Goal: Transaction & Acquisition: Purchase product/service

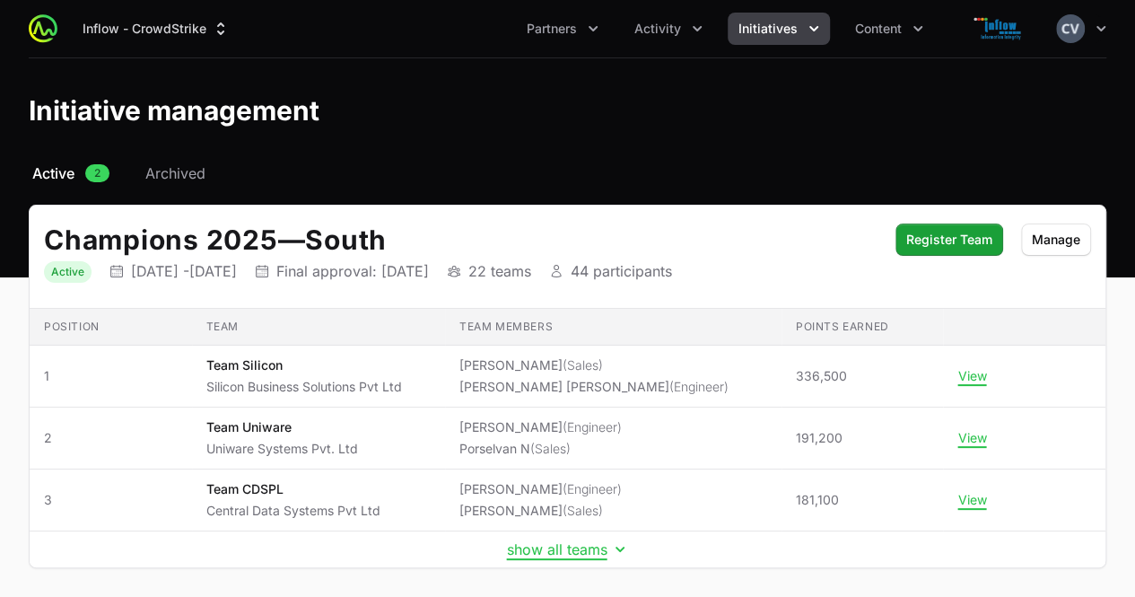
click at [815, 31] on icon "Initiatives menu" at bounding box center [814, 29] width 18 height 18
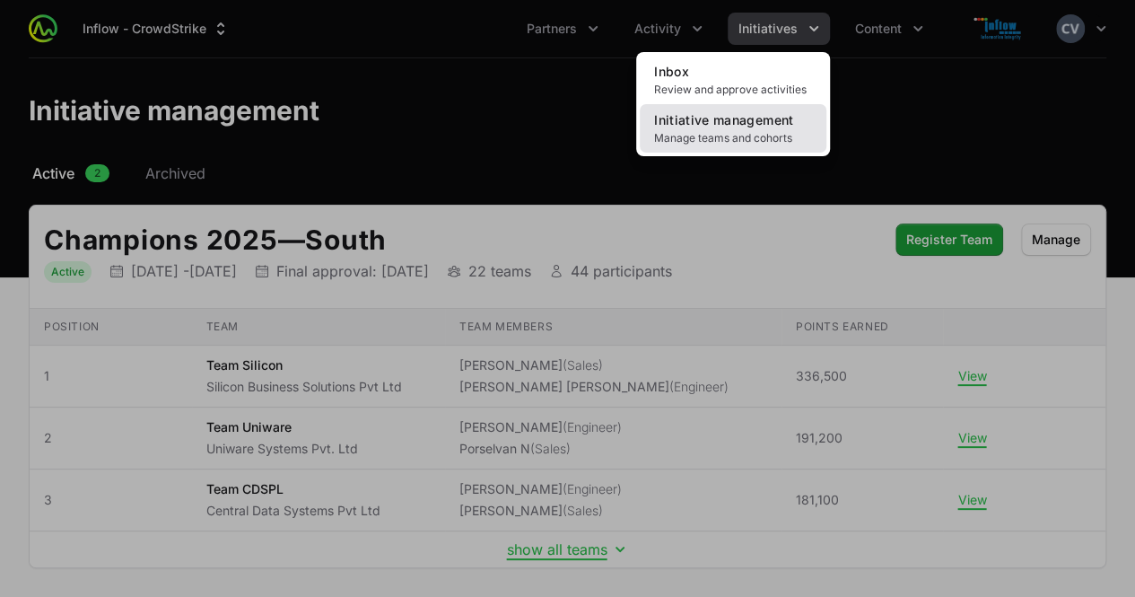
click at [718, 131] on span "Manage teams and cohorts" at bounding box center [733, 138] width 158 height 14
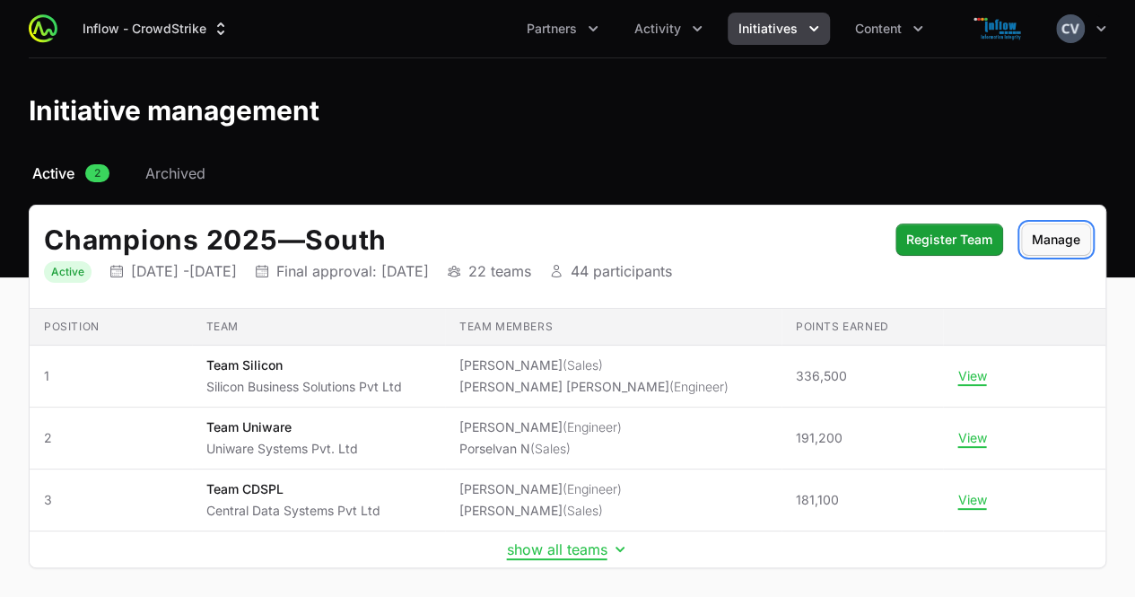
click at [1068, 249] on span "Manage" at bounding box center [1056, 240] width 48 height 22
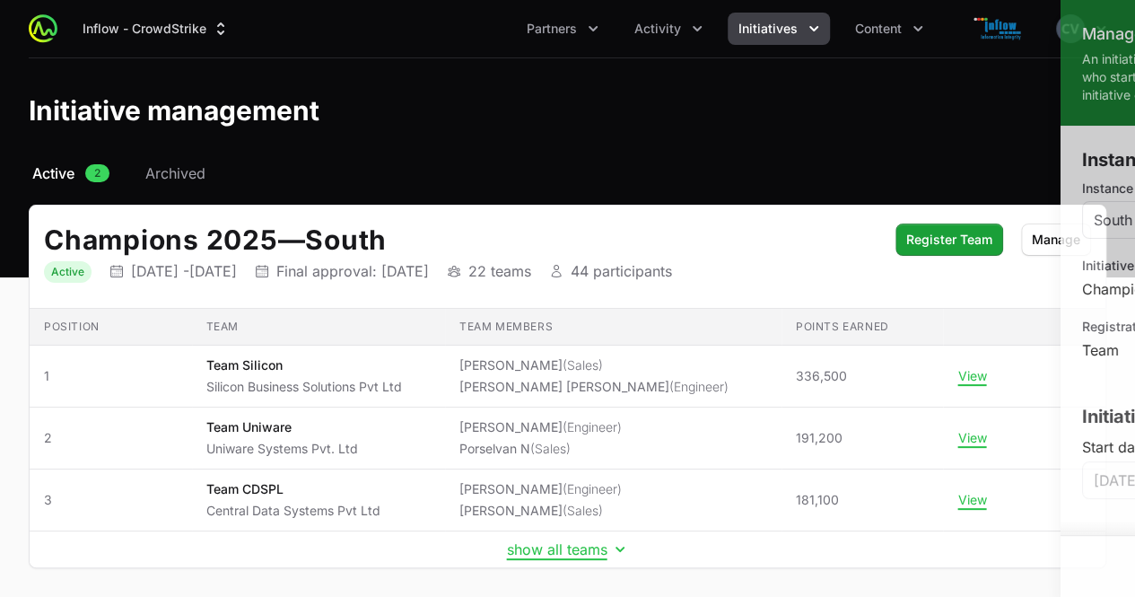
click at [664, 161] on div at bounding box center [567, 298] width 1135 height 597
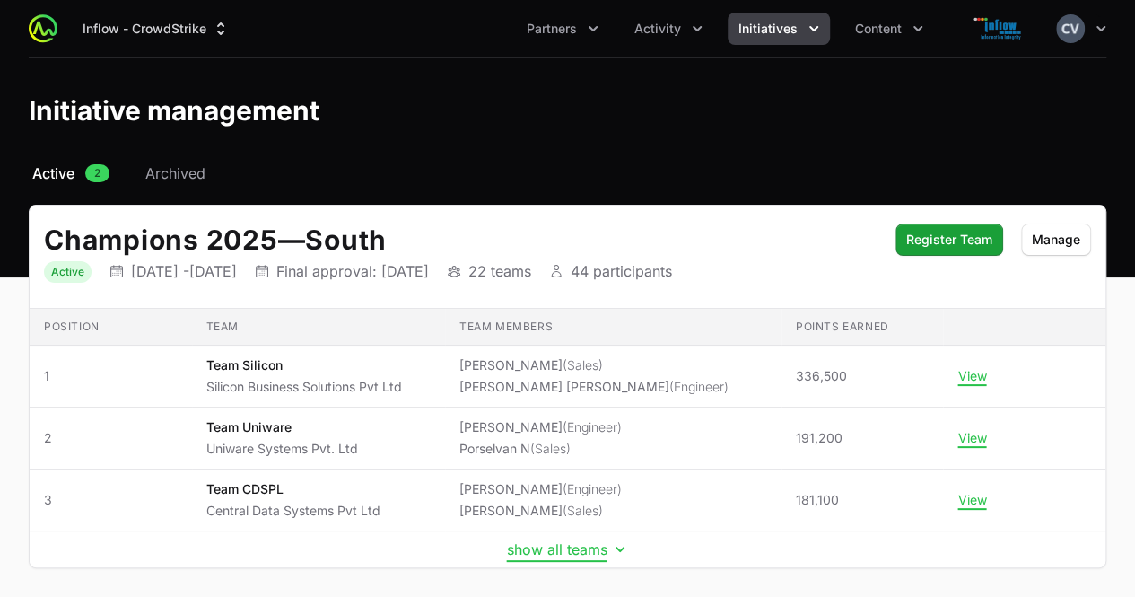
click at [614, 550] on icon "Initiative details" at bounding box center [620, 549] width 18 height 18
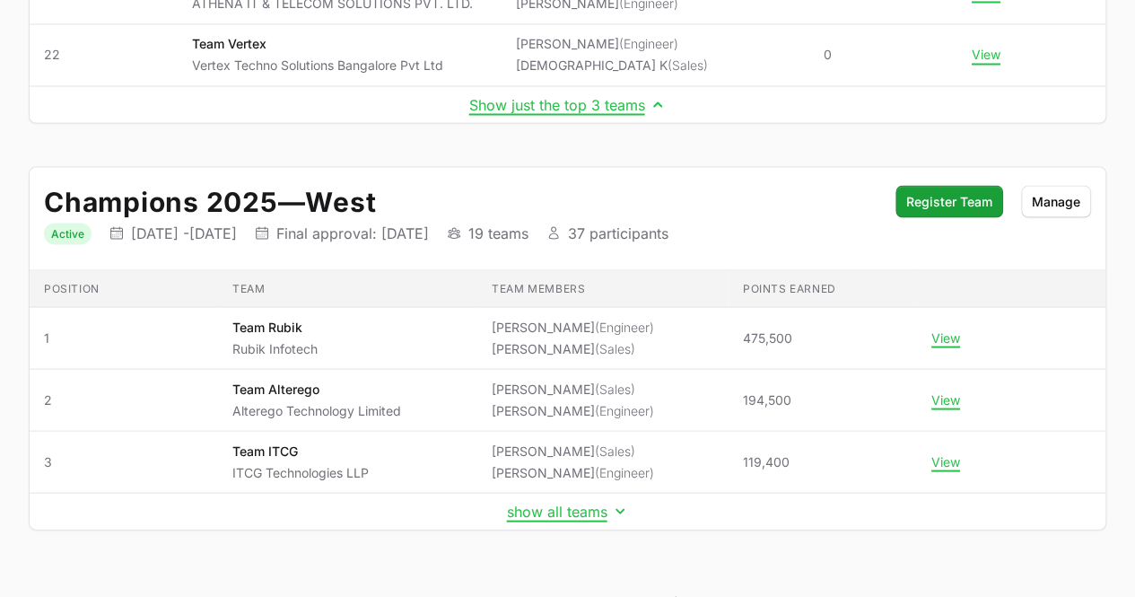
scroll to position [1646, 0]
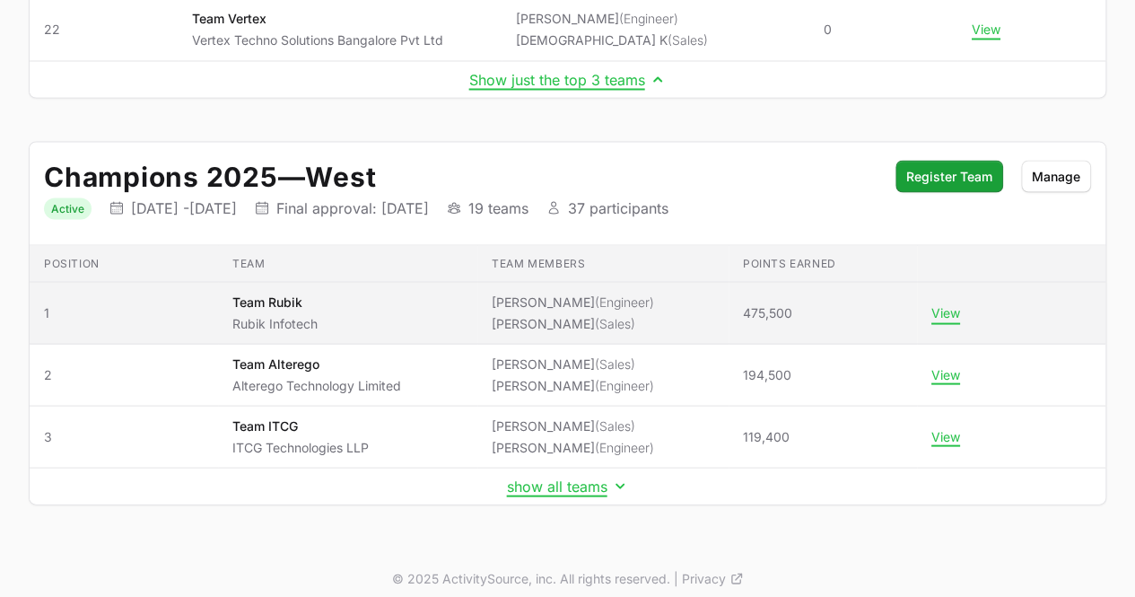
click at [946, 304] on button "View" at bounding box center [945, 312] width 29 height 16
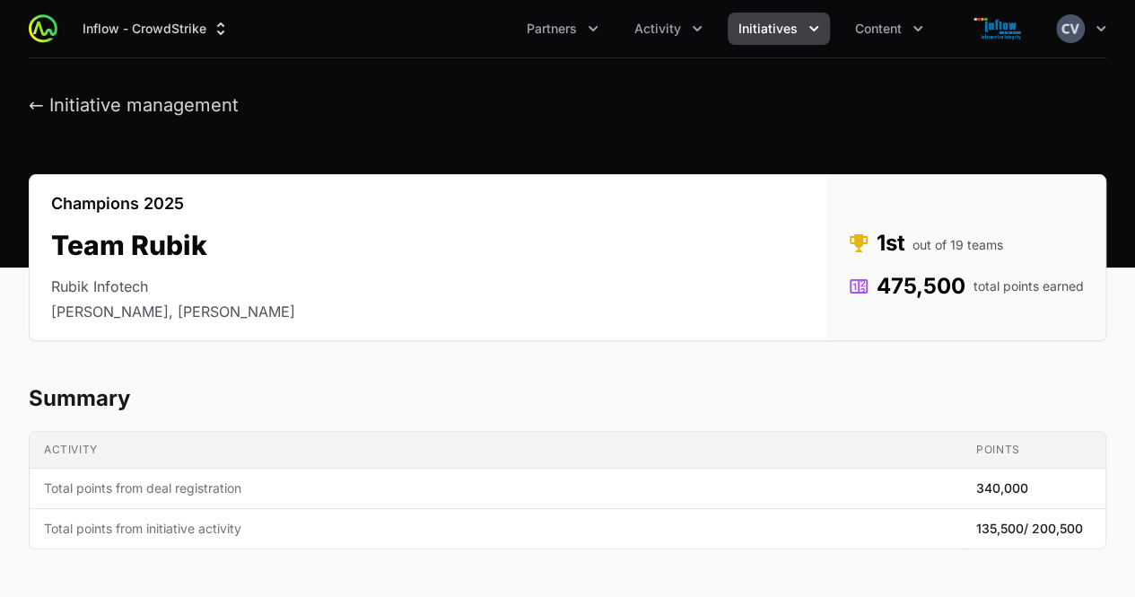
click at [815, 27] on icon "Initiatives menu" at bounding box center [813, 28] width 9 height 5
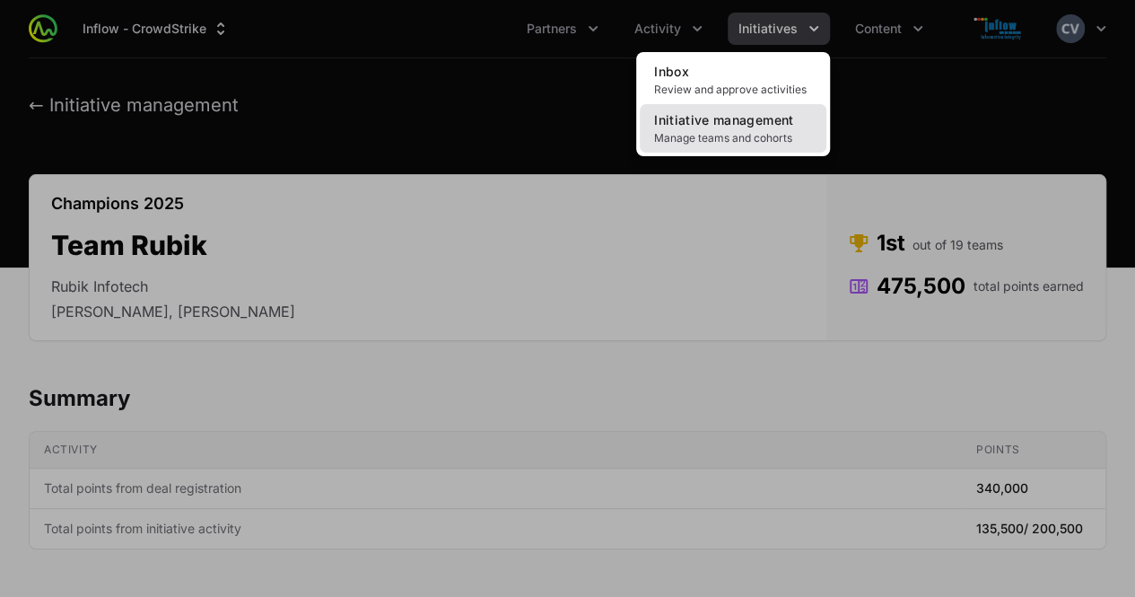
click at [741, 134] on span "Manage teams and cohorts" at bounding box center [733, 138] width 158 height 14
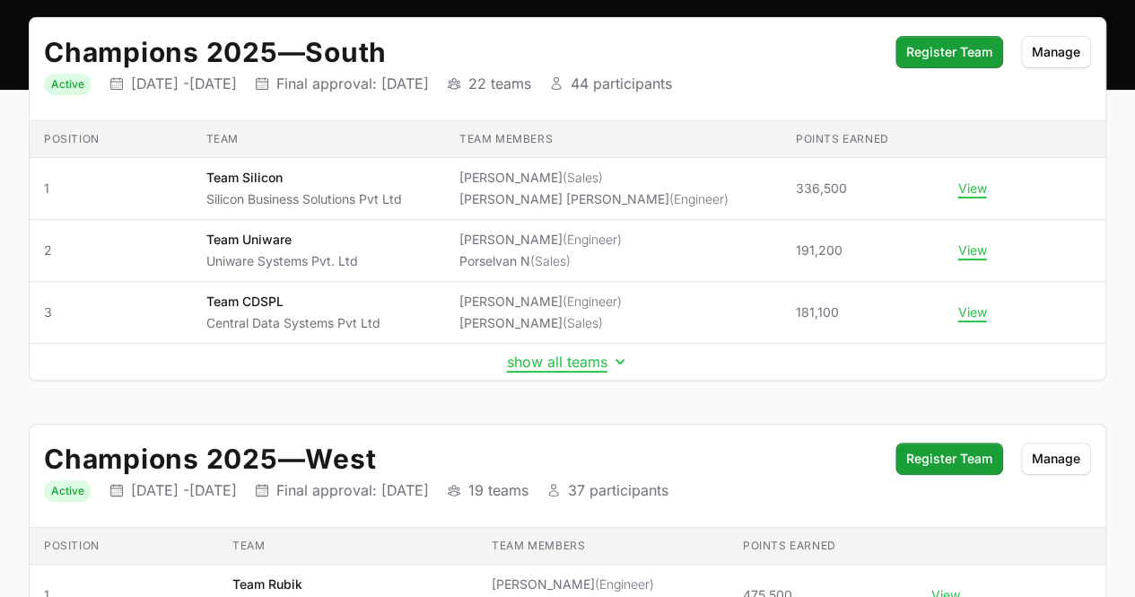
scroll to position [194, 0]
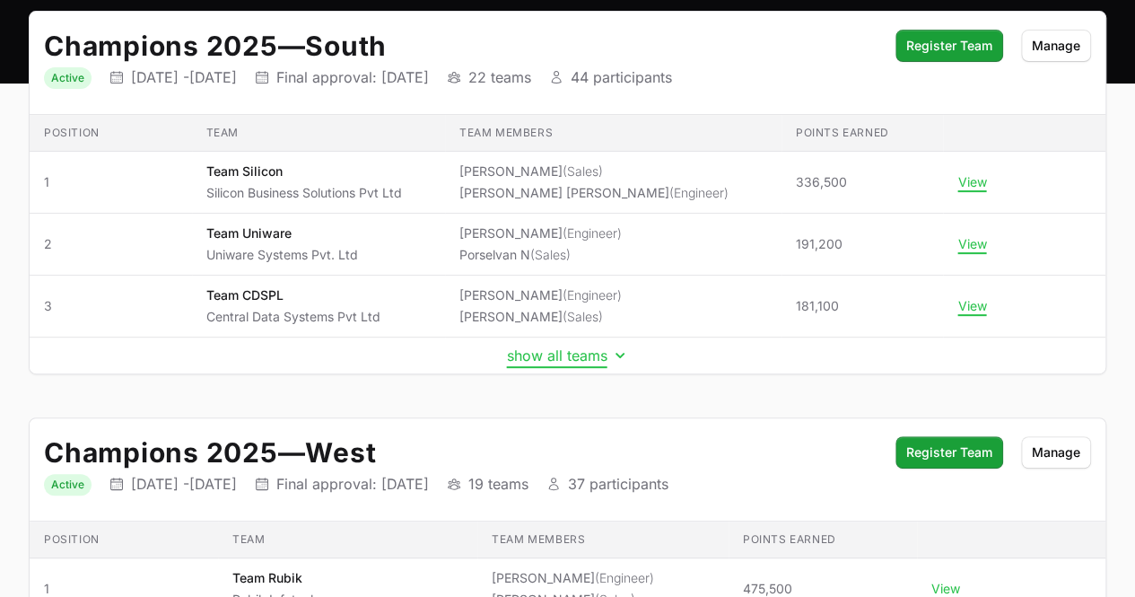
click at [623, 354] on icon "Initiative details" at bounding box center [620, 355] width 18 height 18
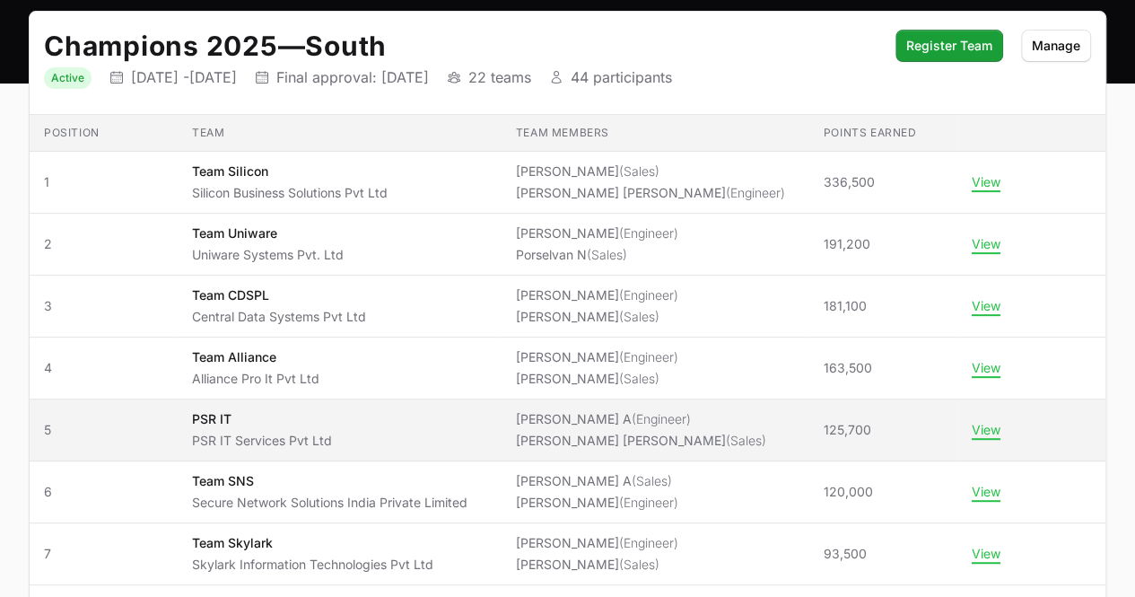
click at [440, 441] on span "PSR IT PSR IT Services Pvt Ltd" at bounding box center [339, 429] width 294 height 39
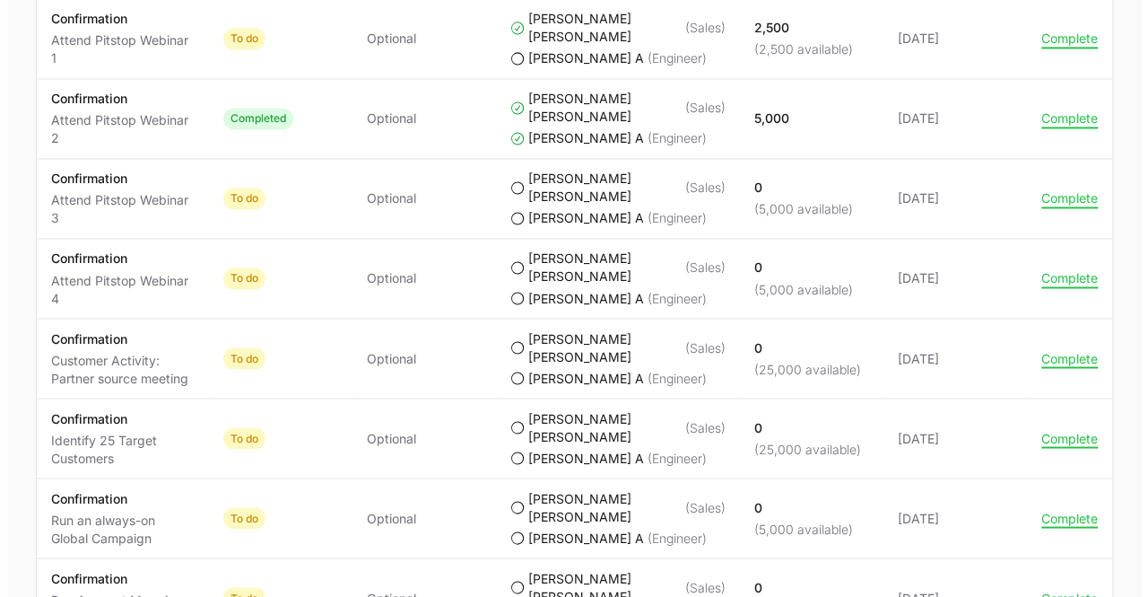
scroll to position [1426, 0]
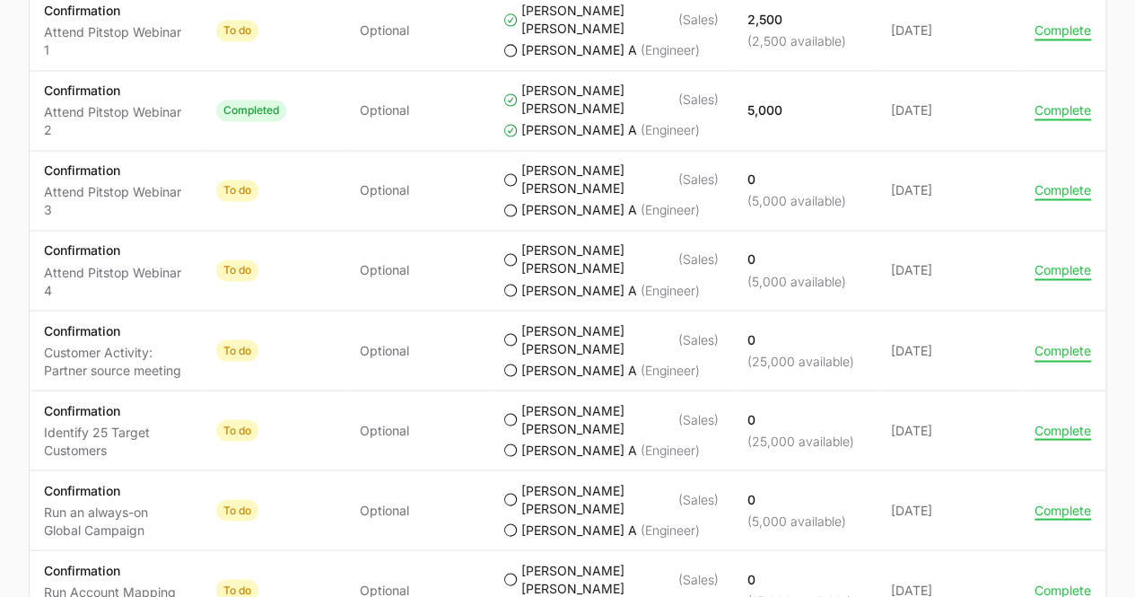
click at [1060, 342] on button "Complete" at bounding box center [1062, 350] width 57 height 16
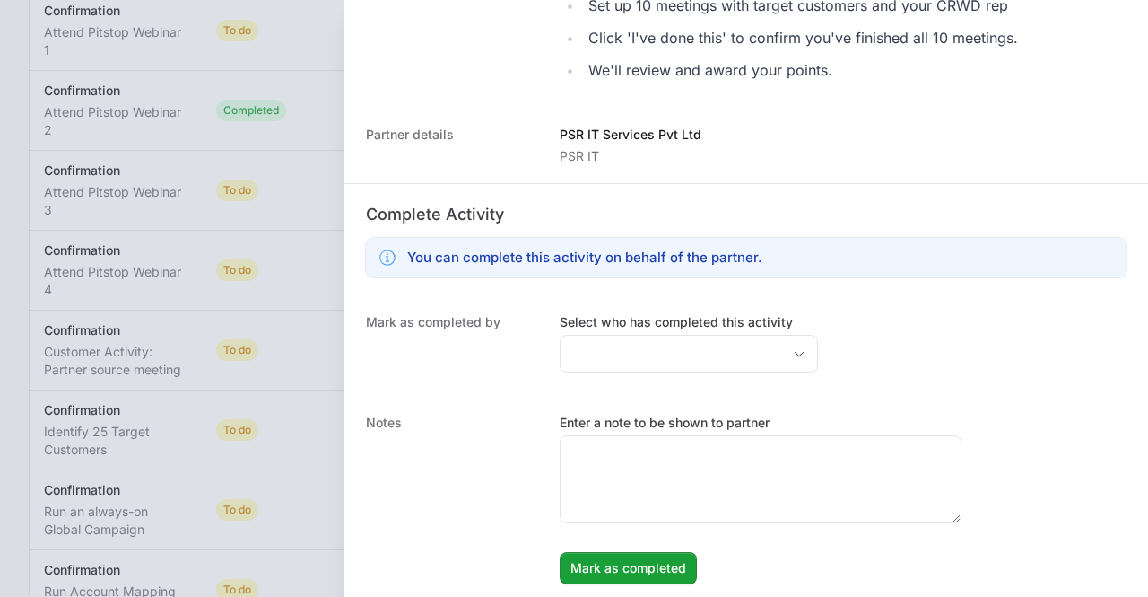
scroll to position [352, 0]
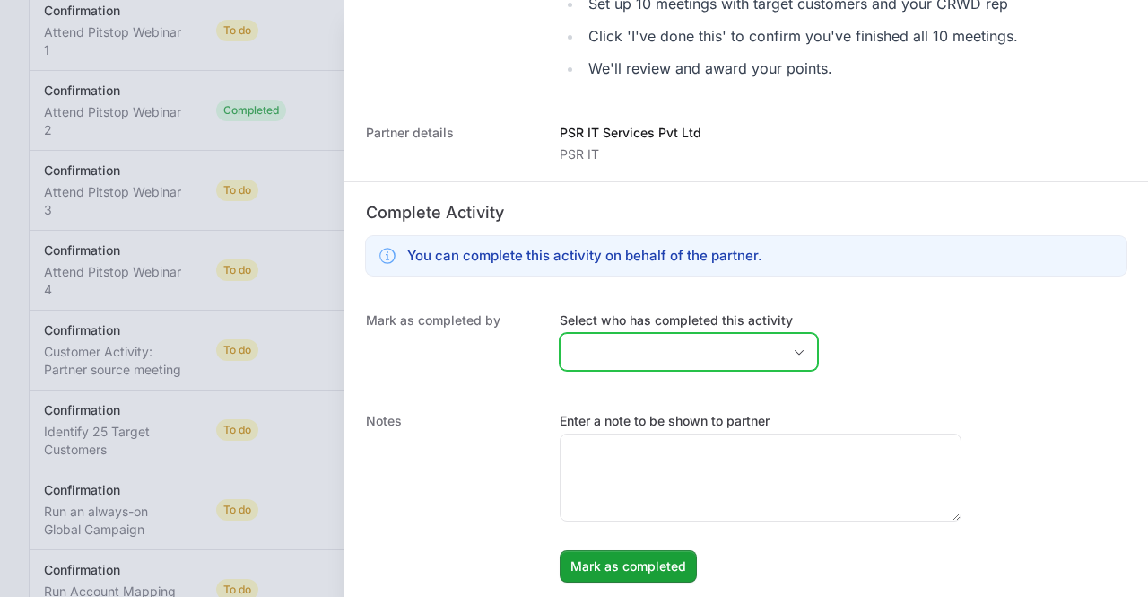
click at [781, 354] on div "Open" at bounding box center [799, 352] width 36 height 36
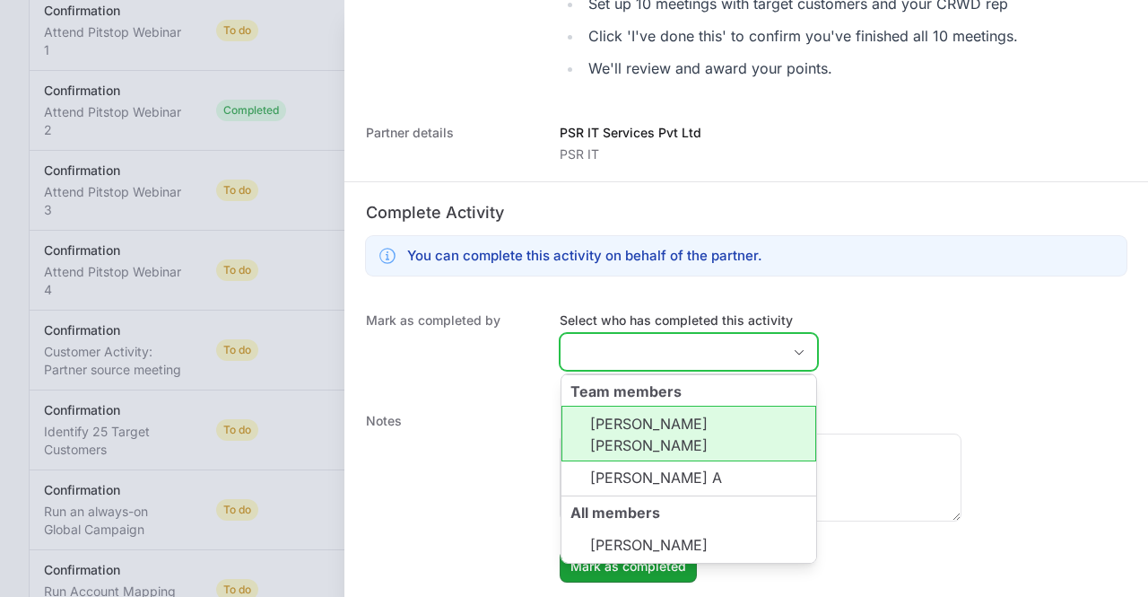
click at [645, 426] on li "[PERSON_NAME] [PERSON_NAME]" at bounding box center [689, 434] width 255 height 56
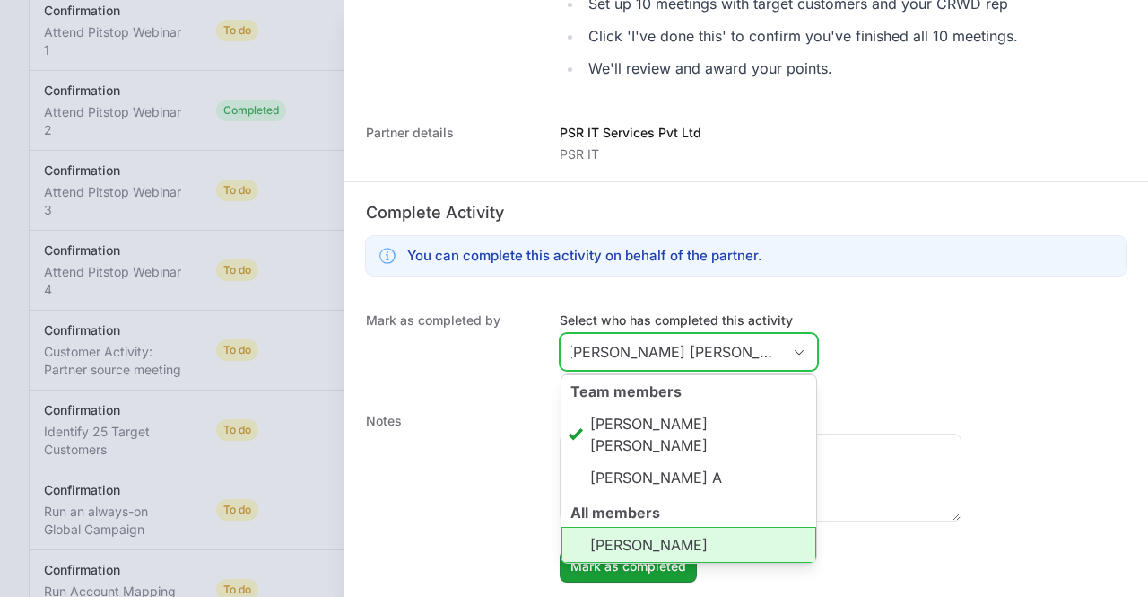
scroll to position [0, 0]
click at [657, 537] on li "[PERSON_NAME]" at bounding box center [689, 545] width 255 height 36
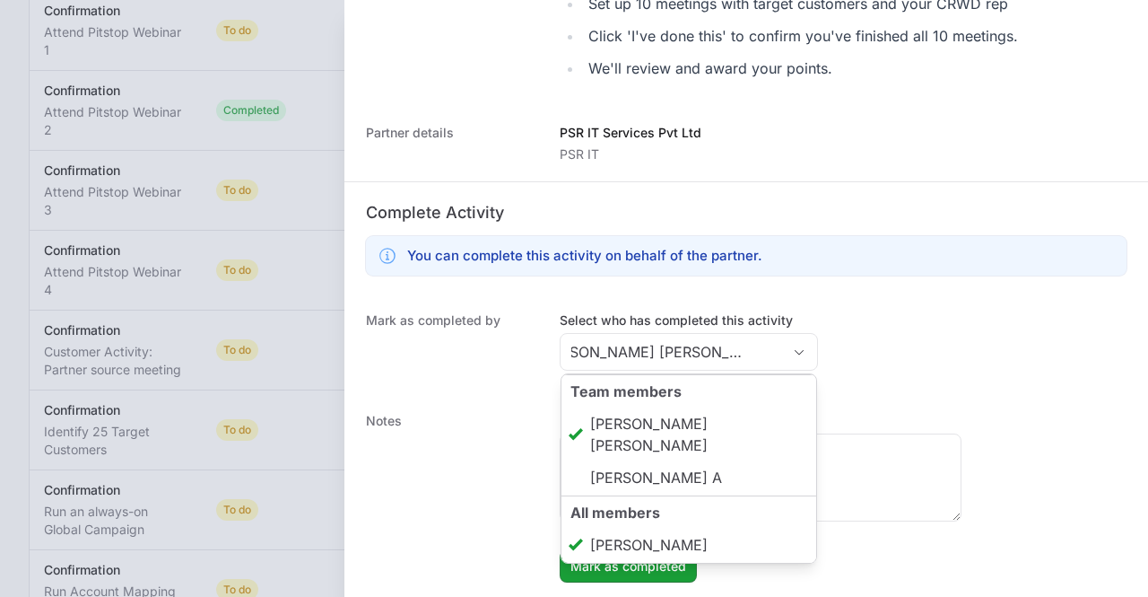
type input "[PERSON_NAME] [PERSON_NAME]"
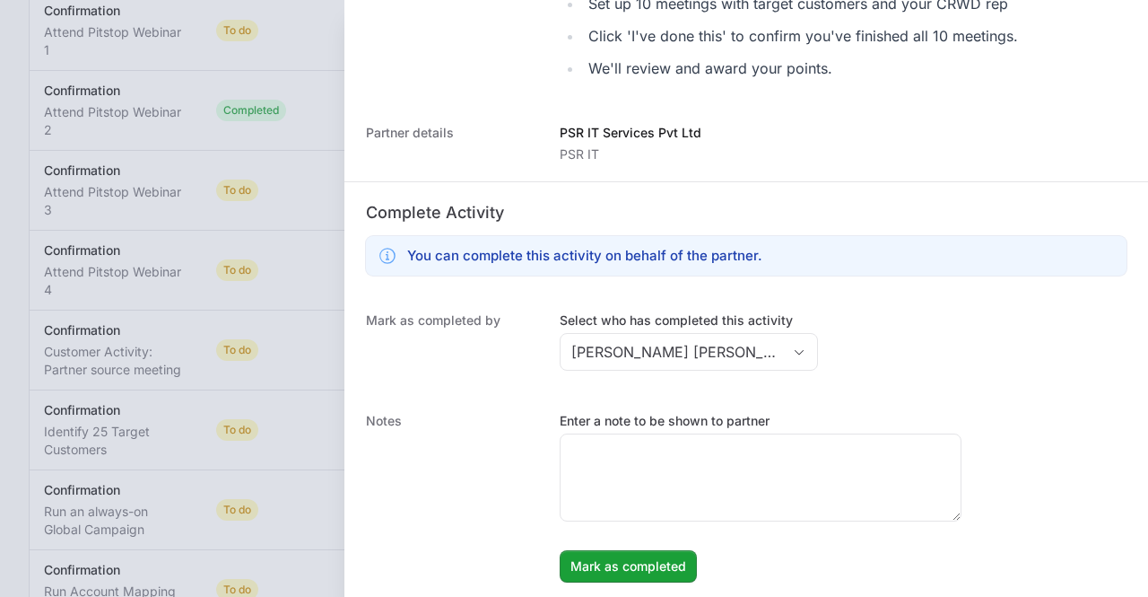
click at [993, 344] on div "Mark as completed by Select who has completed this activity [PERSON_NAME] [PERS…" at bounding box center [747, 343] width 804 height 100
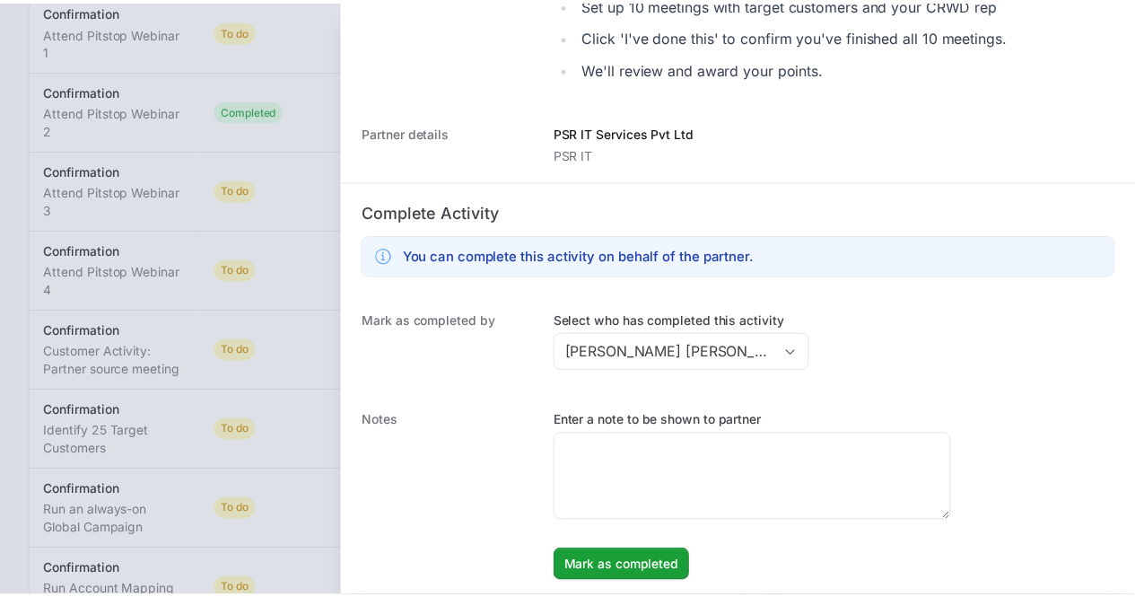
scroll to position [352, 0]
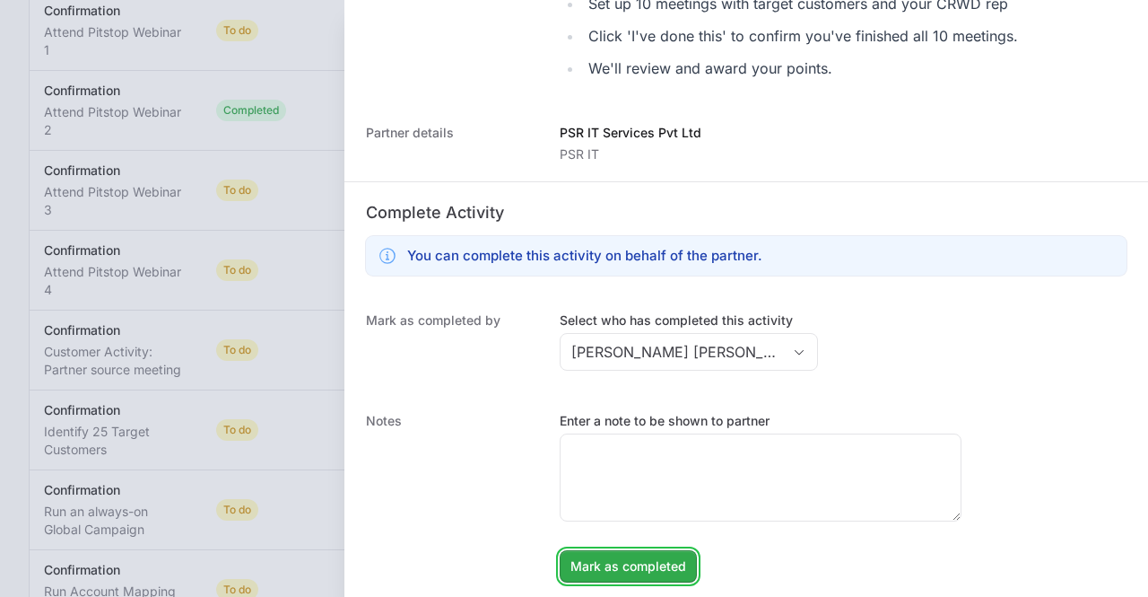
click at [672, 559] on span "Mark as completed" at bounding box center [629, 566] width 116 height 22
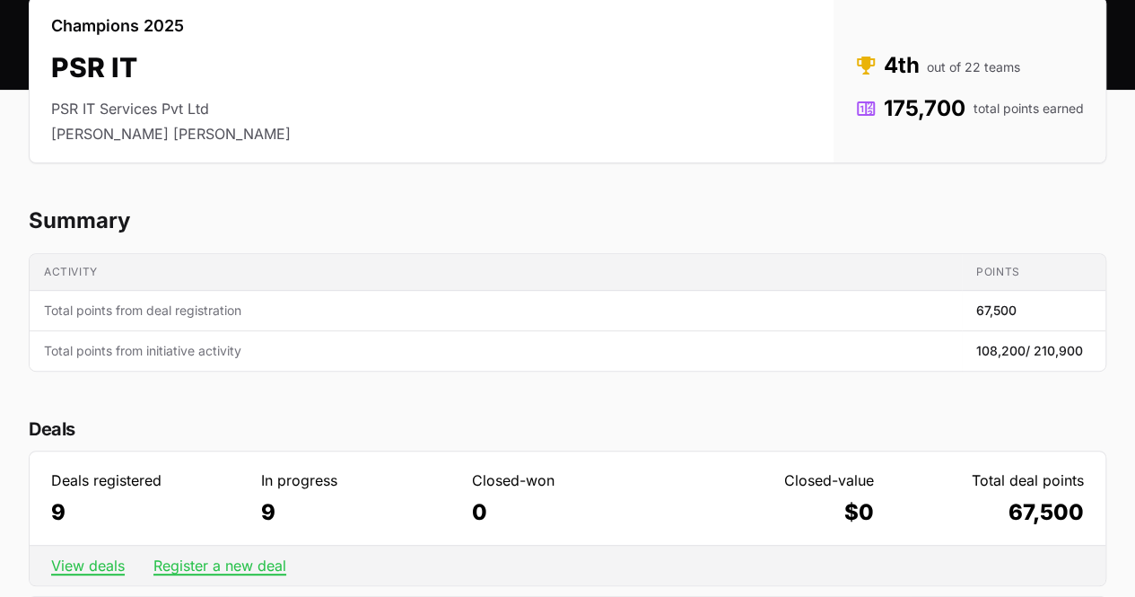
scroll to position [0, 0]
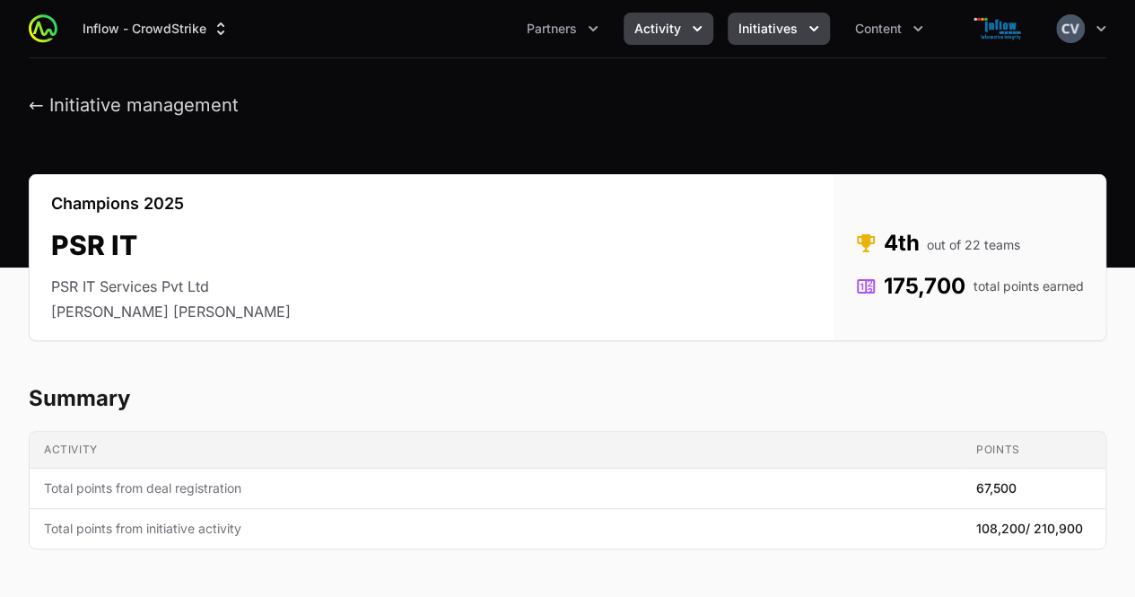
click at [694, 31] on icon "Activity menu" at bounding box center [697, 29] width 18 height 18
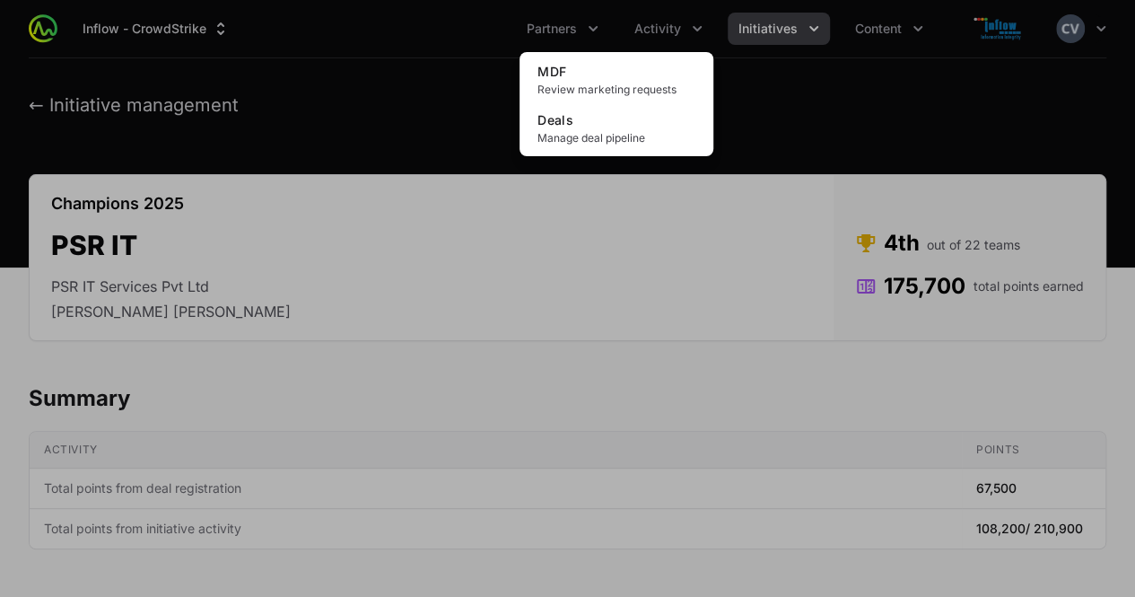
click at [804, 32] on div "Activity menu" at bounding box center [567, 298] width 1135 height 597
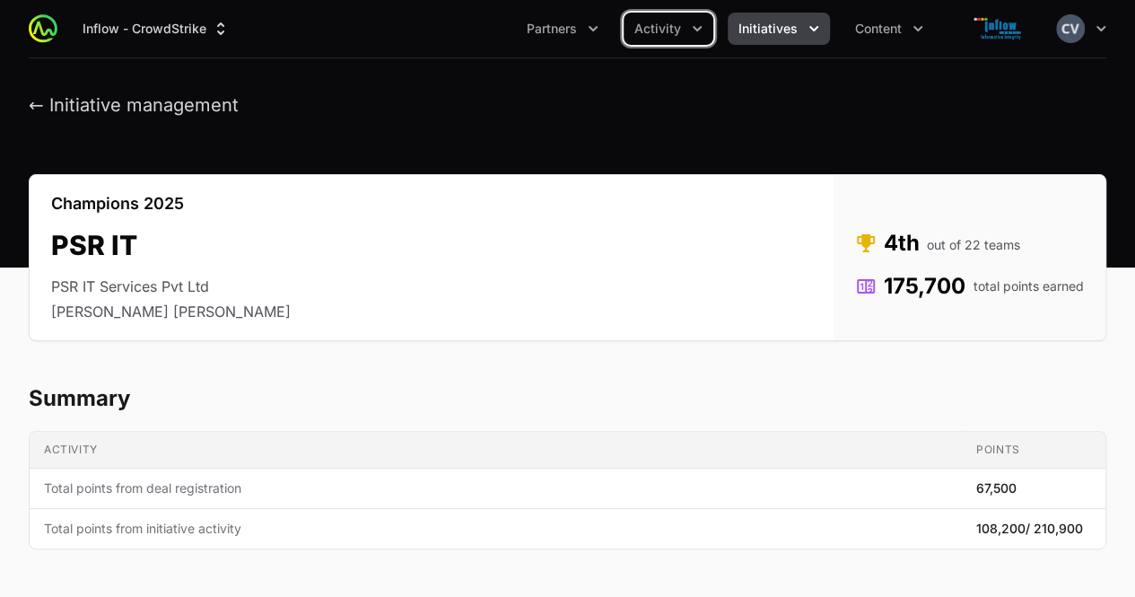
click at [805, 32] on icon "Initiatives menu" at bounding box center [814, 29] width 18 height 18
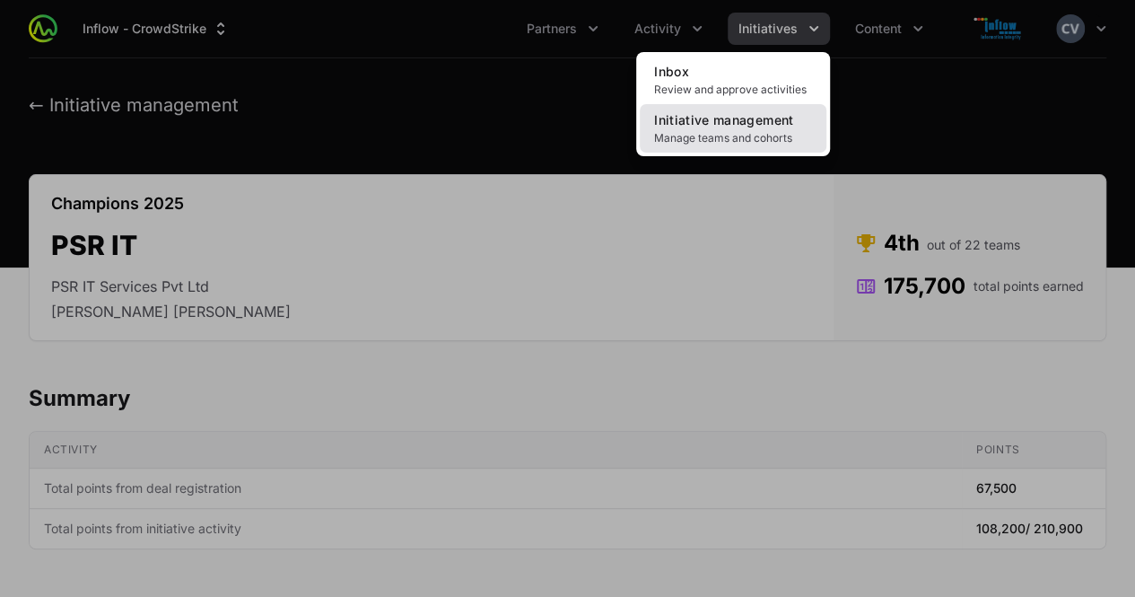
click at [751, 131] on span "Manage teams and cohorts" at bounding box center [733, 138] width 158 height 14
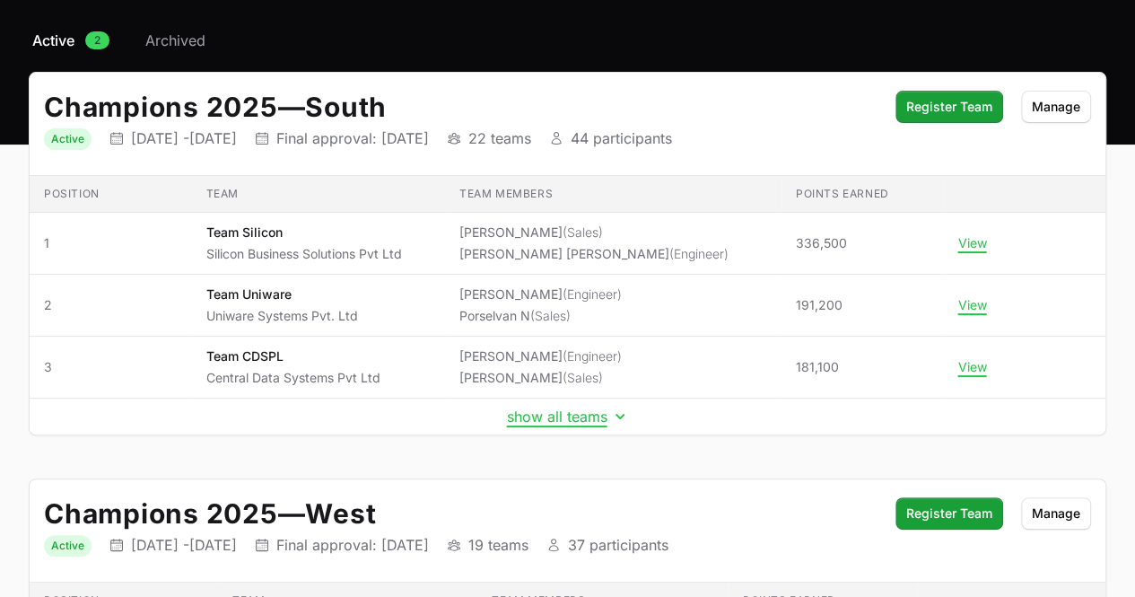
scroll to position [142, 0]
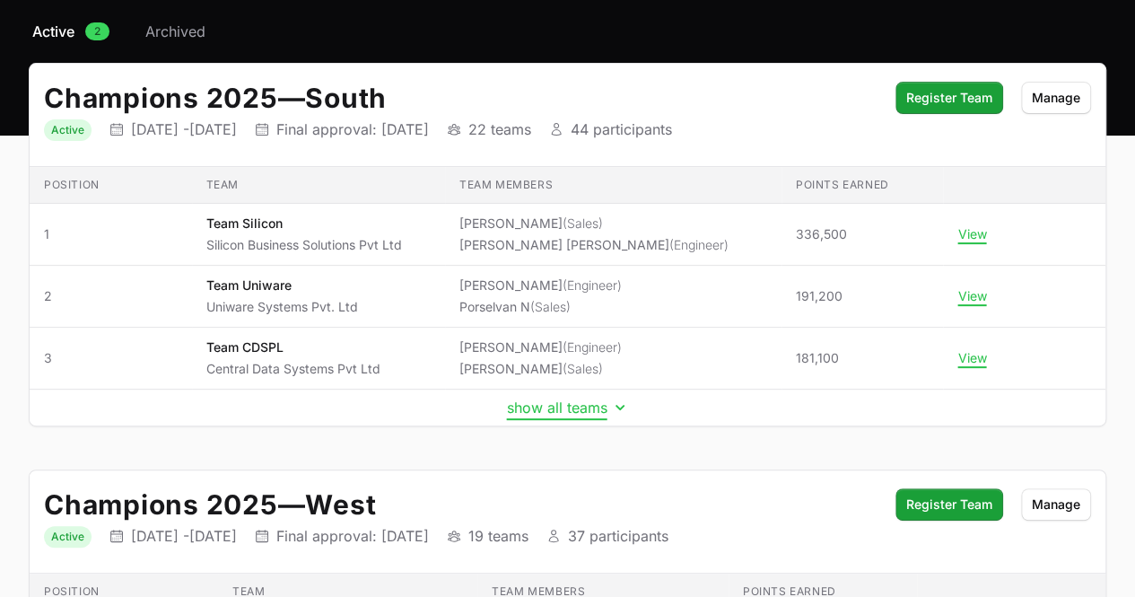
click at [617, 406] on icon "Initiative details" at bounding box center [620, 407] width 18 height 18
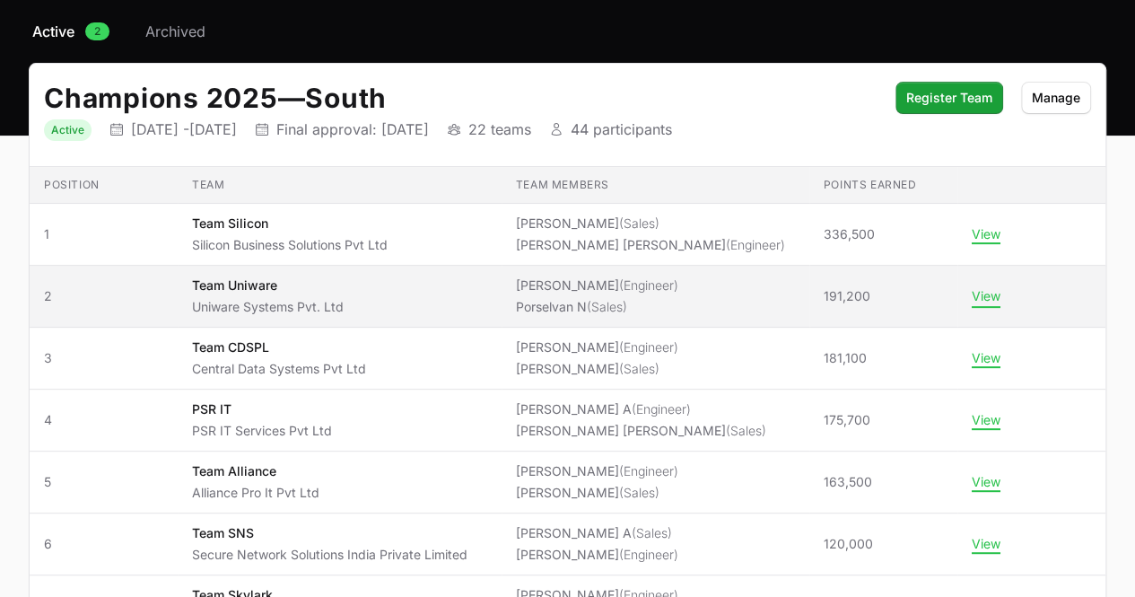
click at [984, 290] on button "View" at bounding box center [986, 296] width 29 height 16
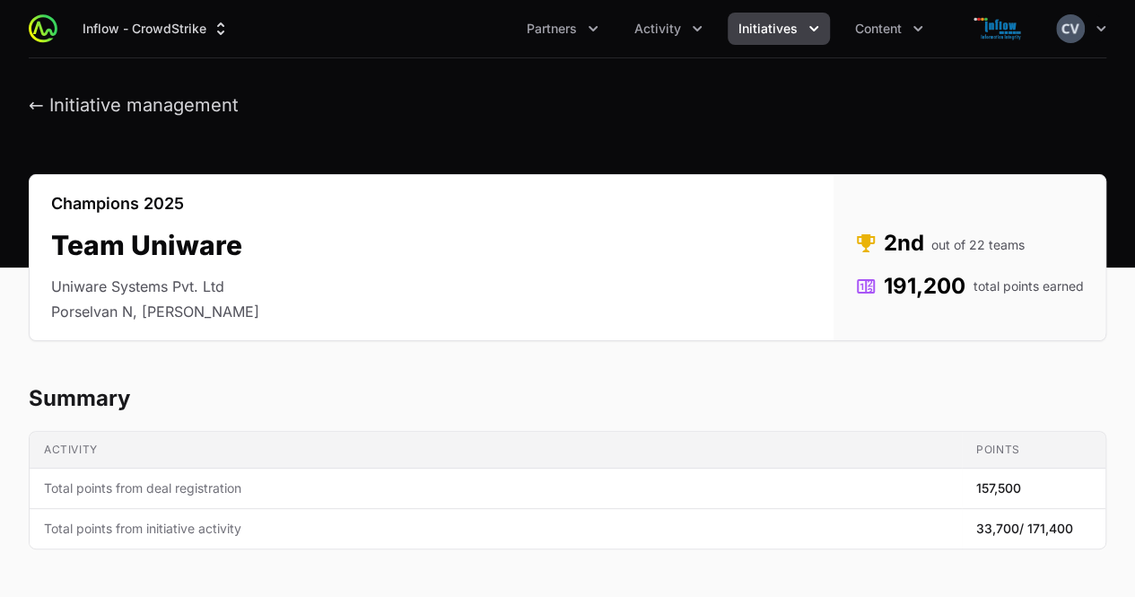
click at [815, 27] on icon "Initiatives menu" at bounding box center [813, 28] width 9 height 5
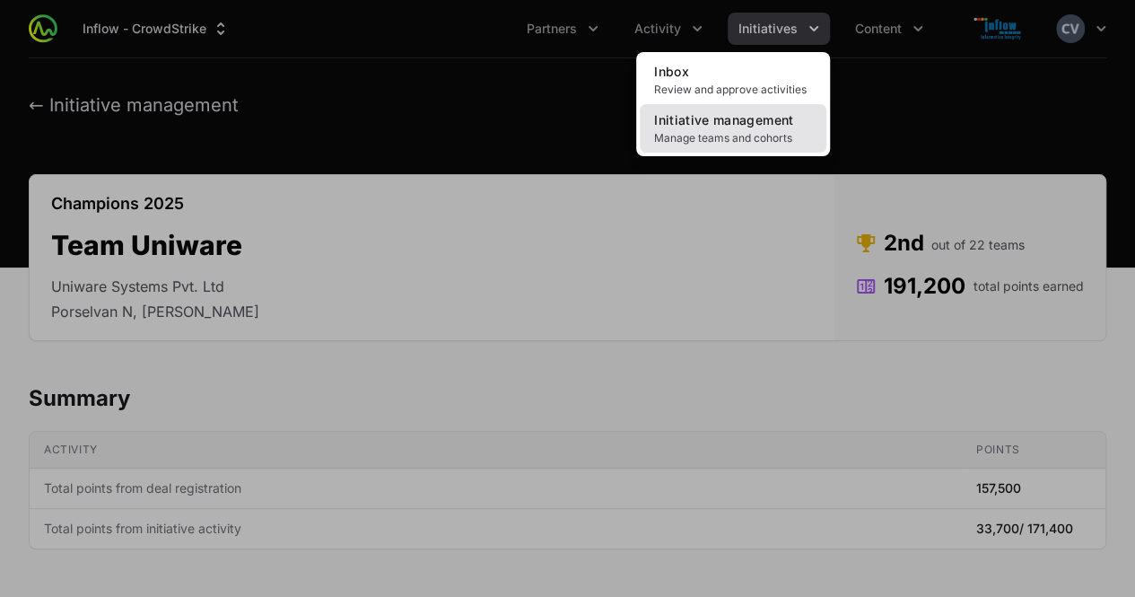
click at [764, 135] on span "Manage teams and cohorts" at bounding box center [733, 138] width 158 height 14
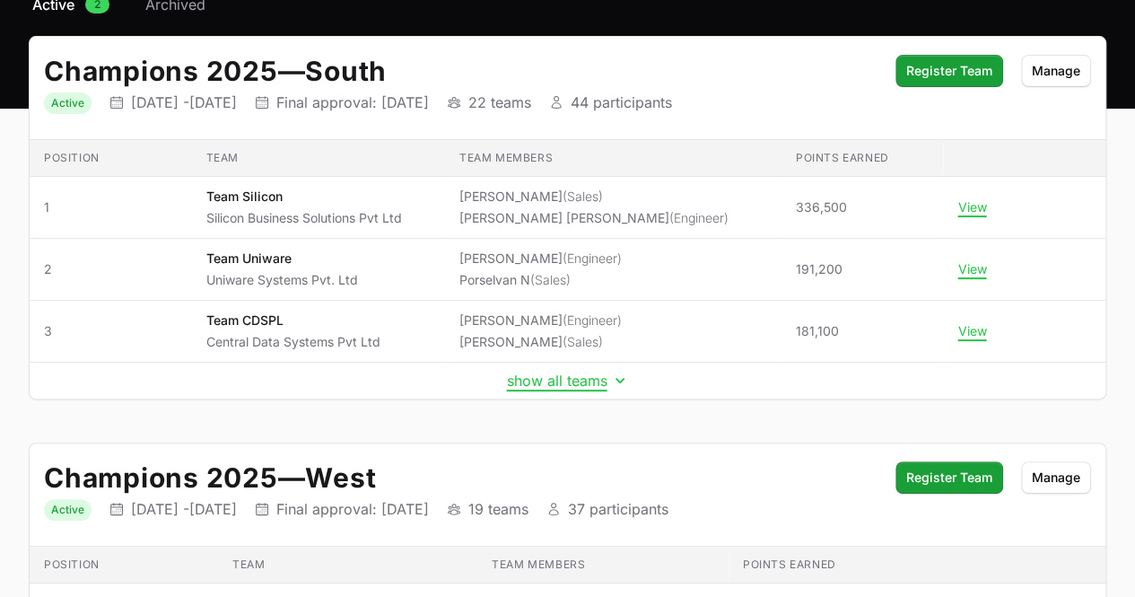
scroll to position [170, 0]
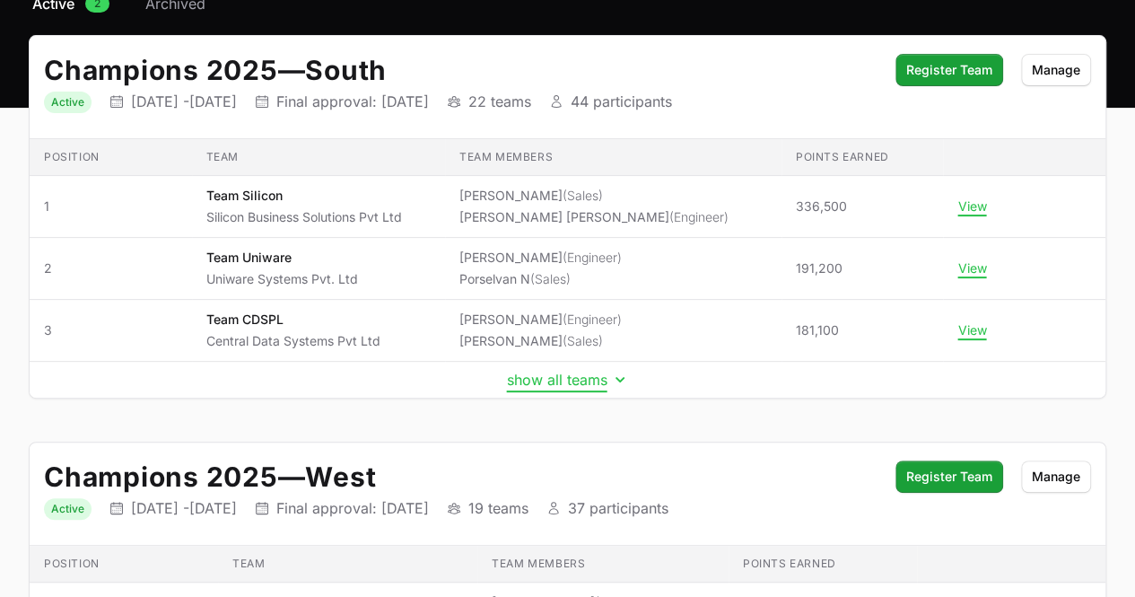
click at [622, 379] on icon "Initiative details" at bounding box center [620, 380] width 18 height 18
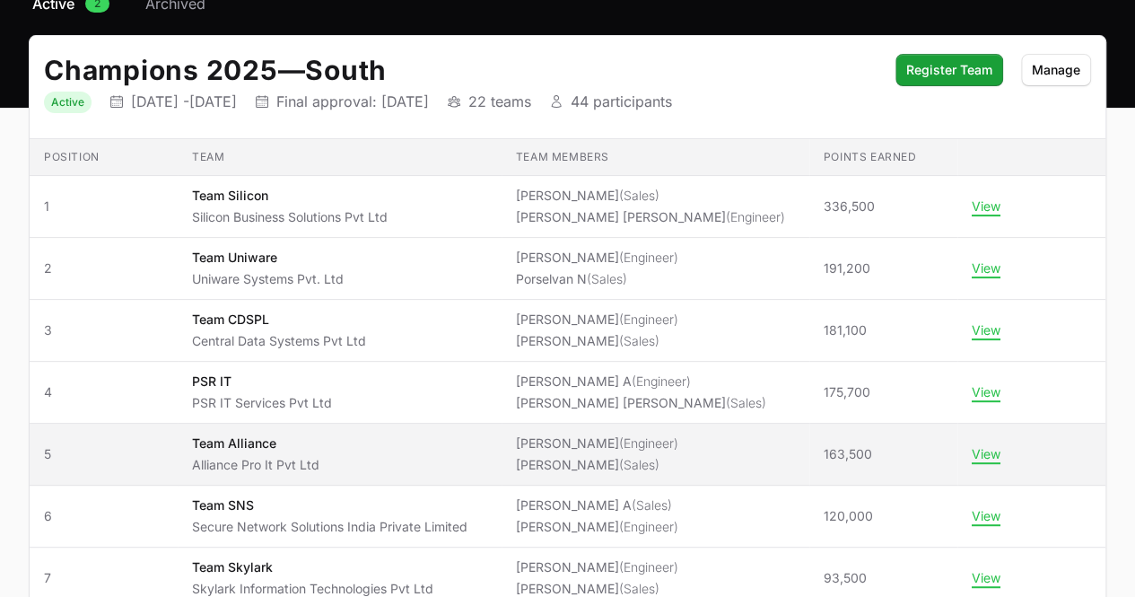
click at [340, 465] on span "Team Alliance Alliance Pro It Pvt Ltd" at bounding box center [339, 453] width 294 height 39
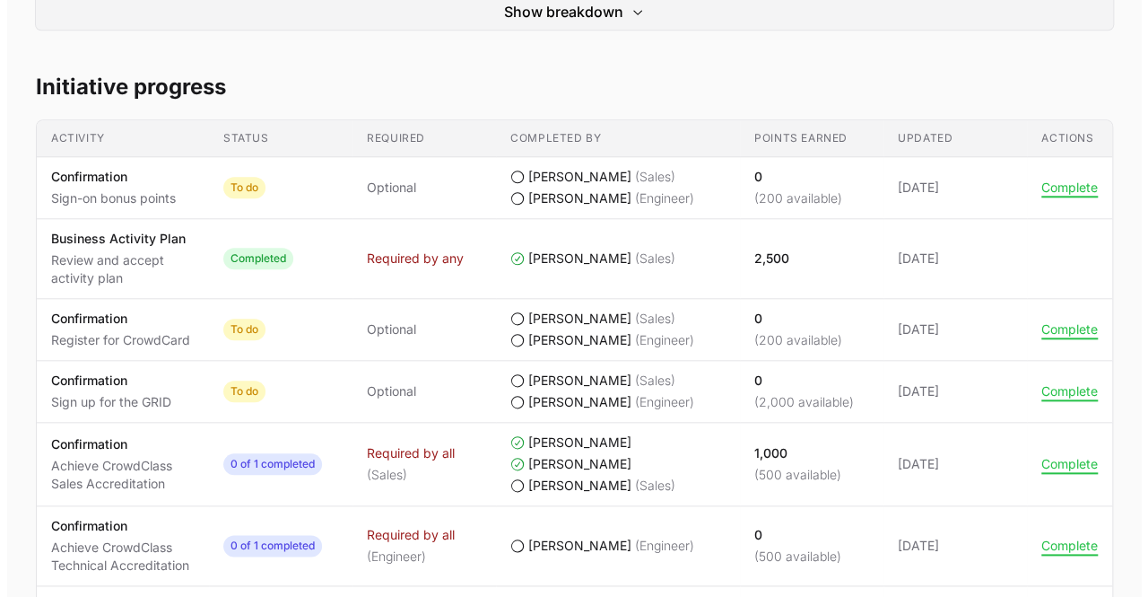
scroll to position [782, 0]
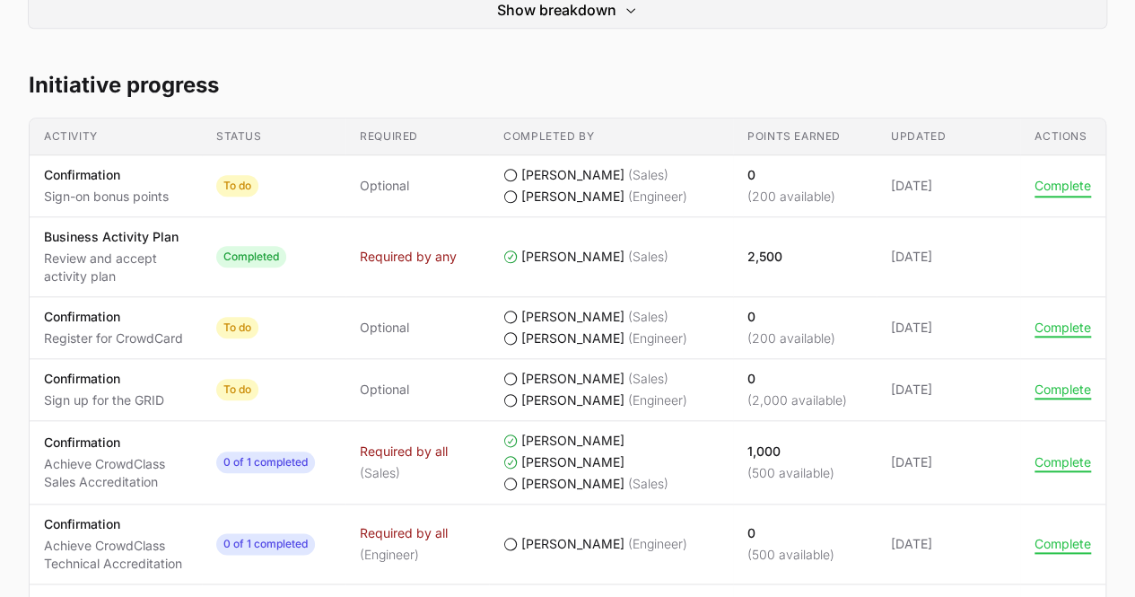
click at [1062, 180] on button "Complete" at bounding box center [1062, 186] width 57 height 16
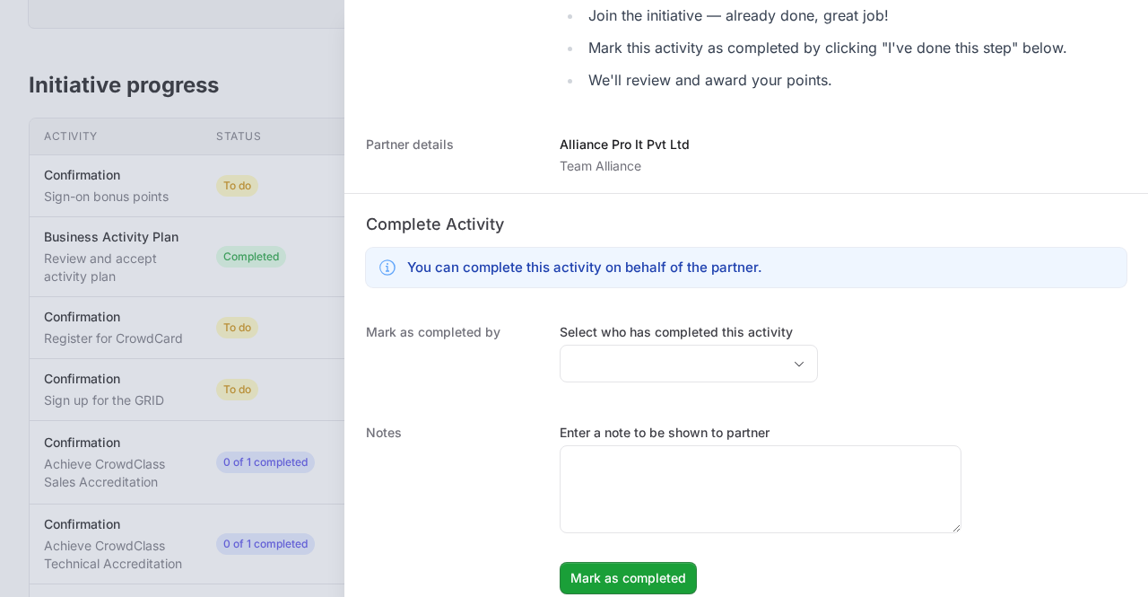
scroll to position [377, 0]
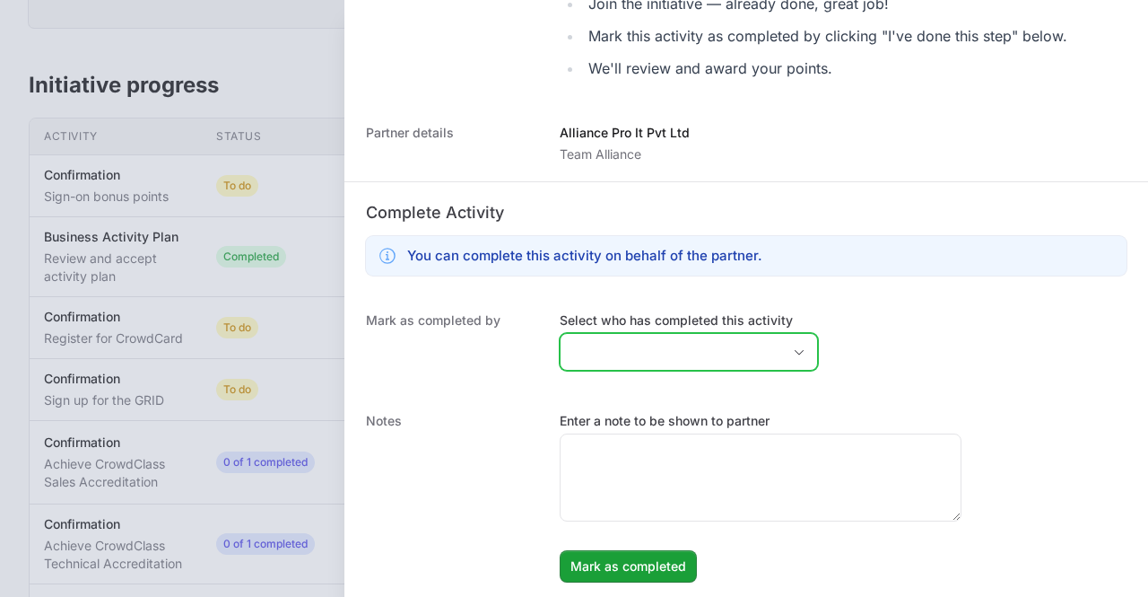
click at [781, 345] on div "Open" at bounding box center [799, 352] width 36 height 36
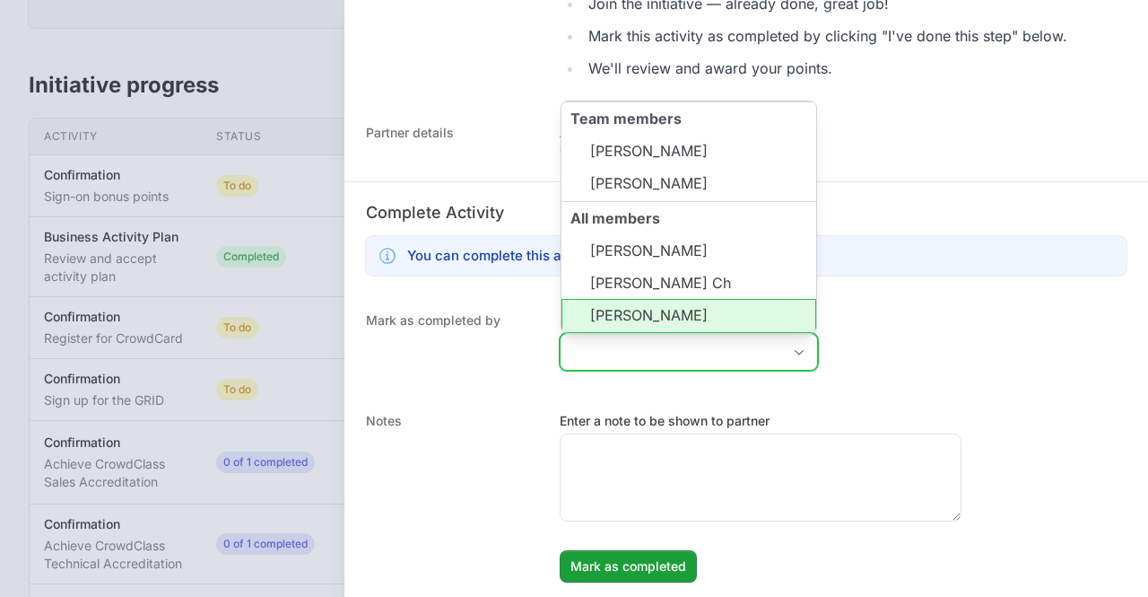
click at [669, 324] on li "[PERSON_NAME]" at bounding box center [689, 316] width 255 height 34
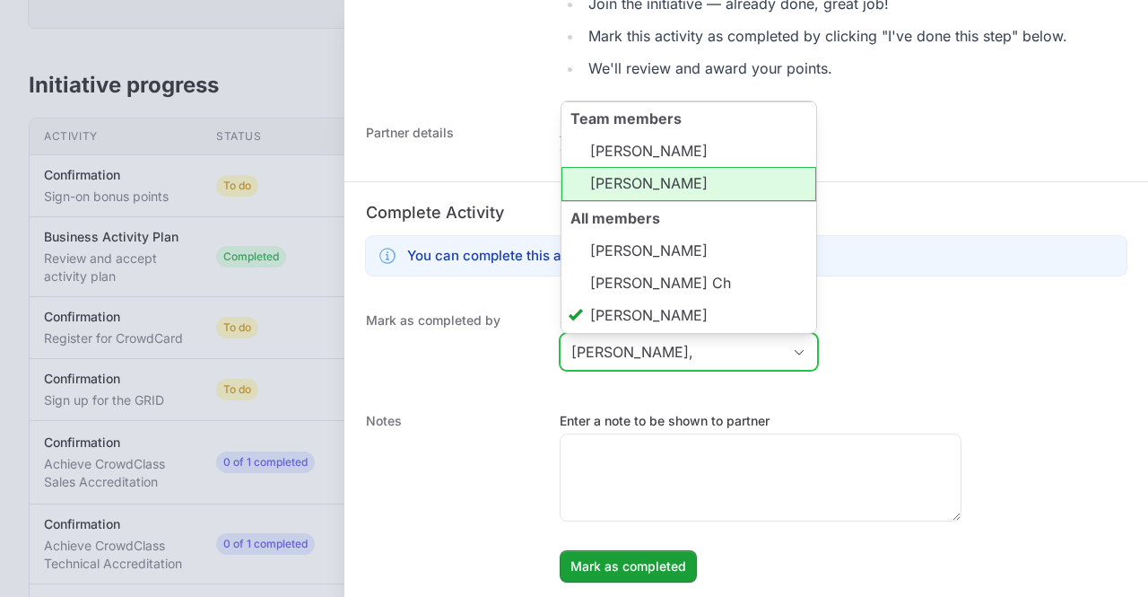
click at [632, 186] on li "[PERSON_NAME]" at bounding box center [689, 184] width 255 height 34
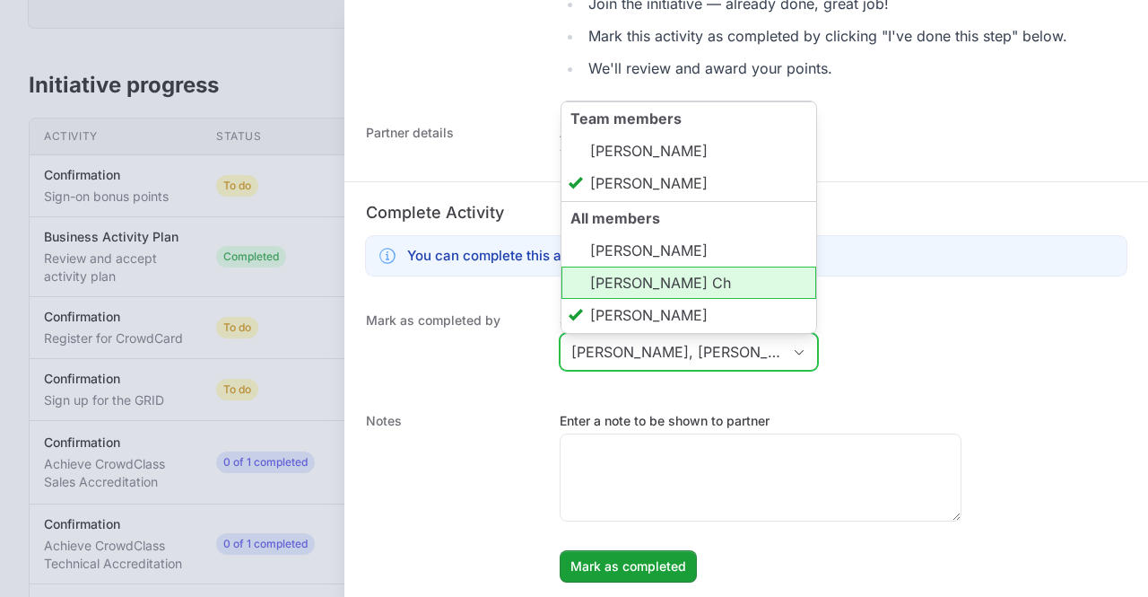
click at [632, 289] on li "[PERSON_NAME] Ch" at bounding box center [689, 282] width 255 height 32
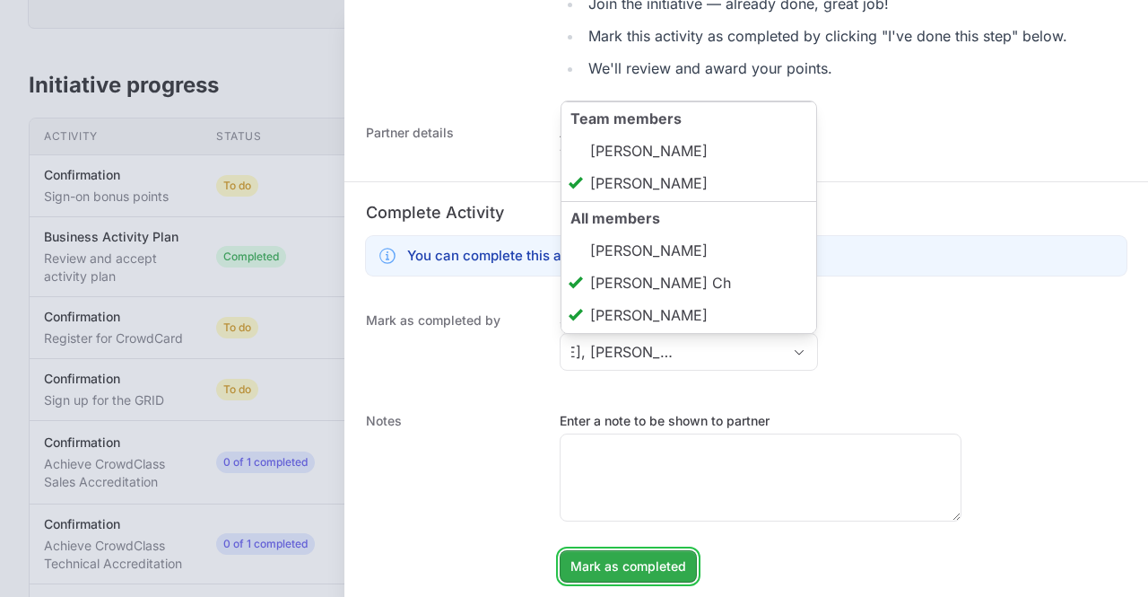
type input "[PERSON_NAME], [PERSON_NAME], [PERSON_NAME]"
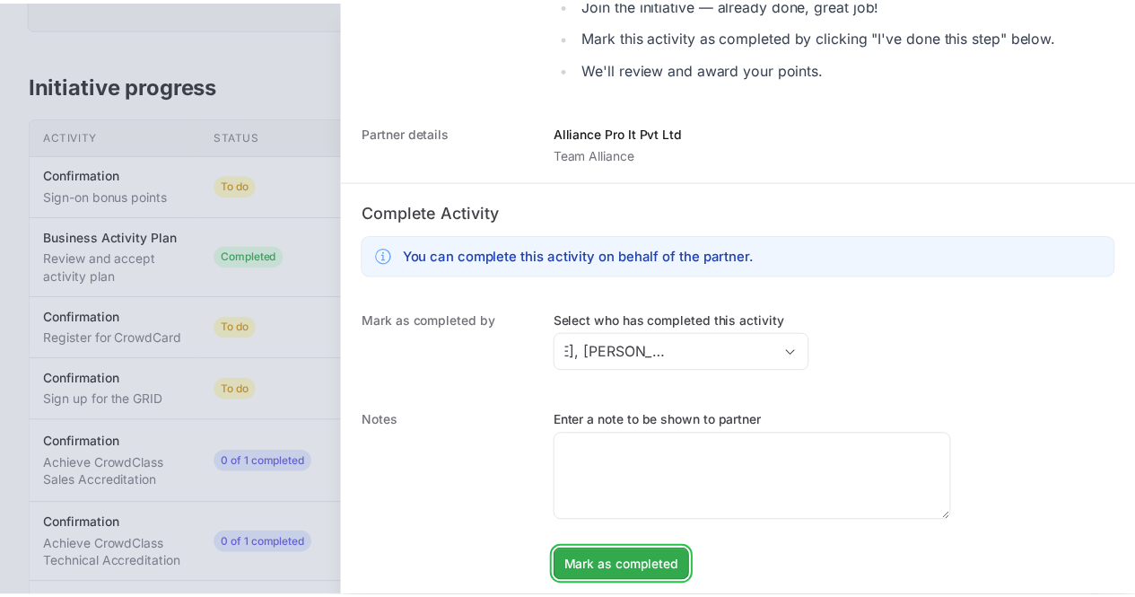
scroll to position [0, 0]
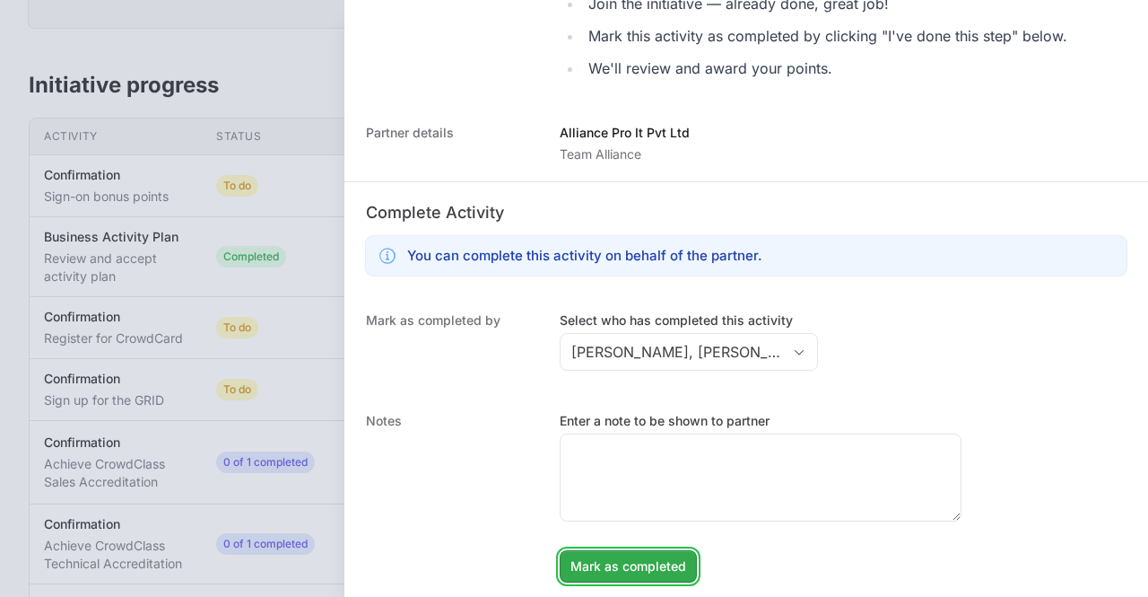
click at [640, 568] on span "Mark as completed" at bounding box center [629, 566] width 116 height 22
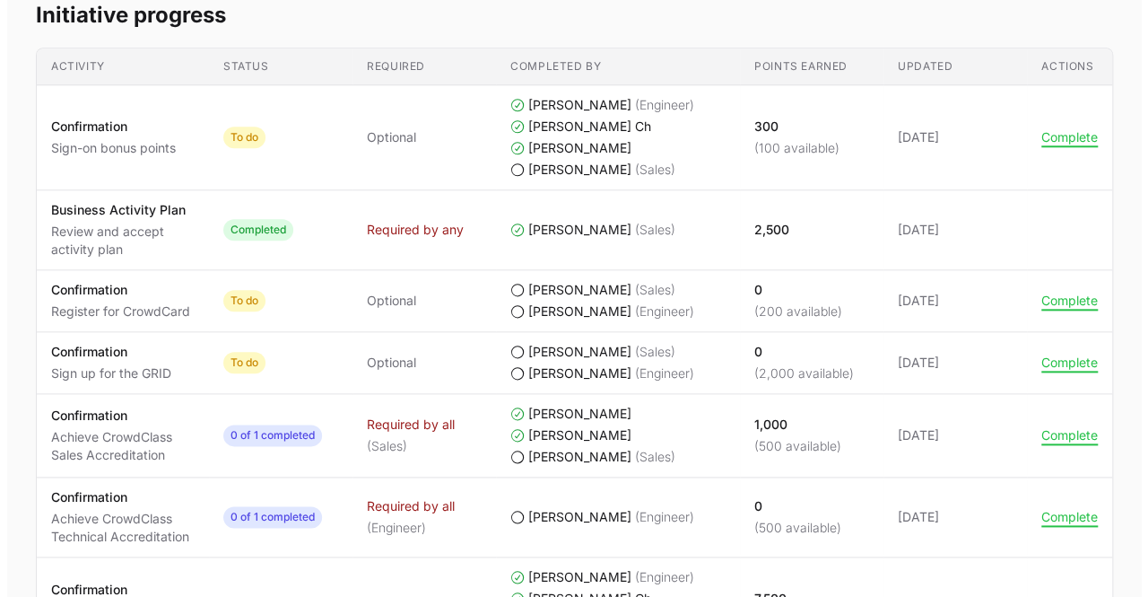
scroll to position [861, 0]
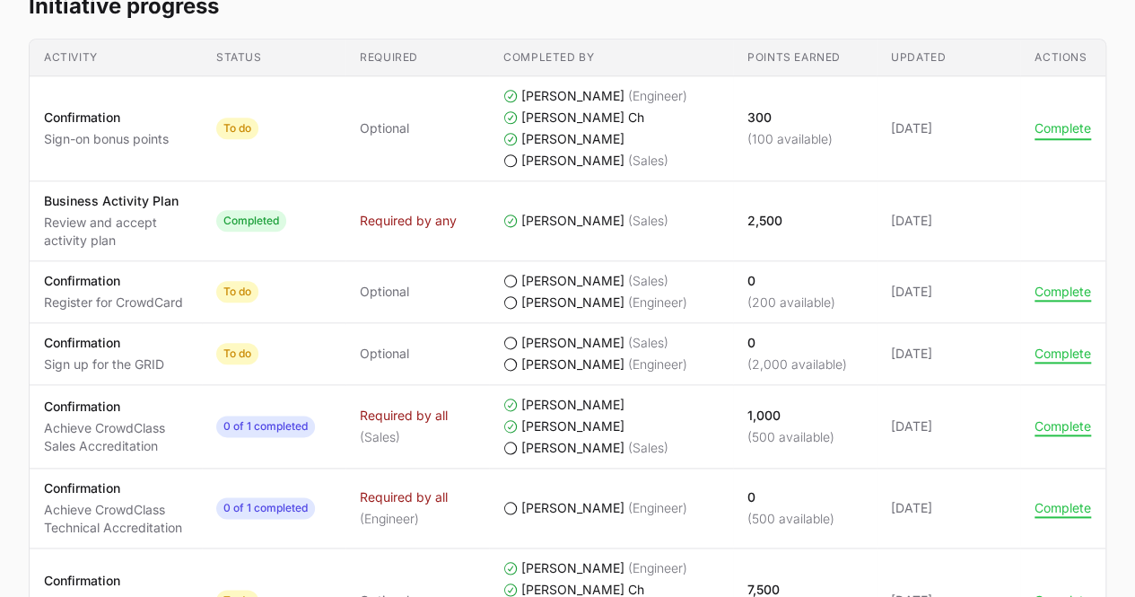
click at [1063, 125] on button "Complete" at bounding box center [1062, 128] width 57 height 16
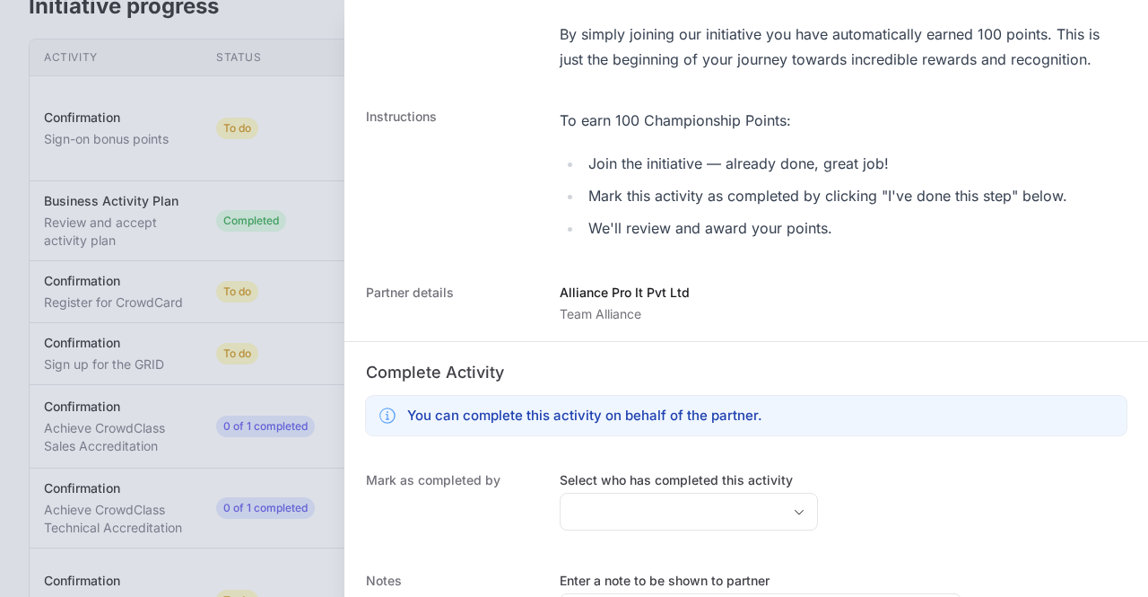
scroll to position [368, 0]
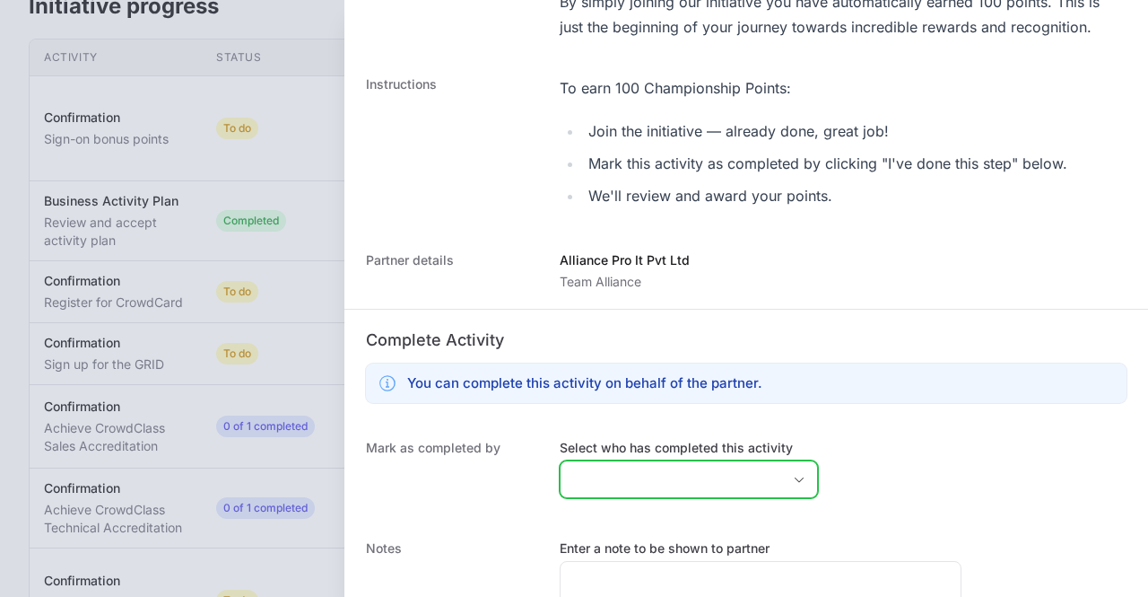
click at [795, 479] on icon "Open" at bounding box center [799, 478] width 9 height 5
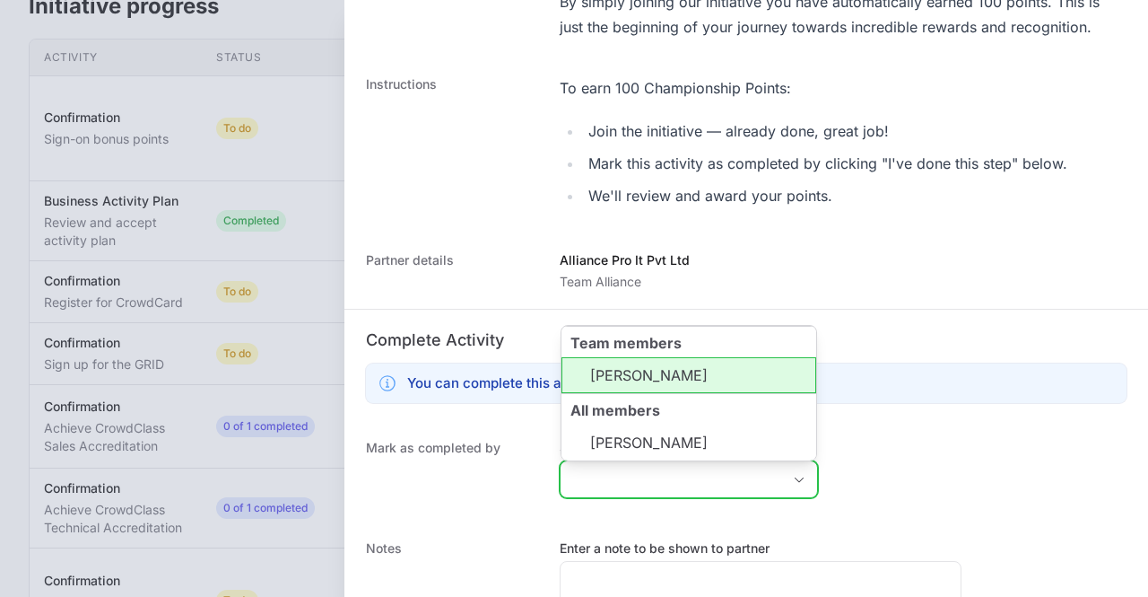
click at [642, 381] on li "[PERSON_NAME]" at bounding box center [689, 375] width 255 height 36
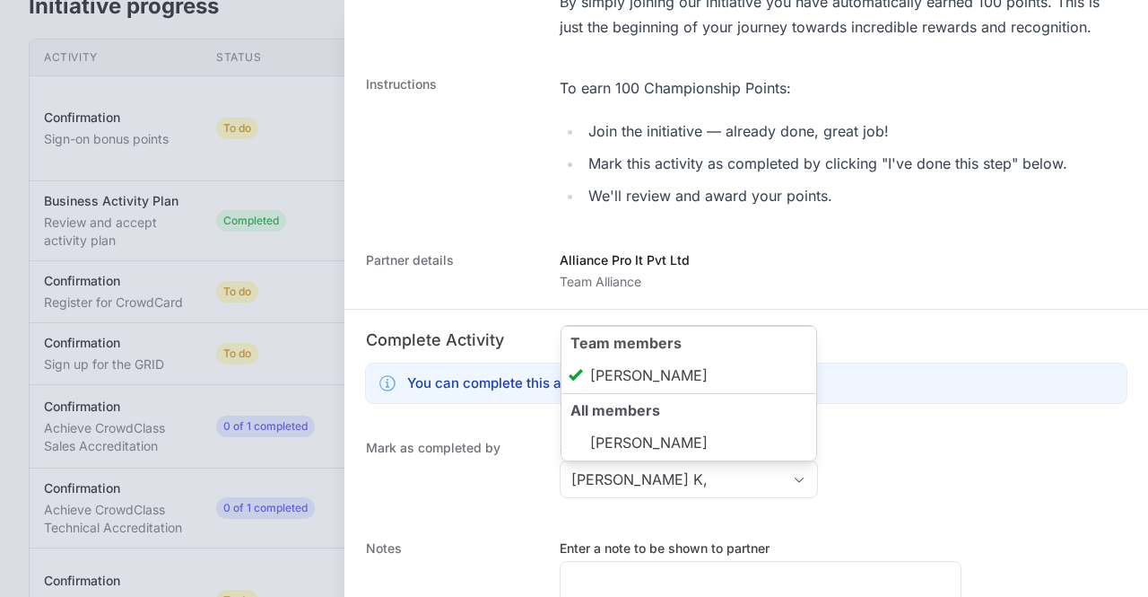
type input "[PERSON_NAME]"
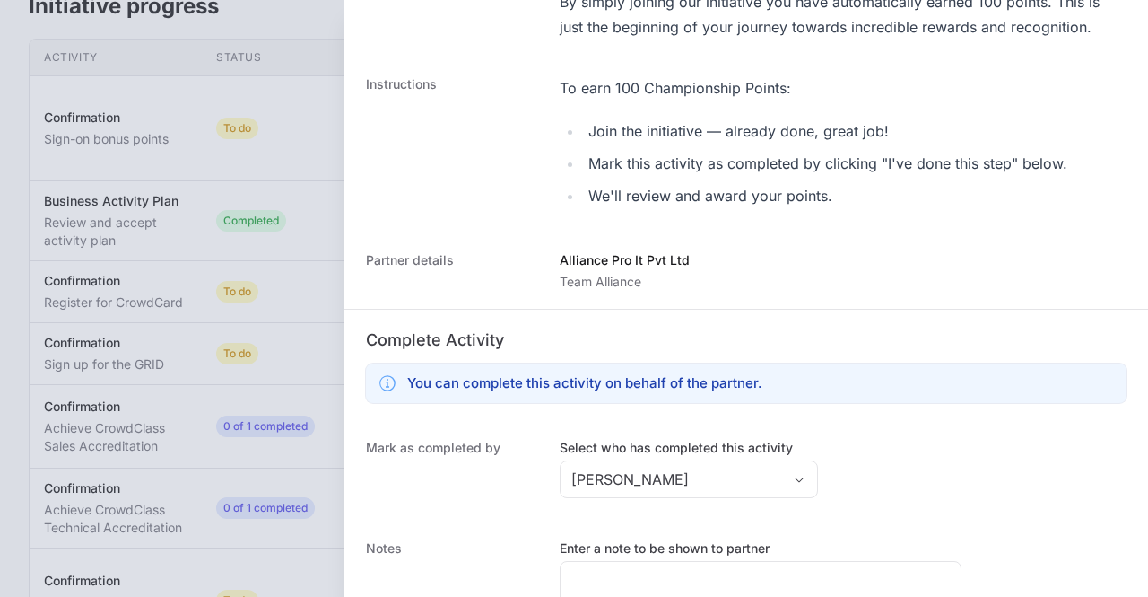
scroll to position [495, 0]
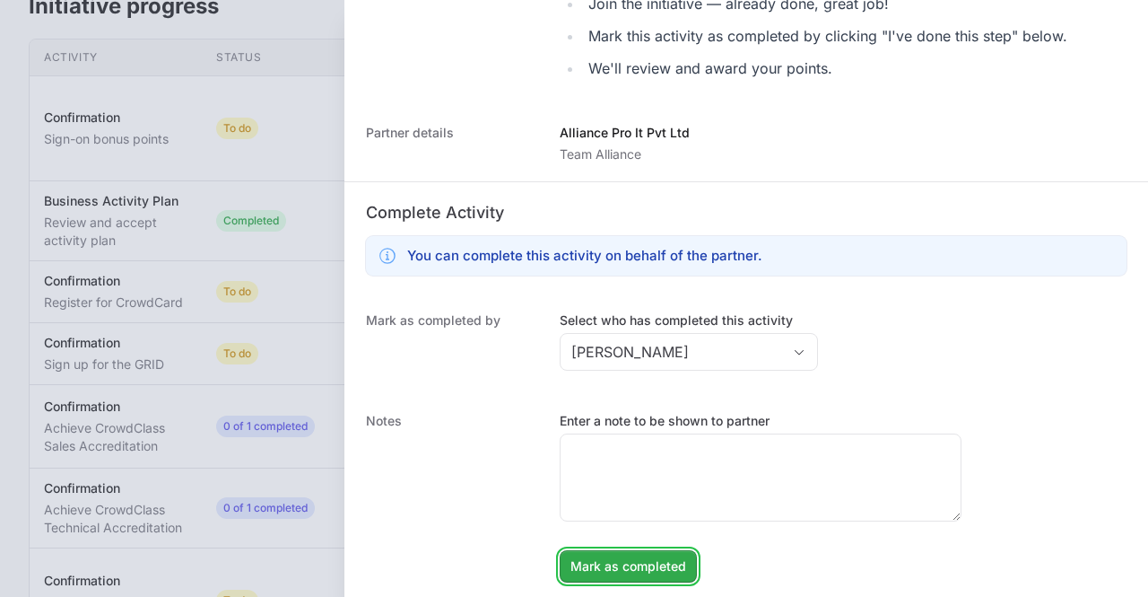
click at [661, 569] on span "Mark as completed" at bounding box center [629, 566] width 116 height 22
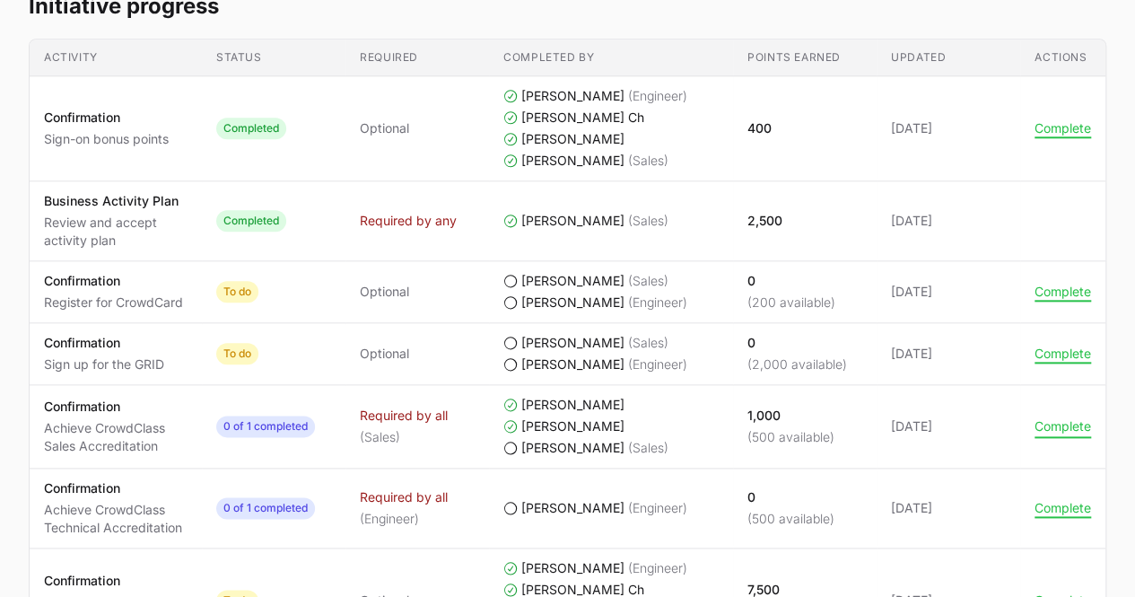
click at [1055, 424] on button "Complete" at bounding box center [1062, 426] width 57 height 16
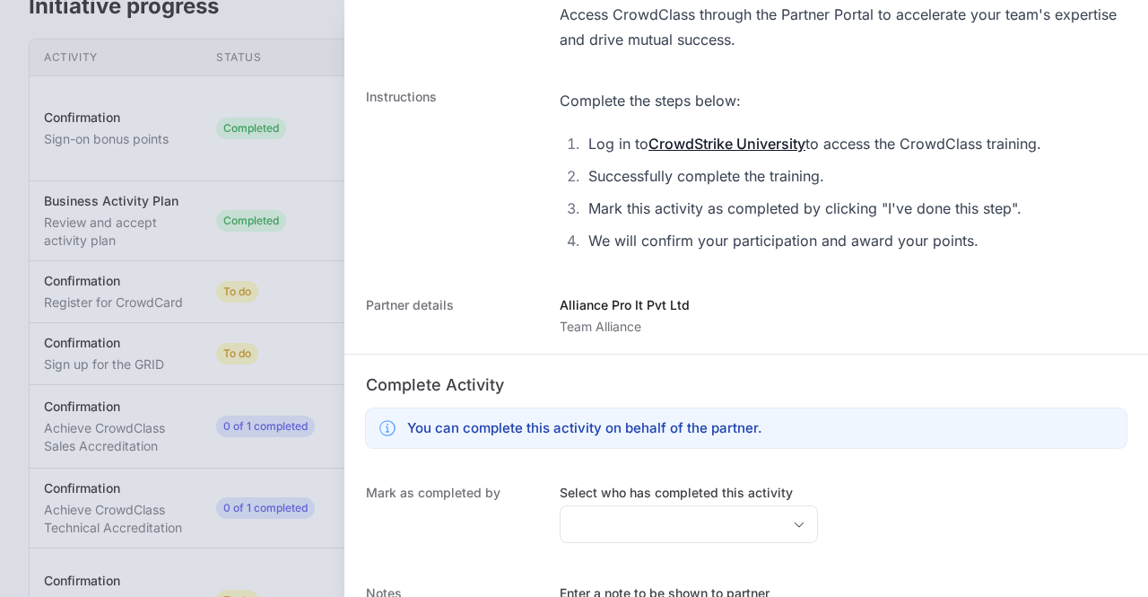
scroll to position [804, 0]
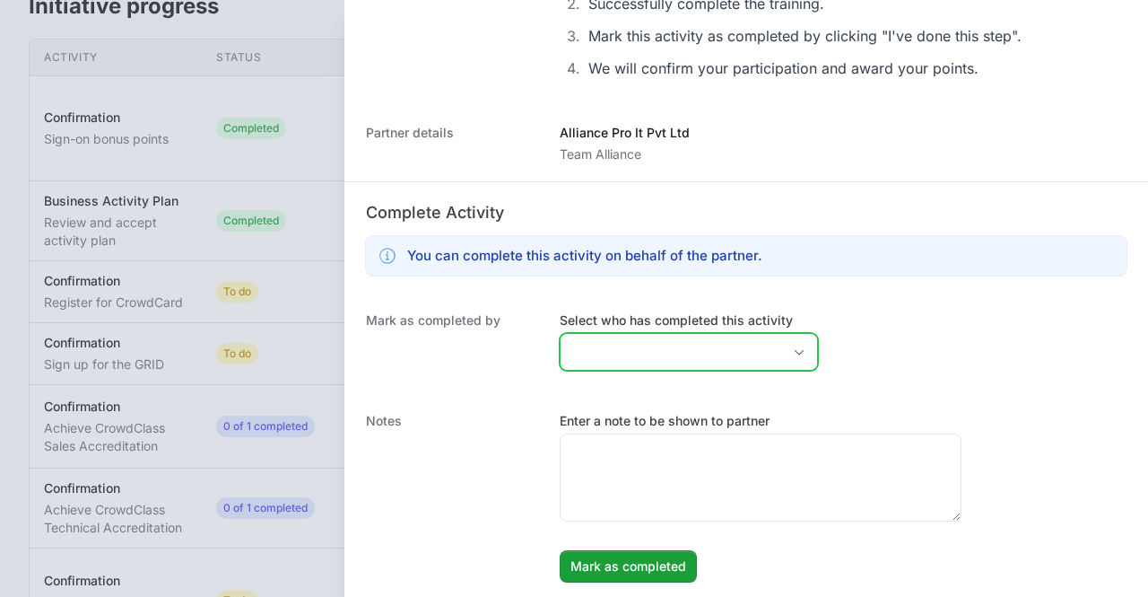
click at [792, 352] on icon "Open" at bounding box center [799, 352] width 14 height 6
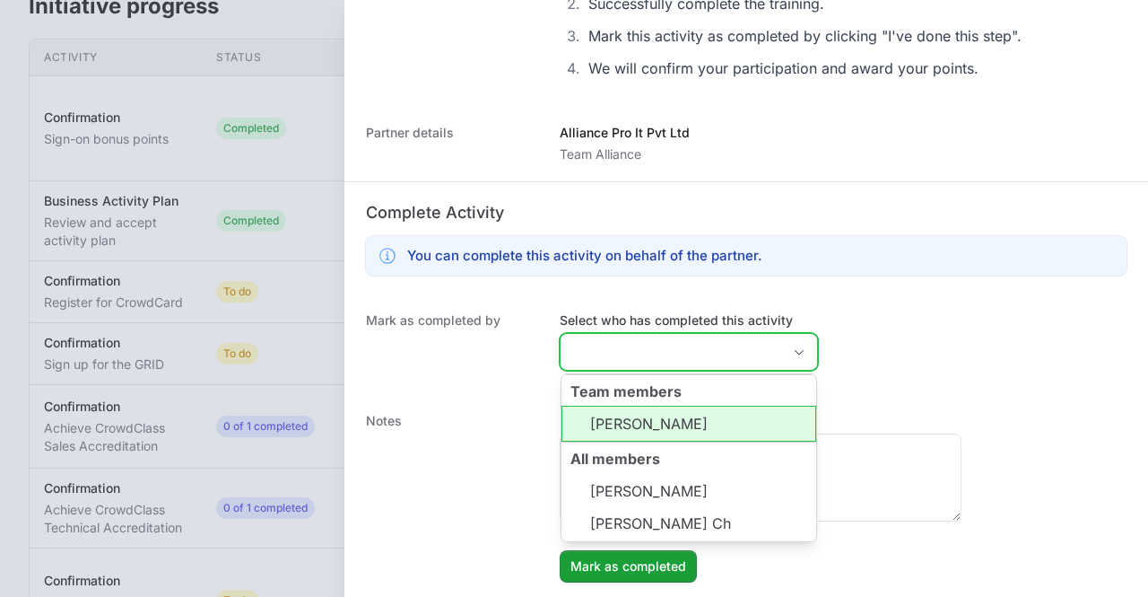
click at [640, 426] on li "[PERSON_NAME]" at bounding box center [689, 424] width 255 height 36
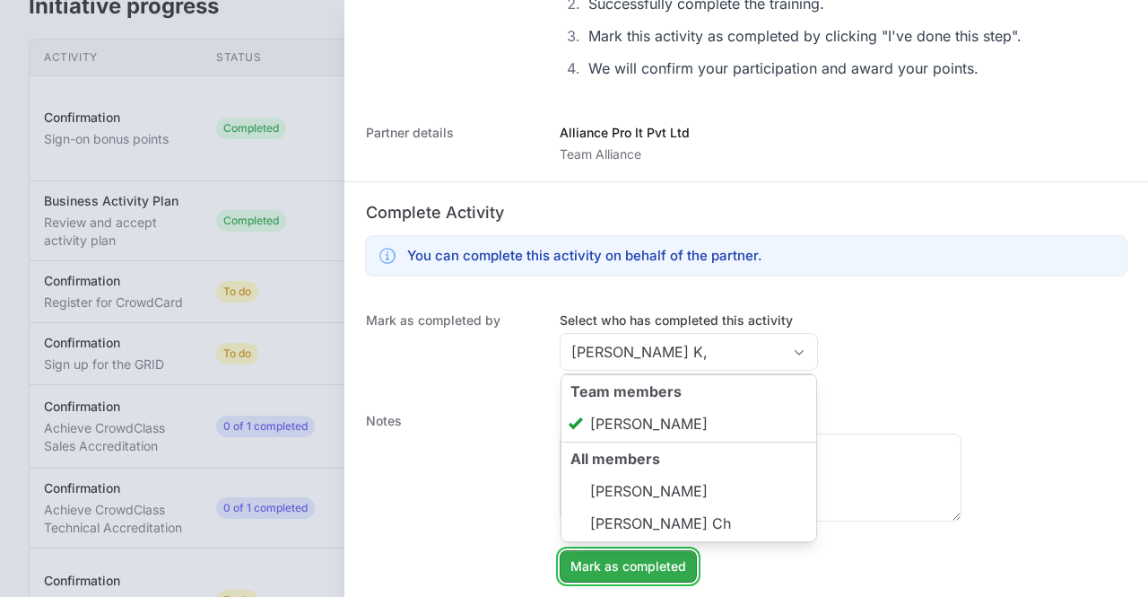
type input "[PERSON_NAME]"
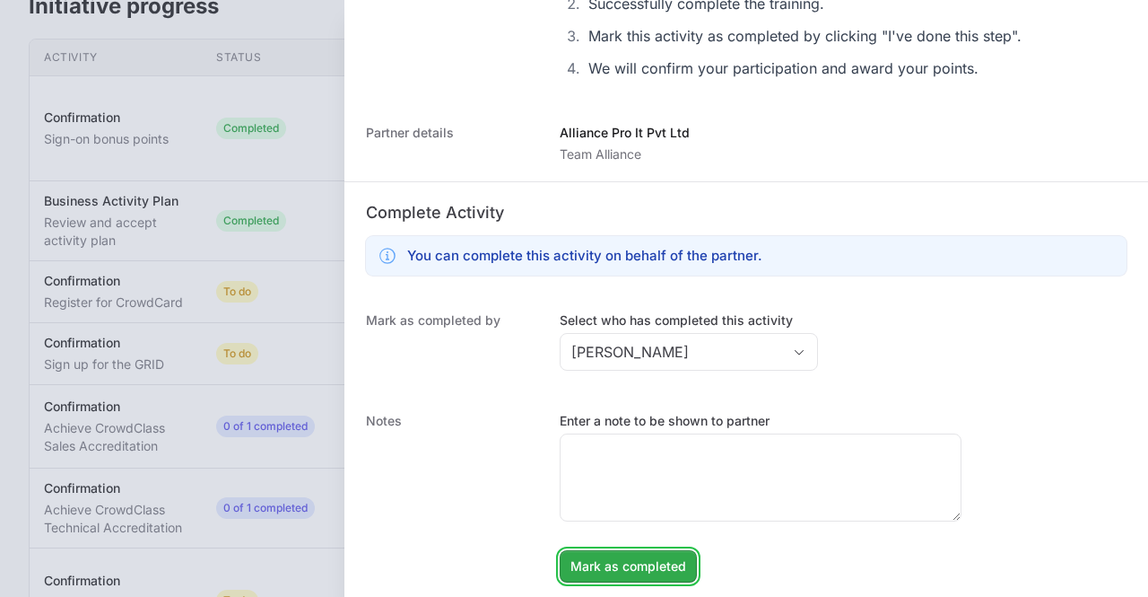
click at [610, 565] on span "Mark as completed" at bounding box center [629, 566] width 116 height 22
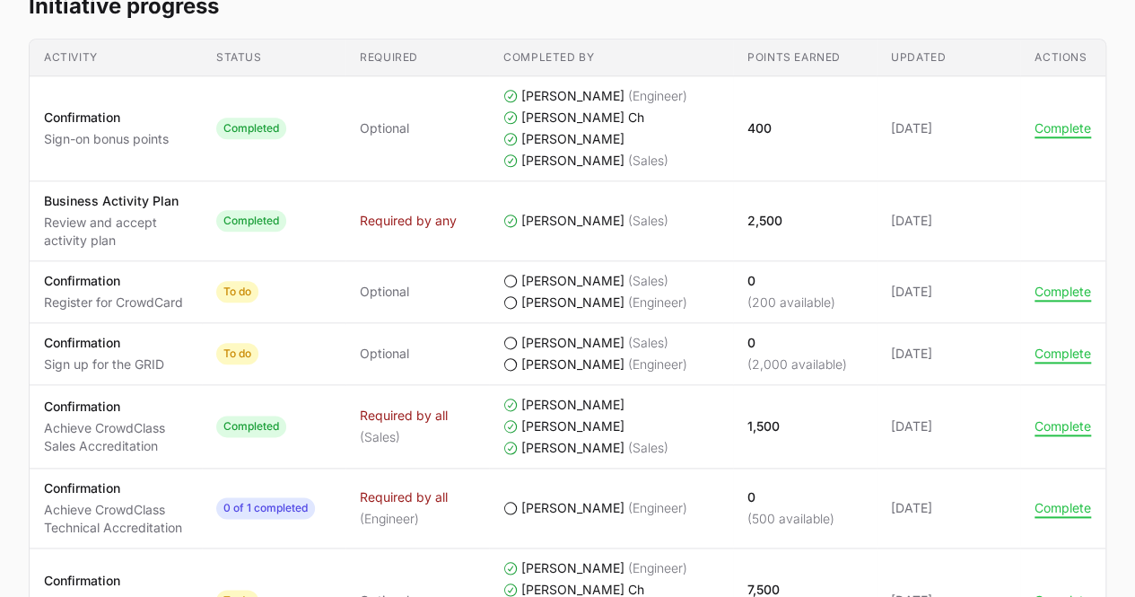
click at [1057, 511] on td "Actions Complete" at bounding box center [1062, 508] width 85 height 80
click at [1056, 505] on button "Complete" at bounding box center [1062, 508] width 57 height 16
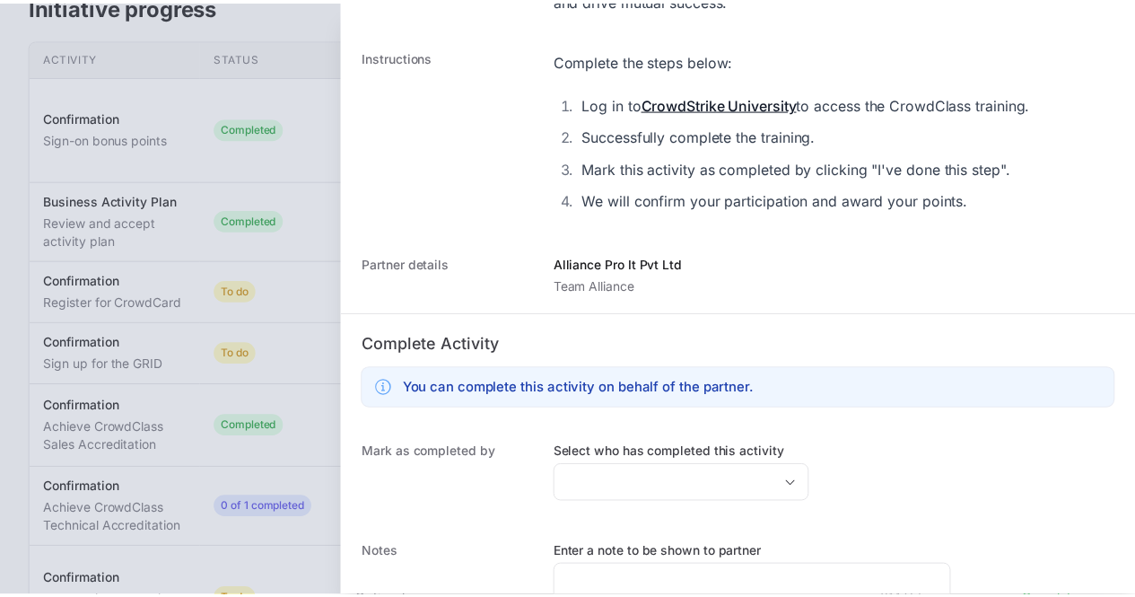
scroll to position [711, 0]
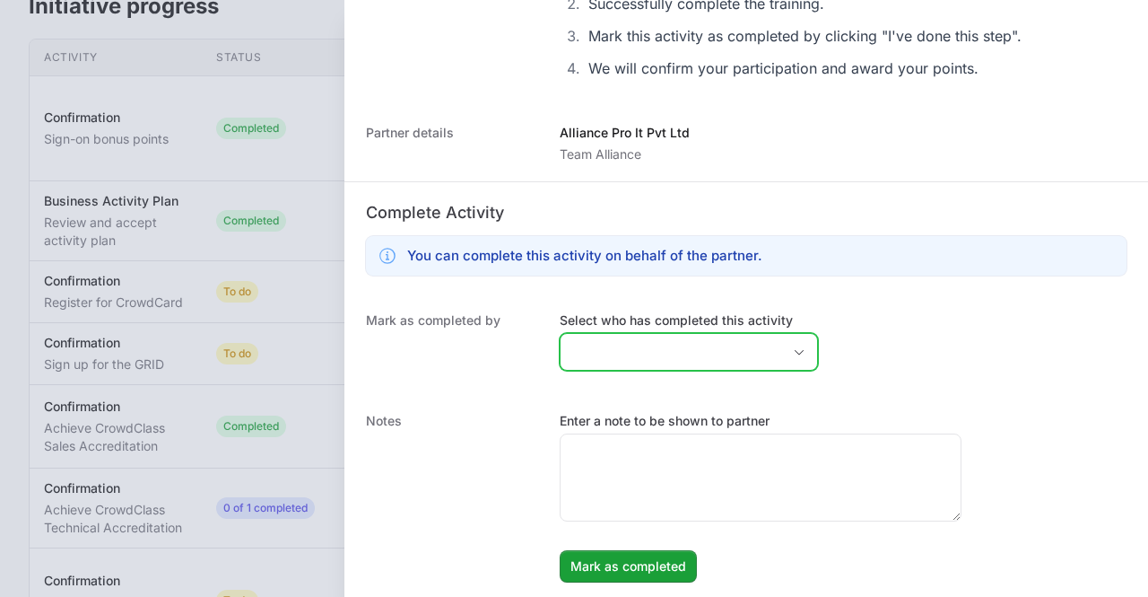
click at [792, 349] on icon "Open" at bounding box center [799, 352] width 14 height 6
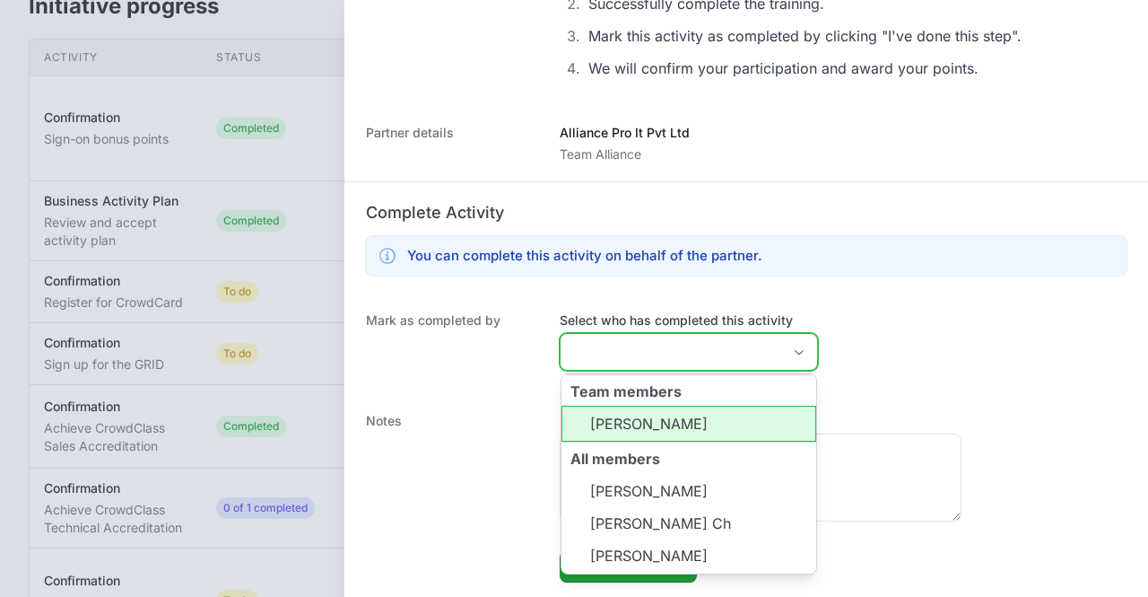
click at [644, 417] on li "[PERSON_NAME]" at bounding box center [689, 424] width 255 height 36
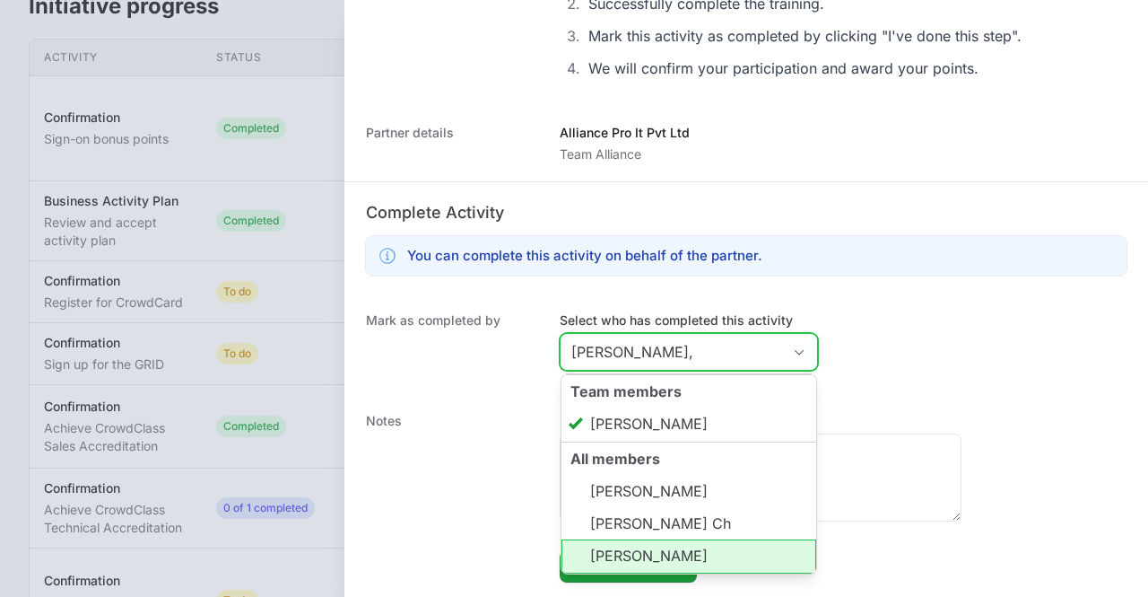
click at [653, 548] on li "[PERSON_NAME]" at bounding box center [689, 556] width 255 height 34
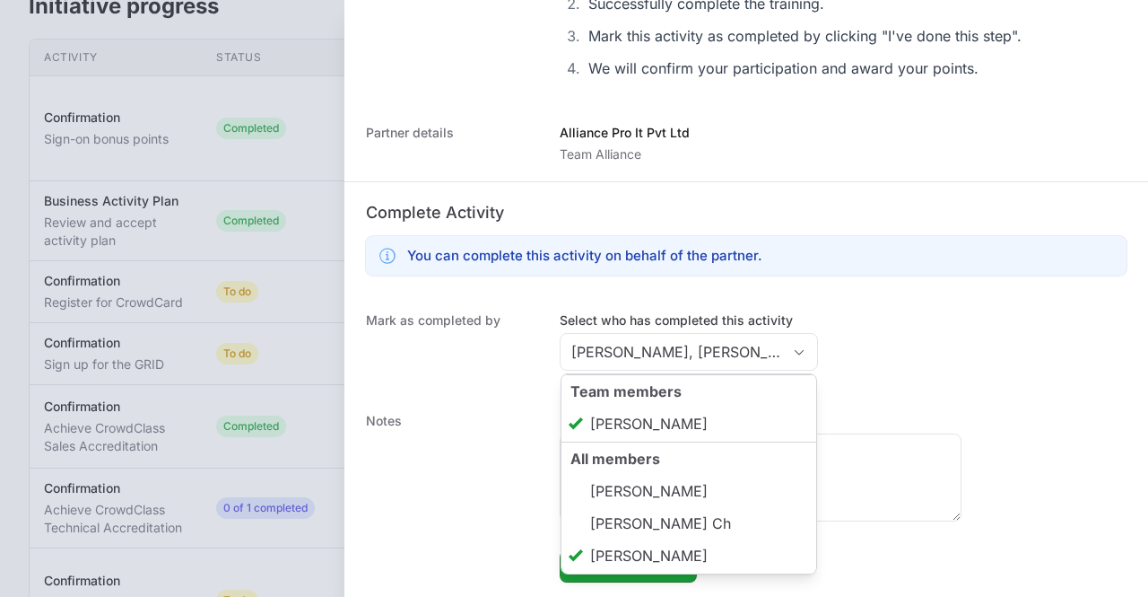
type input "[PERSON_NAME], [PERSON_NAME]"
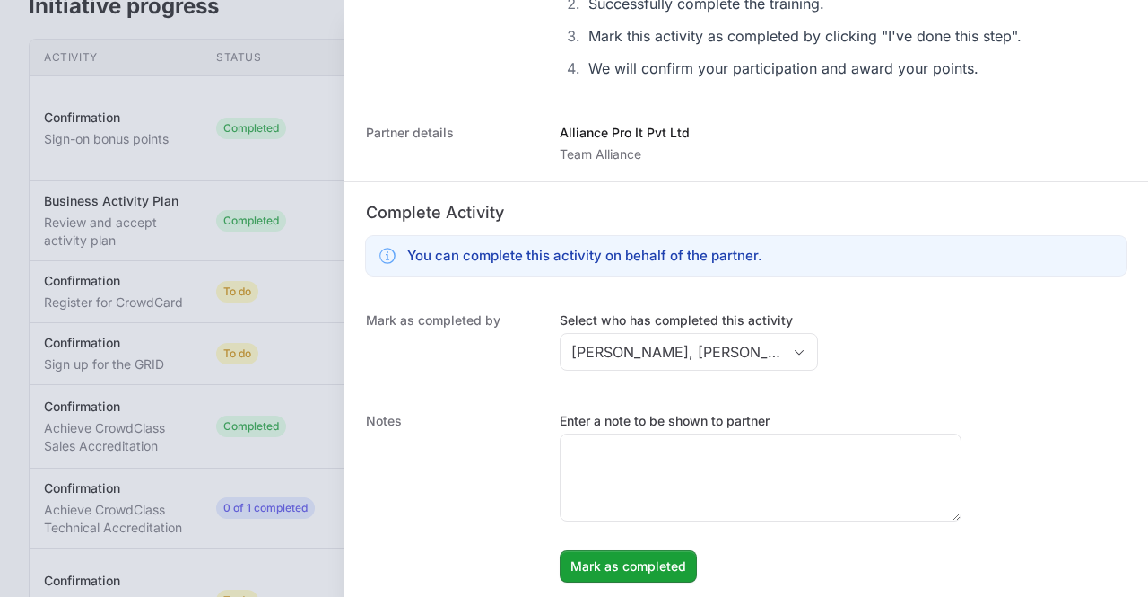
click at [1044, 475] on dd "Enter a note to be shown to partner [PERSON_NAME] as completed [PERSON_NAME] as…" at bounding box center [843, 497] width 567 height 170
click at [626, 569] on span "Mark as completed" at bounding box center [629, 566] width 116 height 22
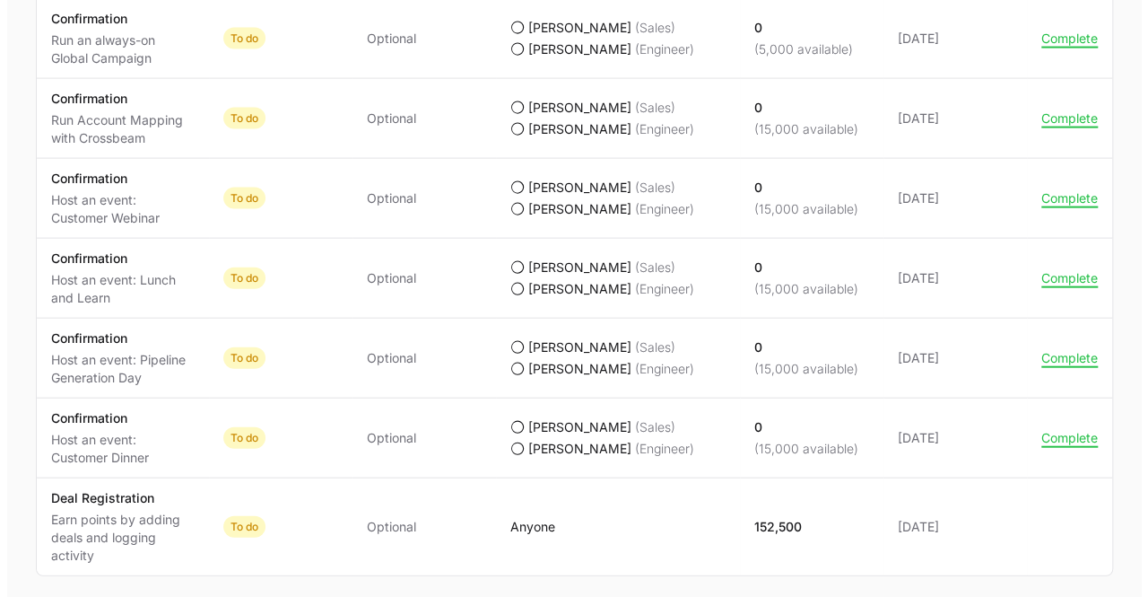
scroll to position [1898, 0]
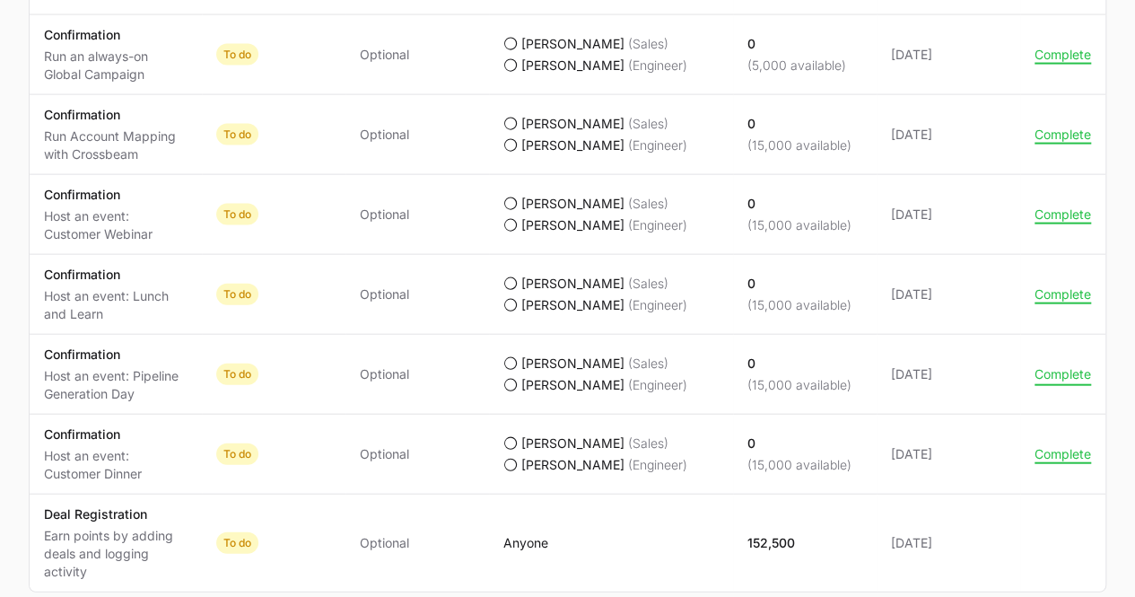
click at [1048, 370] on button "Complete" at bounding box center [1062, 374] width 57 height 16
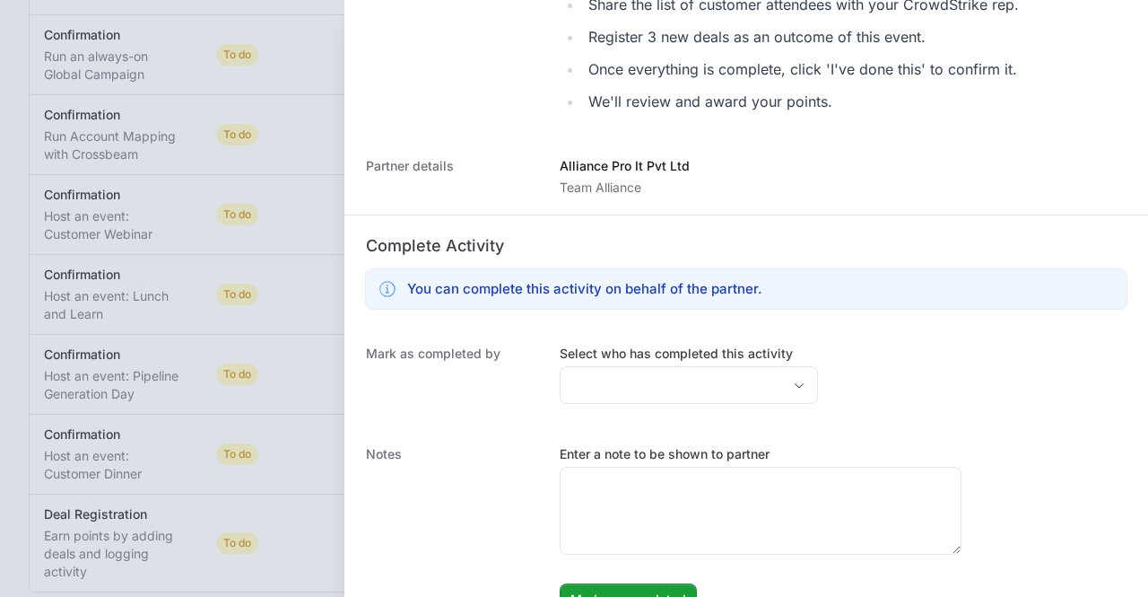
scroll to position [517, 0]
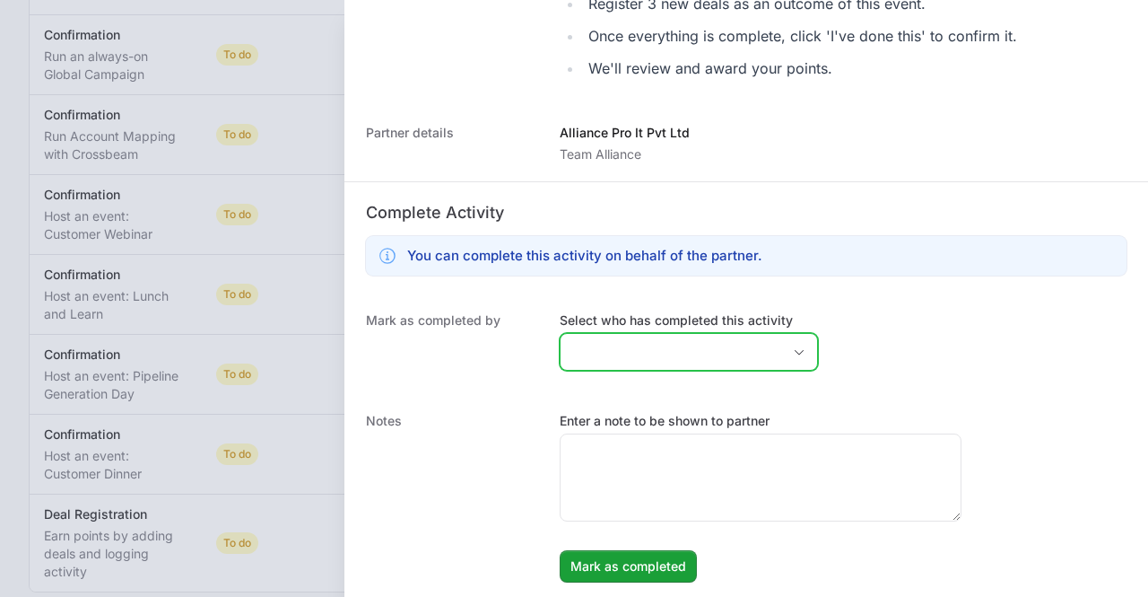
click at [781, 344] on div "Open" at bounding box center [799, 352] width 36 height 36
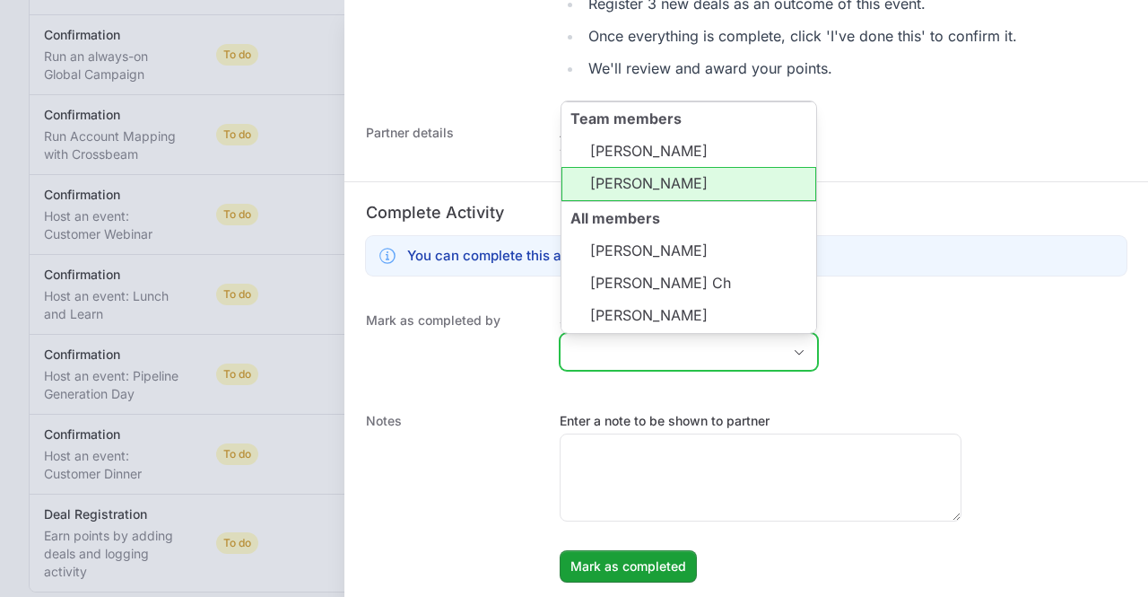
click at [644, 190] on li "[PERSON_NAME]" at bounding box center [689, 184] width 255 height 34
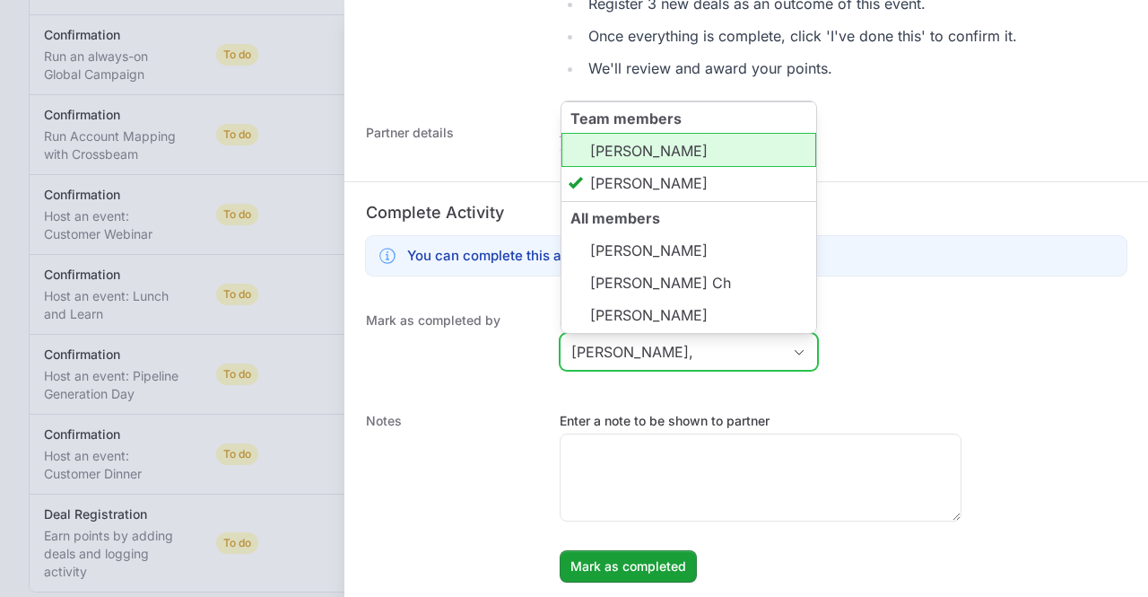
click at [640, 159] on li "[PERSON_NAME]" at bounding box center [689, 150] width 255 height 34
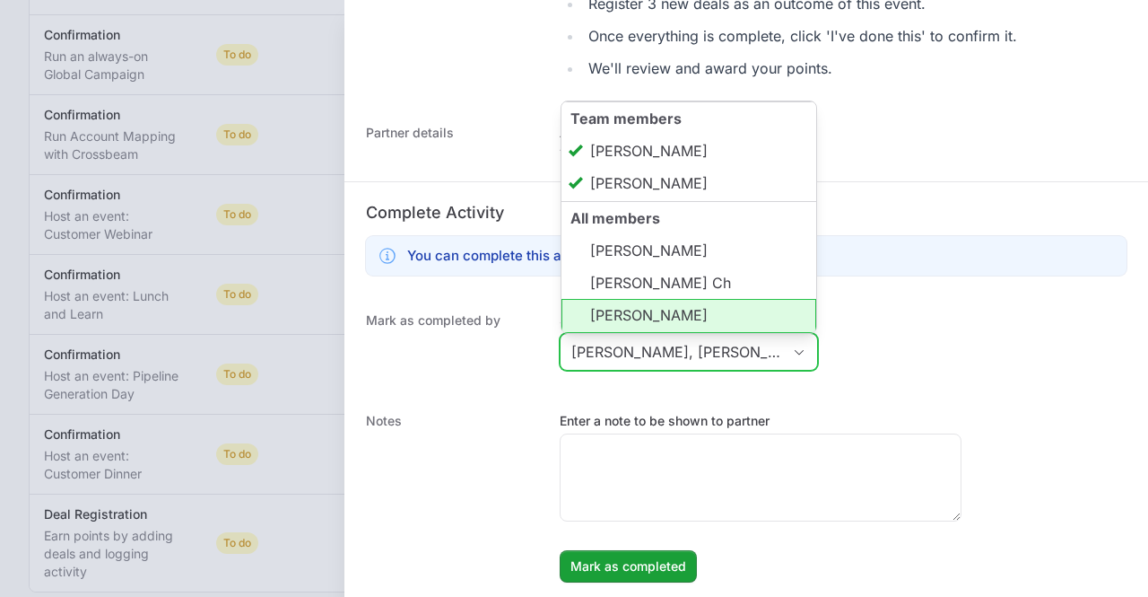
click at [646, 315] on li "[PERSON_NAME]" at bounding box center [689, 316] width 255 height 34
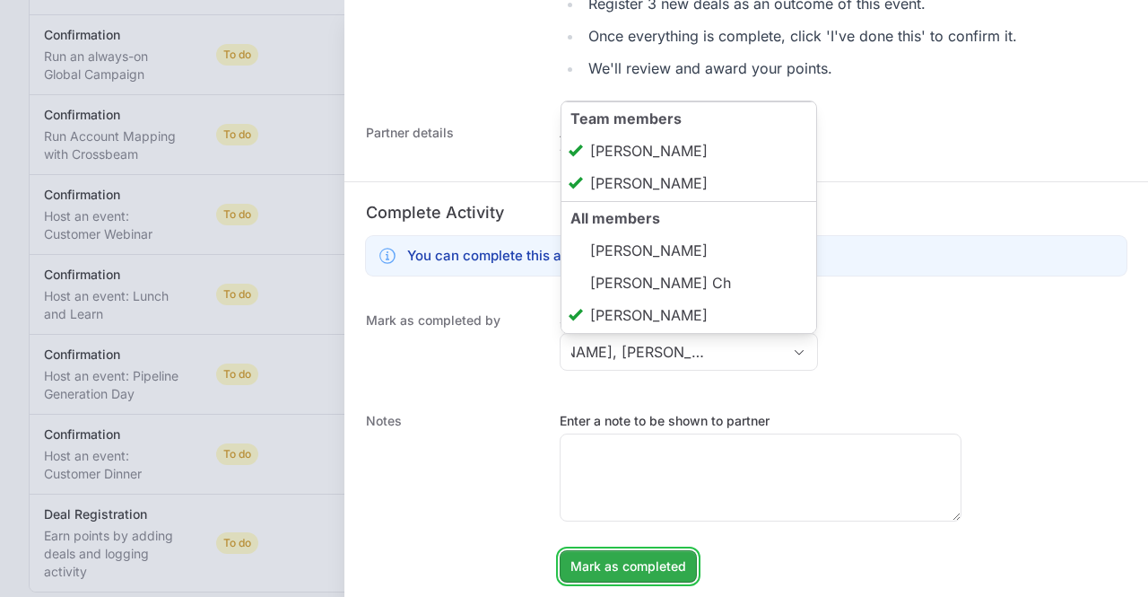
type input "[PERSON_NAME], [PERSON_NAME], [PERSON_NAME]"
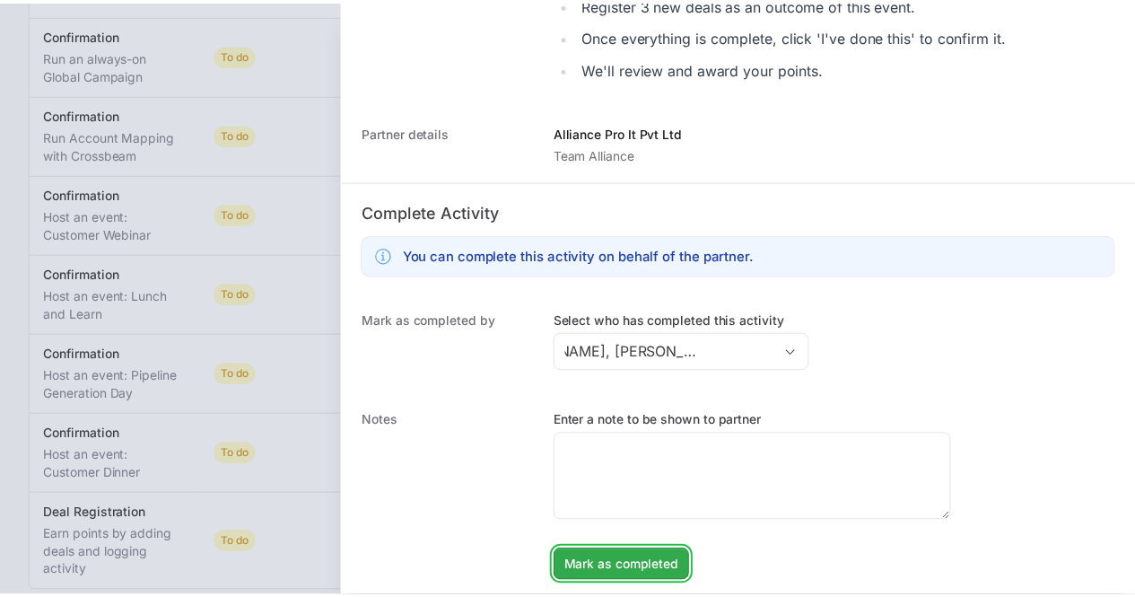
scroll to position [0, 0]
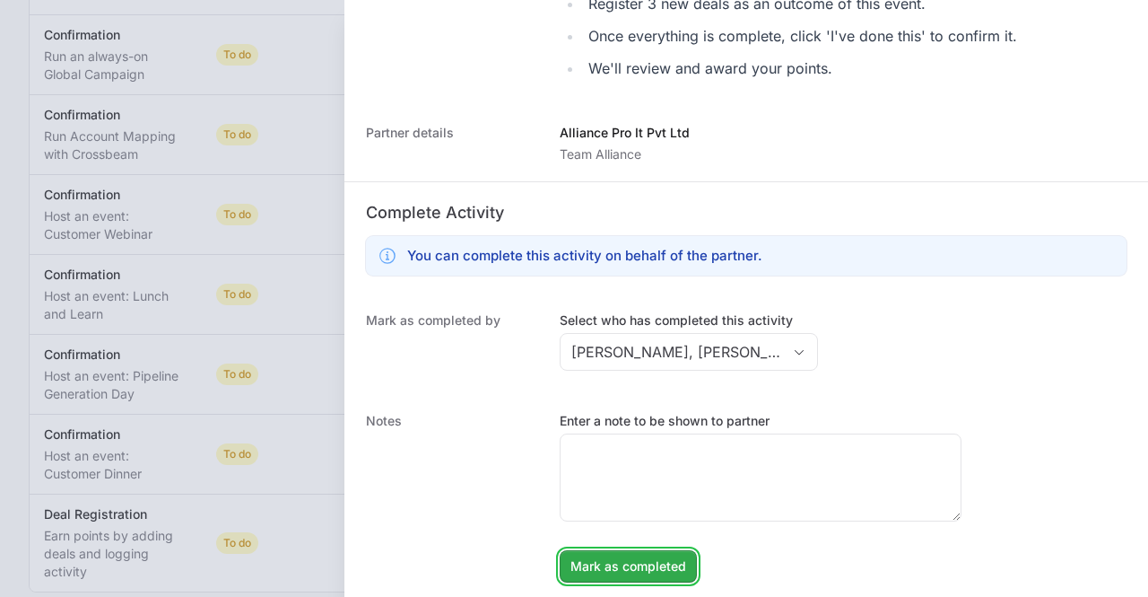
click at [618, 568] on span "Mark as completed" at bounding box center [629, 566] width 116 height 22
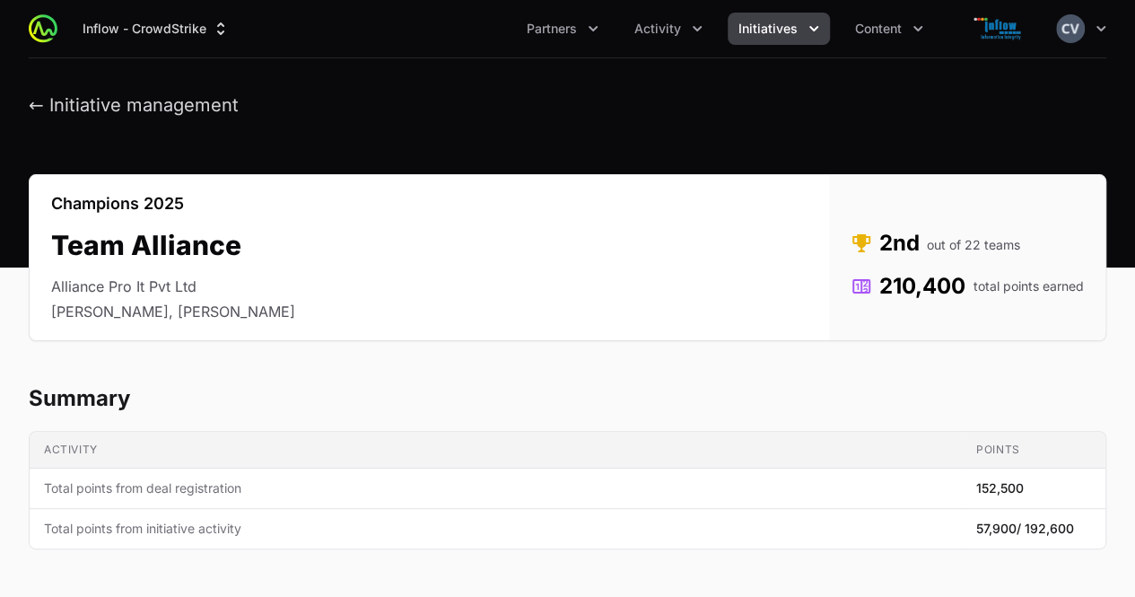
click at [812, 28] on icon "Initiatives menu" at bounding box center [814, 29] width 18 height 18
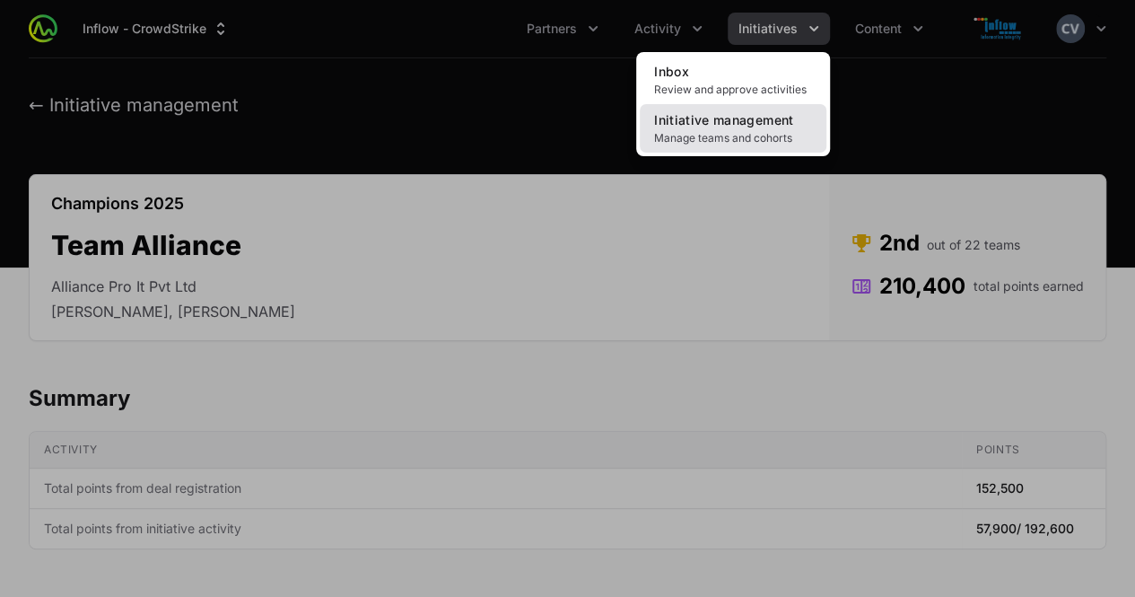
click at [752, 125] on span "Initiative management" at bounding box center [723, 119] width 139 height 15
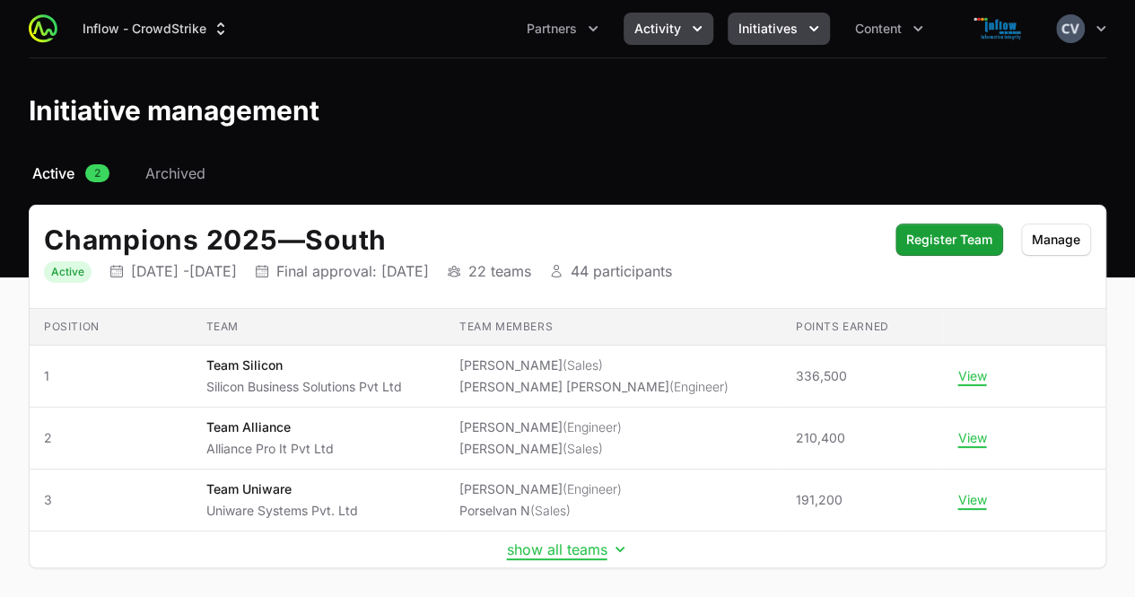
click at [696, 30] on icon "Activity menu" at bounding box center [697, 28] width 9 height 5
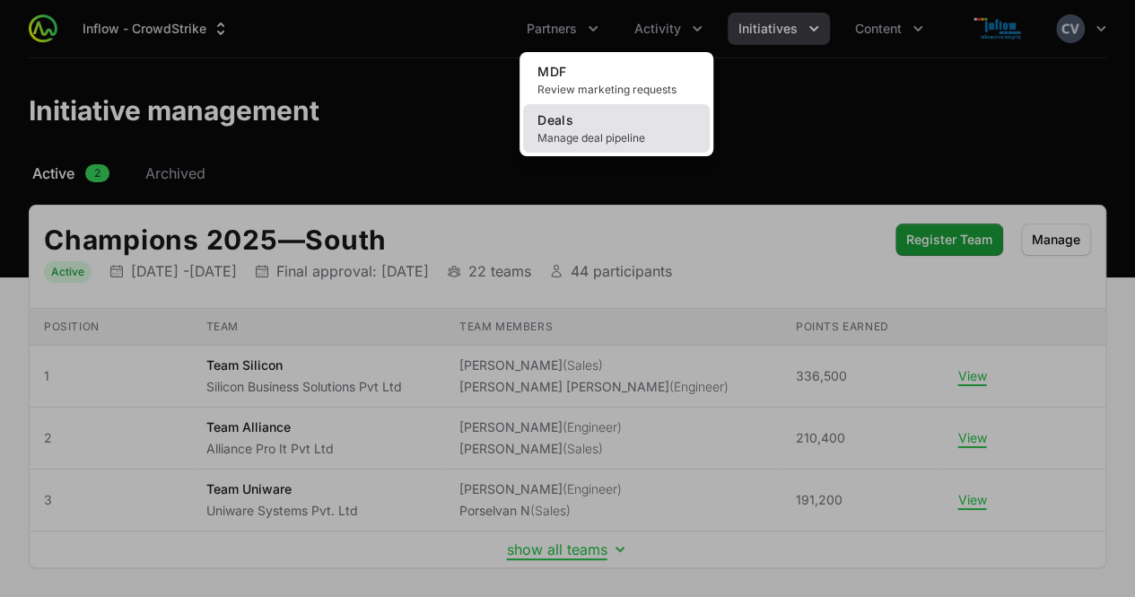
click at [584, 132] on span "Manage deal pipeline" at bounding box center [616, 138] width 158 height 14
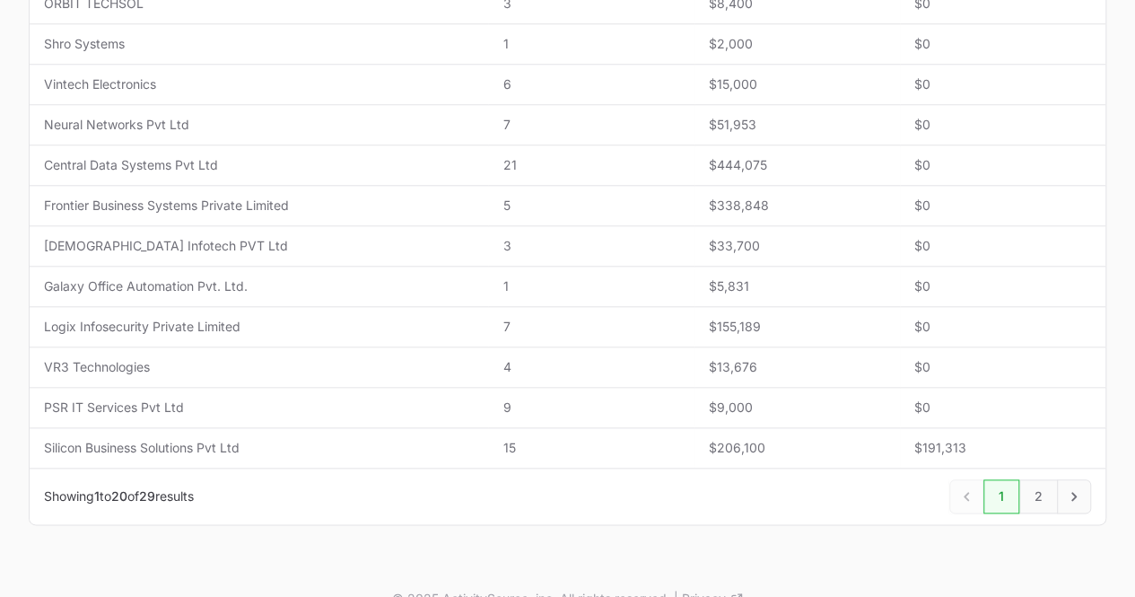
scroll to position [790, 0]
click at [1071, 485] on icon "Next" at bounding box center [1074, 494] width 18 height 18
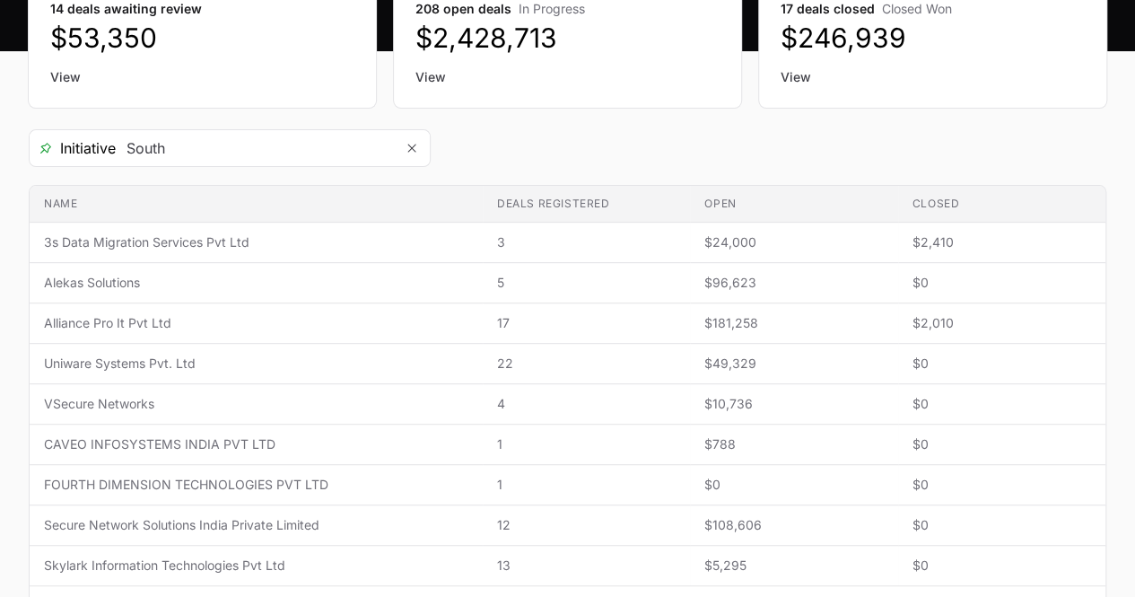
scroll to position [284, 0]
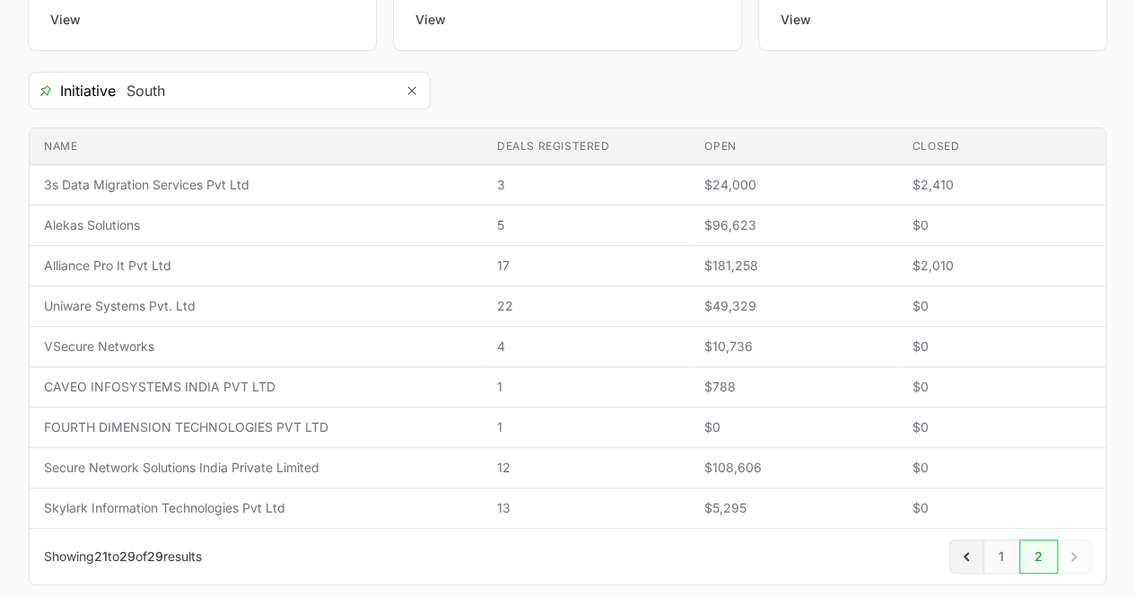
click at [966, 555] on icon "Previous" at bounding box center [966, 556] width 18 height 18
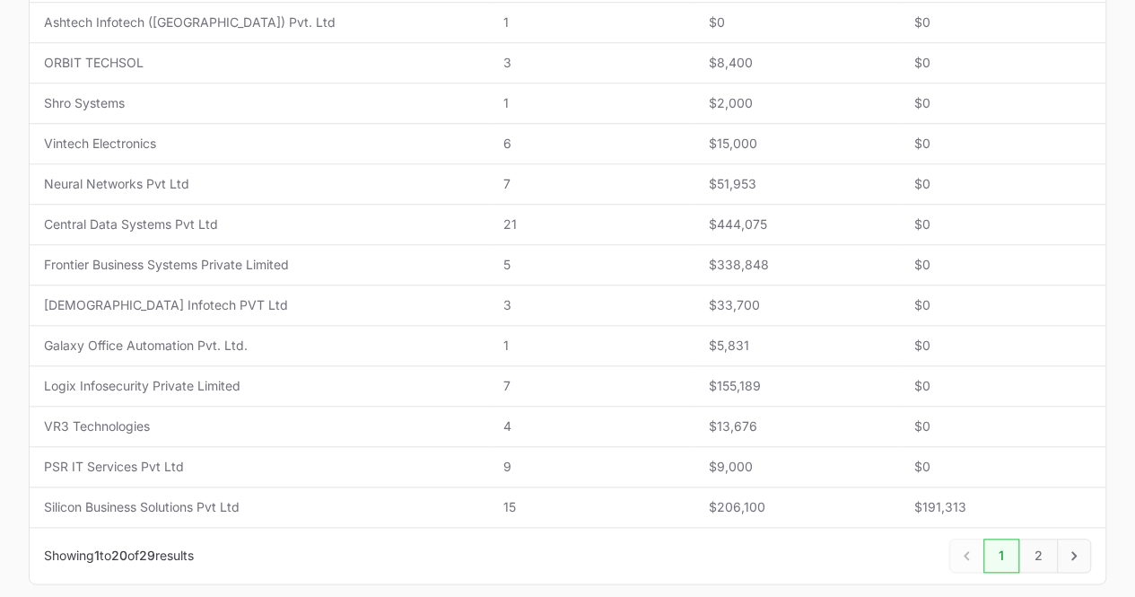
scroll to position [730, 0]
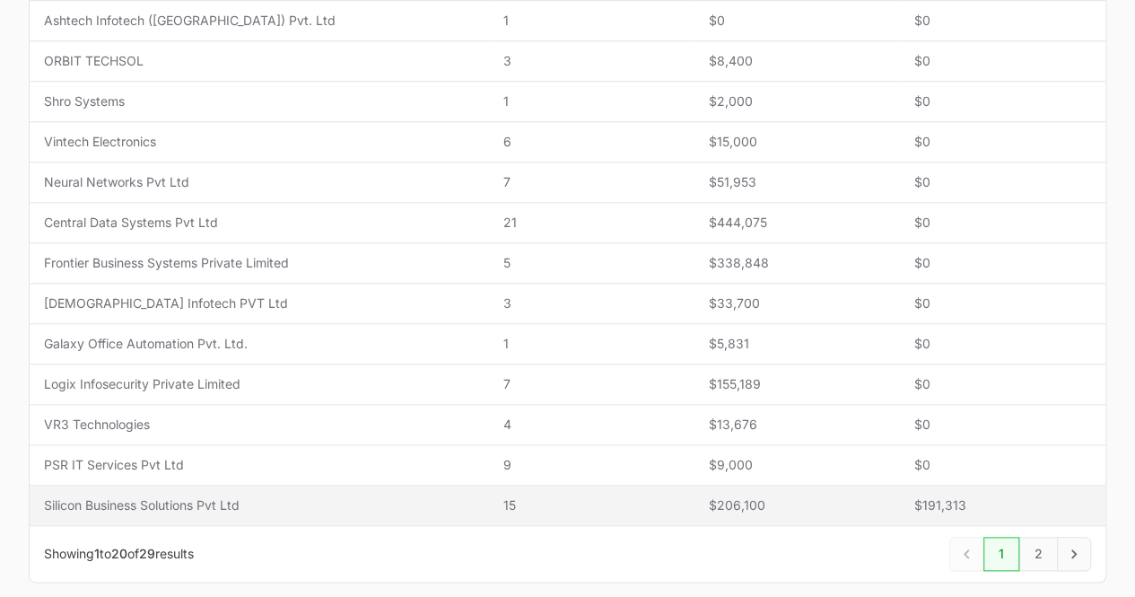
click at [245, 500] on span "Silicon Business Solutions Pvt Ltd" at bounding box center [259, 505] width 430 height 18
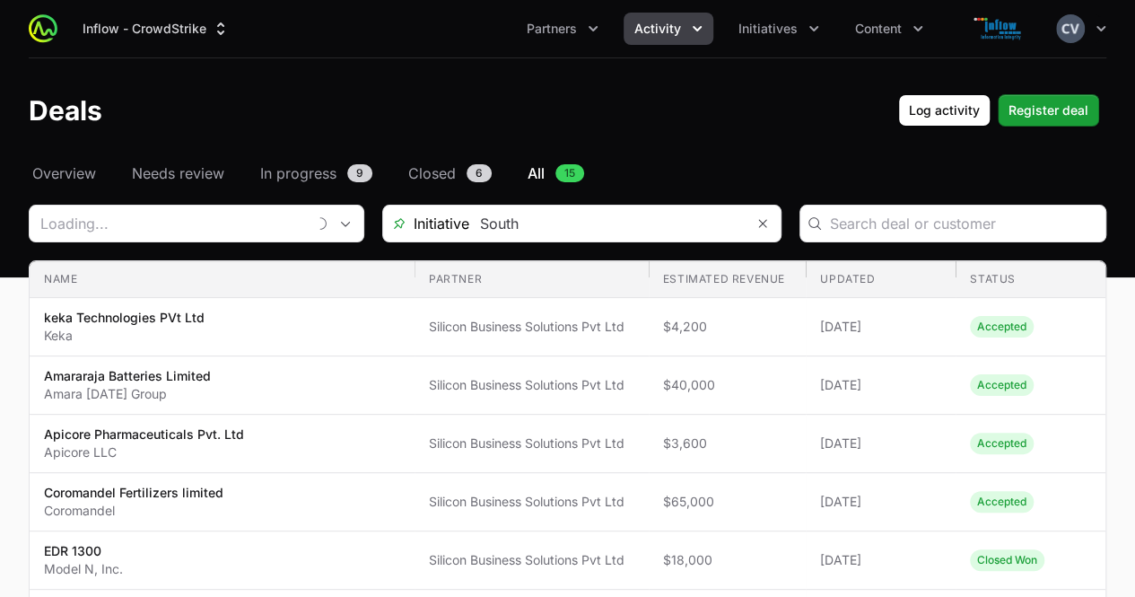
type input "Silicon Business Solutions Pvt Ltd"
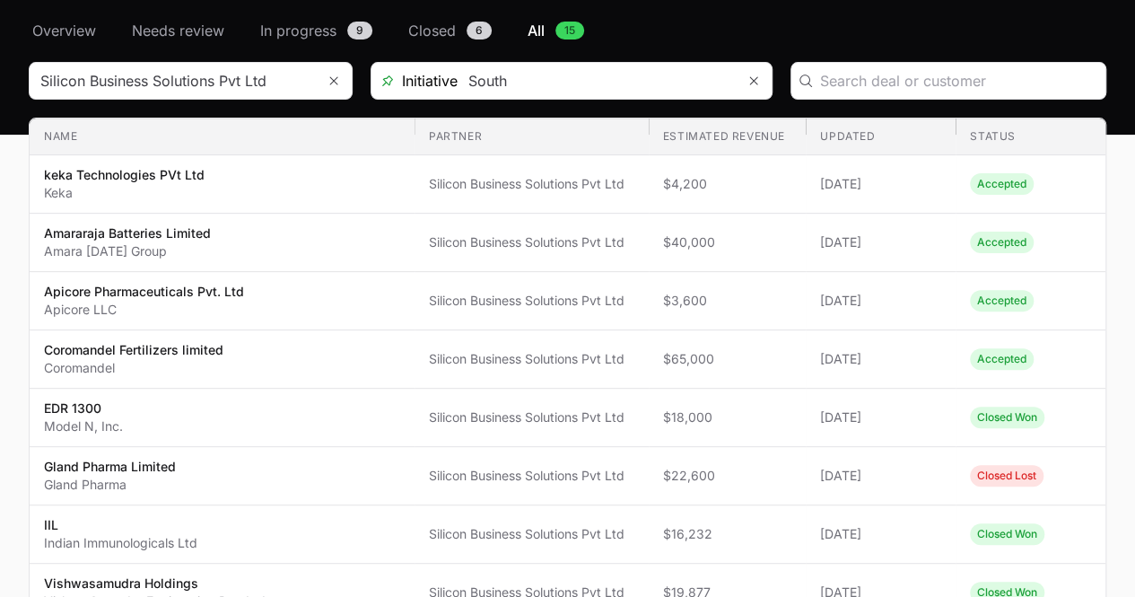
scroll to position [62, 0]
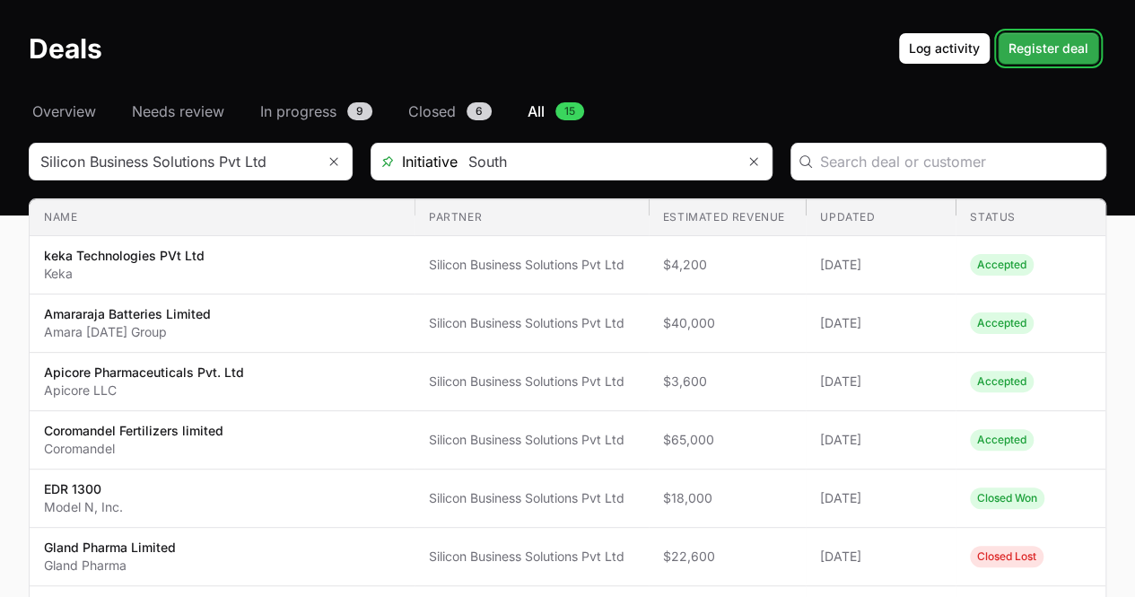
click at [1050, 51] on span "Register deal" at bounding box center [1048, 49] width 80 height 22
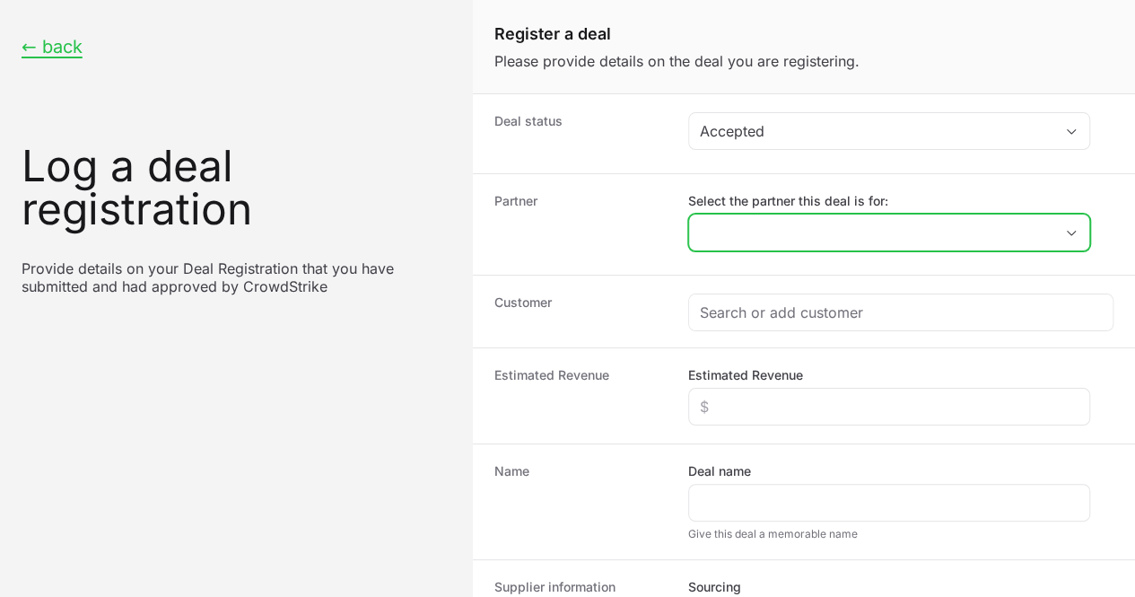
click at [1070, 226] on div "Open" at bounding box center [1071, 232] width 36 height 36
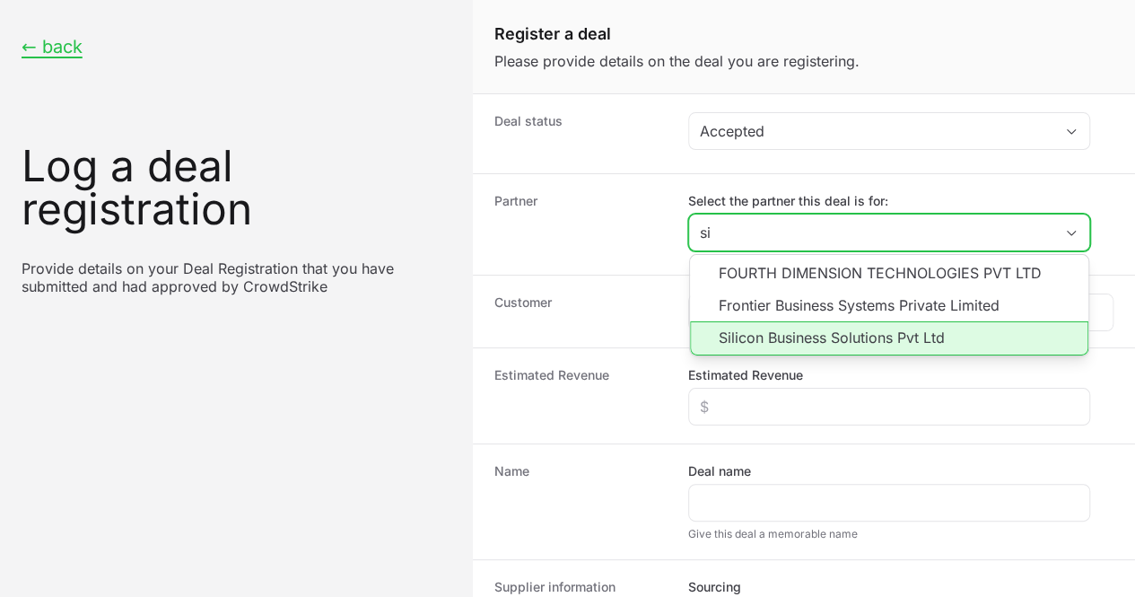
click at [819, 334] on li "Silicon Business Solutions Pvt Ltd" at bounding box center [889, 338] width 398 height 34
type input "Silicon Business Solutions Pvt Ltd"
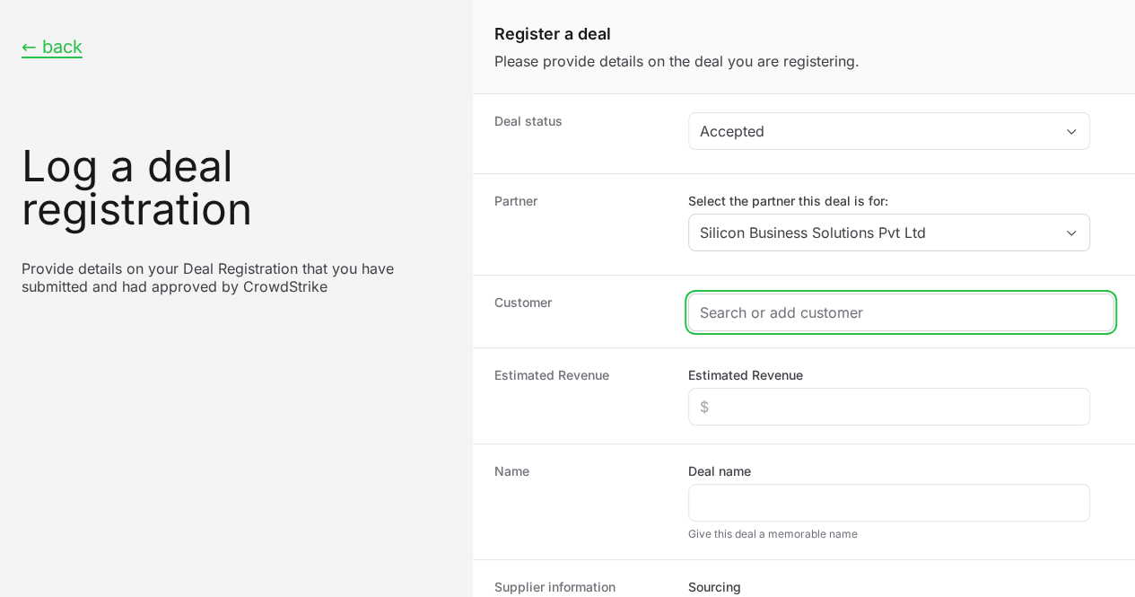
click at [755, 313] on input "Create activity form" at bounding box center [901, 312] width 402 height 22
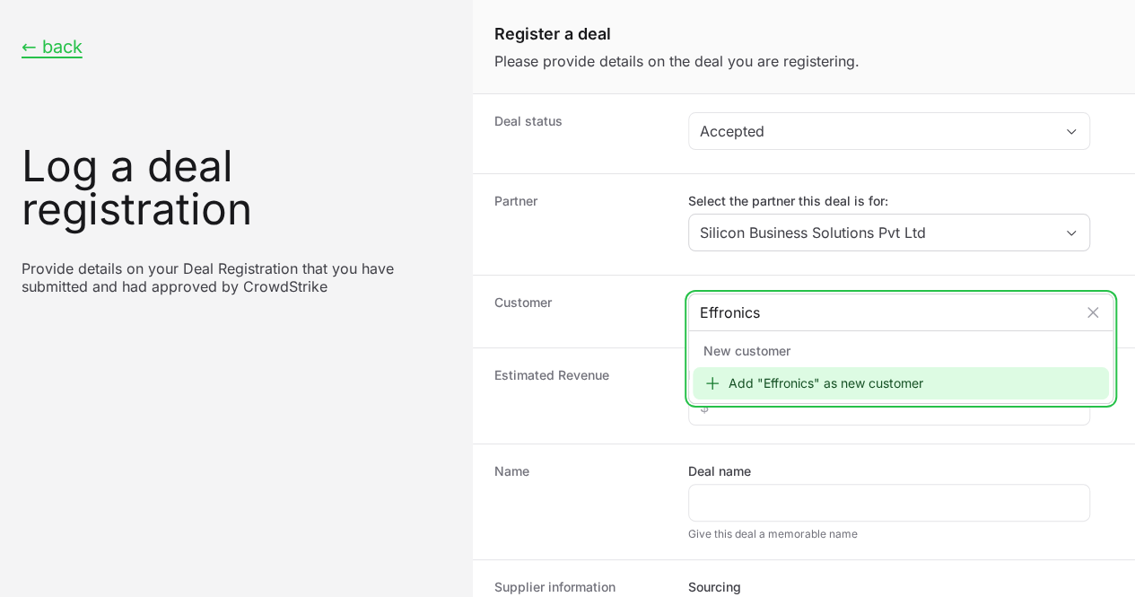
type input "Effronics"
click at [725, 381] on div "Add "Effronics" as new customer" at bounding box center [901, 383] width 416 height 32
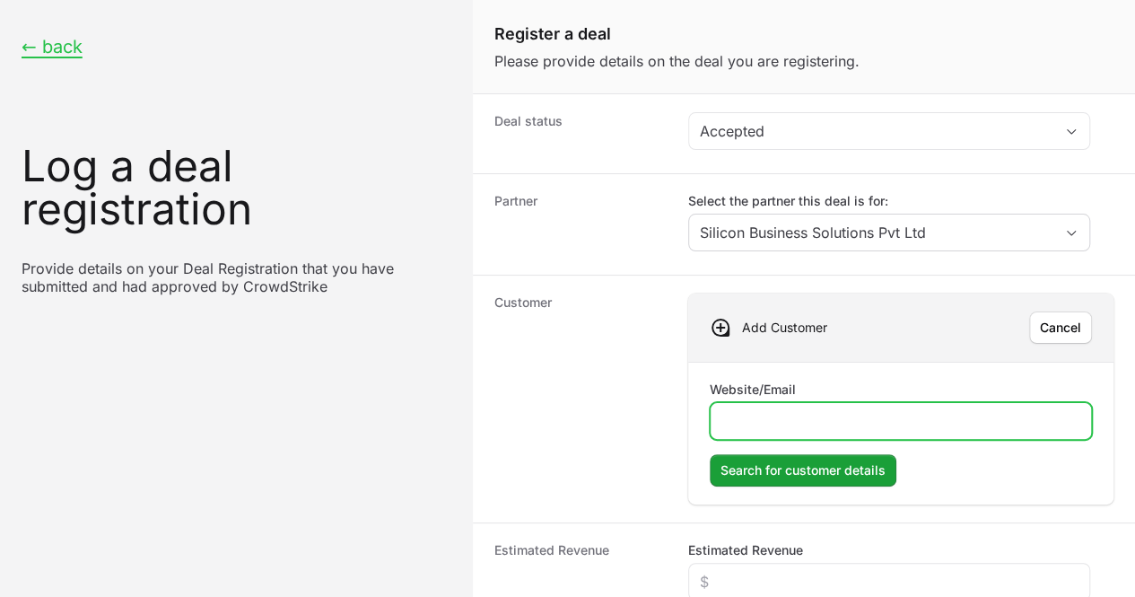
click at [748, 418] on input "Website/Email" at bounding box center [900, 421] width 359 height 22
type input "[DOMAIN_NAME]"
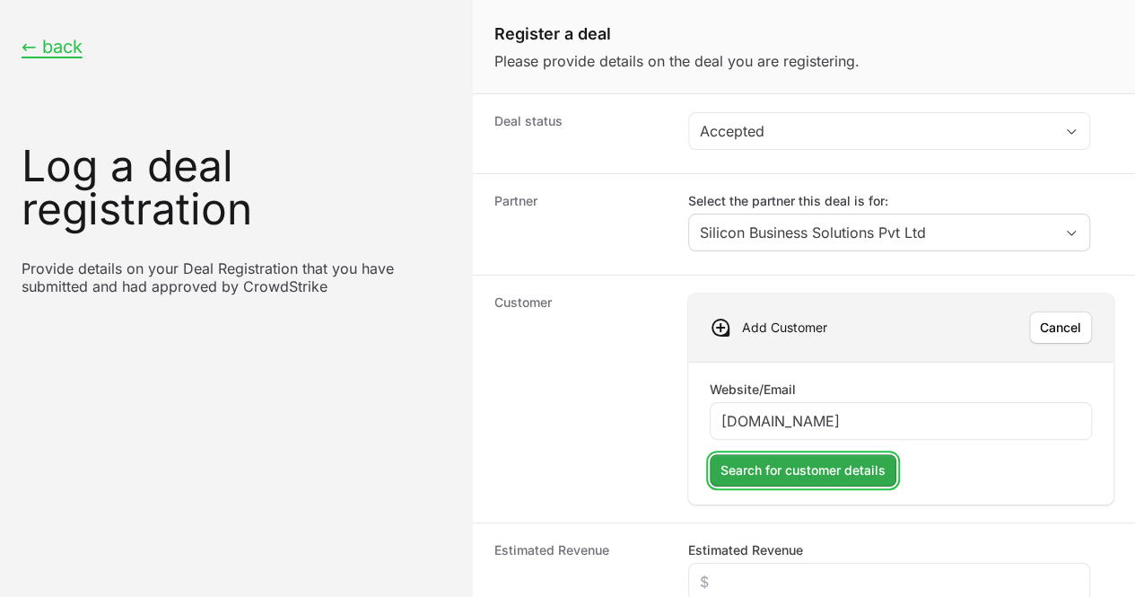
click at [791, 475] on span "Search for customer details" at bounding box center [802, 470] width 165 height 22
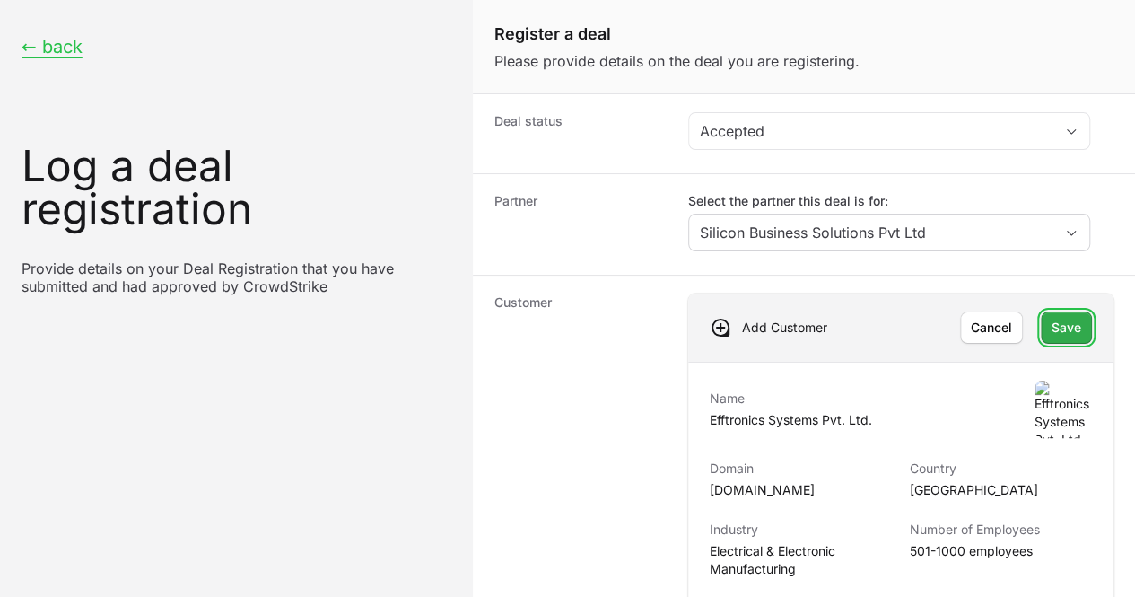
click at [1054, 327] on span "Save" at bounding box center [1067, 328] width 30 height 22
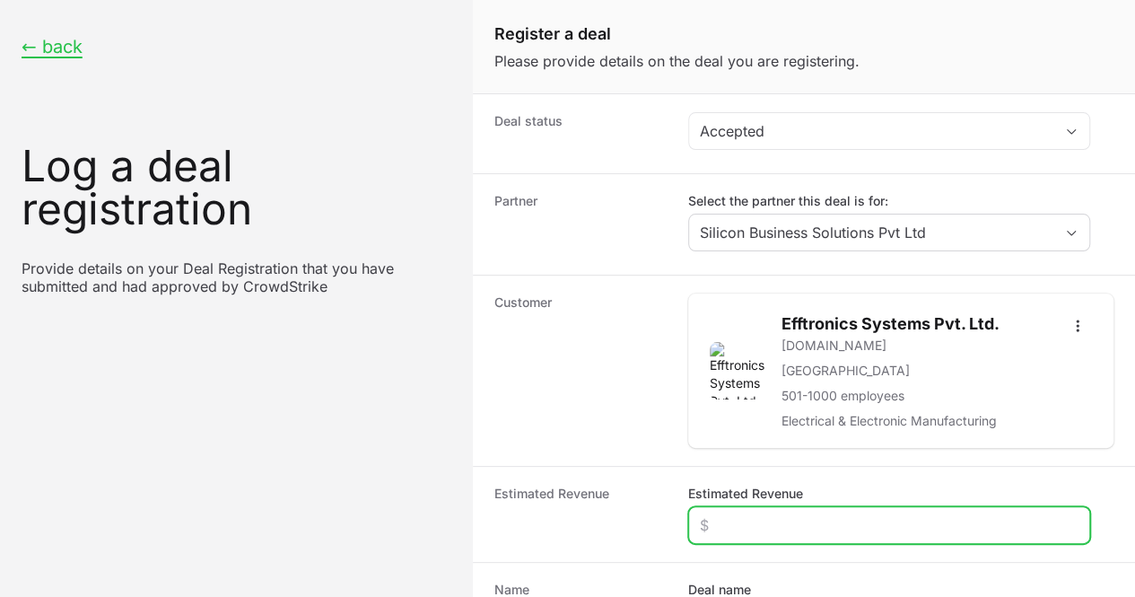
click at [744, 519] on input "Estimated Revenue" at bounding box center [889, 525] width 379 height 22
type input "$6,000"
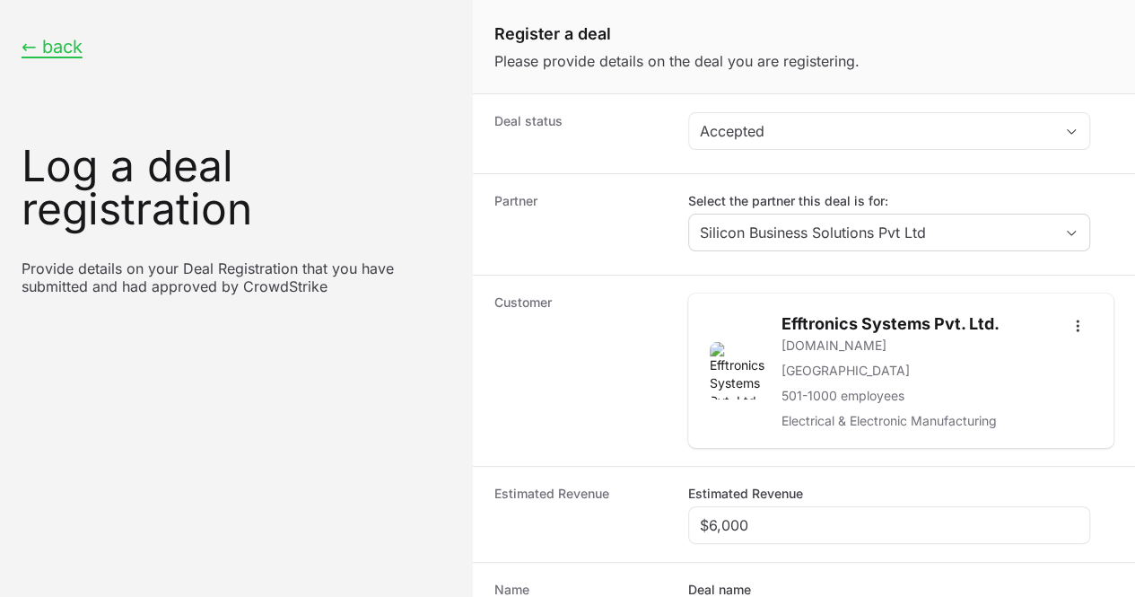
type input "Effronics"
radio input "true"
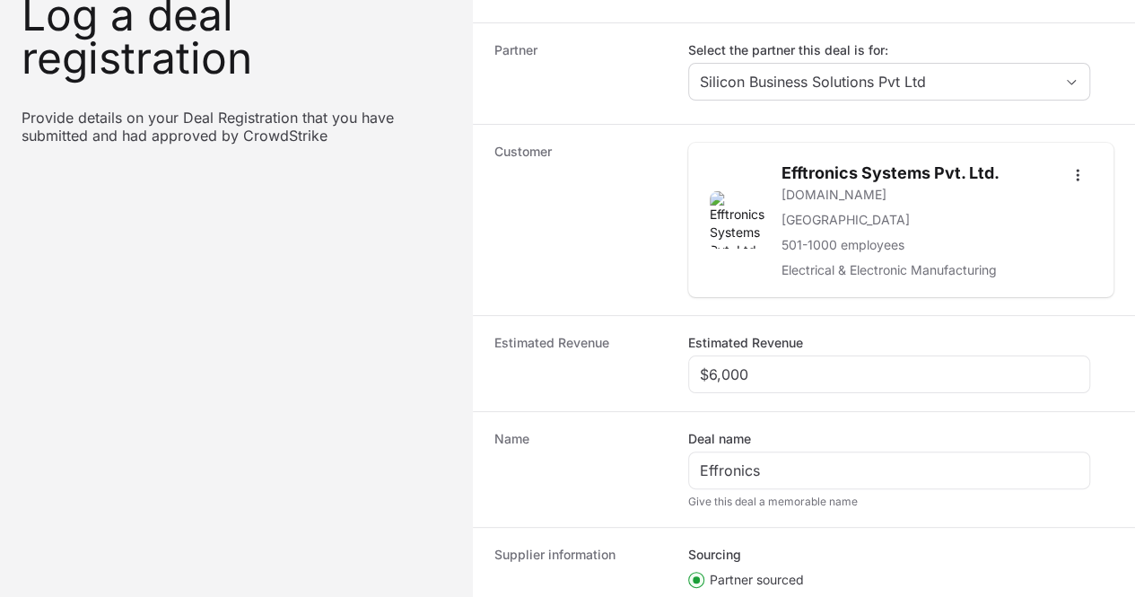
scroll to position [323, 0]
paste input "DR-cf48972d"
type input "DR-cf48972d"
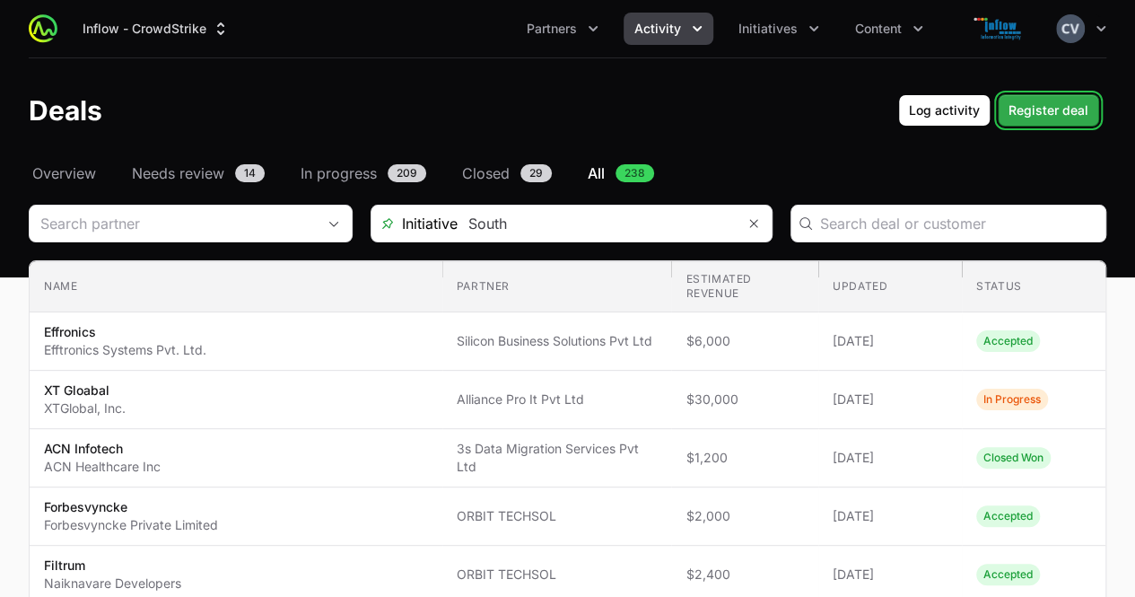
click at [1043, 115] on span "Register deal" at bounding box center [1048, 111] width 80 height 22
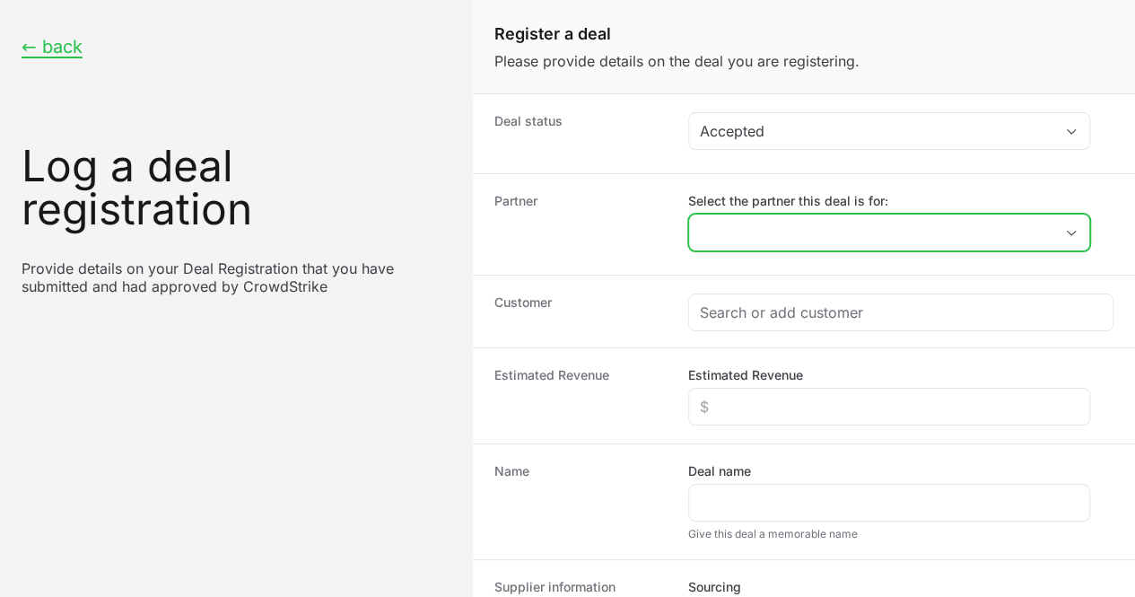
click at [1069, 230] on icon "Open" at bounding box center [1071, 233] width 14 height 6
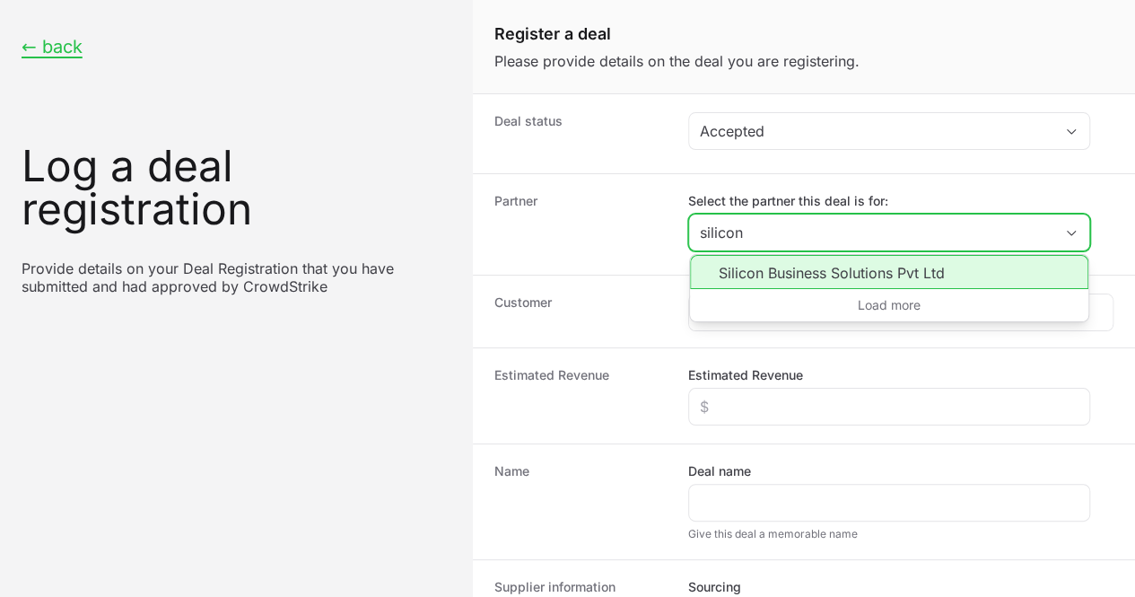
click at [824, 272] on li "Silicon Business Solutions Pvt Ltd" at bounding box center [889, 272] width 398 height 34
type input "Silicon Business Solutions Pvt Ltd"
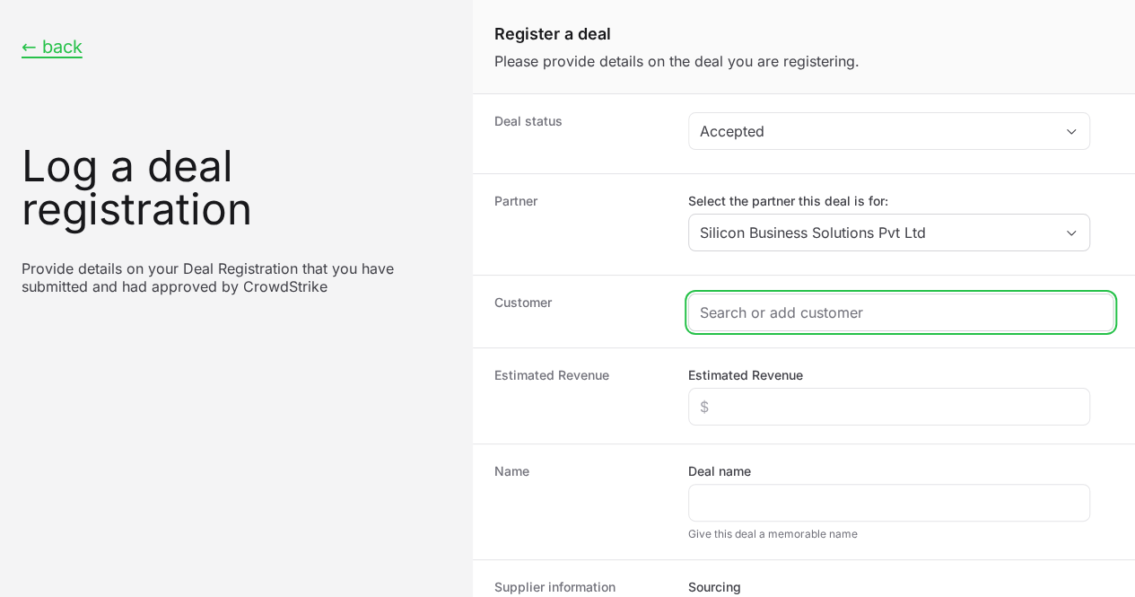
click at [809, 318] on input "Create activity form" at bounding box center [901, 312] width 402 height 22
click at [723, 314] on input "Create activity form" at bounding box center [901, 312] width 402 height 22
paste input "Cambridge Technology Enterprises Ltd"
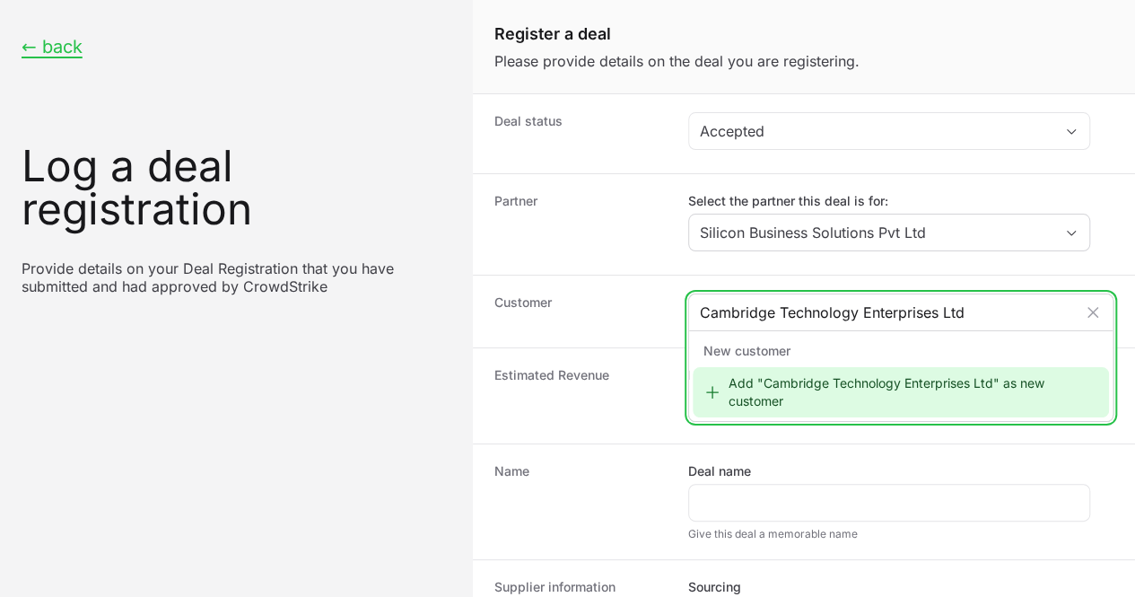
type input "Cambridge Technology Enterprises Ltd"
click at [779, 383] on div "Add "Cambridge Technology Enterprises Ltd" as new customer" at bounding box center [901, 392] width 416 height 50
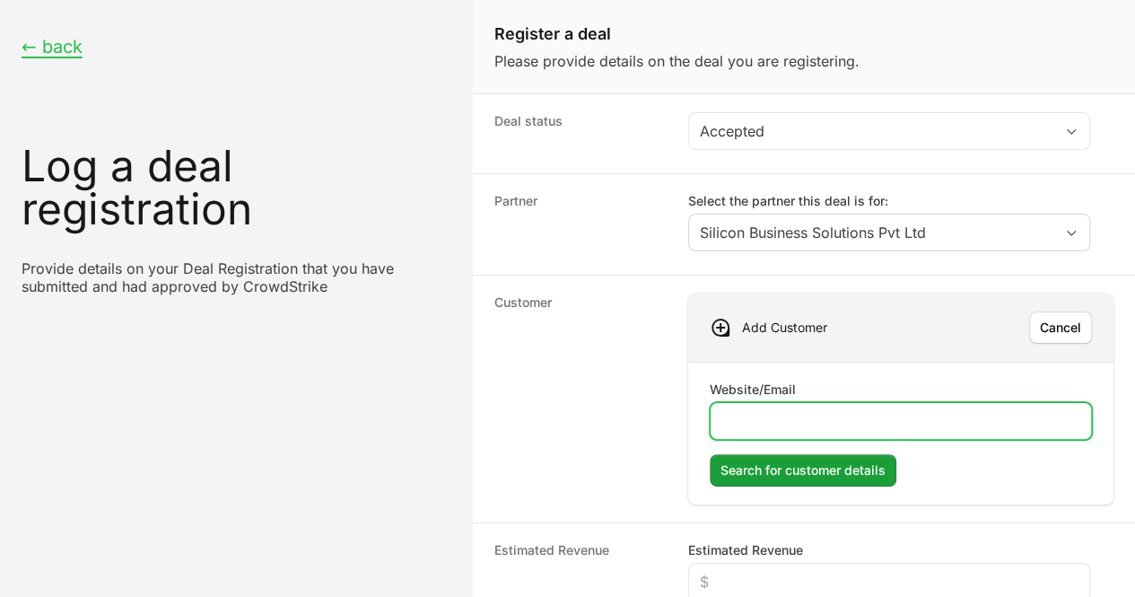
click at [755, 415] on input "Website/Email" at bounding box center [900, 421] width 359 height 22
click at [746, 416] on input "Website/Email" at bounding box center [900, 421] width 359 height 22
type input "[DOMAIN_NAME]"
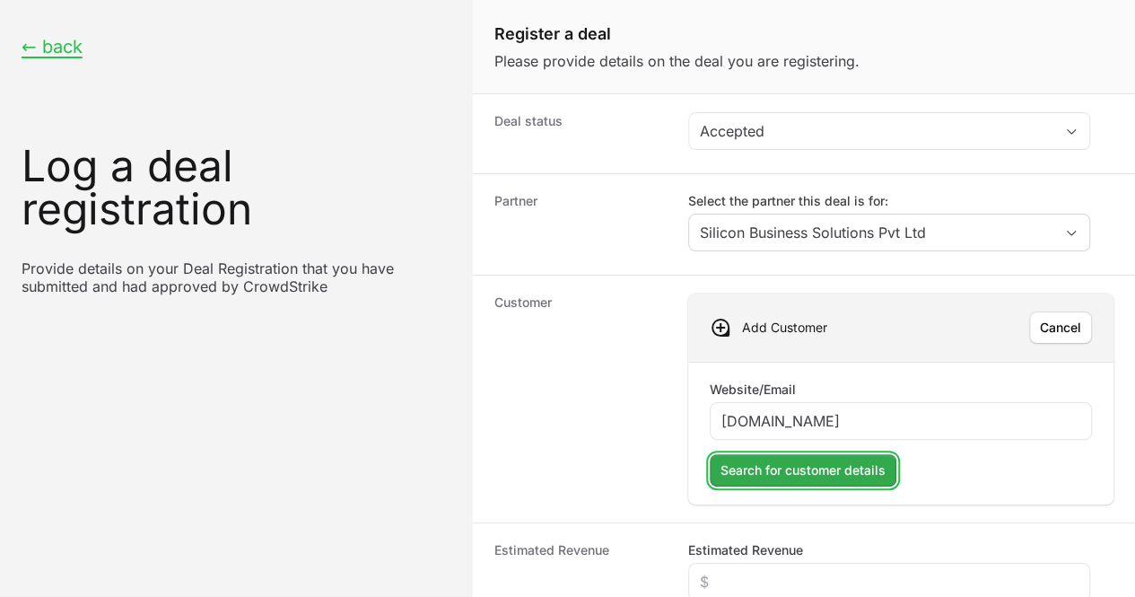
click at [759, 467] on span "Search for customer details" at bounding box center [802, 470] width 165 height 22
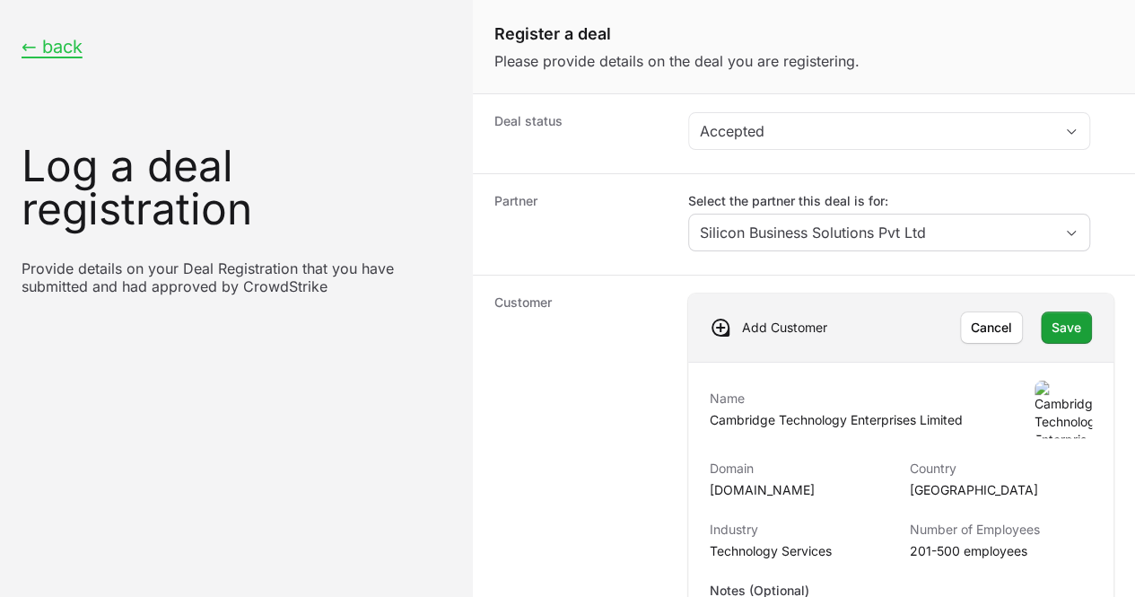
scroll to position [200, 0]
click at [1052, 317] on span "Save" at bounding box center [1067, 328] width 30 height 22
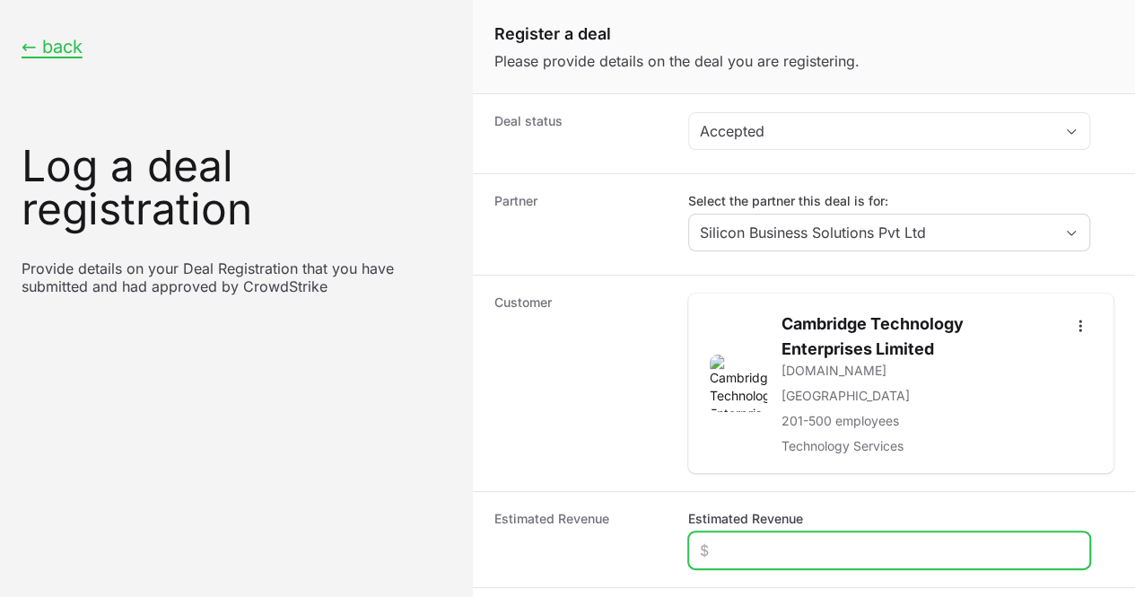
click at [755, 539] on input "Estimated Revenue" at bounding box center [889, 550] width 379 height 22
type input "$2,400"
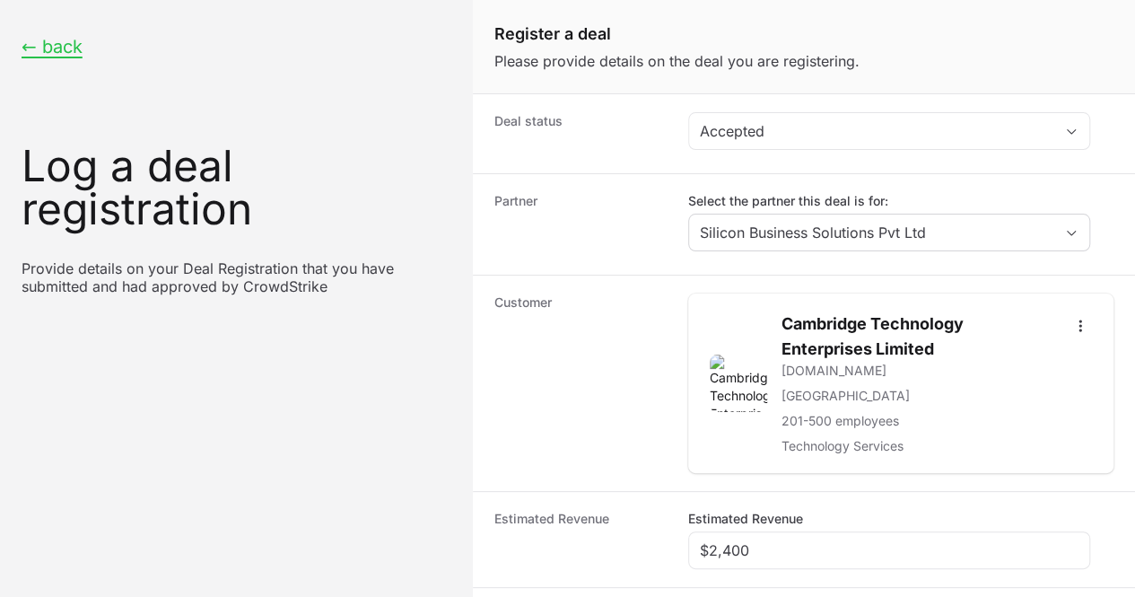
paste input "Cambridge Technology Enterprises Ltd"
type input "Cambridge Technology Enterprises Ltd"
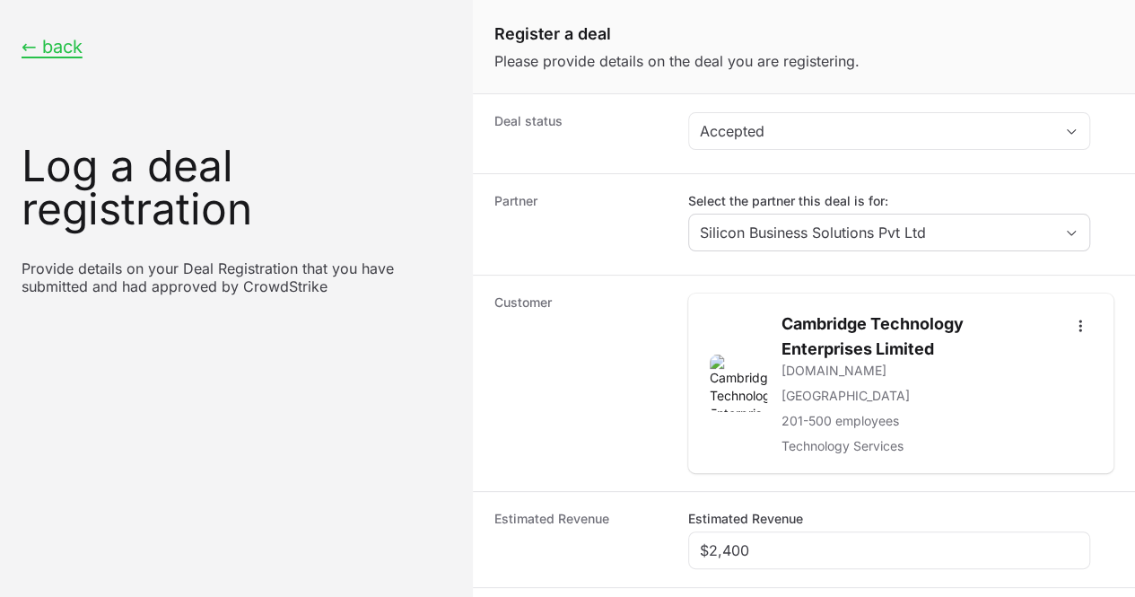
radio input "true"
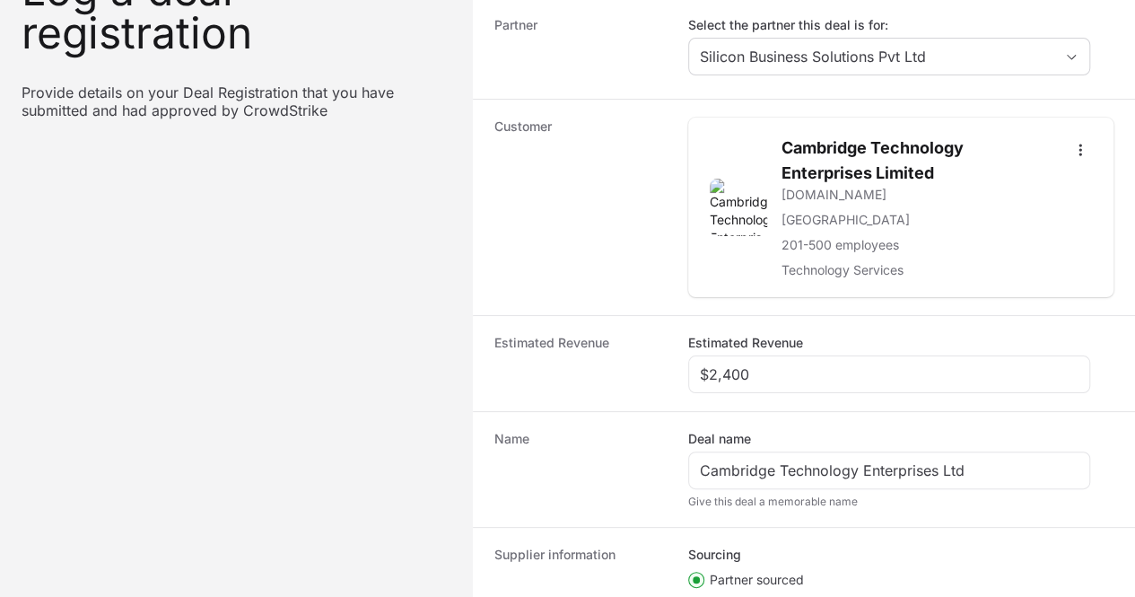
scroll to position [403, 0]
paste input "DR-dc45ebf4"
type input "DR-dc45ebf4"
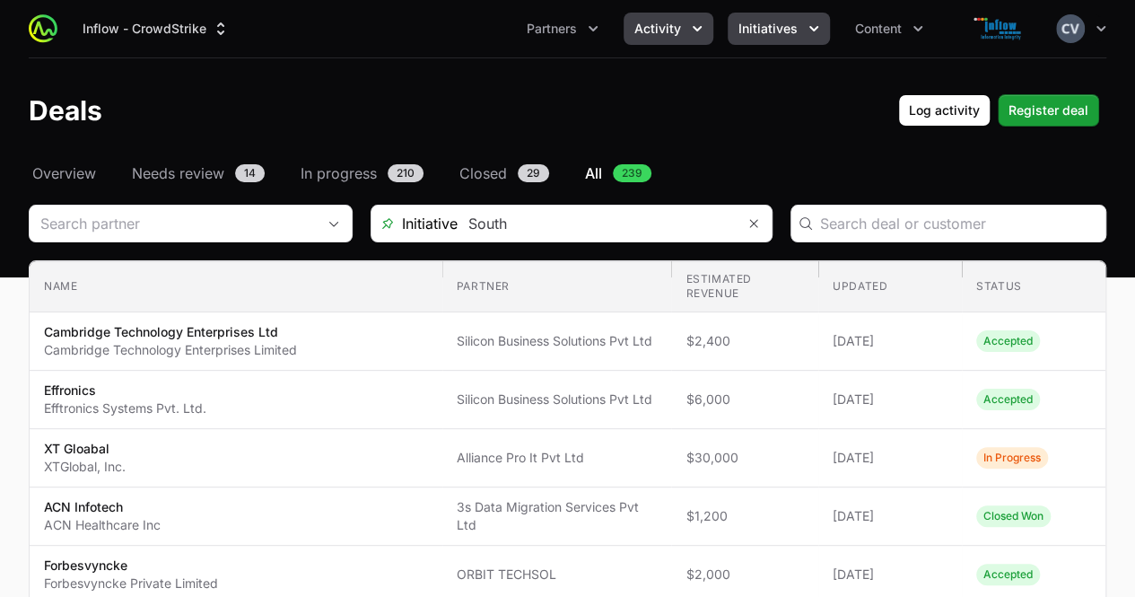
click at [811, 28] on icon "Initiatives menu" at bounding box center [813, 28] width 9 height 5
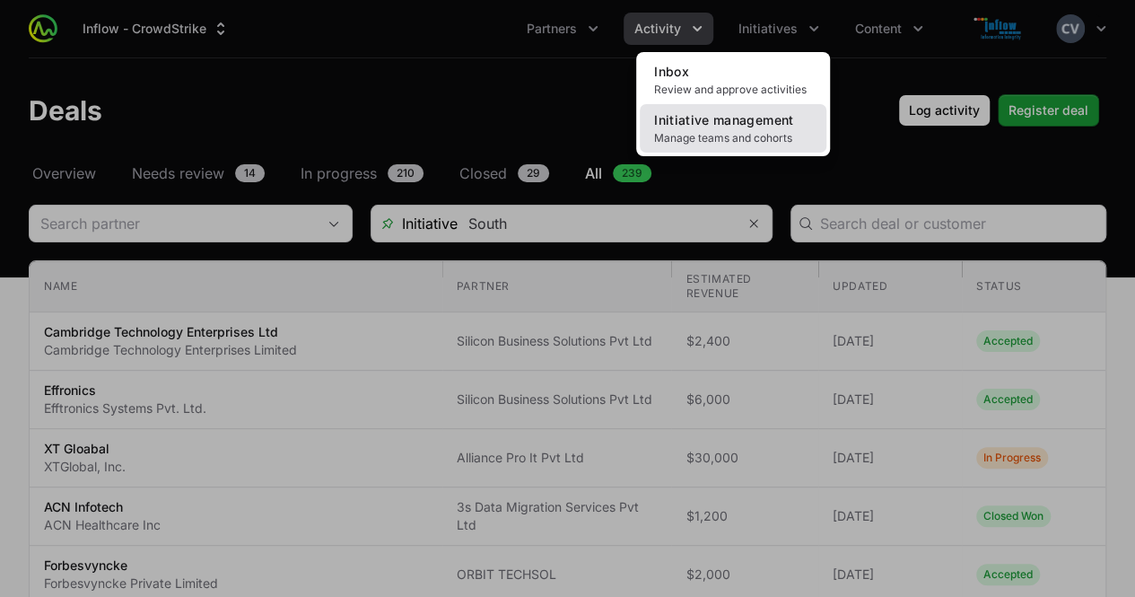
click at [746, 130] on link "Initiative management Manage teams and cohorts" at bounding box center [733, 128] width 187 height 48
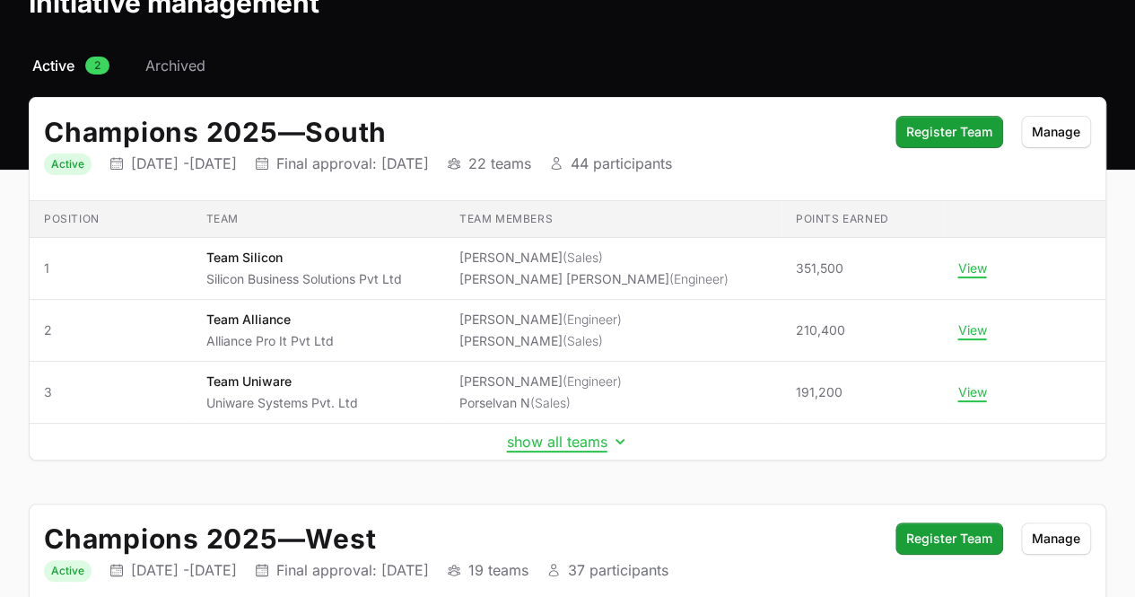
scroll to position [97, 0]
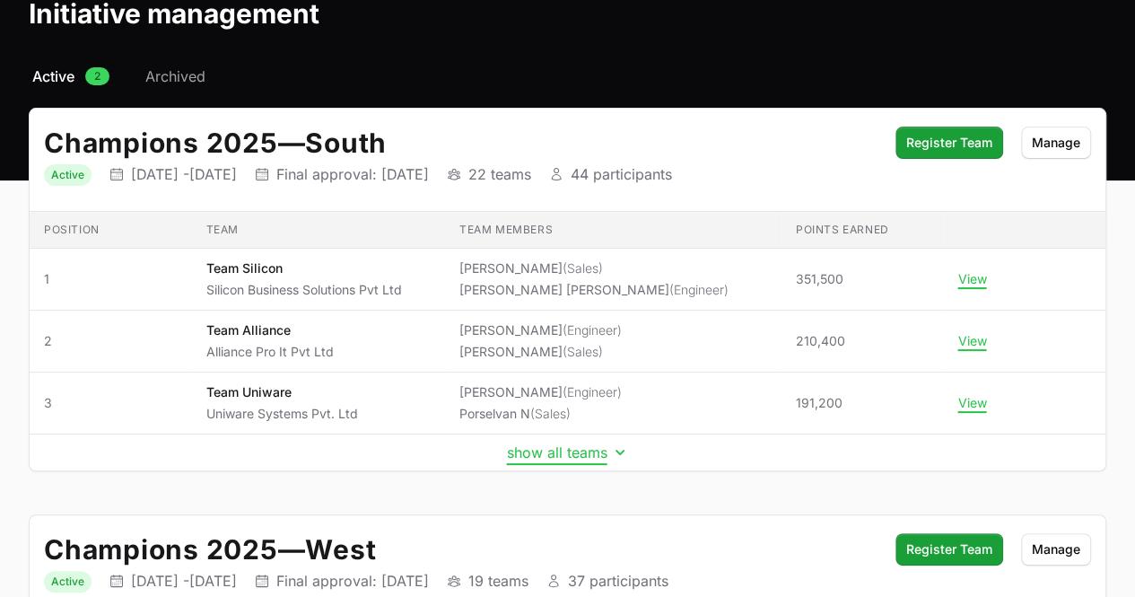
click at [615, 449] on icon "Initiative details" at bounding box center [619, 451] width 9 height 5
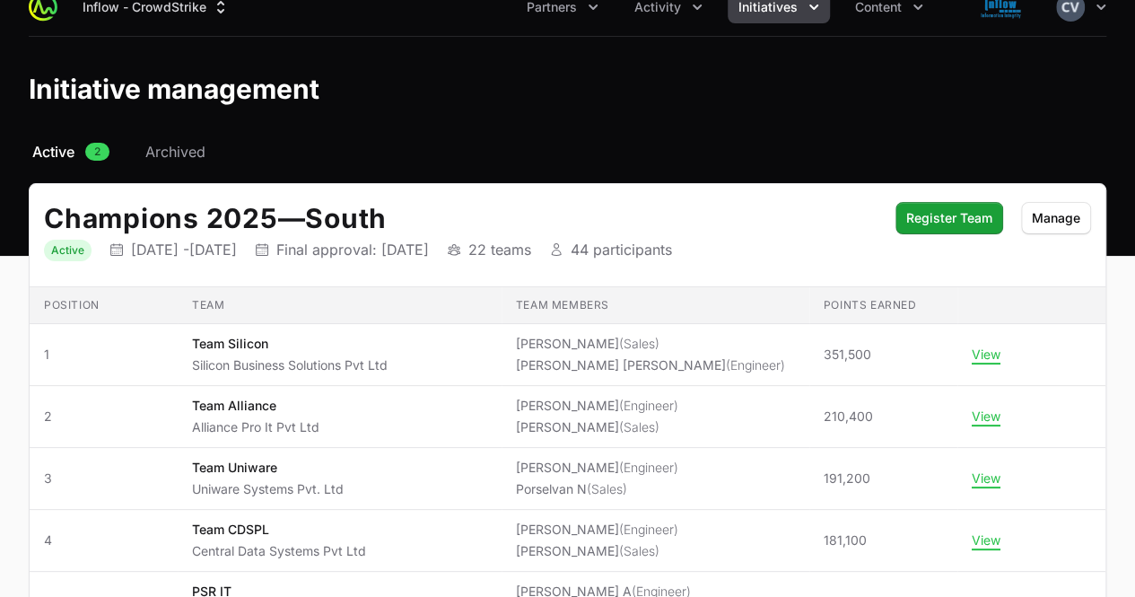
scroll to position [0, 0]
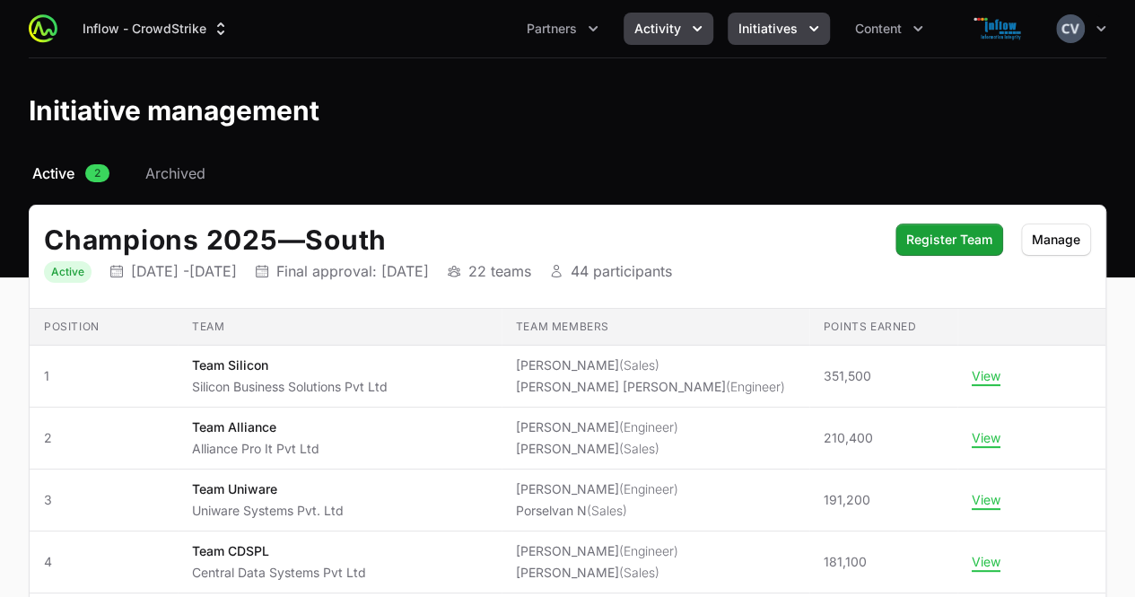
click at [697, 26] on icon "Activity menu" at bounding box center [697, 29] width 18 height 18
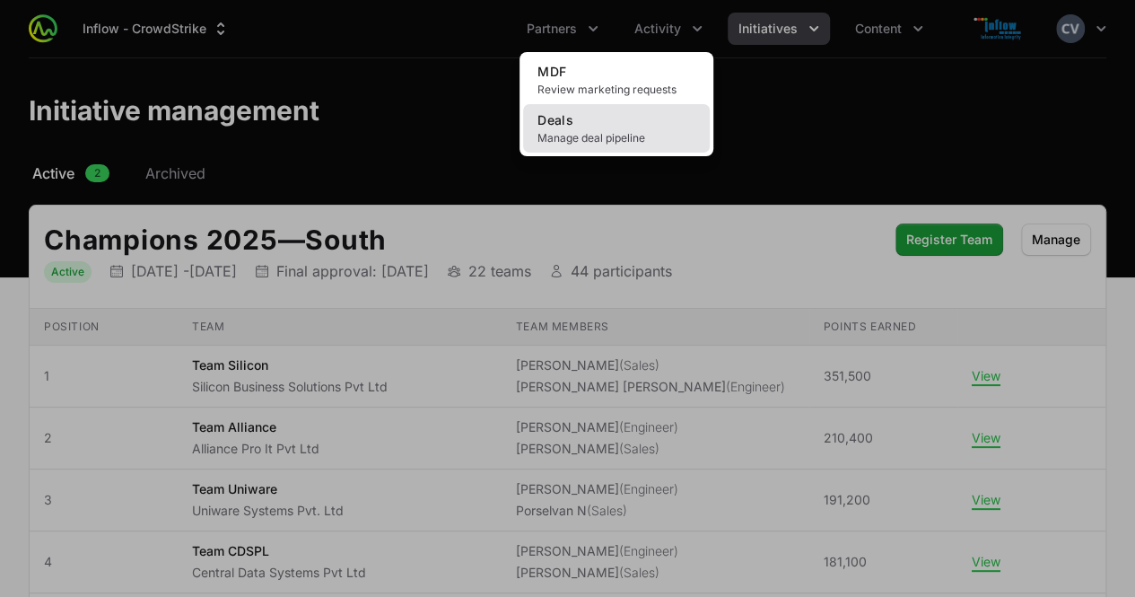
click at [603, 135] on span "Manage deal pipeline" at bounding box center [616, 138] width 158 height 14
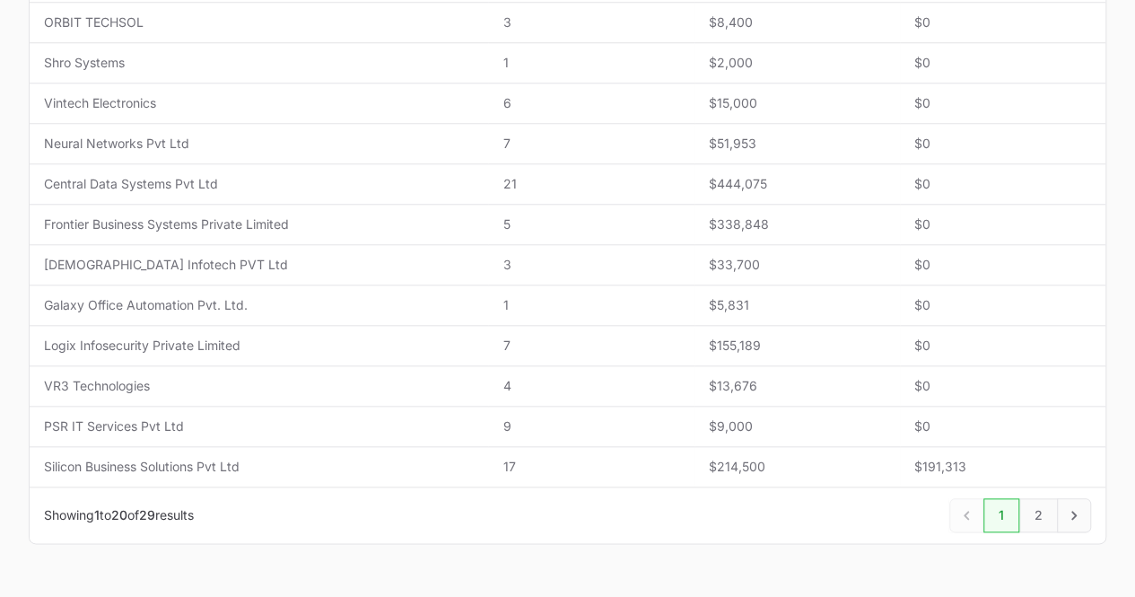
scroll to position [781, 0]
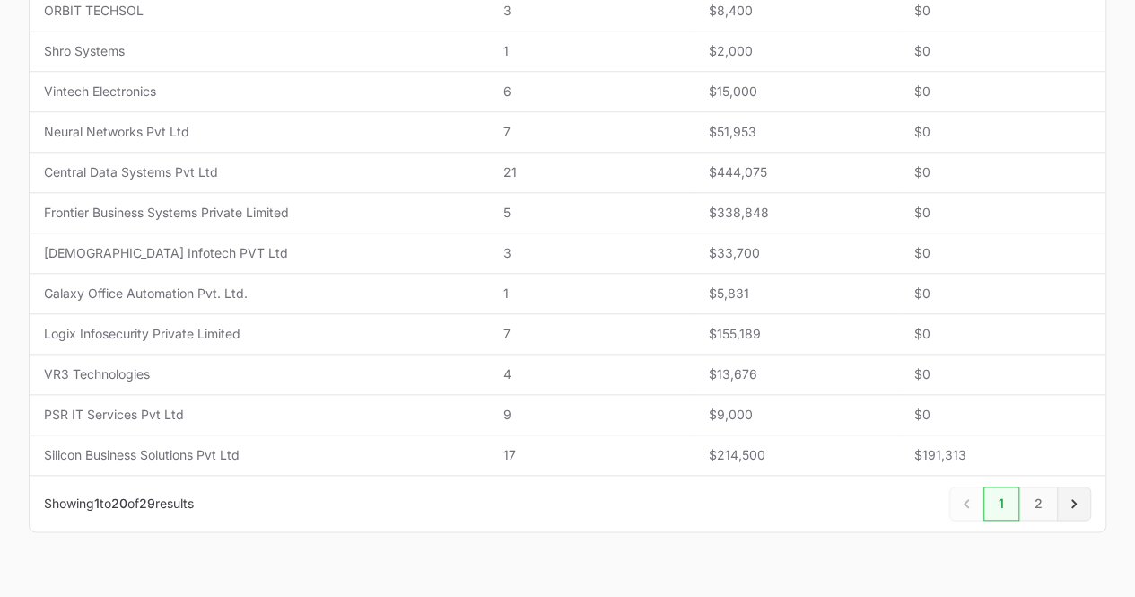
click at [1069, 494] on icon "Next" at bounding box center [1074, 503] width 18 height 18
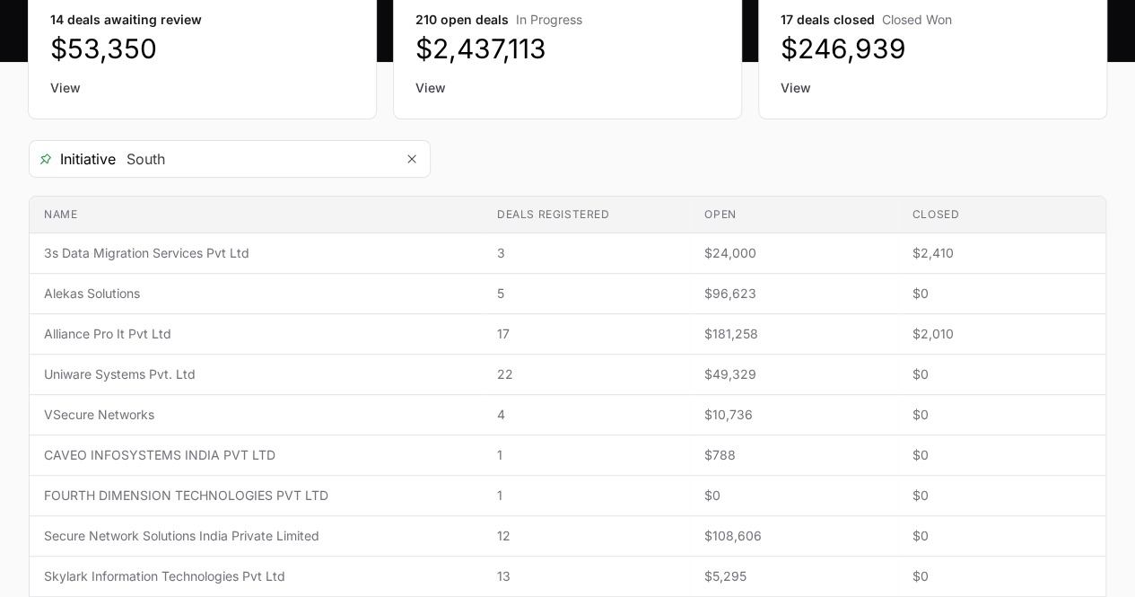
scroll to position [216, 0]
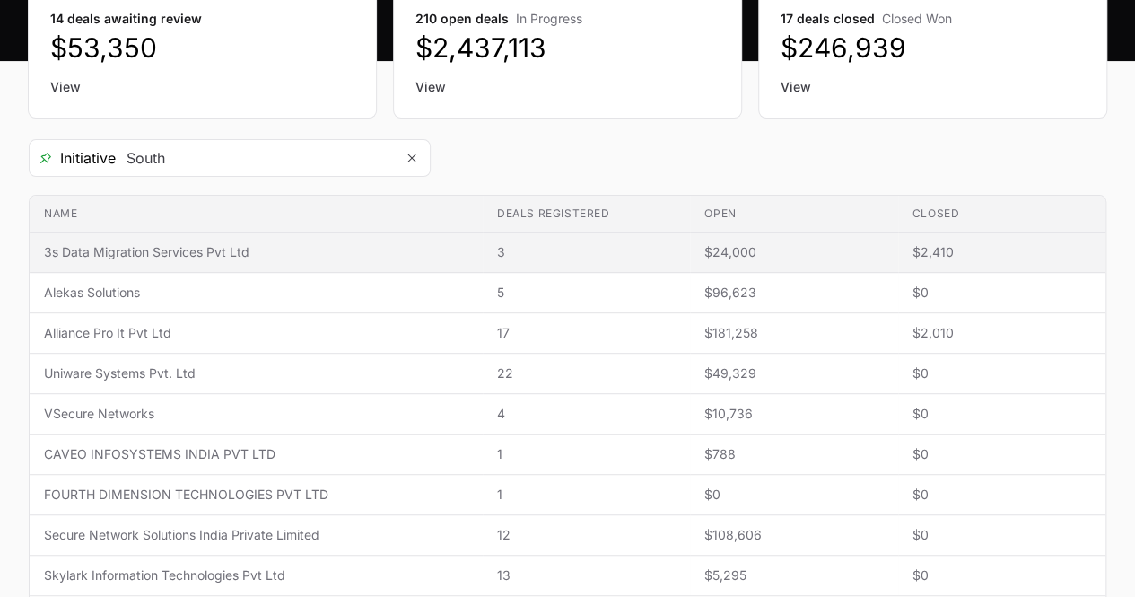
click at [228, 249] on span "3s Data Migration Services Pvt Ltd" at bounding box center [256, 252] width 424 height 18
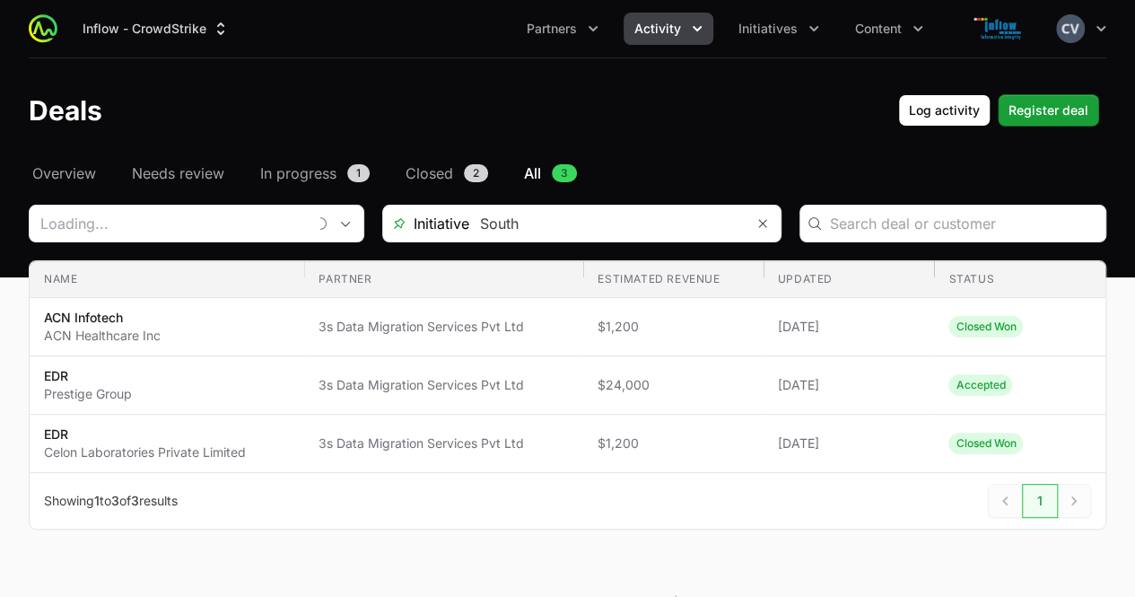
type input "3s Data Migration Services Pvt Ltd"
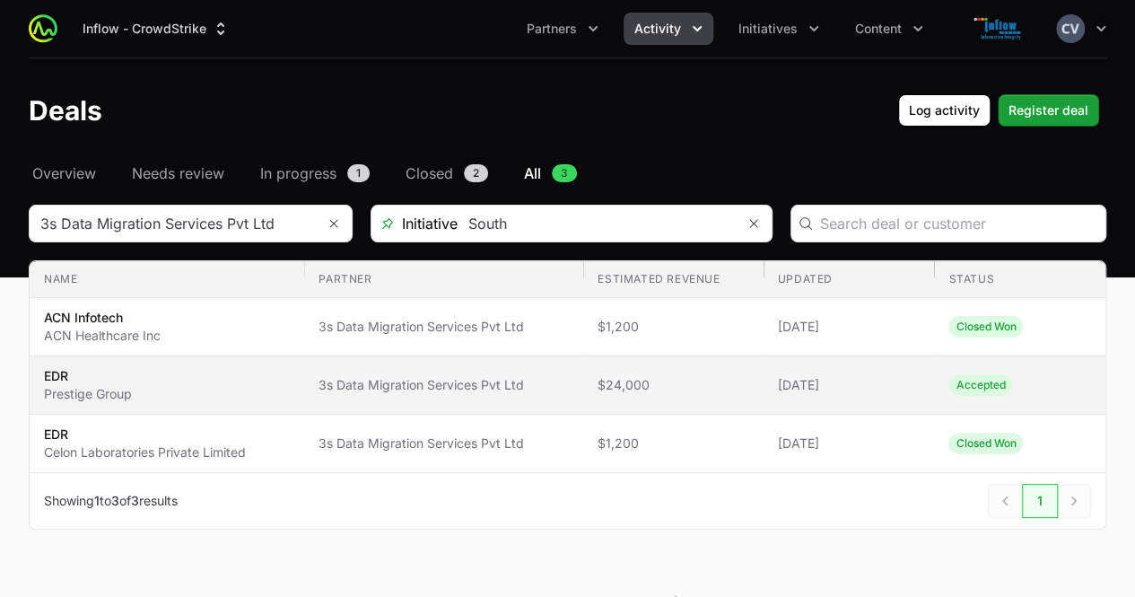
click at [380, 390] on span "3s Data Migration Services Pvt Ltd" at bounding box center [444, 385] width 250 height 18
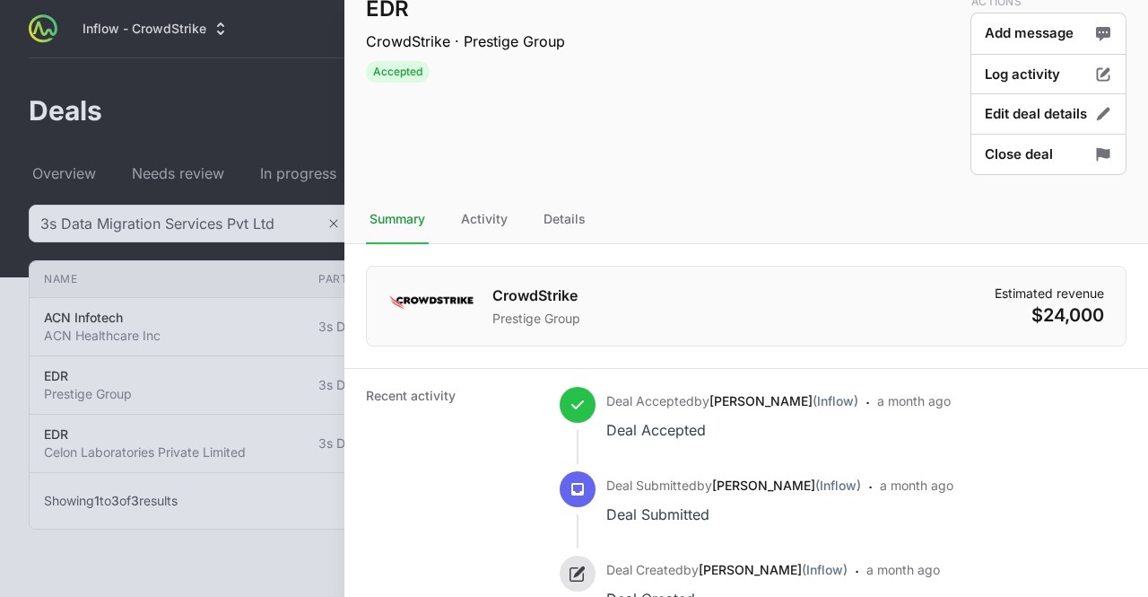
scroll to position [28, 0]
click at [569, 216] on div "Details" at bounding box center [564, 219] width 49 height 48
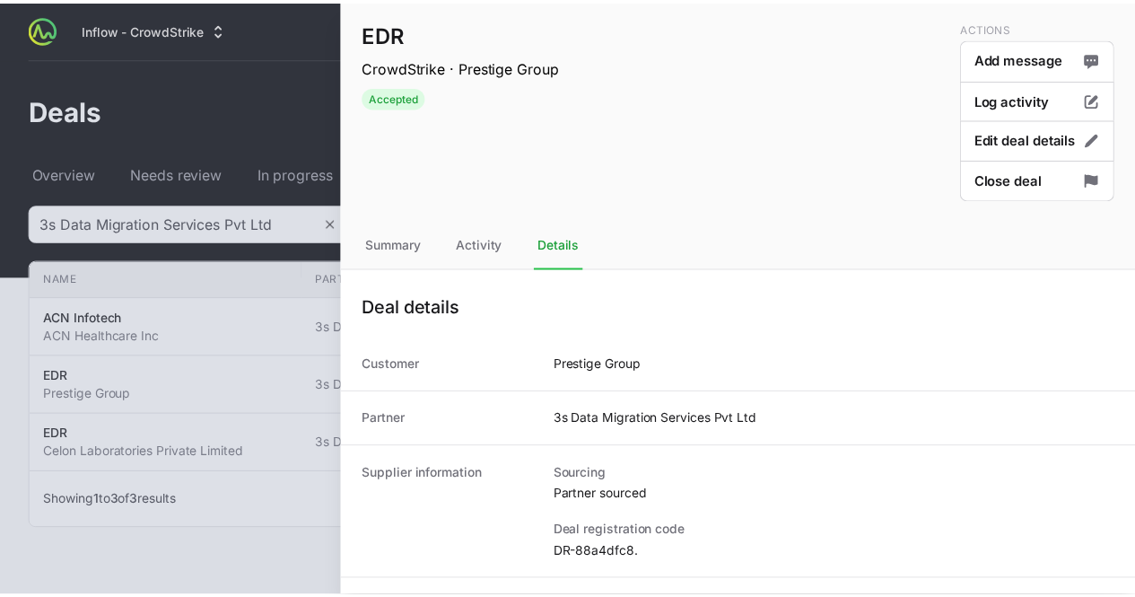
scroll to position [0, 0]
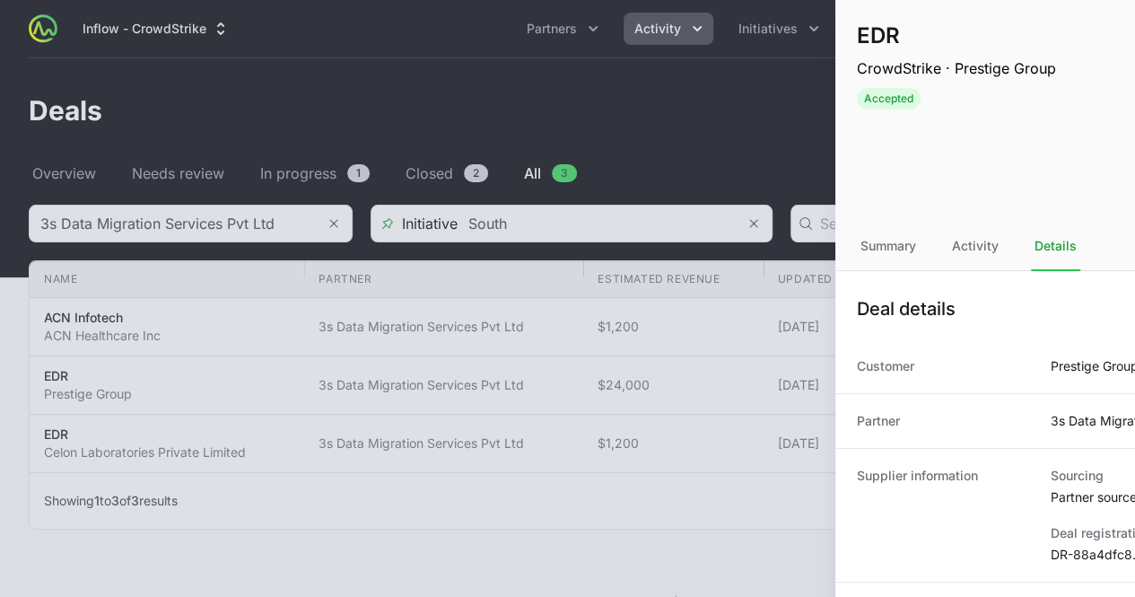
click at [272, 119] on div at bounding box center [567, 298] width 1135 height 597
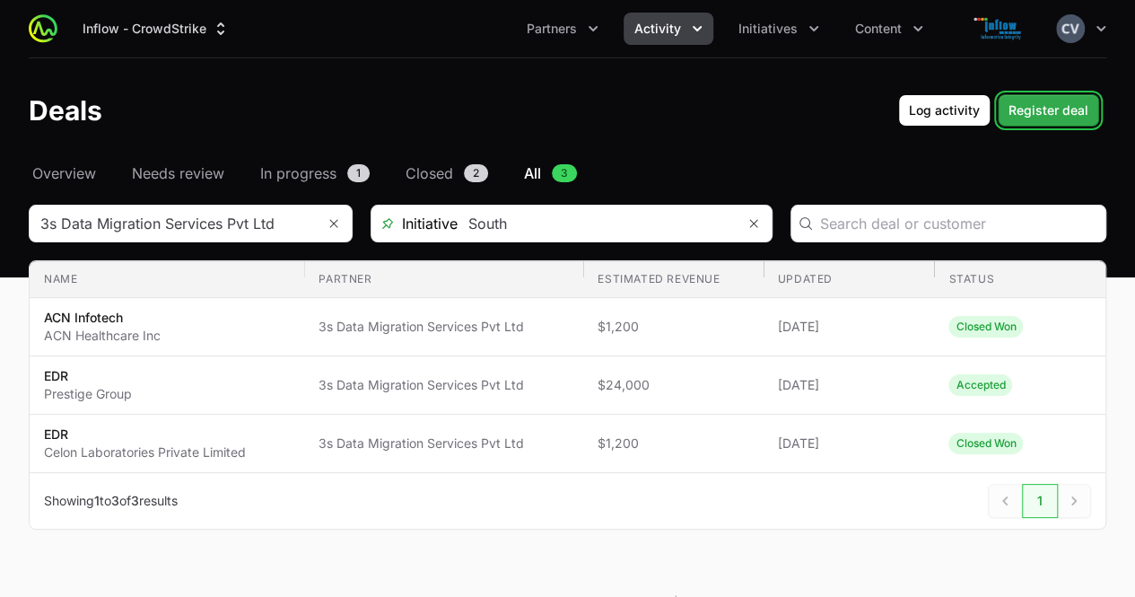
click at [1035, 114] on span "Register deal" at bounding box center [1048, 111] width 80 height 22
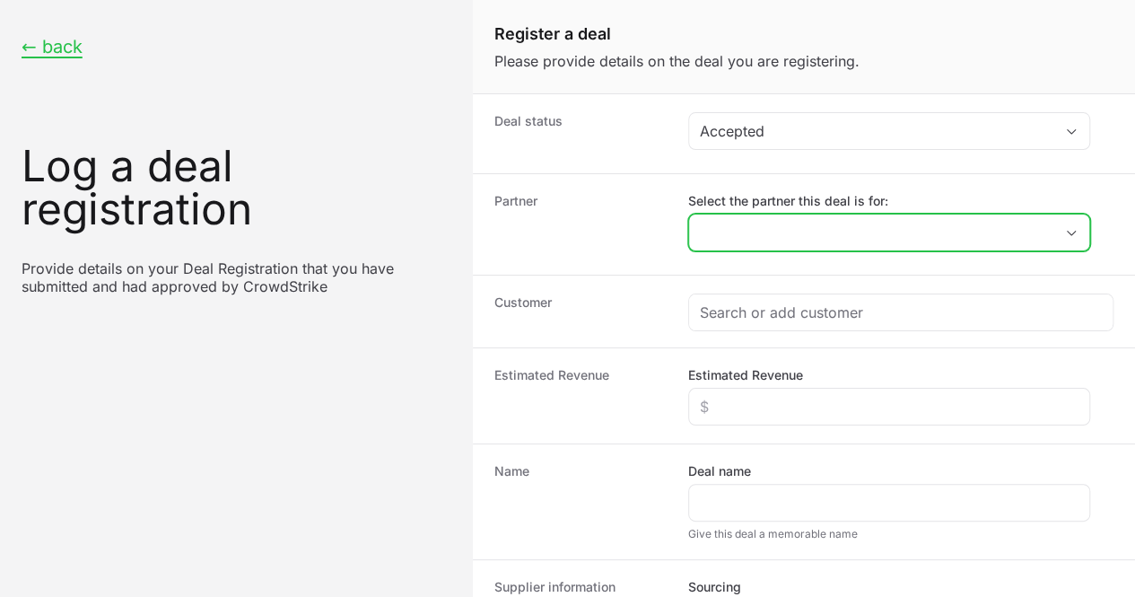
click at [1071, 232] on icon "Open" at bounding box center [1071, 232] width 9 height 5
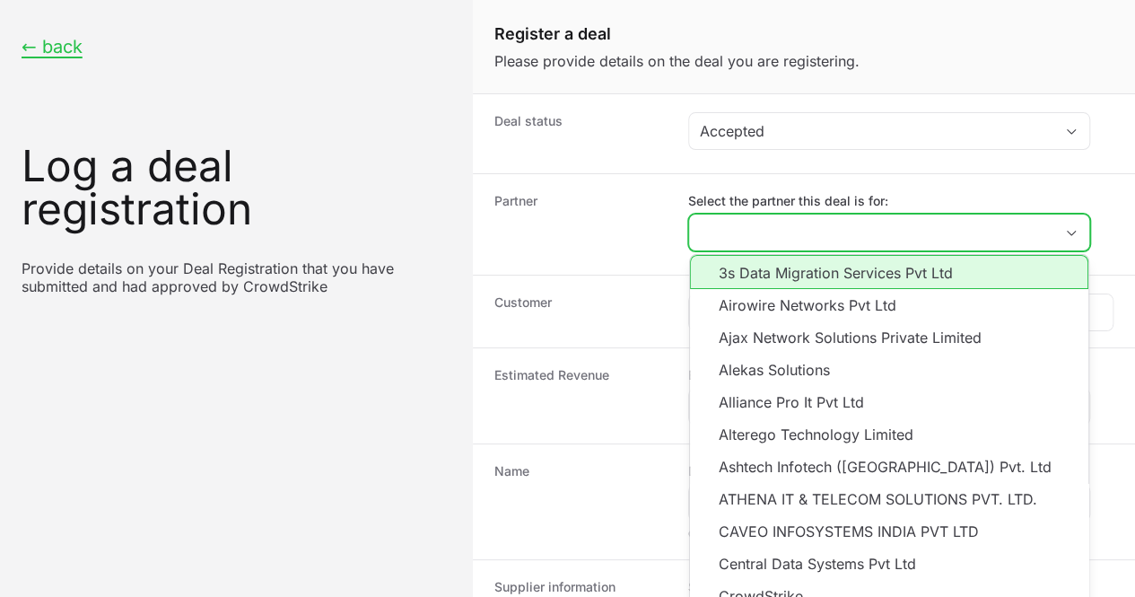
click at [798, 272] on li "3s Data Migration Services Pvt Ltd" at bounding box center [889, 272] width 398 height 34
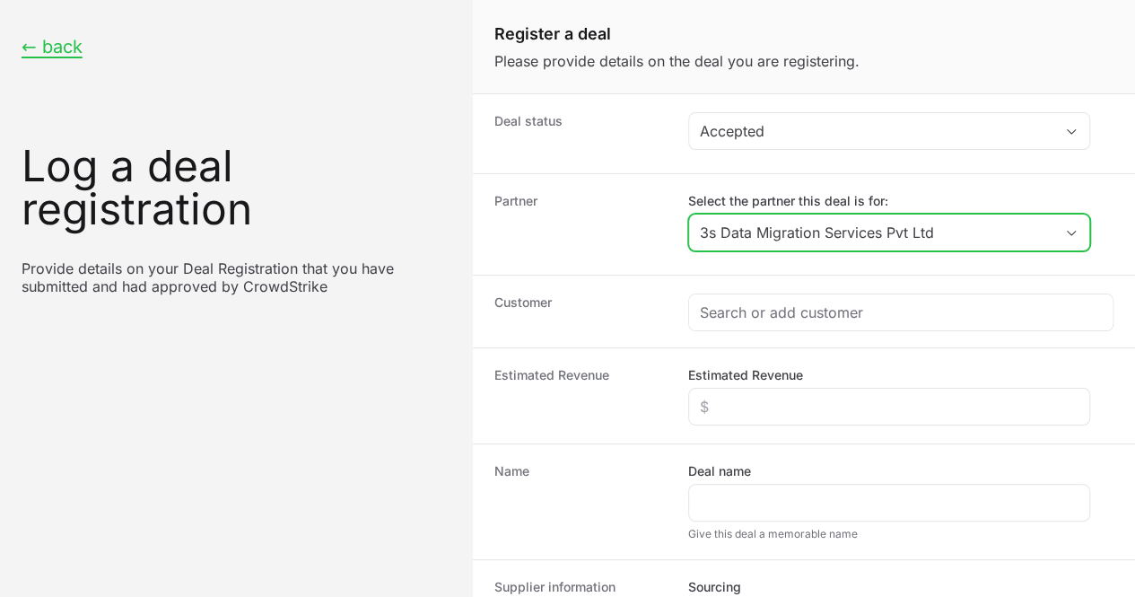
type input "3s Data Migration Services Pvt Ltd"
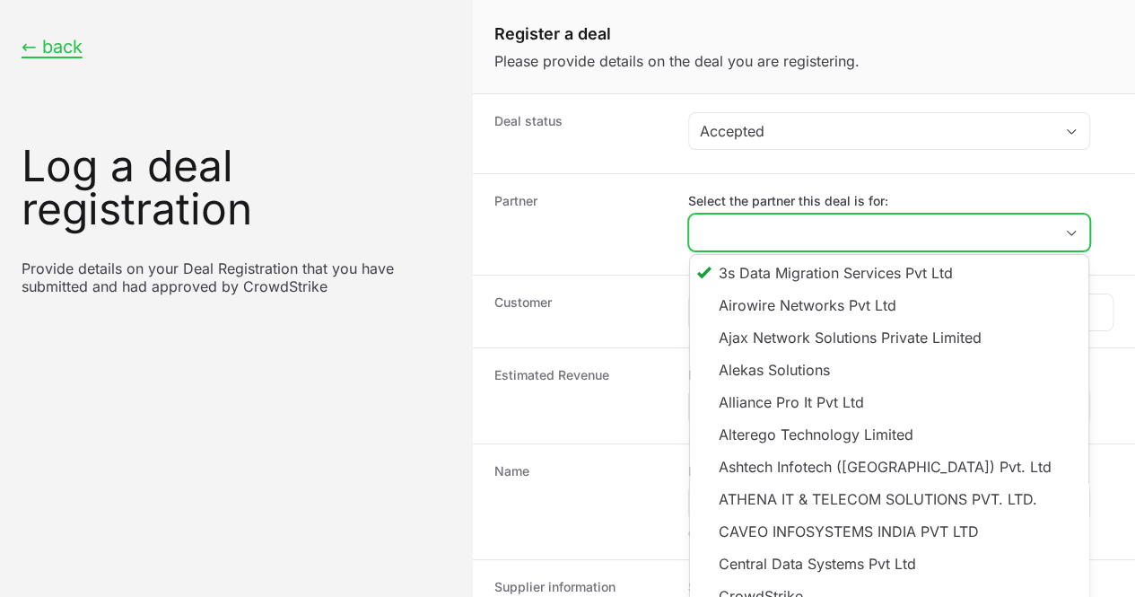
click at [743, 234] on input "Select the partner this deal is for:" at bounding box center [871, 232] width 364 height 36
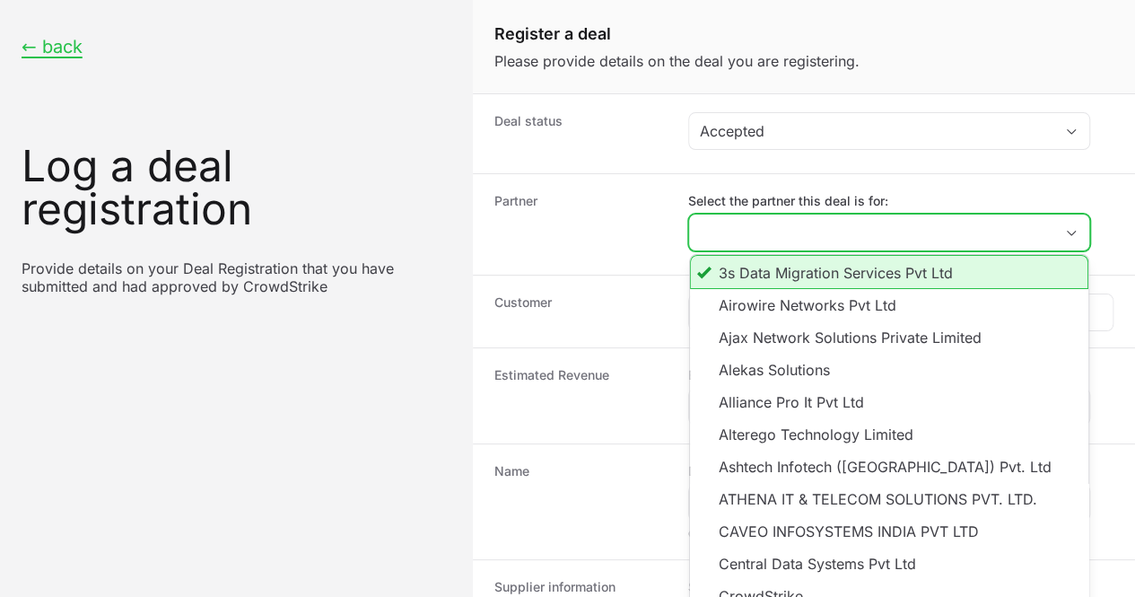
click at [753, 279] on li "3s Data Migration Services Pvt Ltd" at bounding box center [889, 272] width 398 height 34
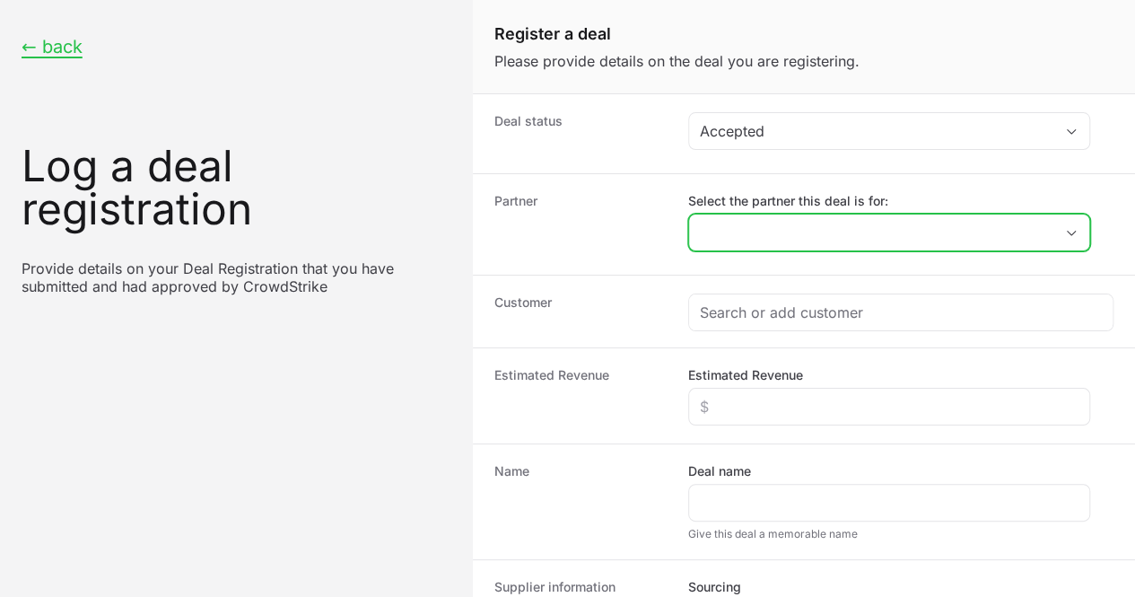
click at [754, 225] on input "Select the partner this deal is for:" at bounding box center [871, 232] width 364 height 36
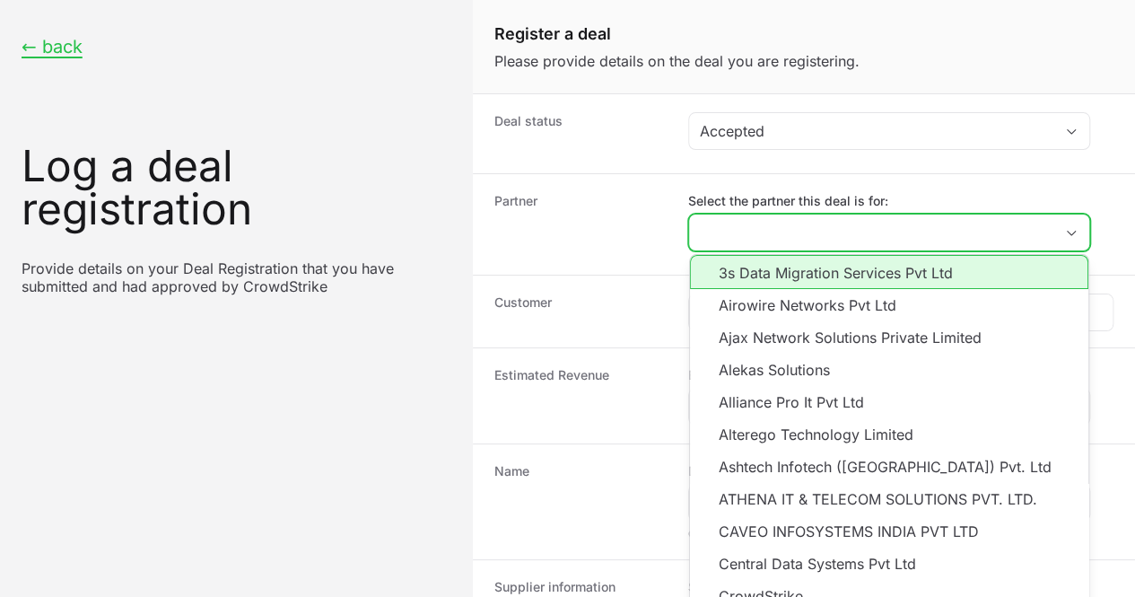
click at [768, 280] on li "3s Data Migration Services Pvt Ltd" at bounding box center [889, 272] width 398 height 34
type input "3s Data Migration Services Pvt Ltd"
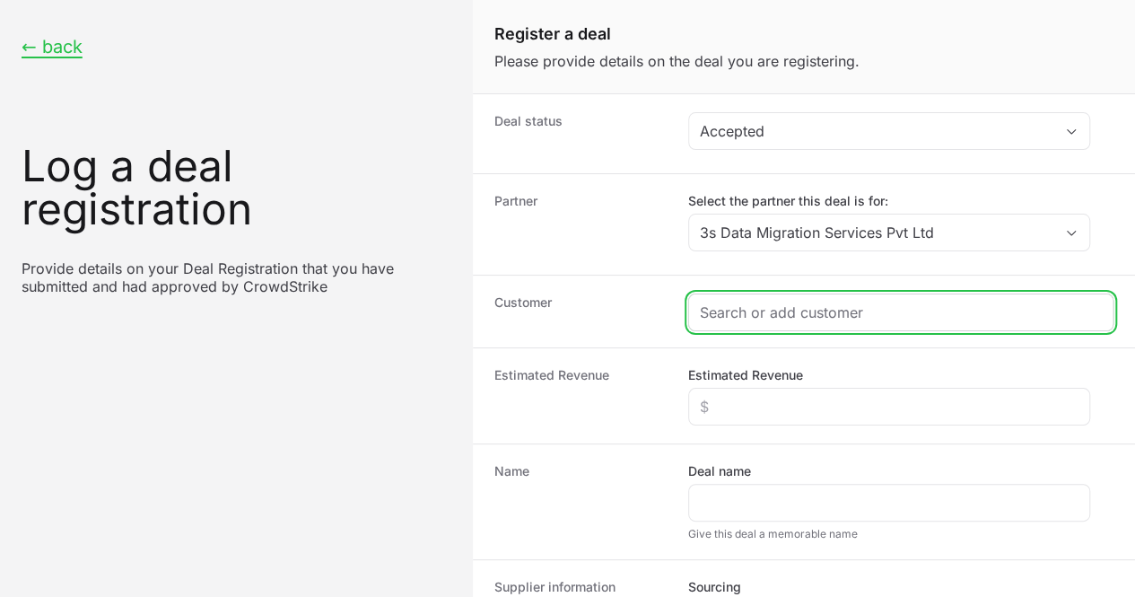
click at [729, 315] on input "Create activity form" at bounding box center [901, 312] width 402 height 22
paste input "NSPIRA MANAGEMENT SERVICES PVT. LTD"
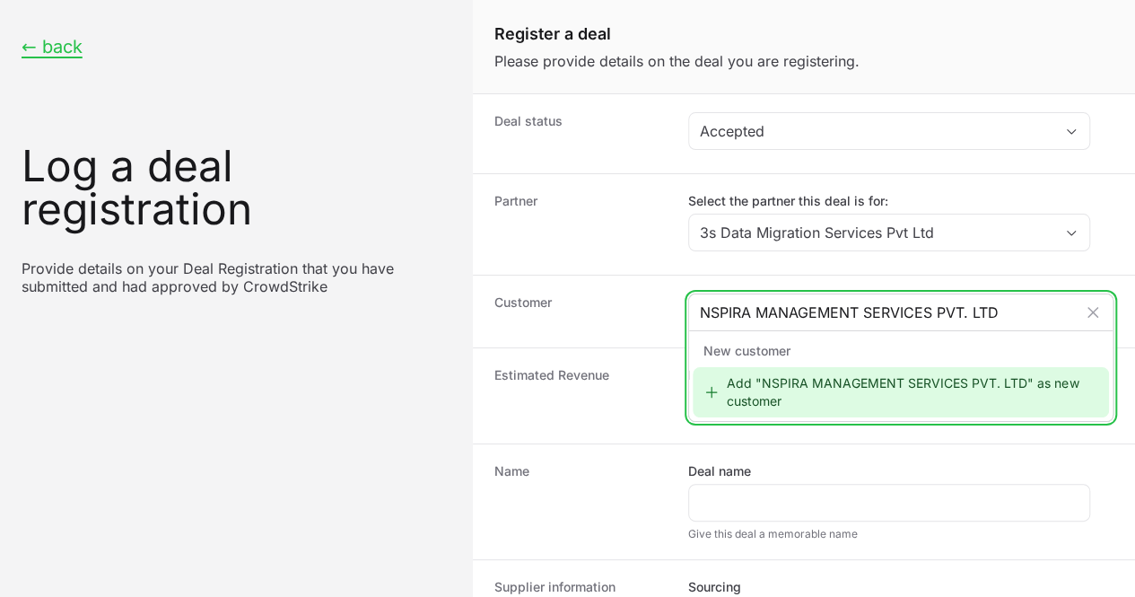
type input "NSPIRA MANAGEMENT SERVICES PVT. LTD"
click at [709, 388] on icon "Create activity form" at bounding box center [712, 393] width 12 height 12
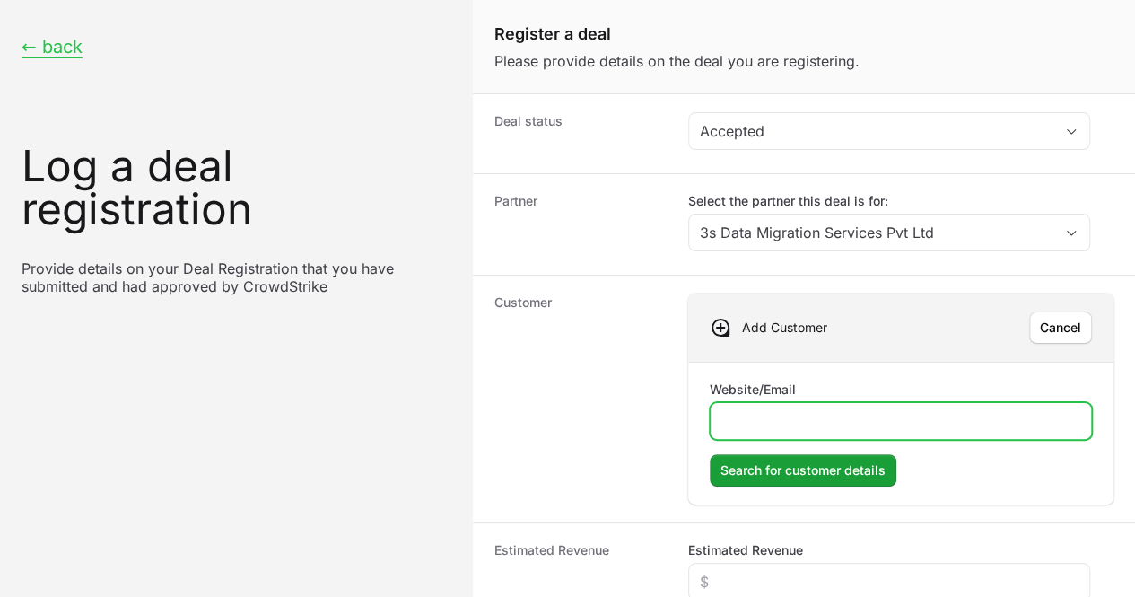
click at [756, 420] on input "Website/Email" at bounding box center [900, 421] width 359 height 22
type input "[DOMAIN_NAME]"
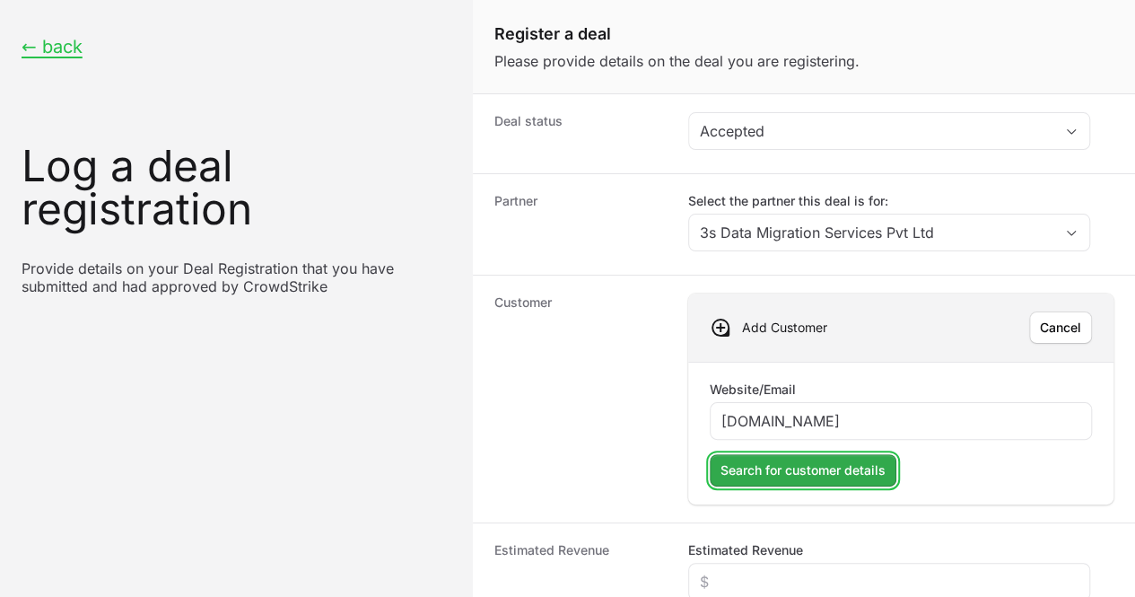
click at [764, 463] on span "Search for customer details" at bounding box center [802, 470] width 165 height 22
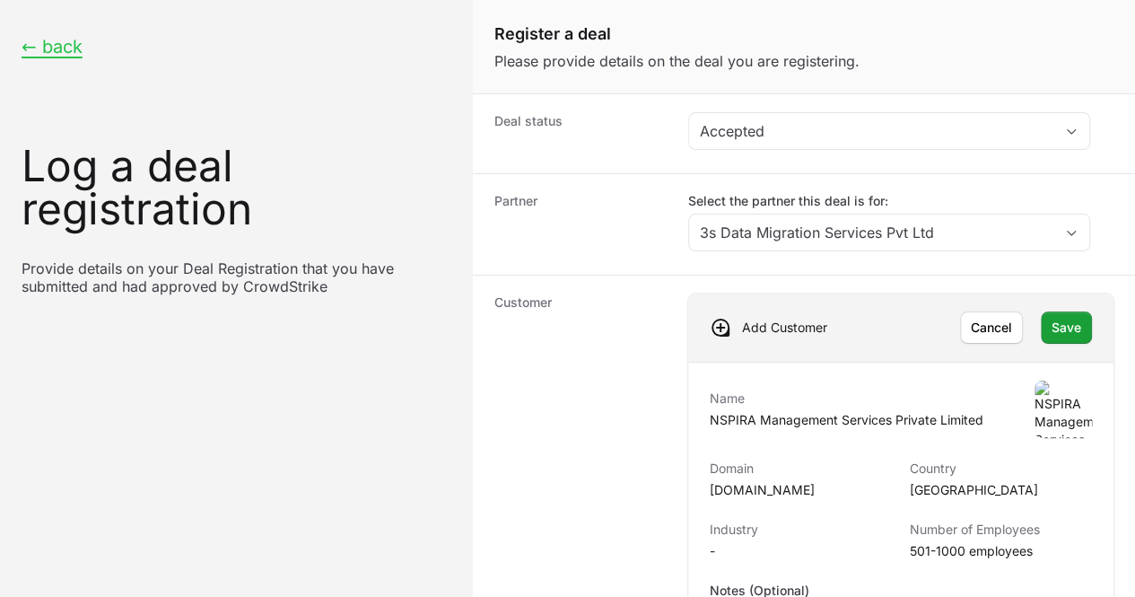
scroll to position [203, 0]
click at [1052, 317] on span "Save" at bounding box center [1067, 328] width 30 height 22
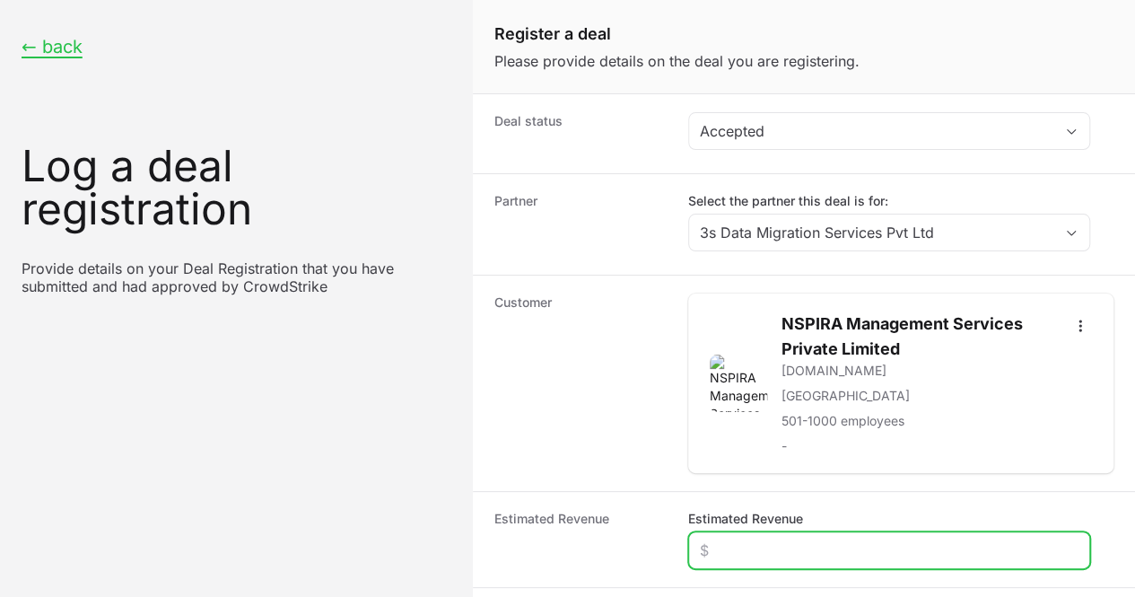
click at [750, 539] on input "Estimated Revenue" at bounding box center [889, 550] width 379 height 22
type input "$3,200"
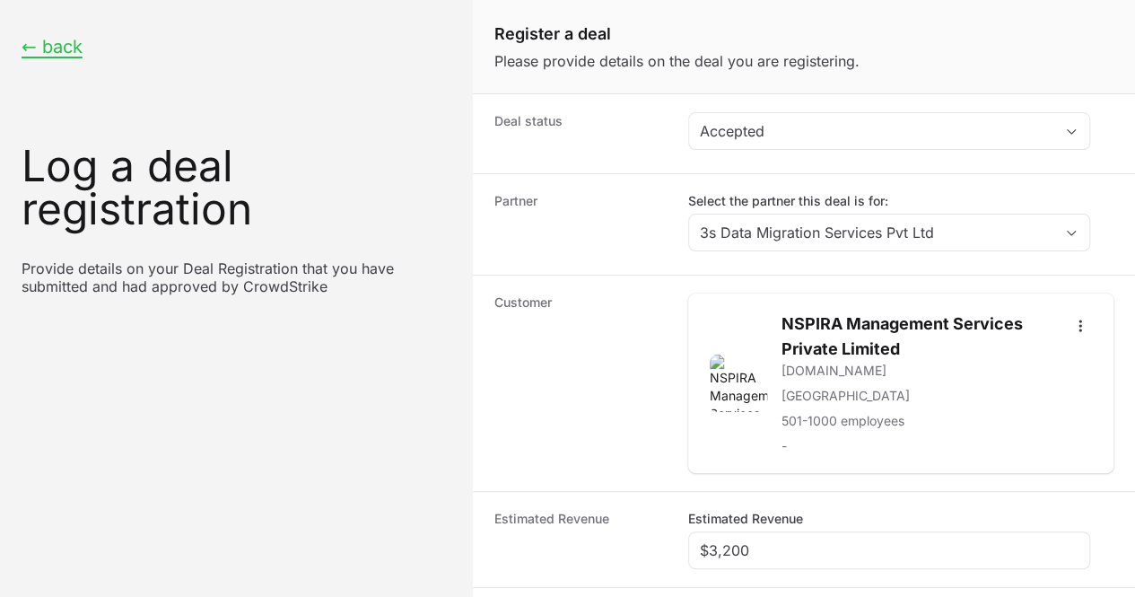
paste input "NSPIRA MANAGEMENT SERVICES PVT. LTD"
type input "NSPIRA MANAGEMENT SERVICES PVT. LTD"
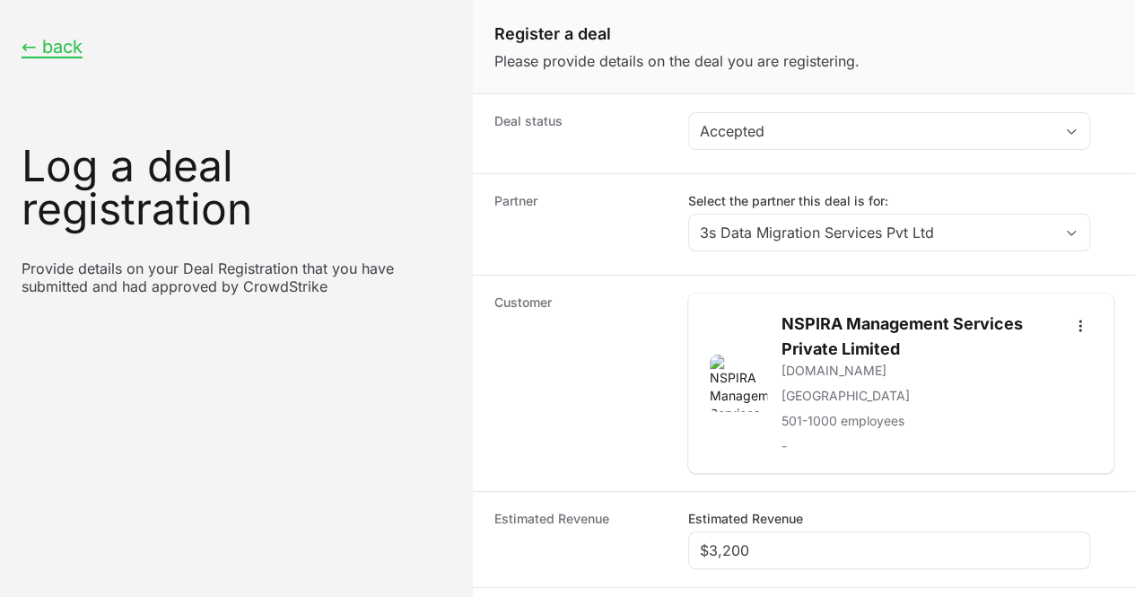
radio input "true"
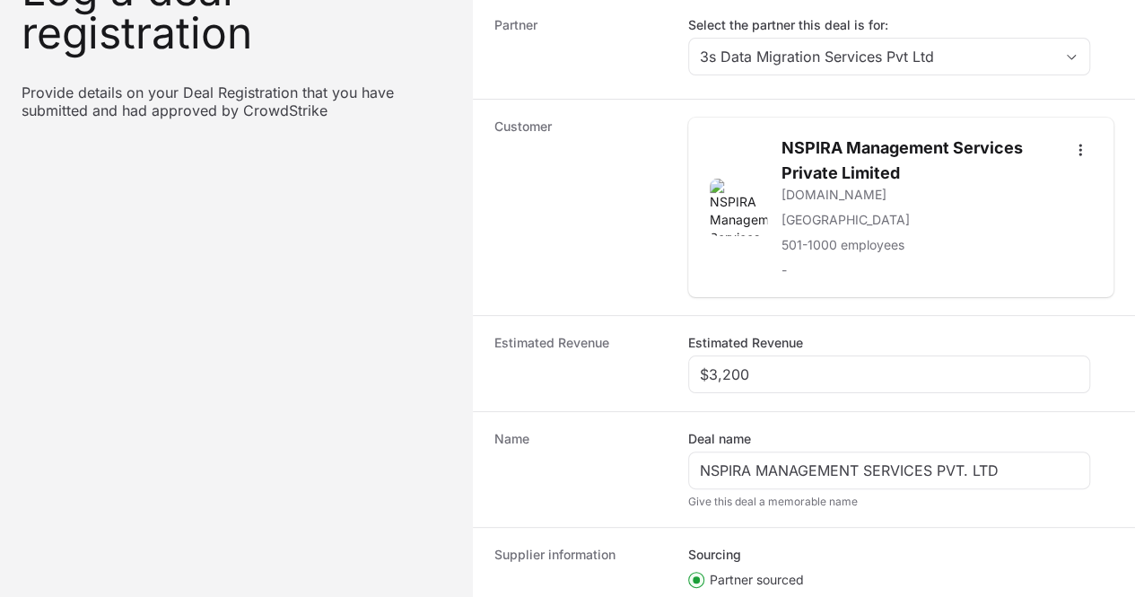
paste input "DR-6c10f679"
type input "DR-6c10f679"
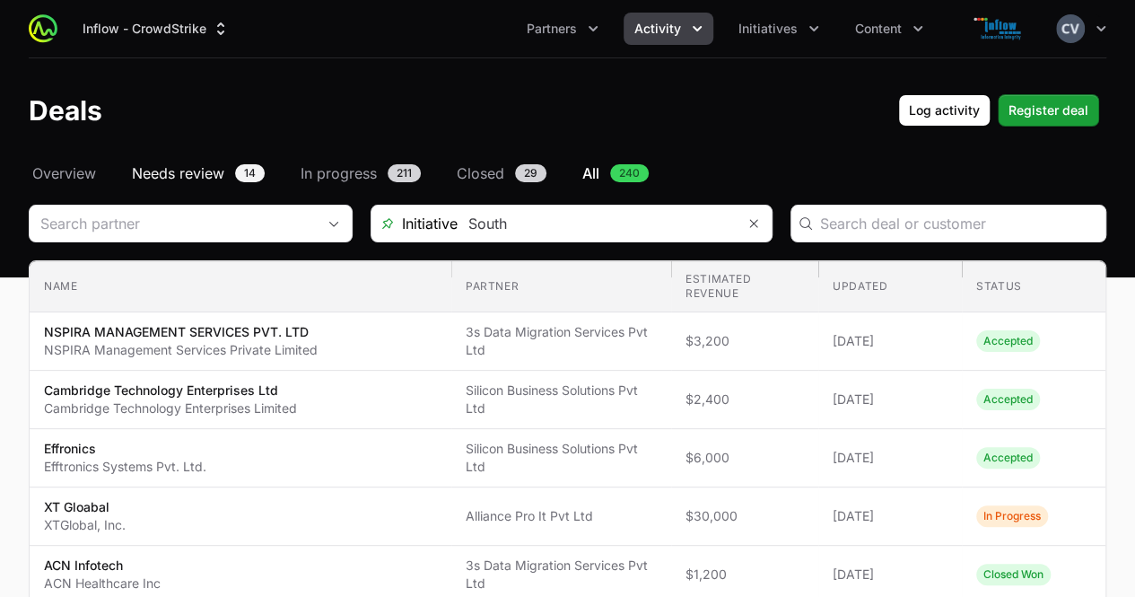
click at [199, 175] on span "Needs review" at bounding box center [178, 173] width 92 height 22
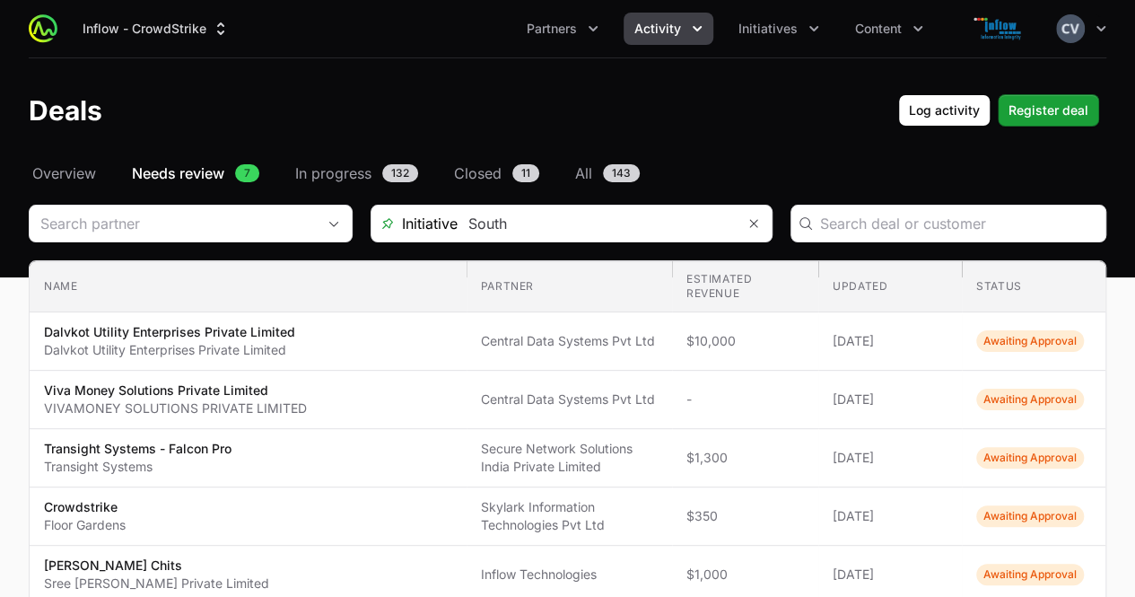
click at [698, 24] on icon "Activity menu" at bounding box center [697, 29] width 18 height 18
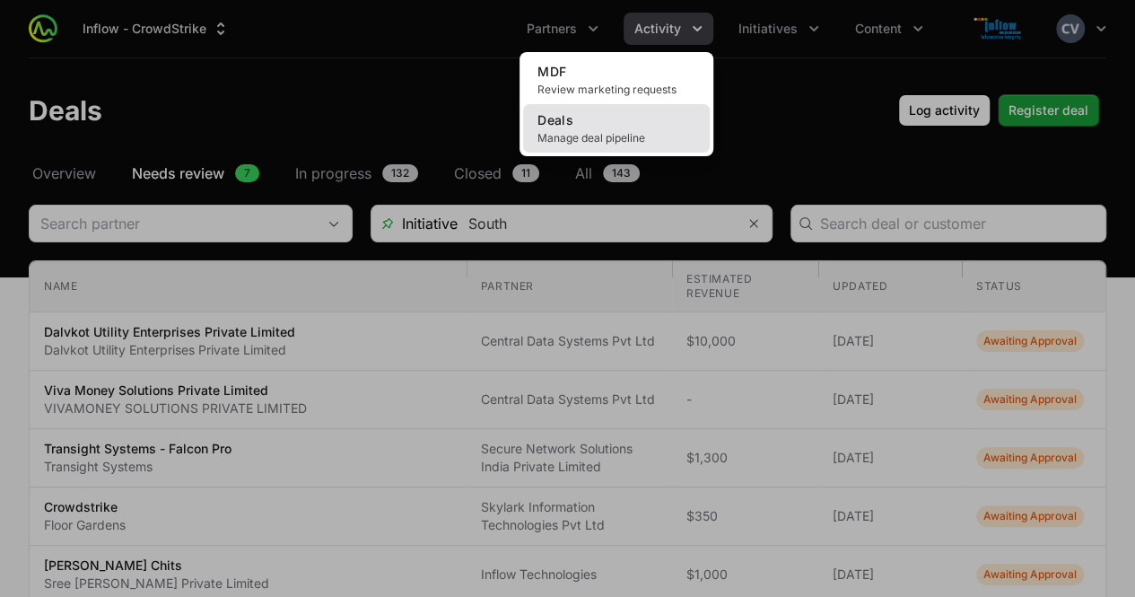
click at [587, 131] on span "Manage deal pipeline" at bounding box center [616, 138] width 158 height 14
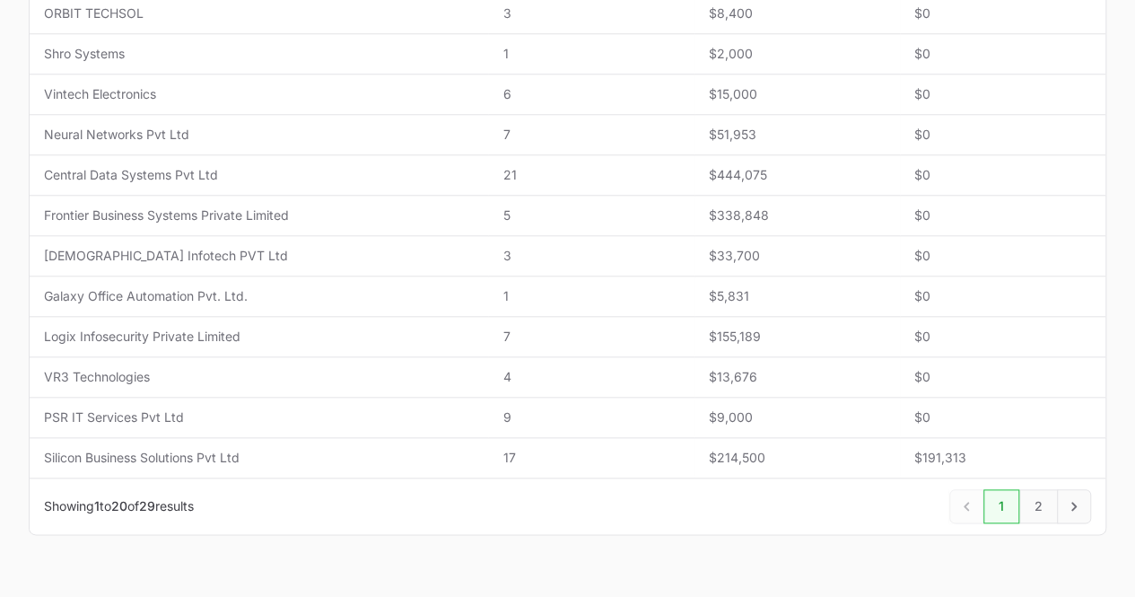
scroll to position [784, 0]
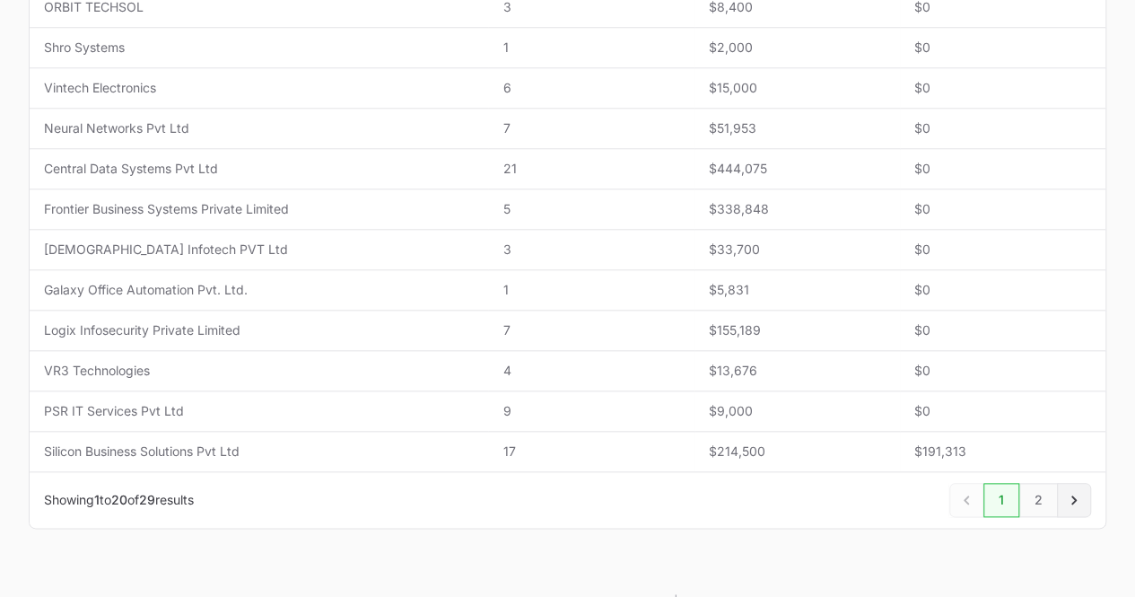
click at [1077, 499] on icon "Next" at bounding box center [1074, 500] width 18 height 18
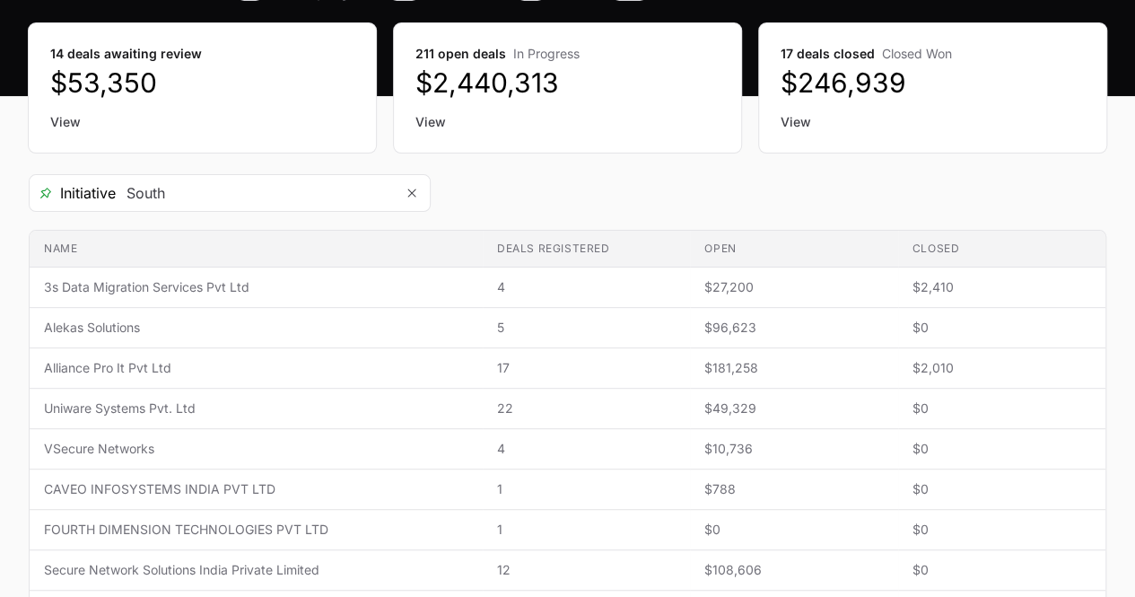
scroll to position [183, 0]
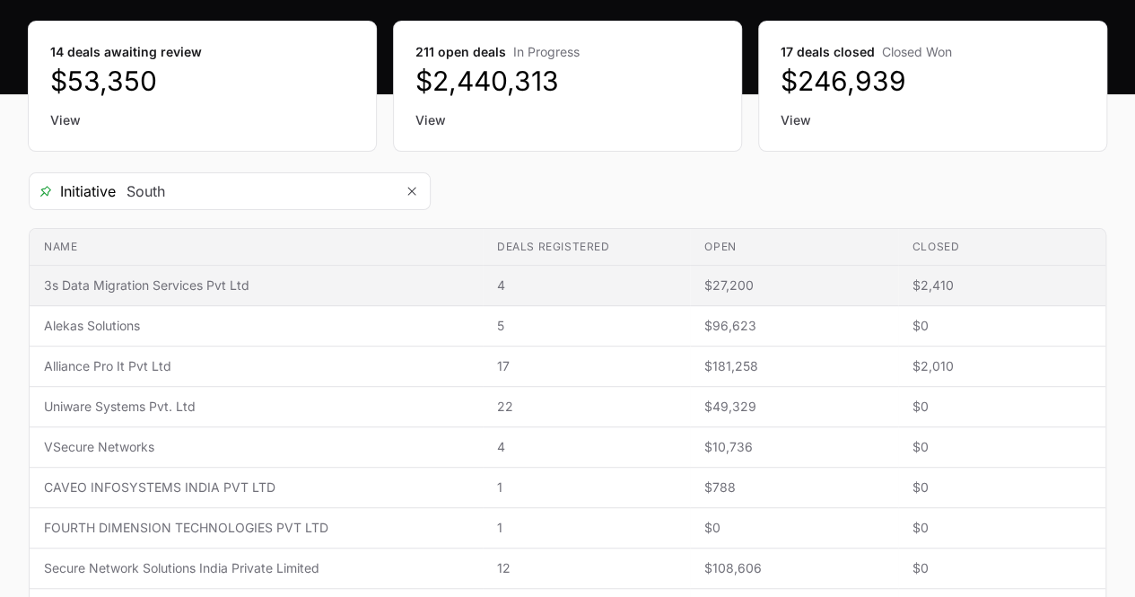
click at [212, 279] on span "3s Data Migration Services Pvt Ltd" at bounding box center [256, 285] width 424 height 18
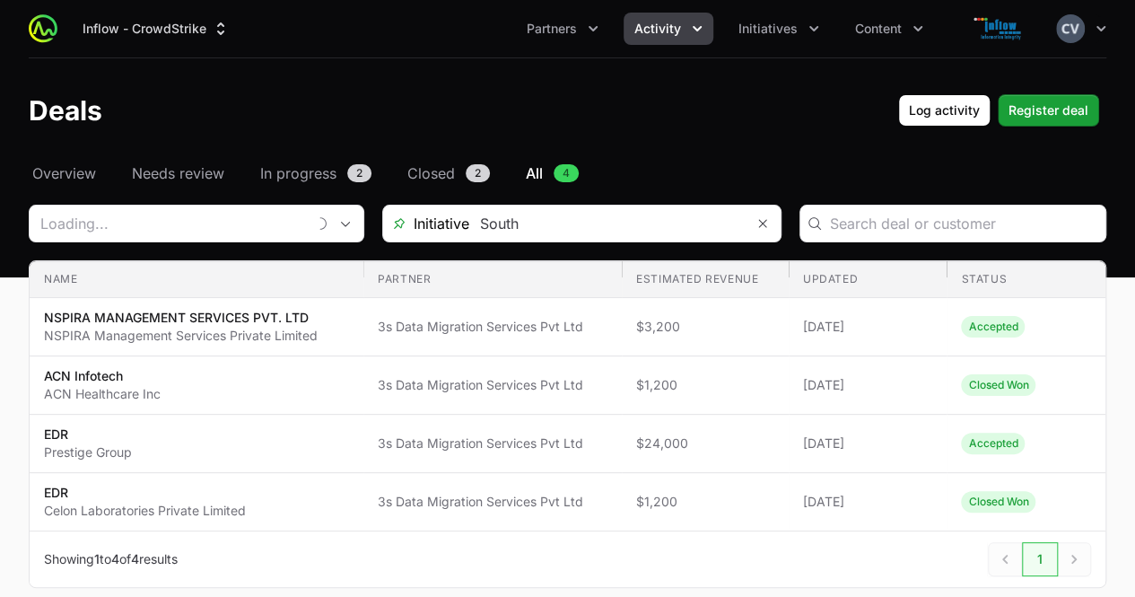
type input "3s Data Migration Services Pvt Ltd"
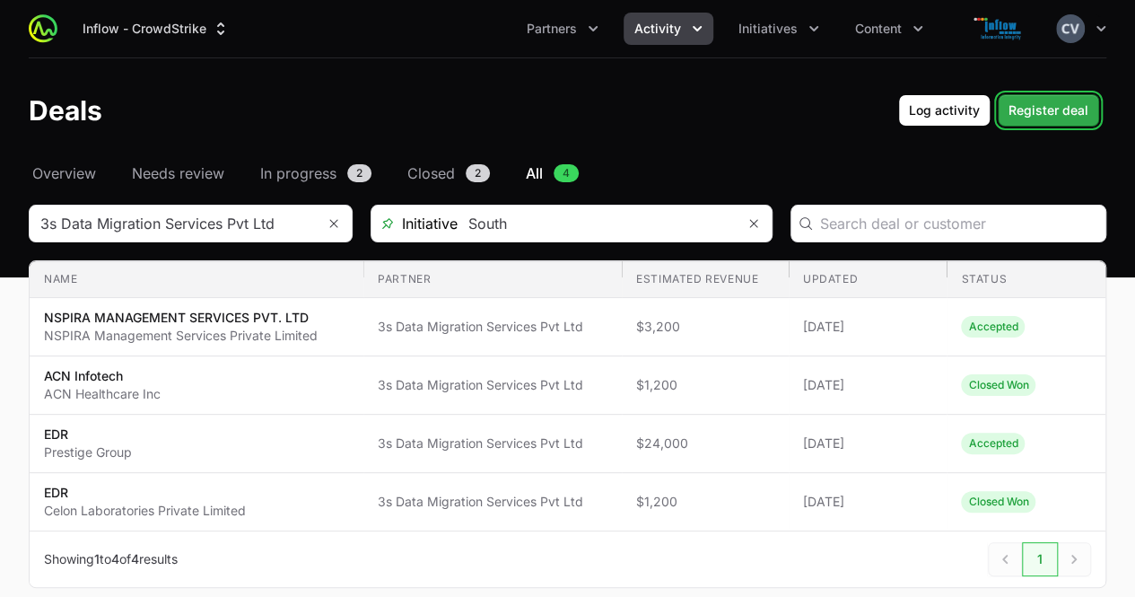
click at [1045, 108] on span "Register deal" at bounding box center [1048, 111] width 80 height 22
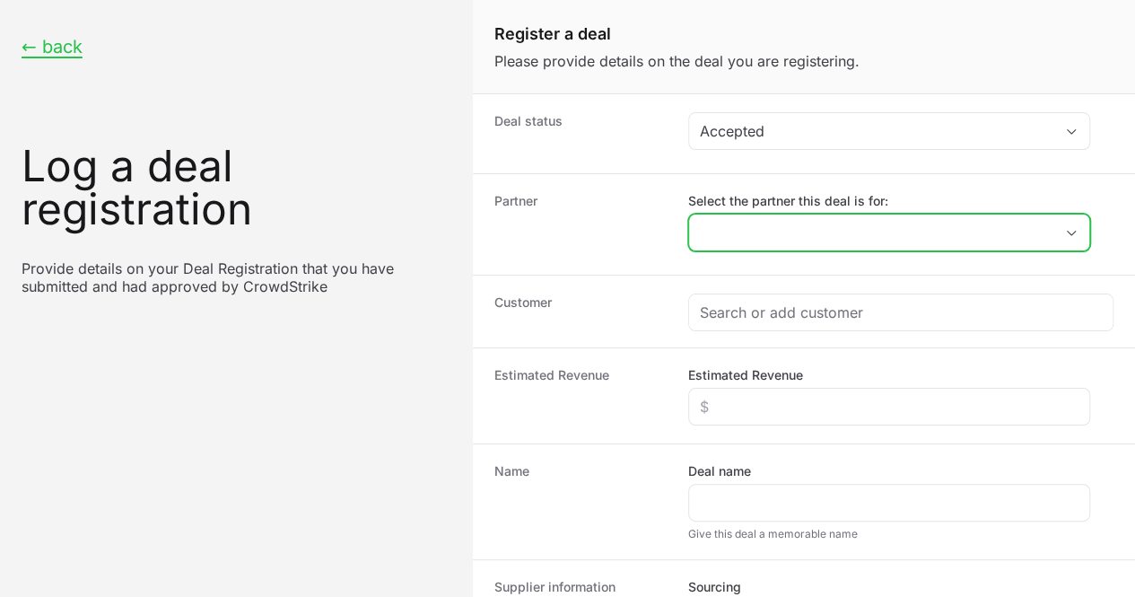
click at [737, 236] on input "Select the partner this deal is for:" at bounding box center [871, 232] width 364 height 36
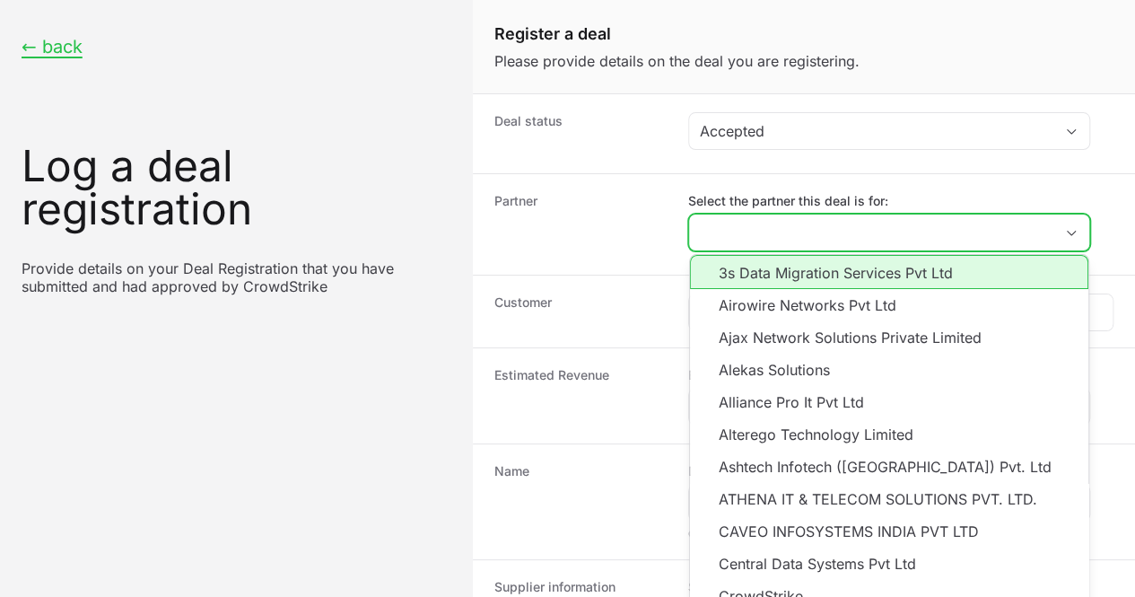
click at [765, 279] on li "3s Data Migration Services Pvt Ltd" at bounding box center [889, 272] width 398 height 34
type input "3s Data Migration Services Pvt Ltd"
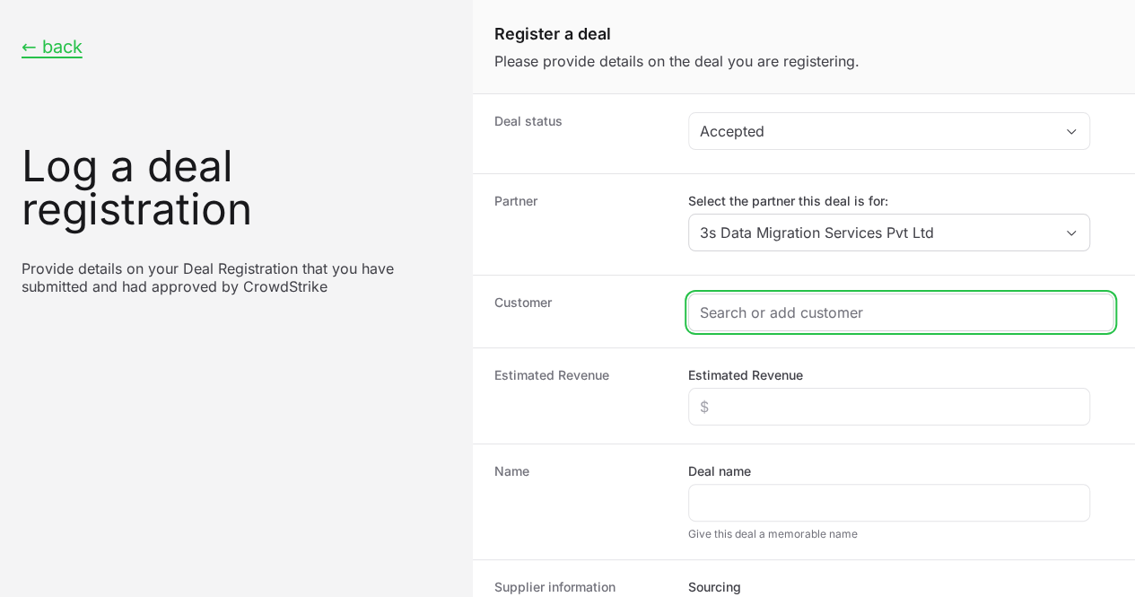
click at [743, 310] on input "Create activity form" at bounding box center [901, 312] width 402 height 22
paste input "[PERSON_NAME] life science Pvt Ltd"
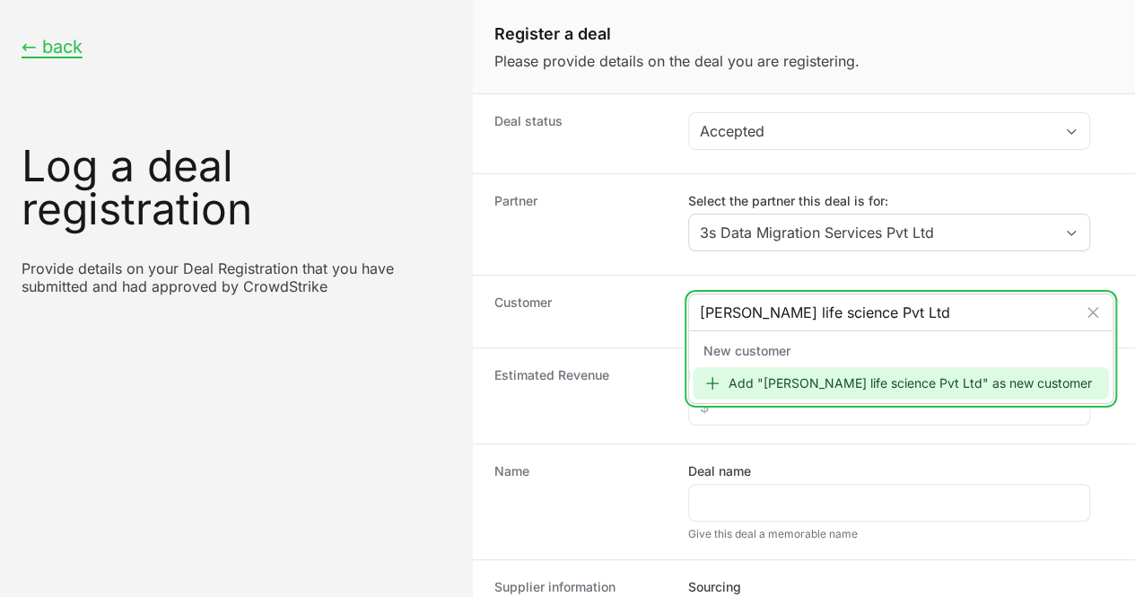
type input "[PERSON_NAME] life science Pvt Ltd"
click at [721, 382] on div "Add "[PERSON_NAME] life science Pvt Ltd" as new customer" at bounding box center [901, 383] width 416 height 32
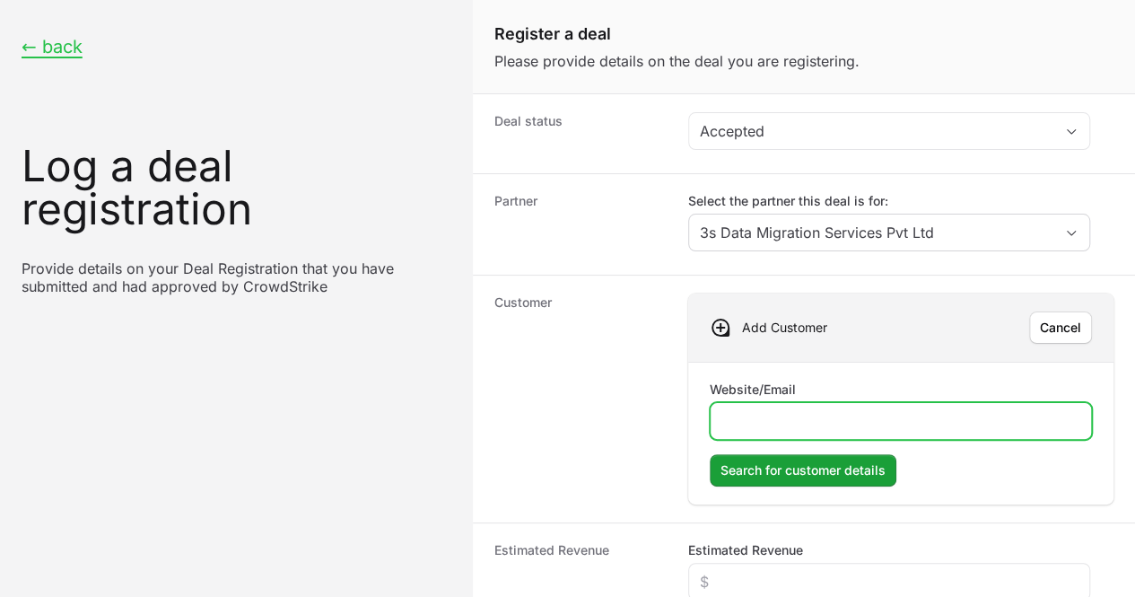
click at [754, 426] on input "Website/Email" at bounding box center [900, 421] width 359 height 22
type input "[DOMAIN_NAME]"
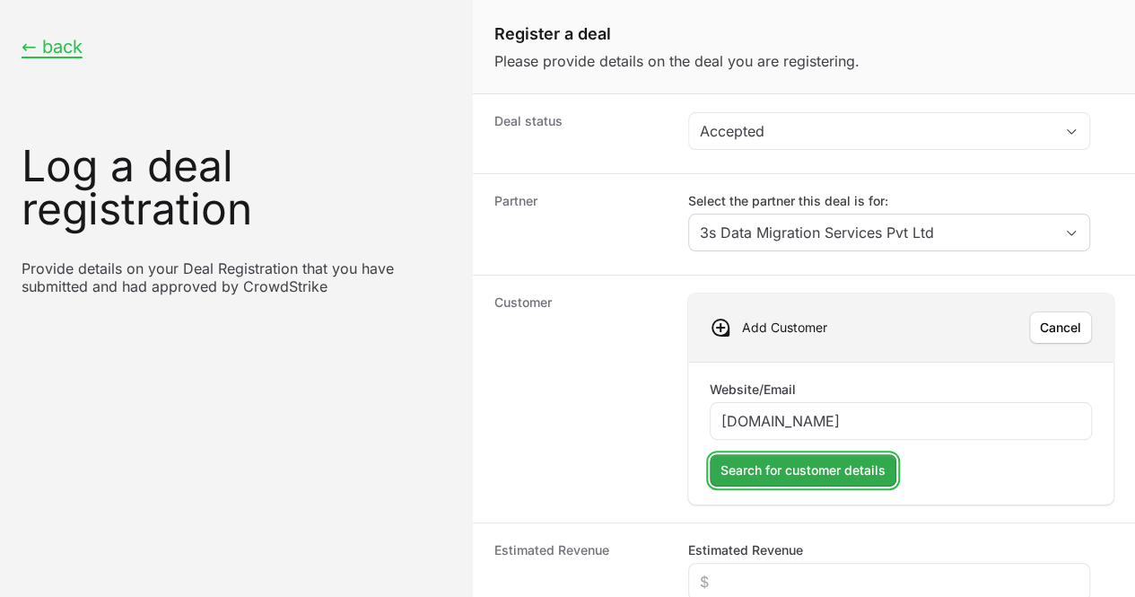
click at [756, 472] on span "Search for customer details" at bounding box center [802, 470] width 165 height 22
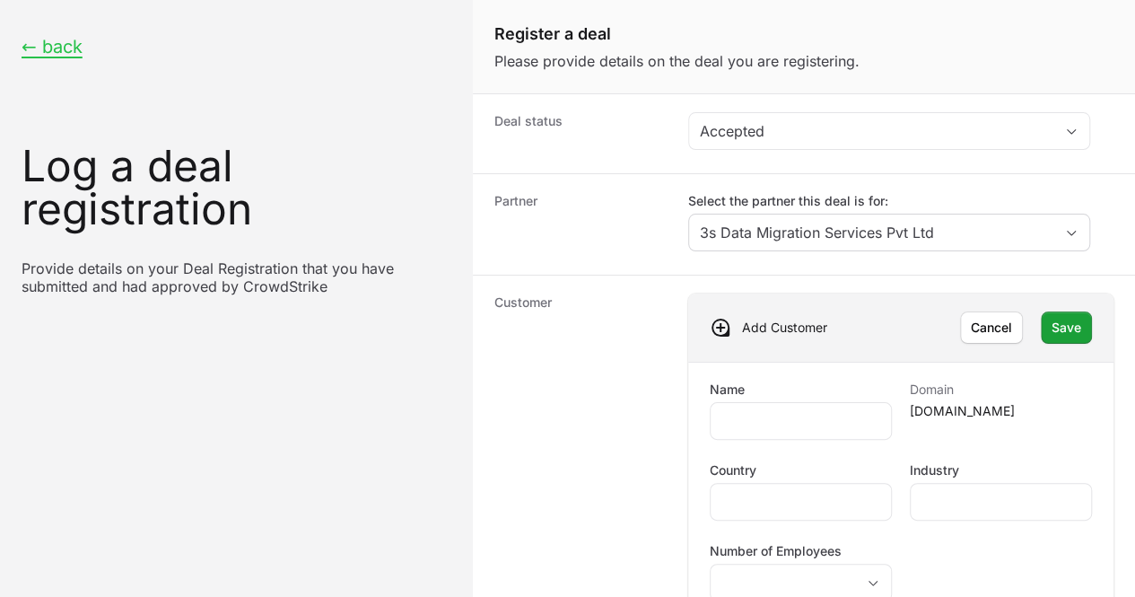
scroll to position [130, 0]
click at [1052, 317] on span "Save" at bounding box center [1067, 328] width 30 height 22
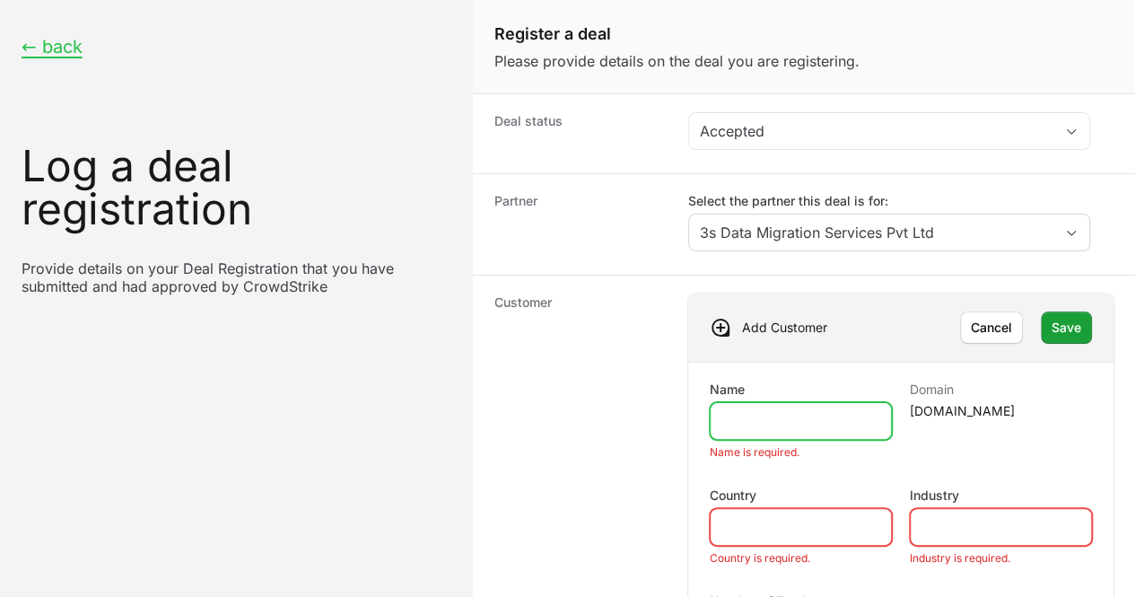
click at [787, 410] on input "Name" at bounding box center [800, 421] width 159 height 22
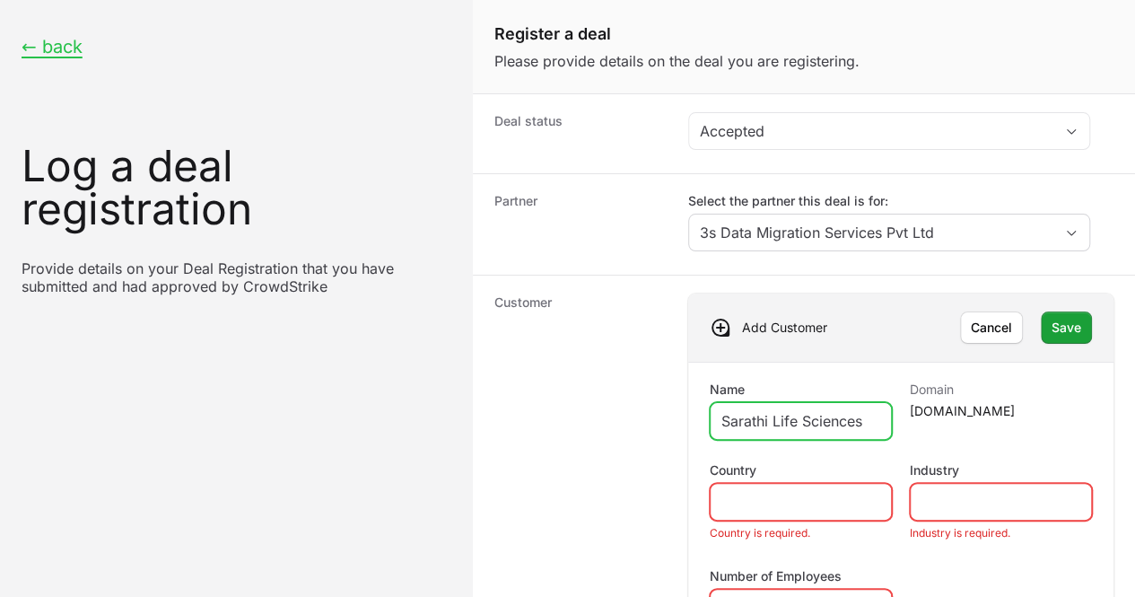
type input "Sarathi Life Sciences"
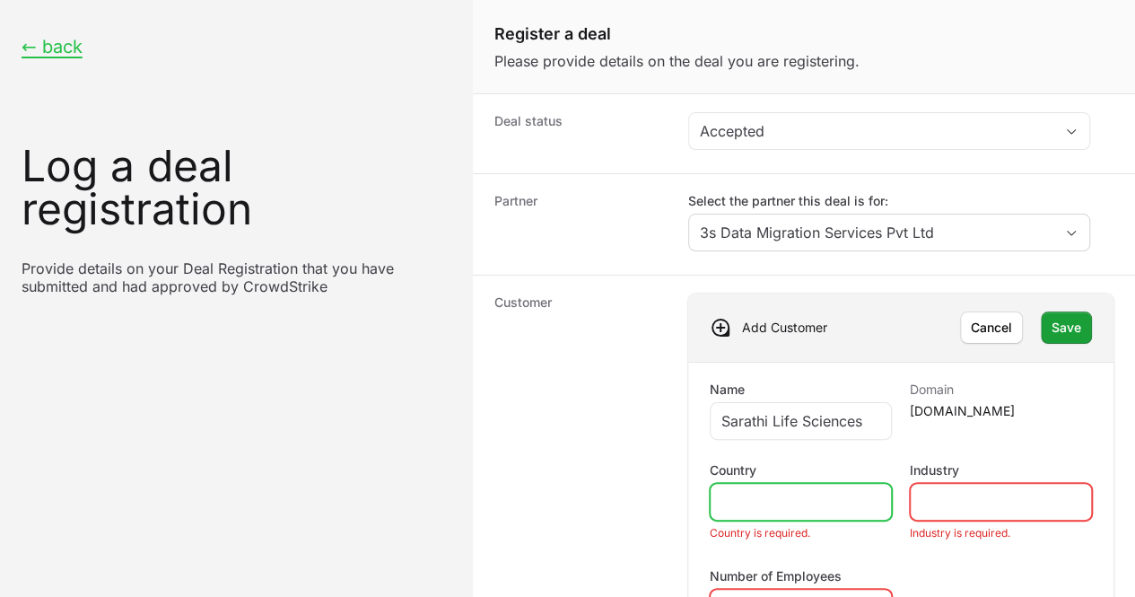
click at [779, 491] on input "Country" at bounding box center [800, 502] width 159 height 22
type input "[GEOGRAPHIC_DATA]"
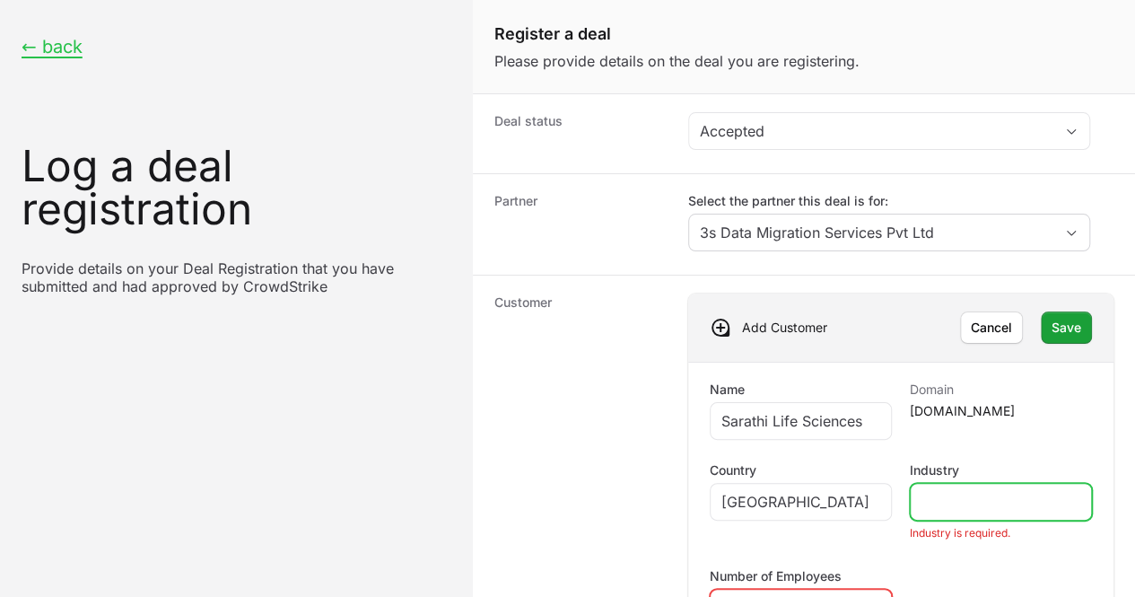
click at [952, 491] on input "Industry" at bounding box center [1000, 502] width 159 height 22
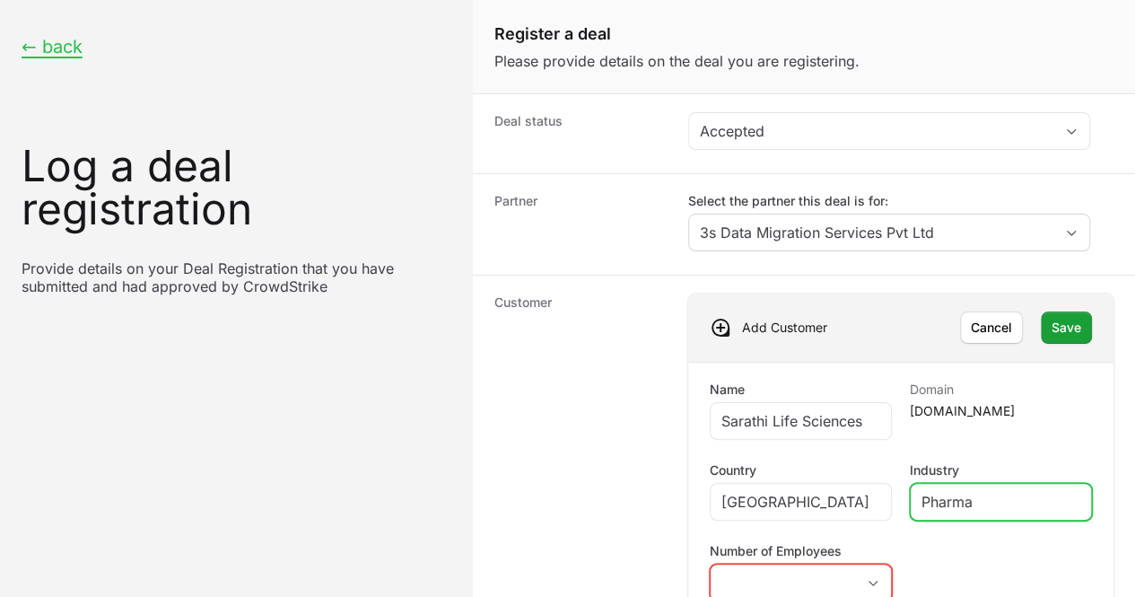
type input "Pharma"
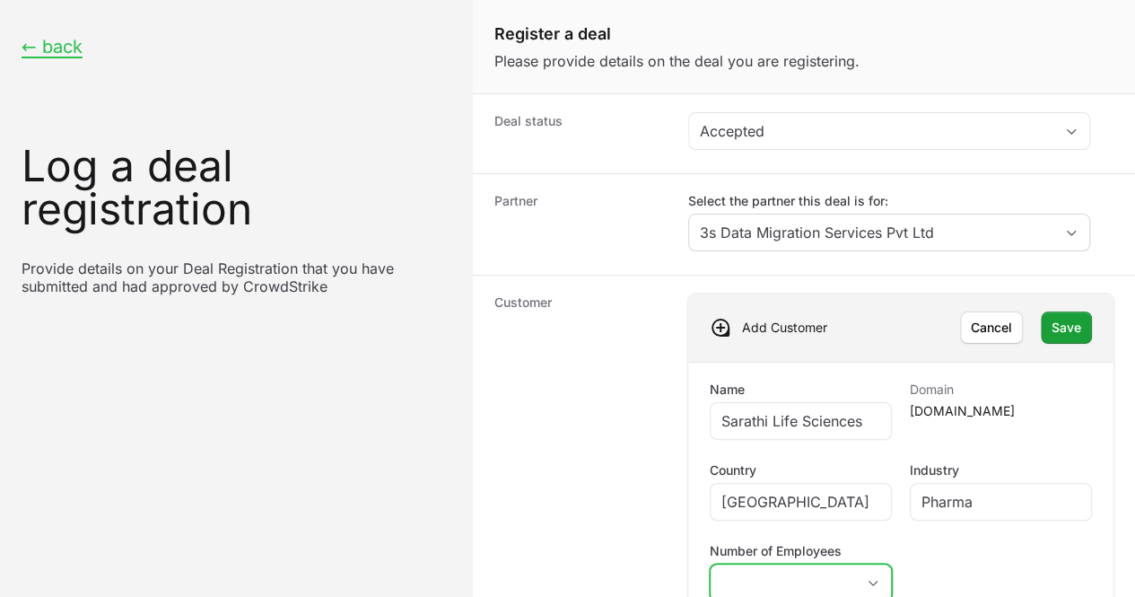
click at [868, 580] on icon "Create activity form" at bounding box center [873, 583] width 14 height 6
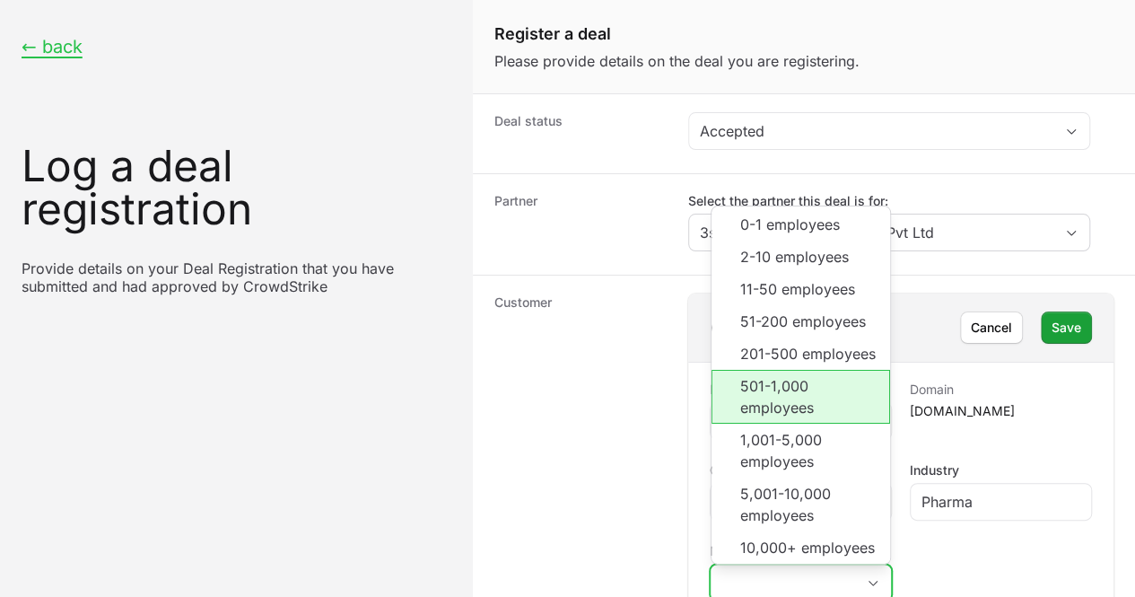
click at [791, 370] on li "501-1,000 employees" at bounding box center [800, 397] width 179 height 54
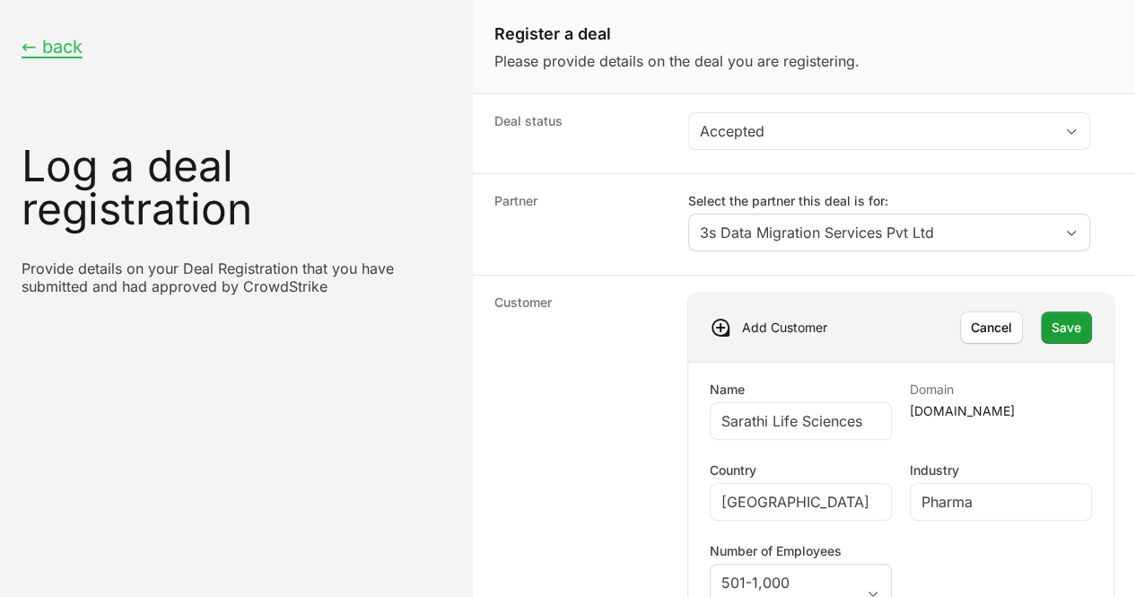
type textarea "3"
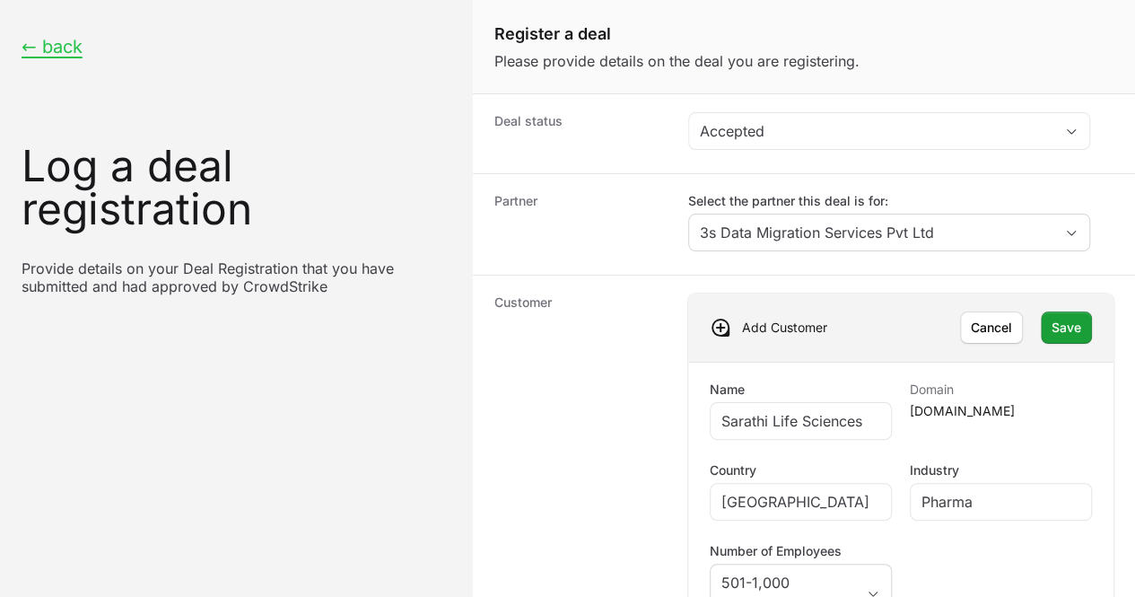
type input "$3,600"
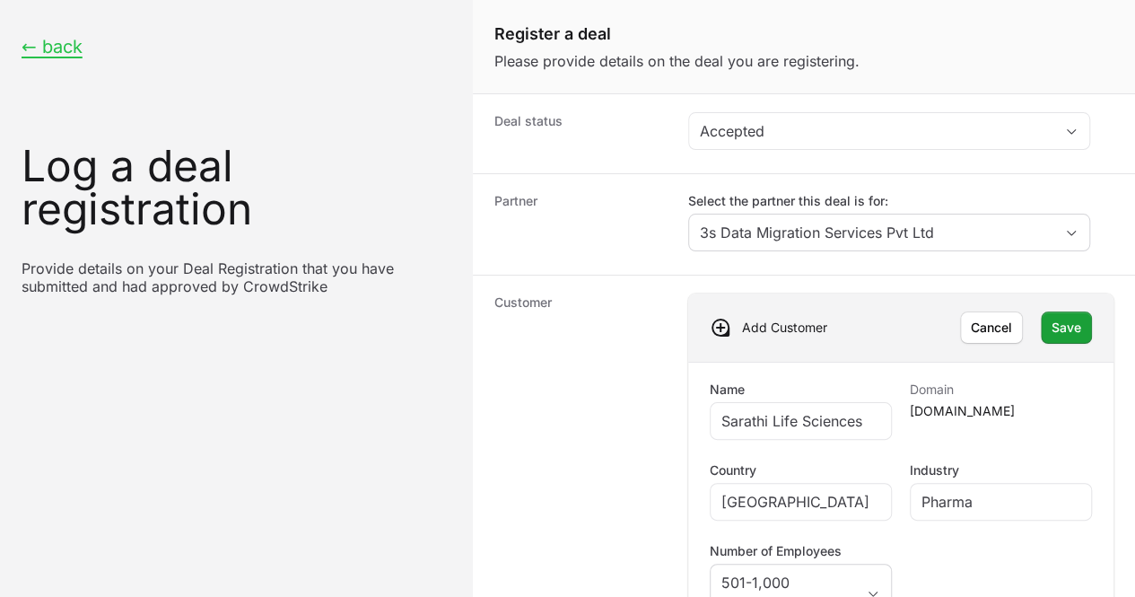
paste input "[PERSON_NAME] life science Pvt Ltd"
type input "[PERSON_NAME] life science Pvt Ltd"
radio input "true"
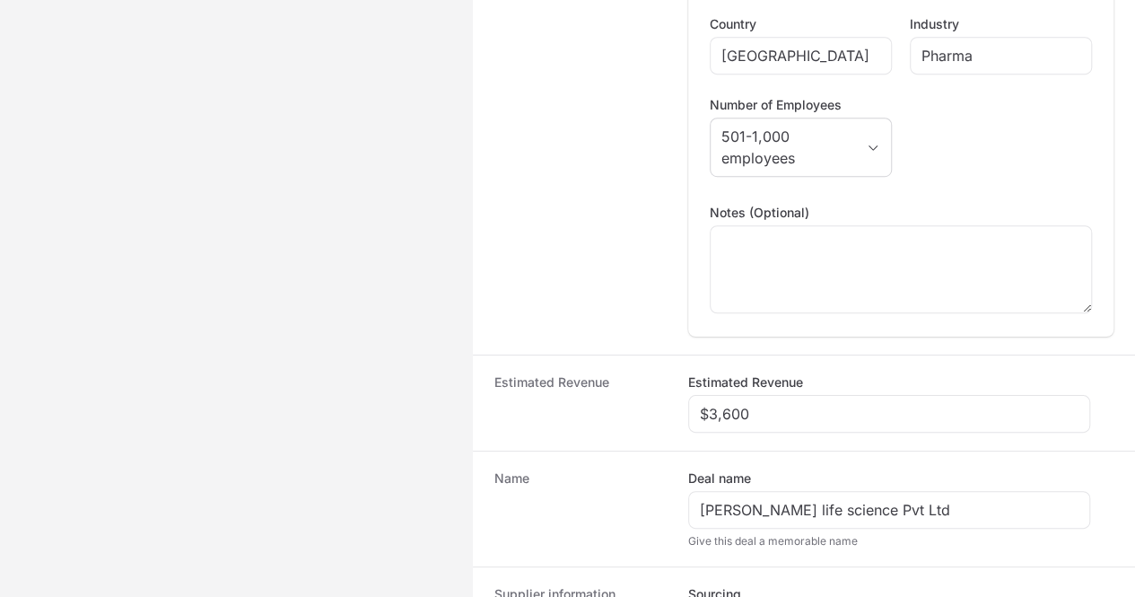
scroll to position [410, 0]
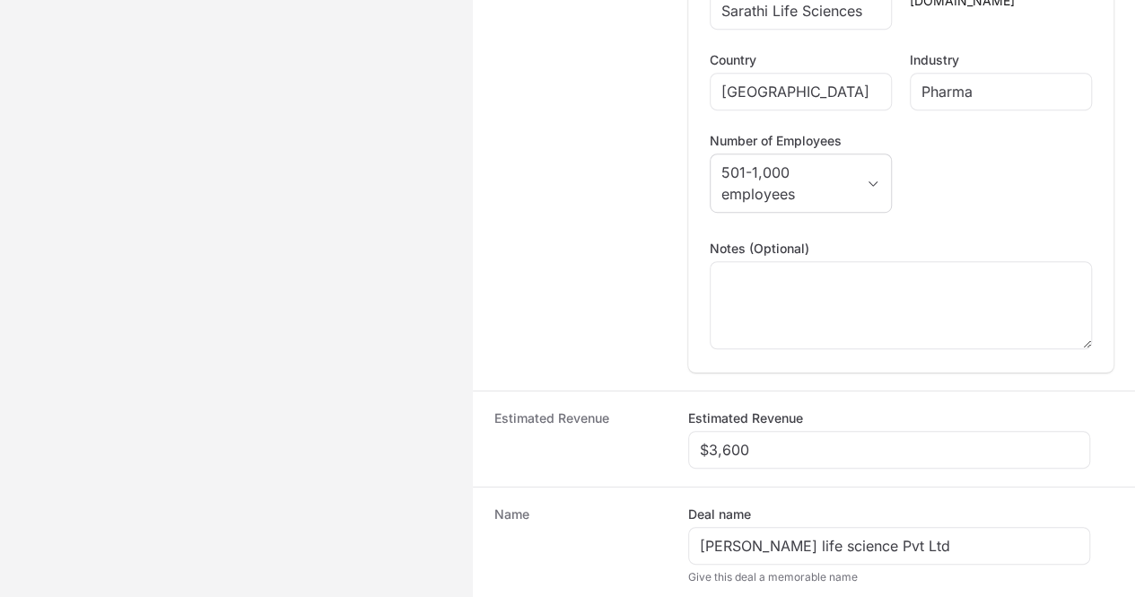
paste input "DR-85023dc1"
type input "DR-85023dc1"
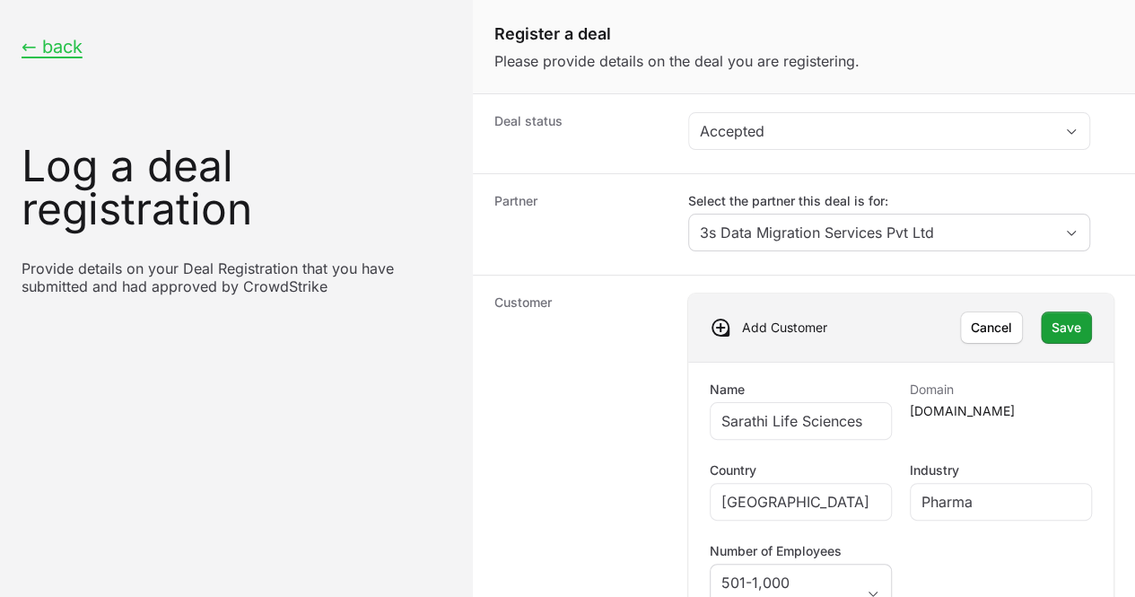
scroll to position [140, 0]
click at [1054, 317] on span "Save" at bounding box center [1067, 328] width 30 height 22
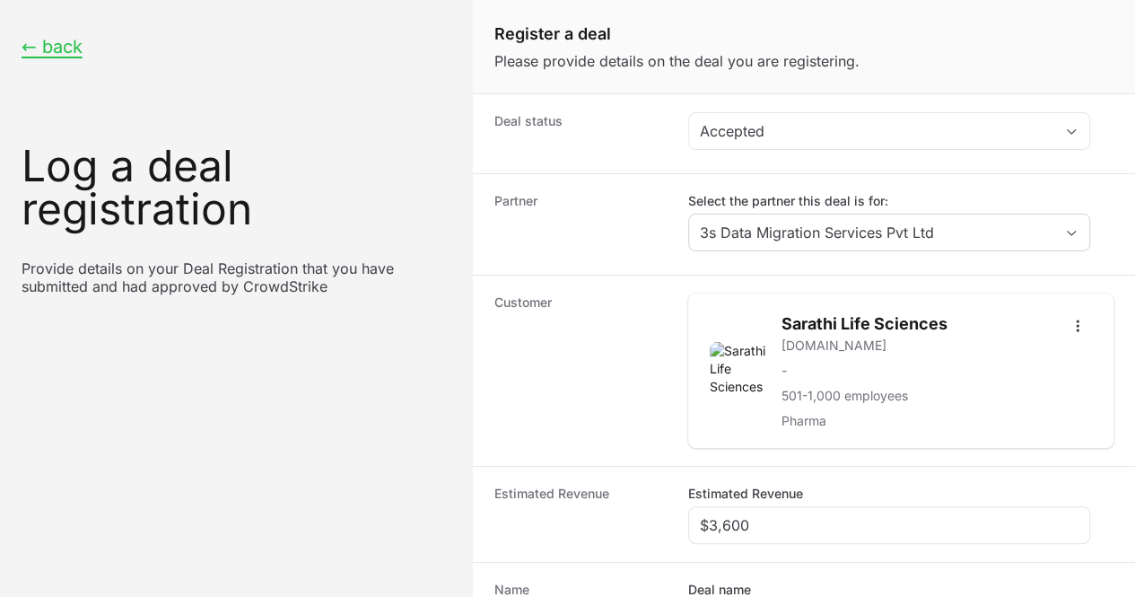
scroll to position [397, 0]
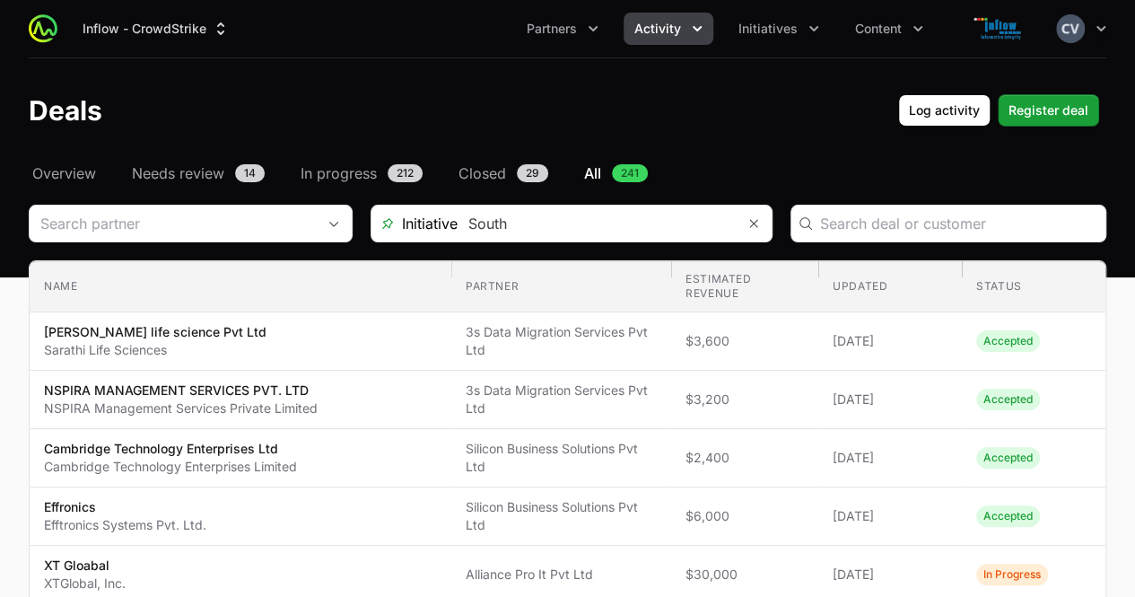
click at [699, 30] on icon "Activity menu" at bounding box center [697, 28] width 9 height 5
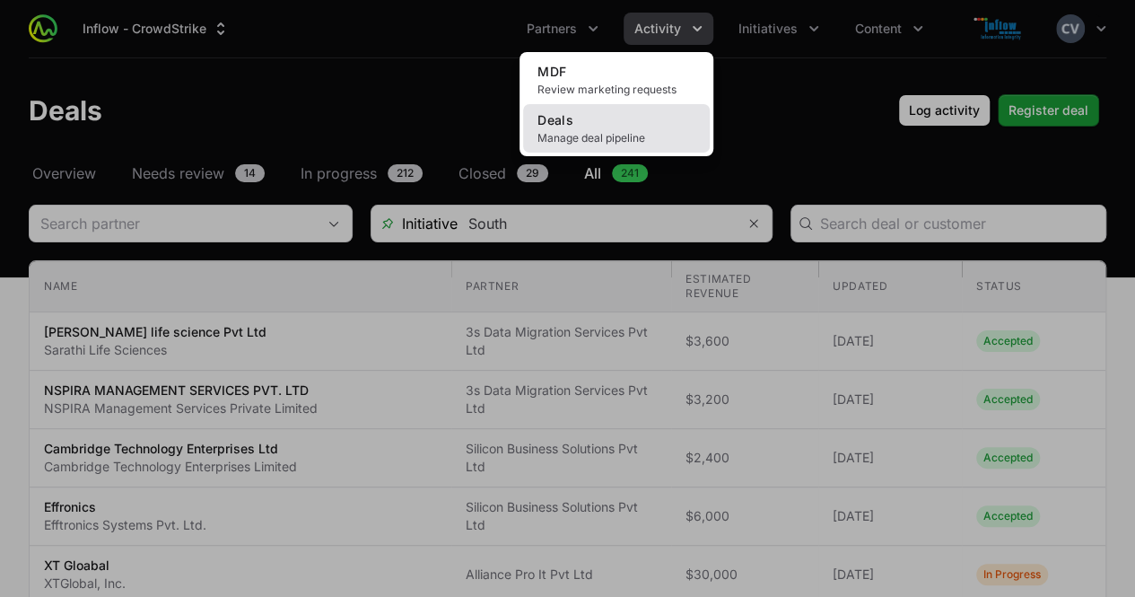
click at [616, 134] on span "Manage deal pipeline" at bounding box center [616, 138] width 158 height 14
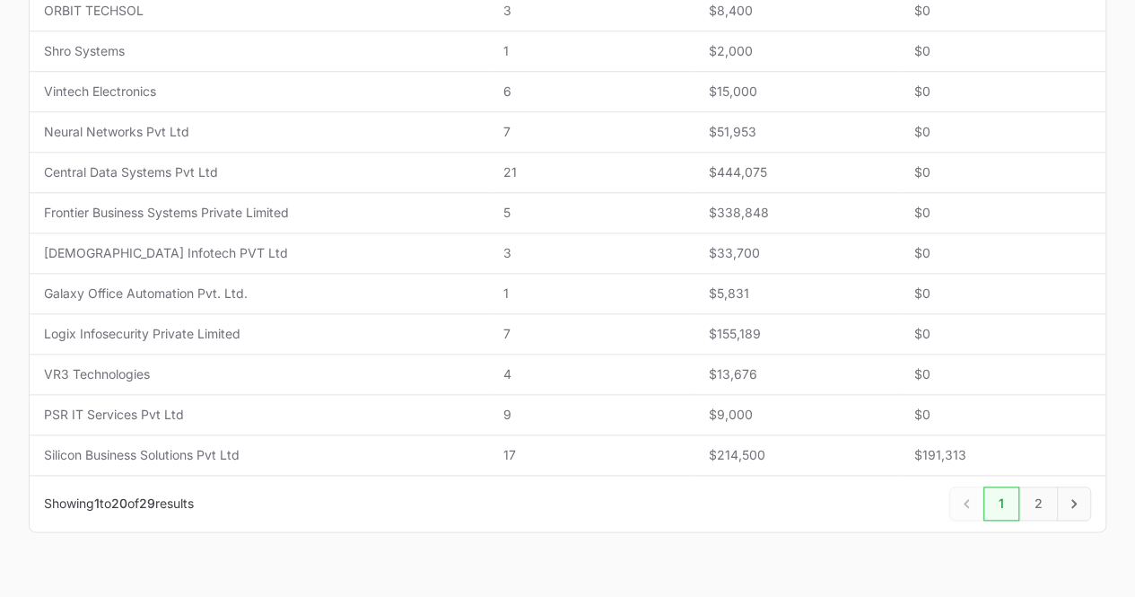
scroll to position [785, 0]
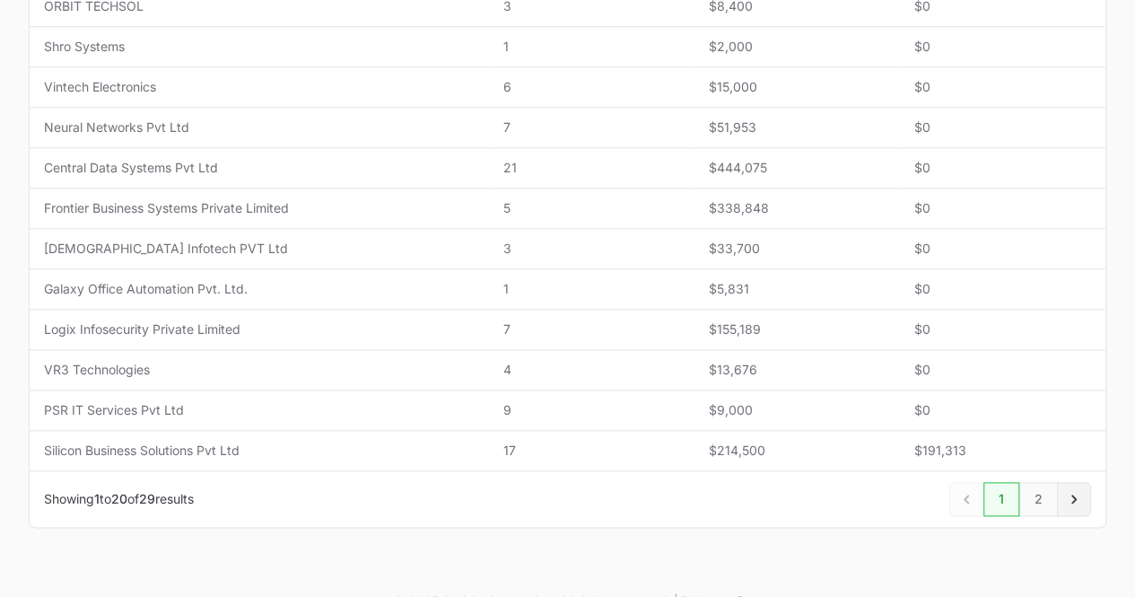
click at [1078, 494] on icon "Next" at bounding box center [1074, 499] width 18 height 18
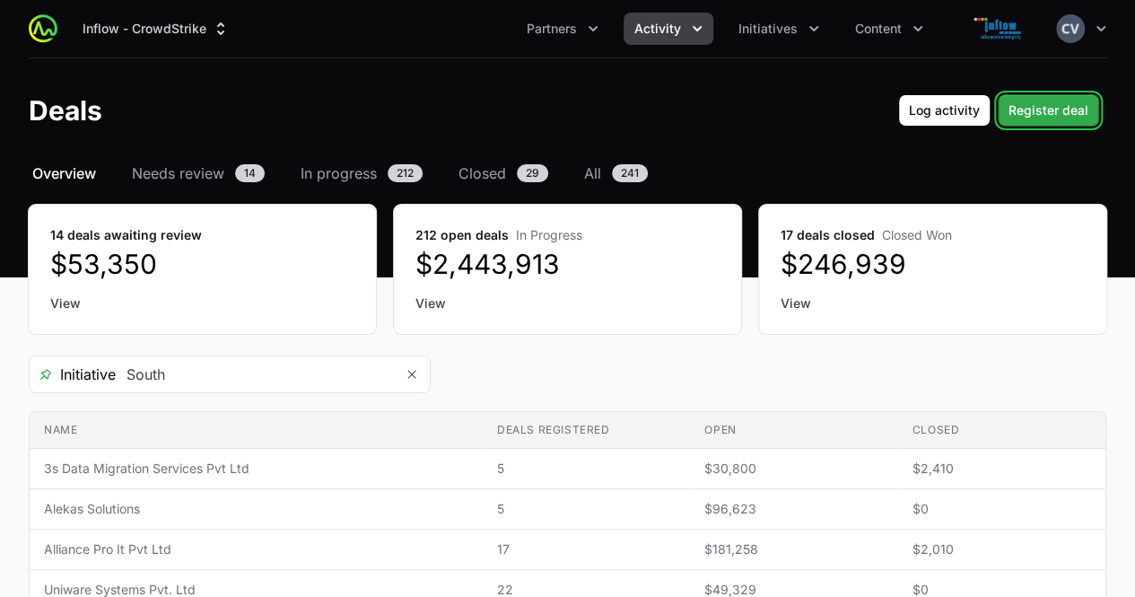
click at [1044, 102] on span "Register deal" at bounding box center [1048, 111] width 80 height 22
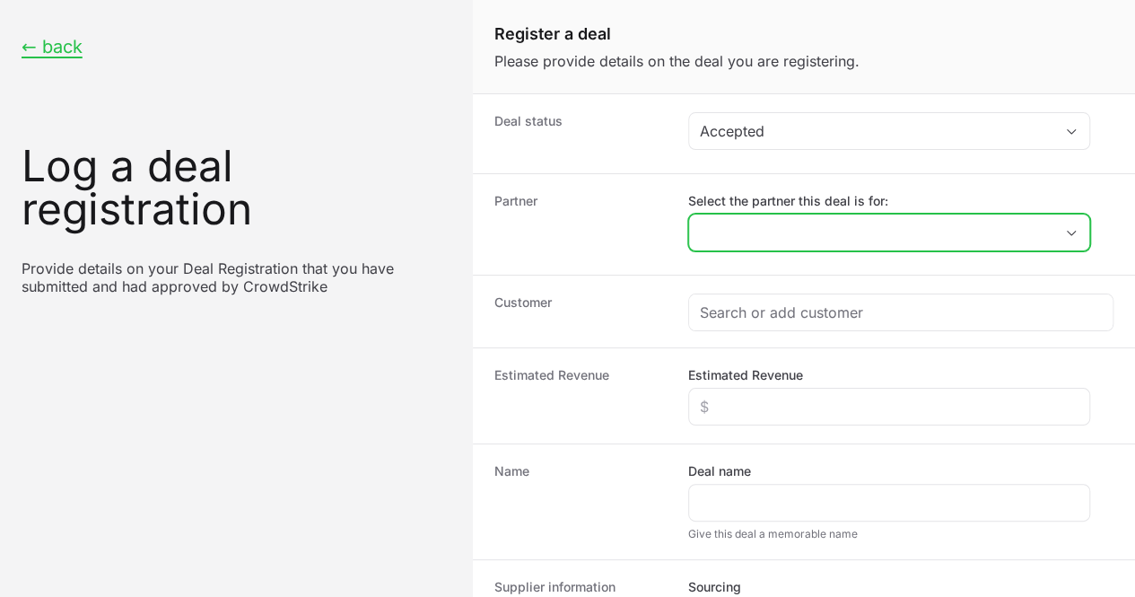
click at [1075, 230] on icon "Open" at bounding box center [1071, 233] width 14 height 6
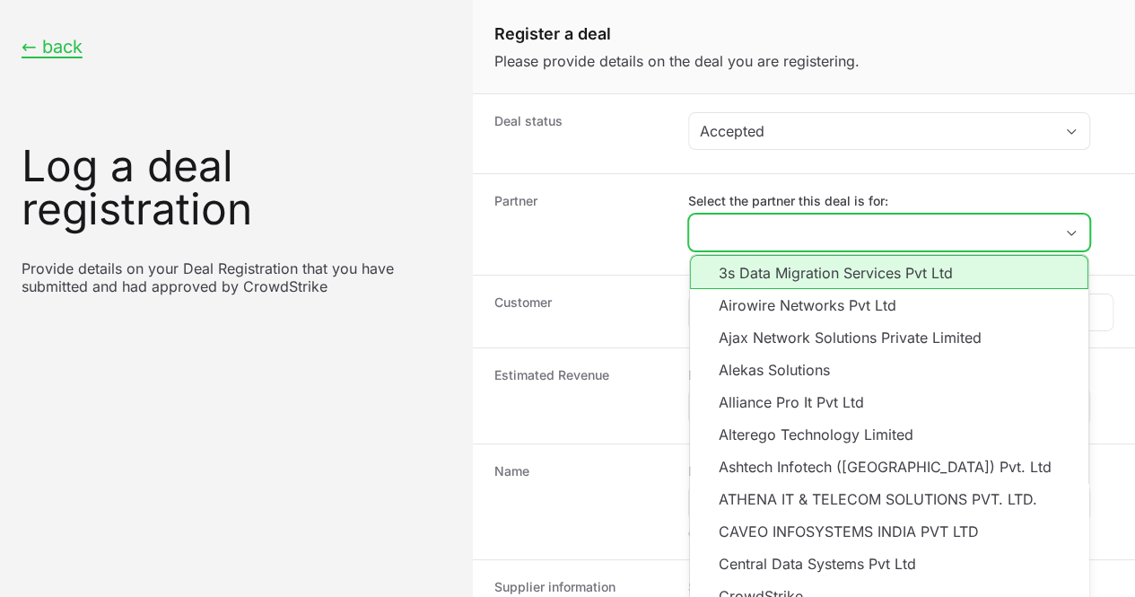
click at [807, 272] on li "3s Data Migration Services Pvt Ltd" at bounding box center [889, 272] width 398 height 34
type input "3s Data Migration Services Pvt Ltd"
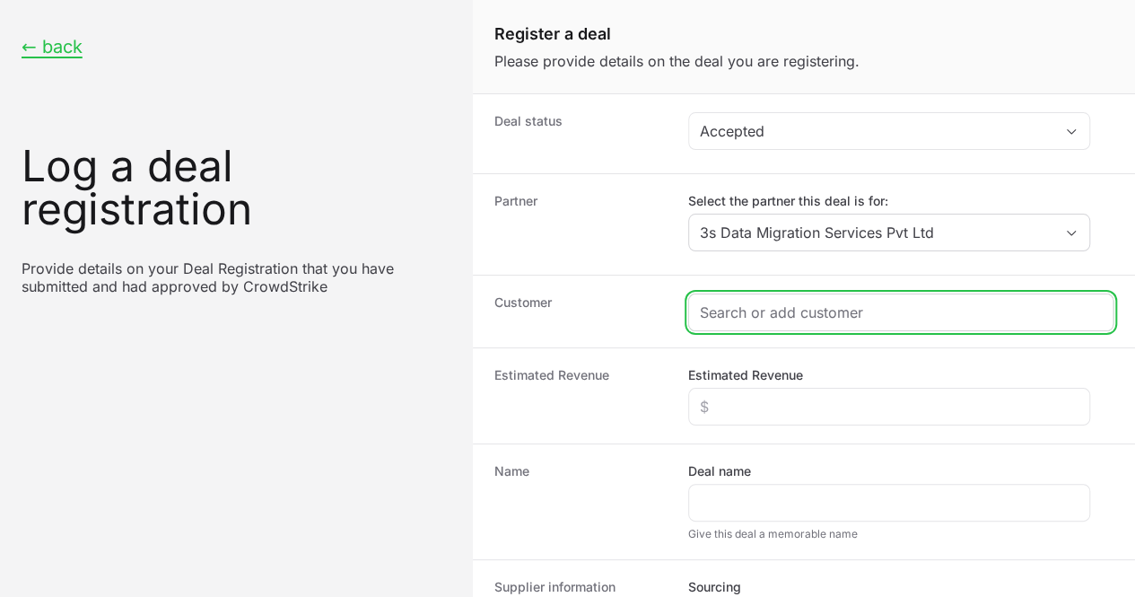
click at [727, 318] on input "Create activity form" at bounding box center [901, 312] width 402 height 22
paste input "Relisys Medical Devices Limited"
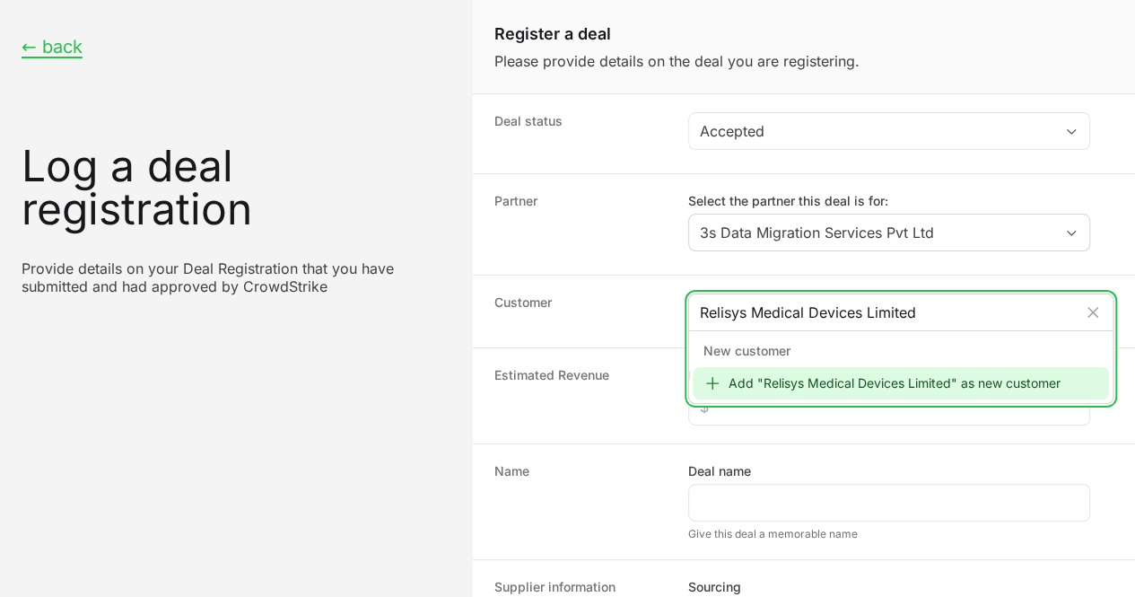
type input "Relisys Medical Devices Limited"
click at [719, 375] on icon "Create activity form" at bounding box center [712, 383] width 18 height 18
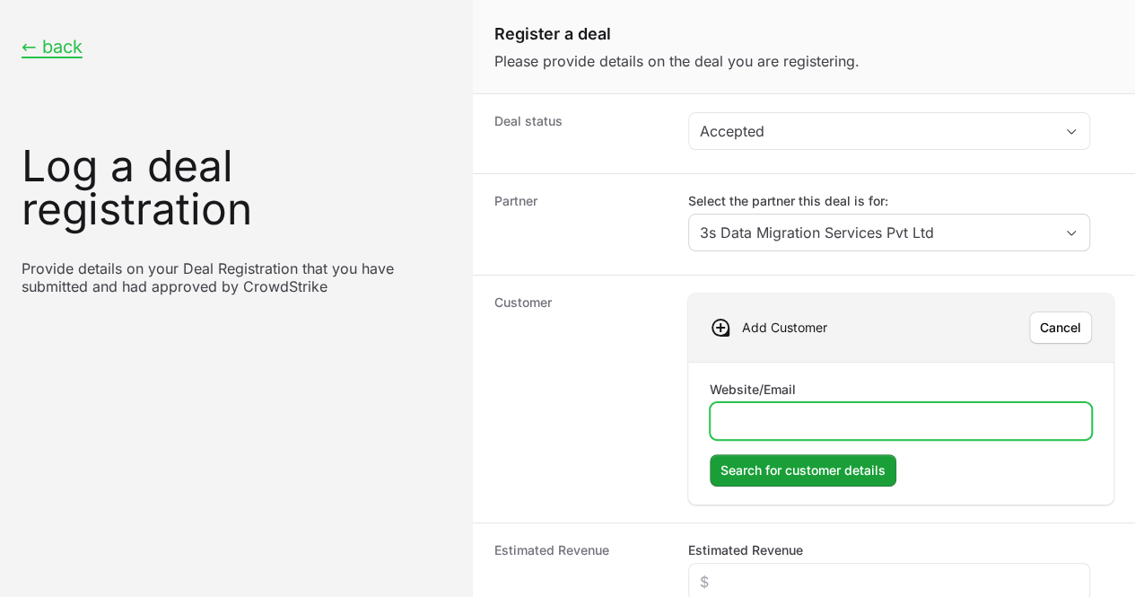
click at [762, 417] on input "Website/Email" at bounding box center [900, 421] width 359 height 22
click at [851, 421] on input "relisysmedicaldevises" at bounding box center [900, 421] width 359 height 22
type input "[DOMAIN_NAME]"
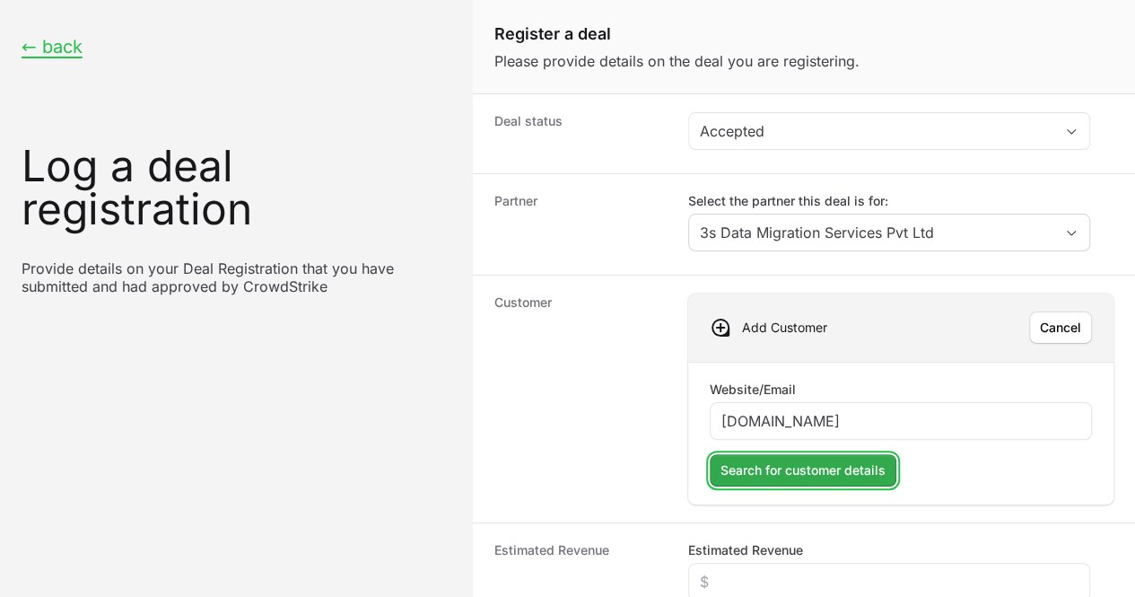
click at [855, 471] on span "Search for customer details" at bounding box center [802, 470] width 165 height 22
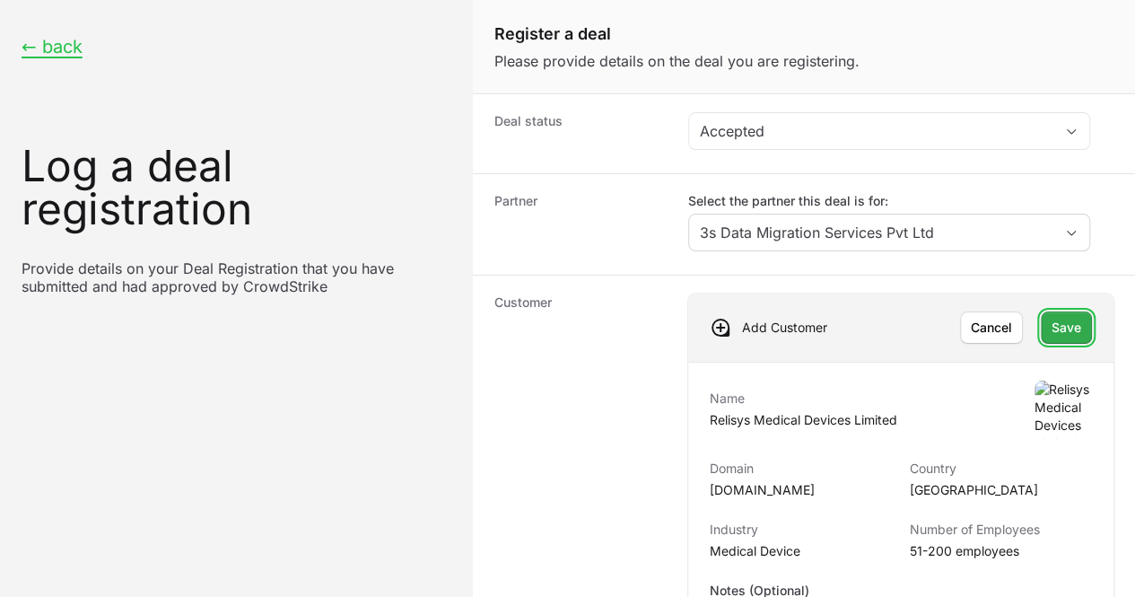
click at [1052, 317] on span "Save" at bounding box center [1067, 328] width 30 height 22
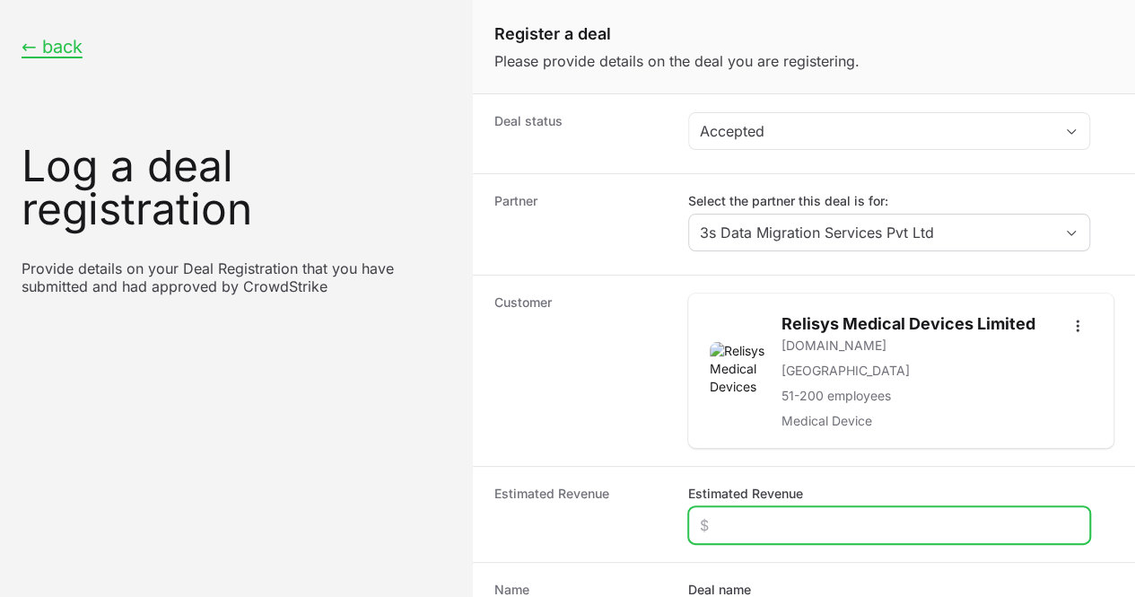
click at [759, 532] on input "Estimated Revenue" at bounding box center [889, 525] width 379 height 22
type input "$1,200"
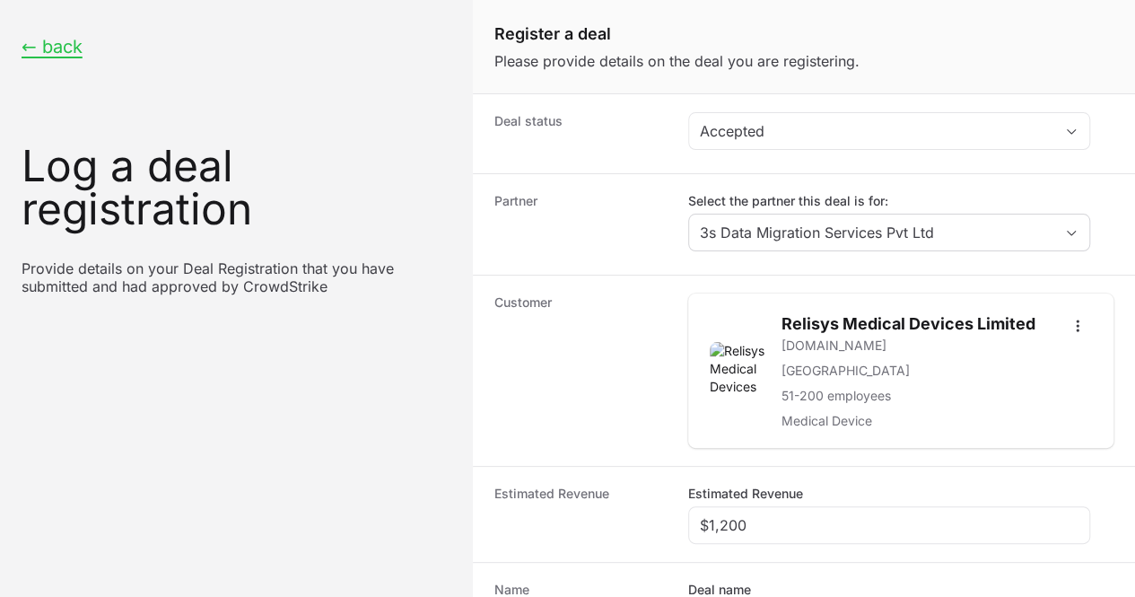
paste input "Relisys Medical Devices Limited"
type input "Relisys Medical Devices Limited"
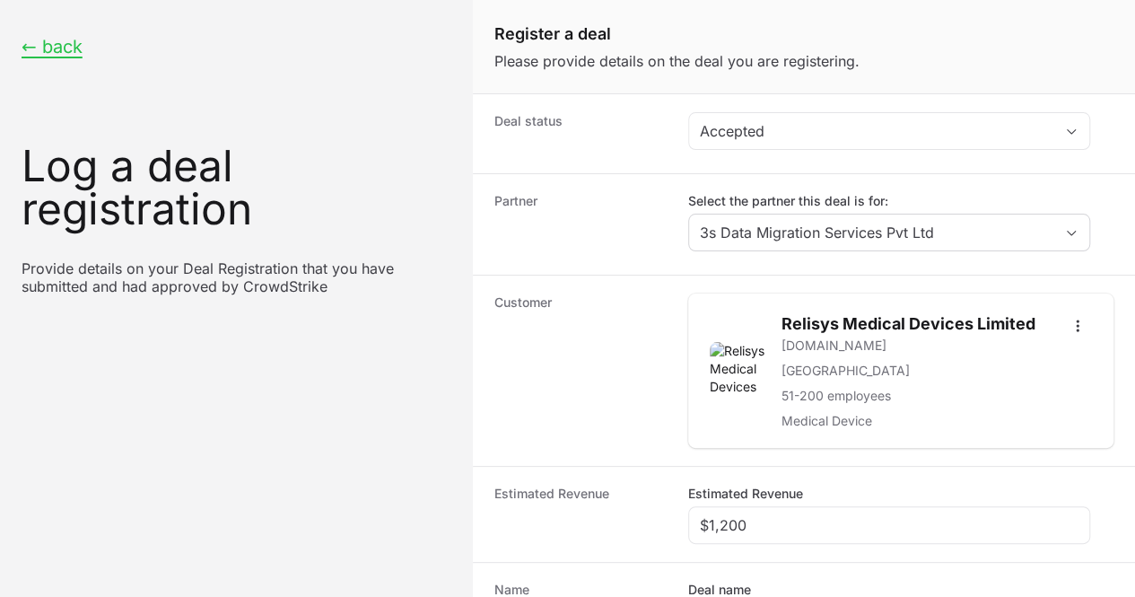
radio input "true"
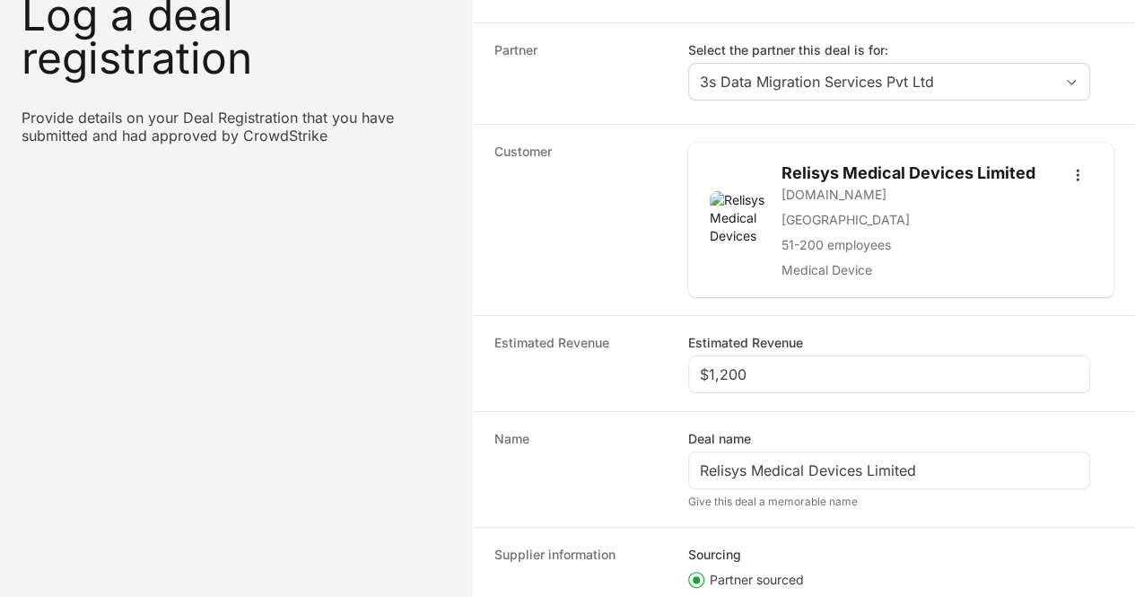
scroll to position [397, 0]
paste input "DR-fd651688"
type input "DR-fd651688"
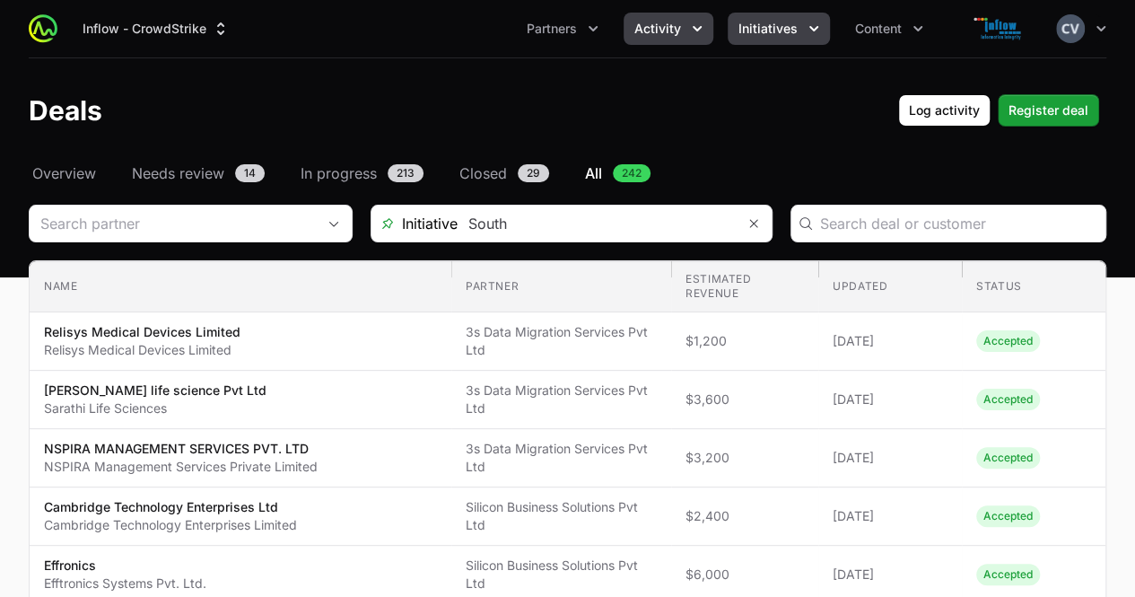
click at [809, 28] on icon "Initiatives menu" at bounding box center [813, 28] width 9 height 5
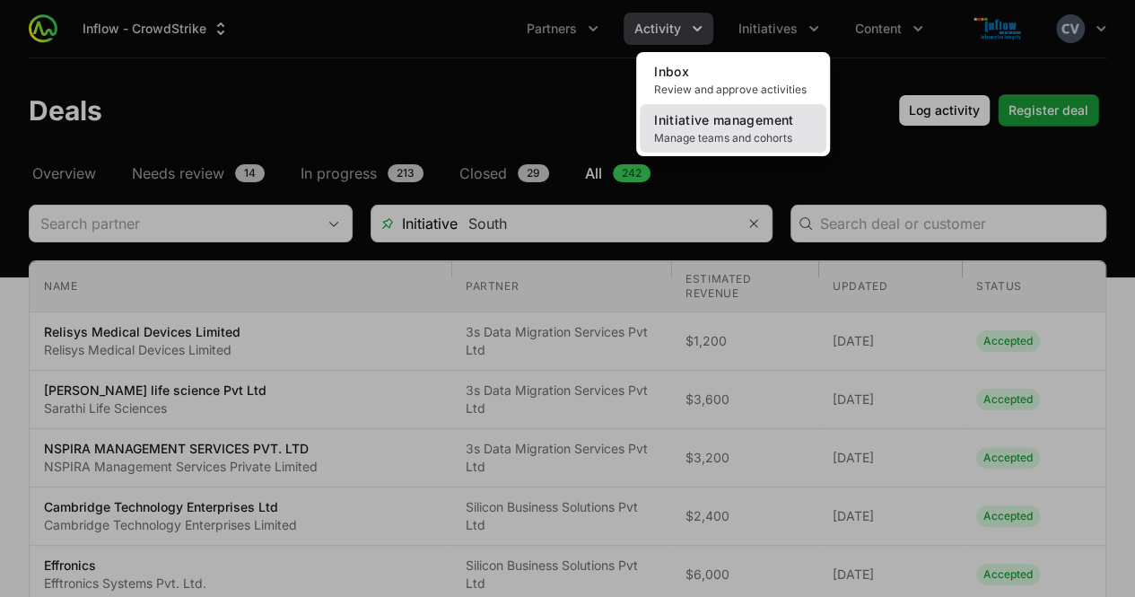
click at [749, 141] on span "Manage teams and cohorts" at bounding box center [733, 138] width 158 height 14
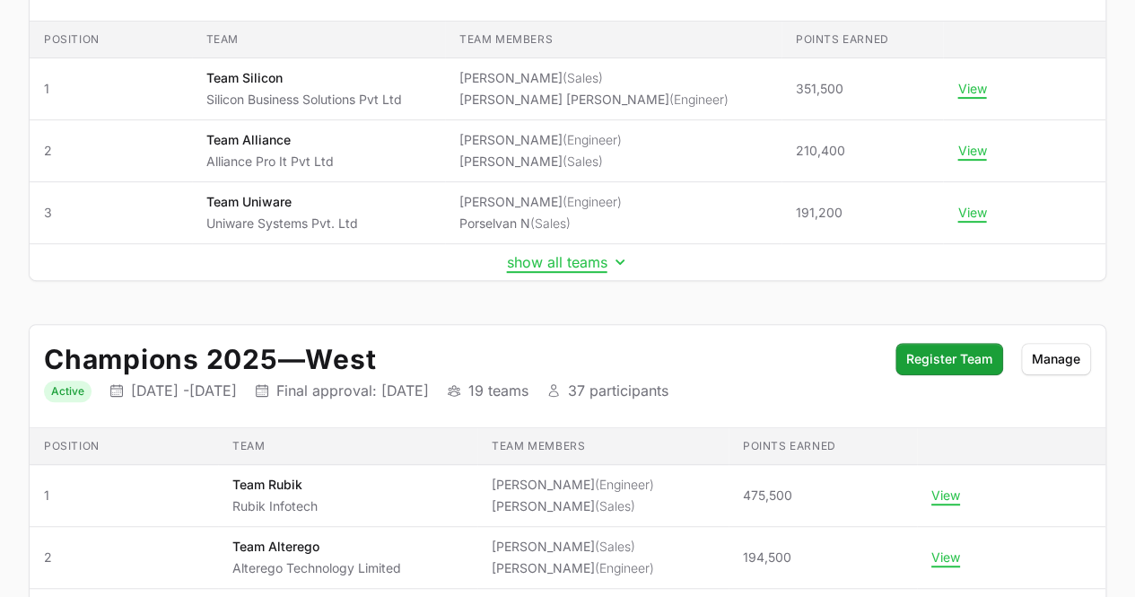
scroll to position [289, 0]
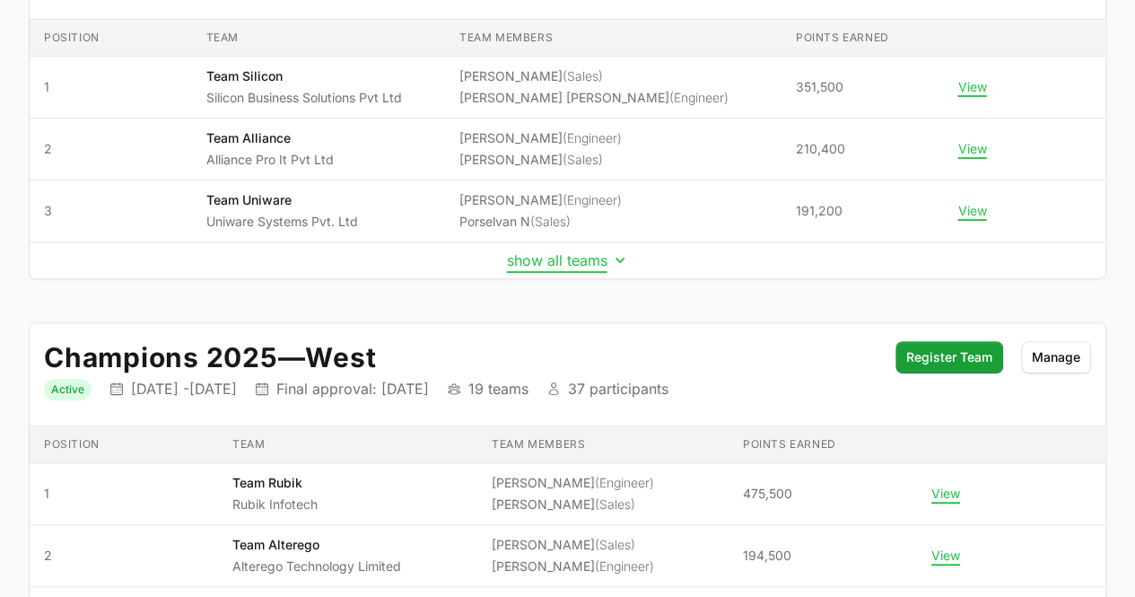
click at [619, 254] on icon "Initiative details" at bounding box center [620, 260] width 18 height 18
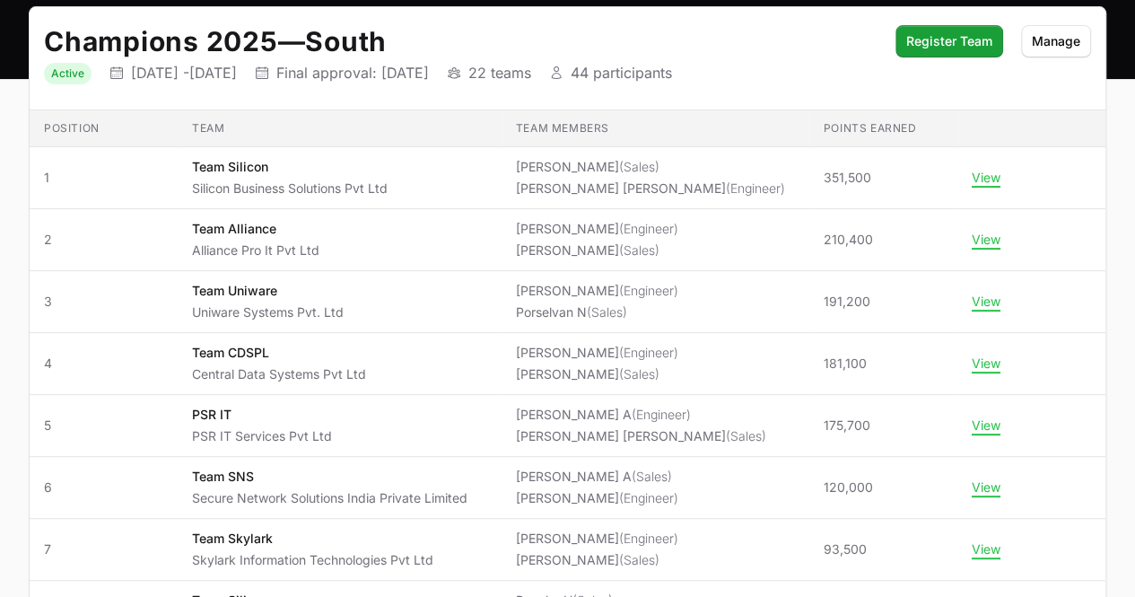
scroll to position [0, 0]
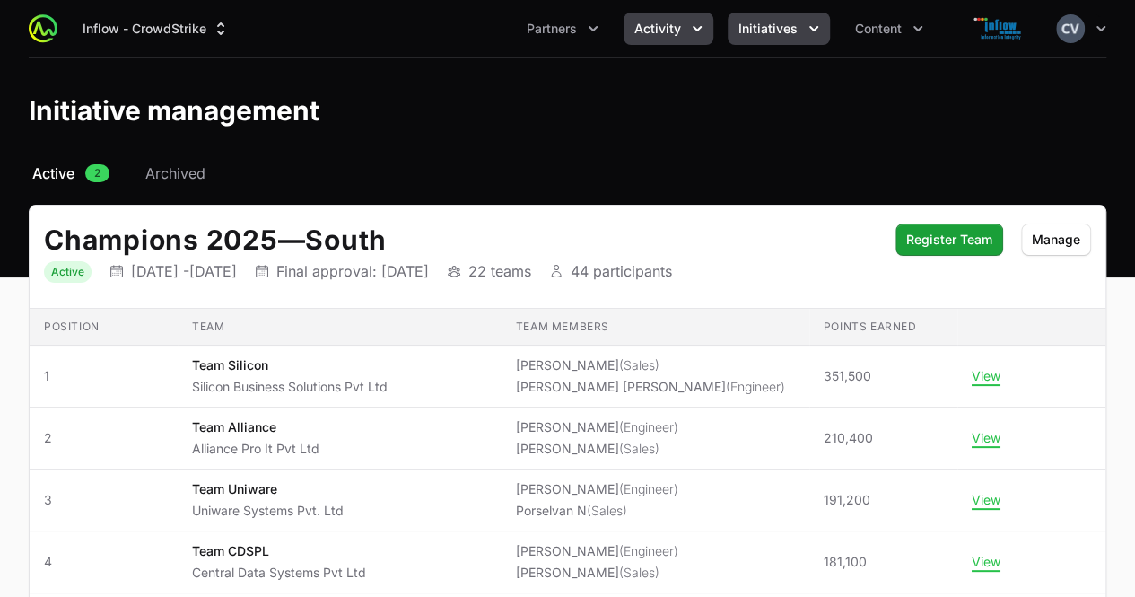
click at [698, 30] on icon "Activity menu" at bounding box center [697, 28] width 9 height 5
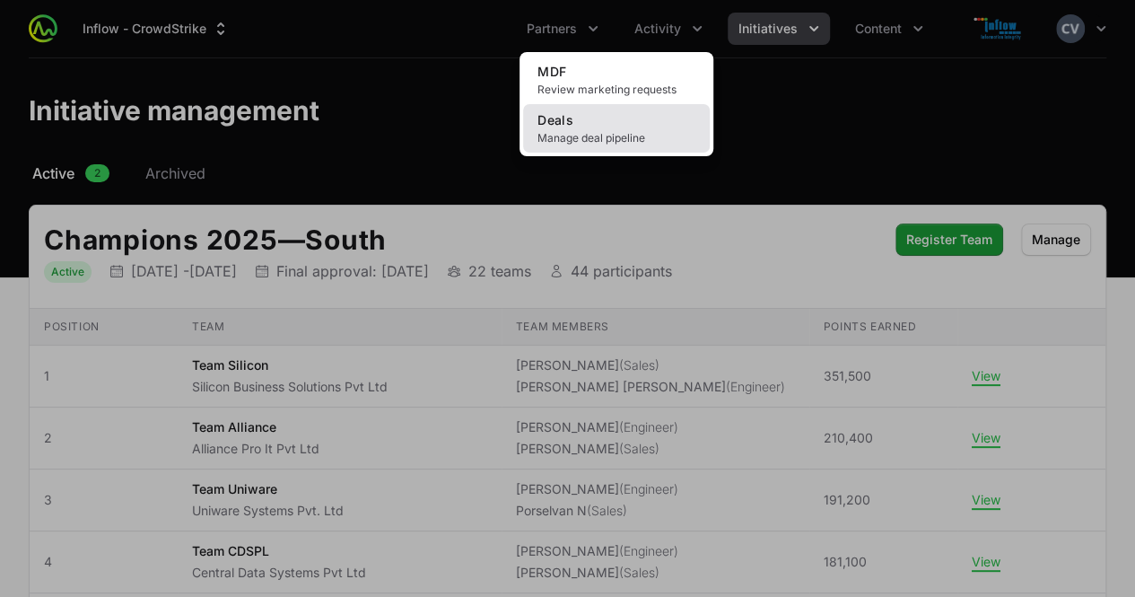
click at [616, 131] on span "Manage deal pipeline" at bounding box center [616, 138] width 158 height 14
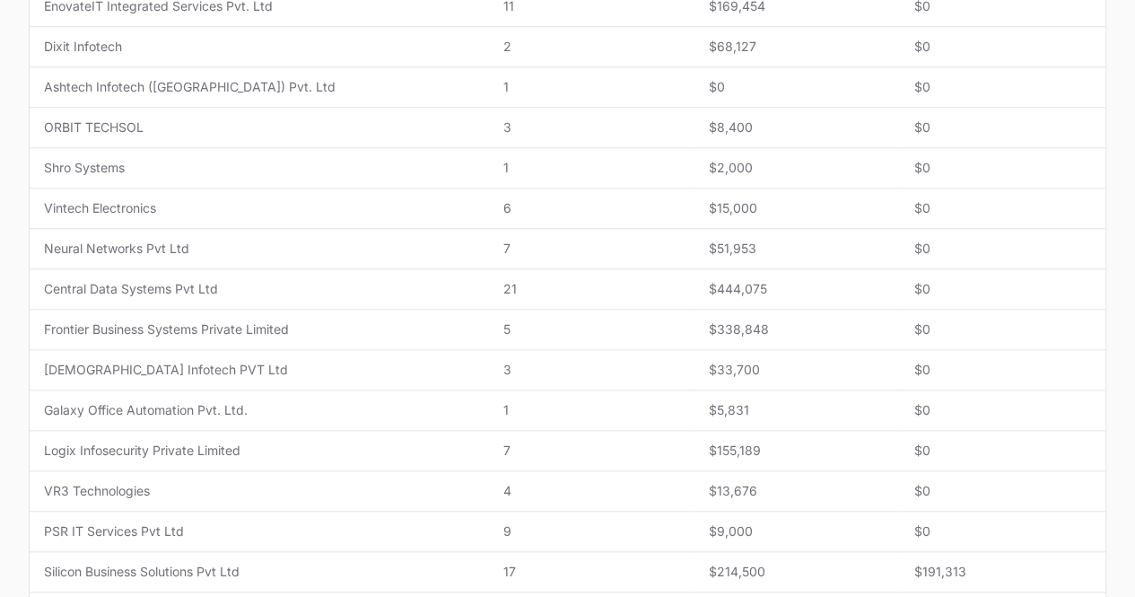
scroll to position [811, 0]
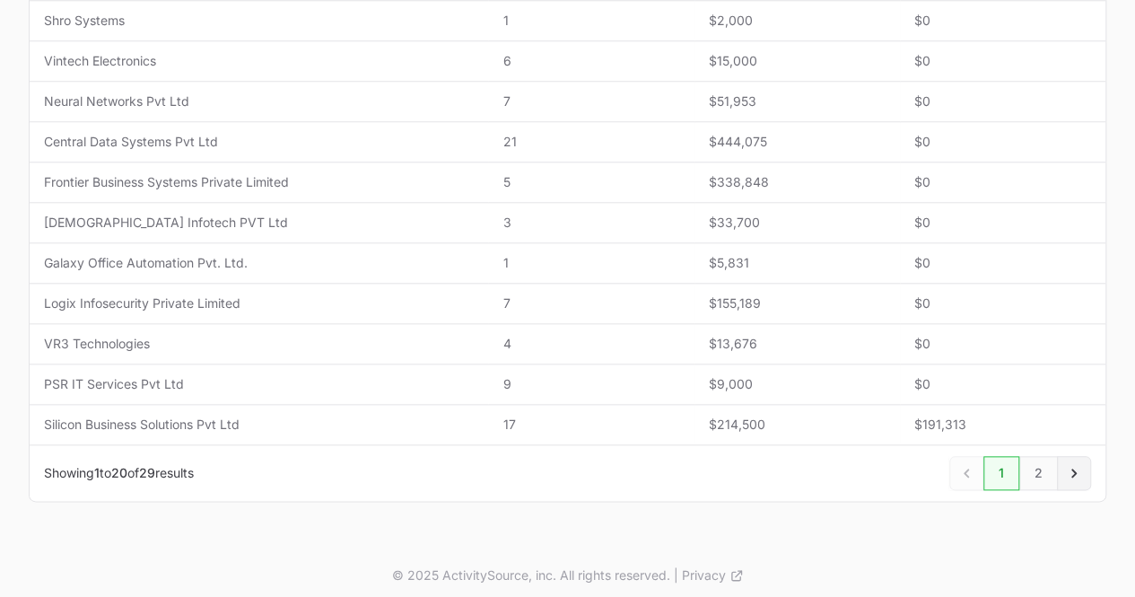
click at [1066, 468] on icon "Next" at bounding box center [1074, 473] width 18 height 18
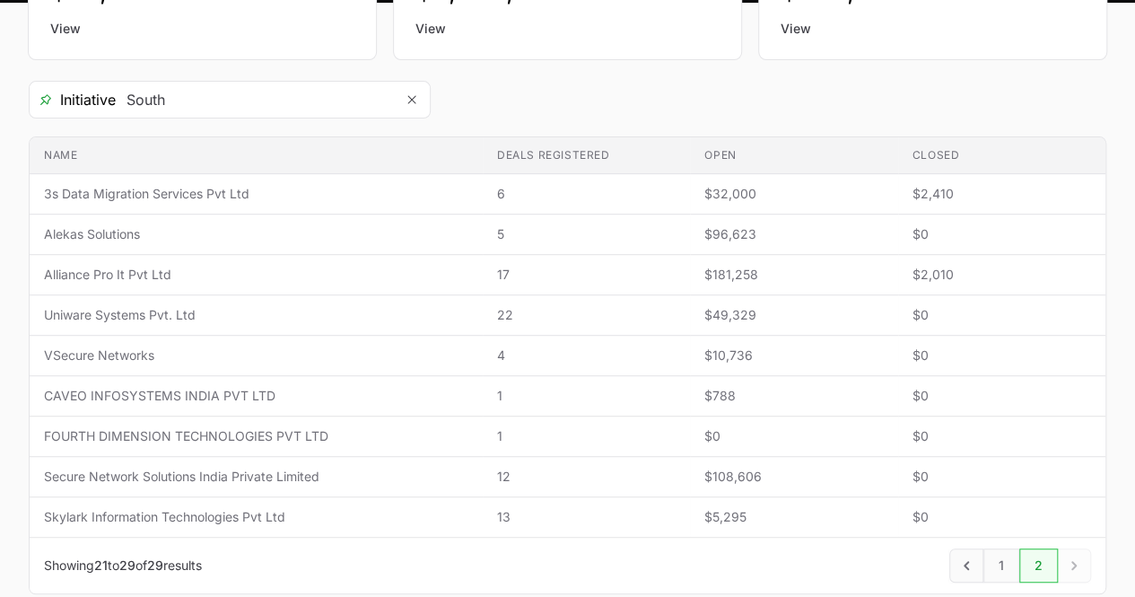
scroll to position [345, 0]
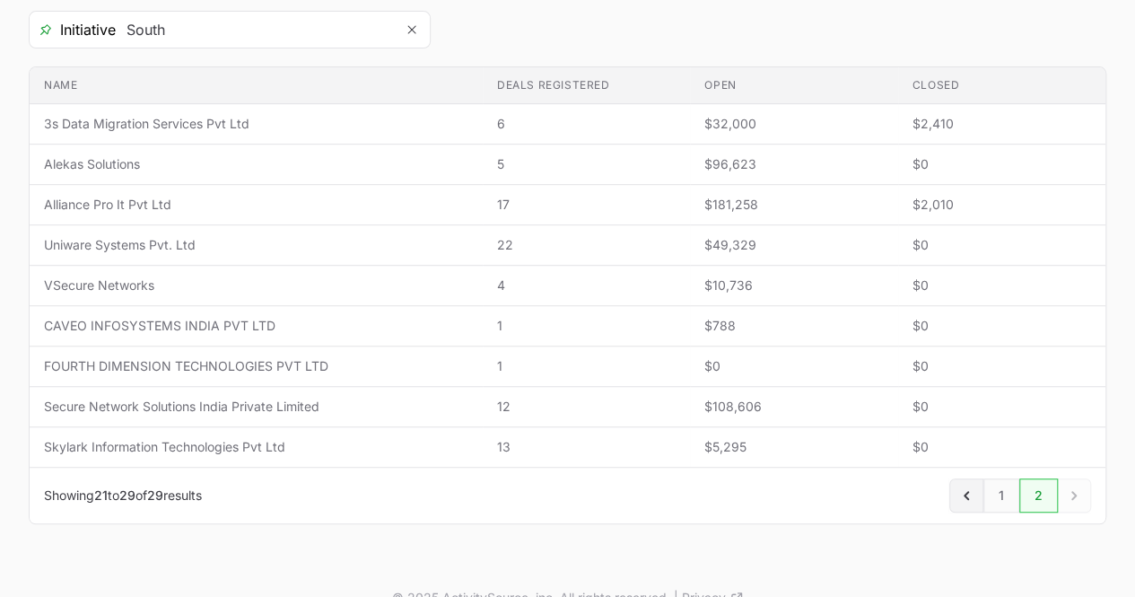
click at [968, 494] on icon "Previous" at bounding box center [966, 495] width 18 height 18
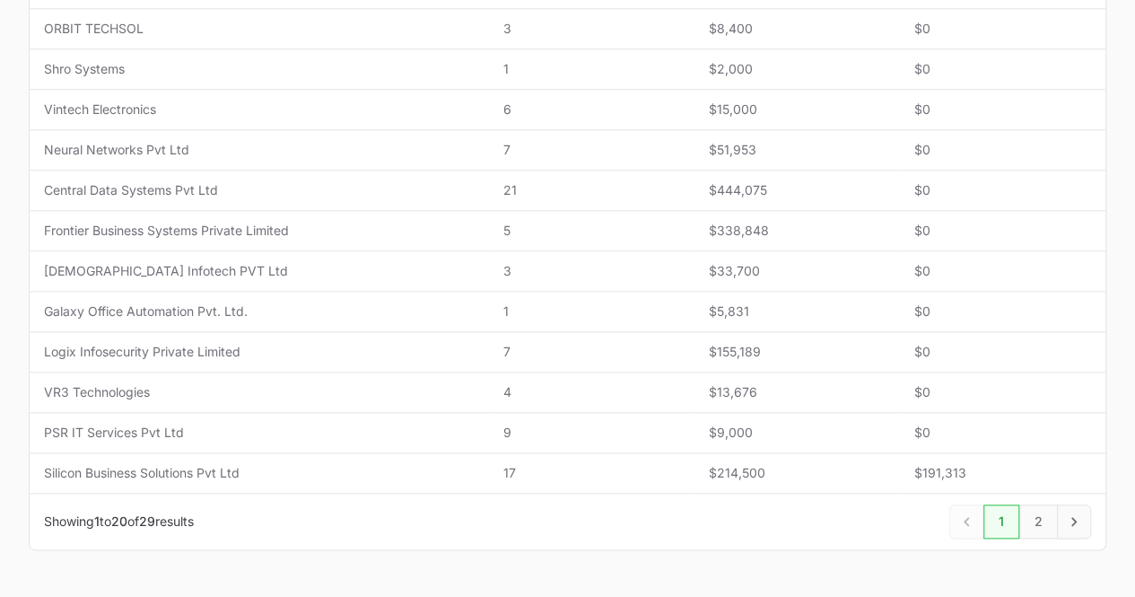
scroll to position [778, 0]
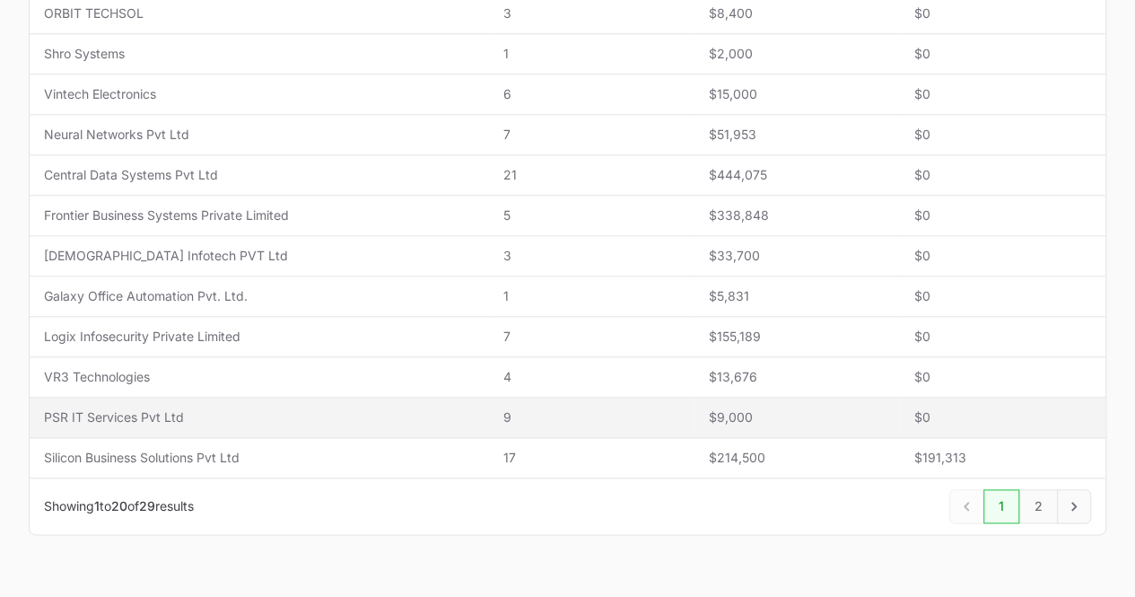
click at [145, 408] on span "PSR IT Services Pvt Ltd" at bounding box center [259, 417] width 430 height 18
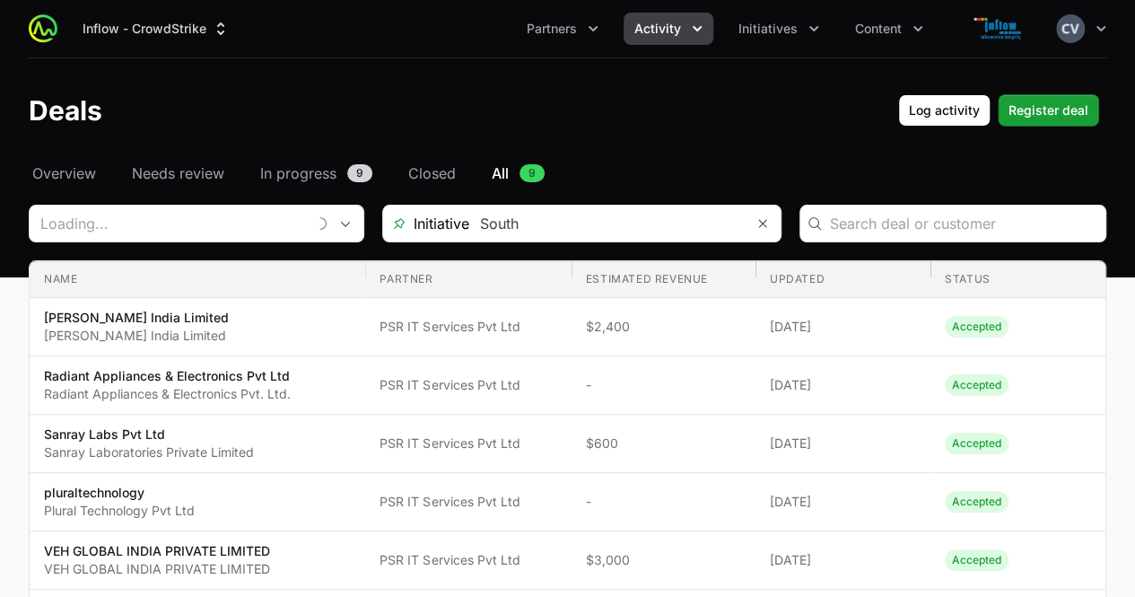
type input "PSR IT Services Pvt Ltd"
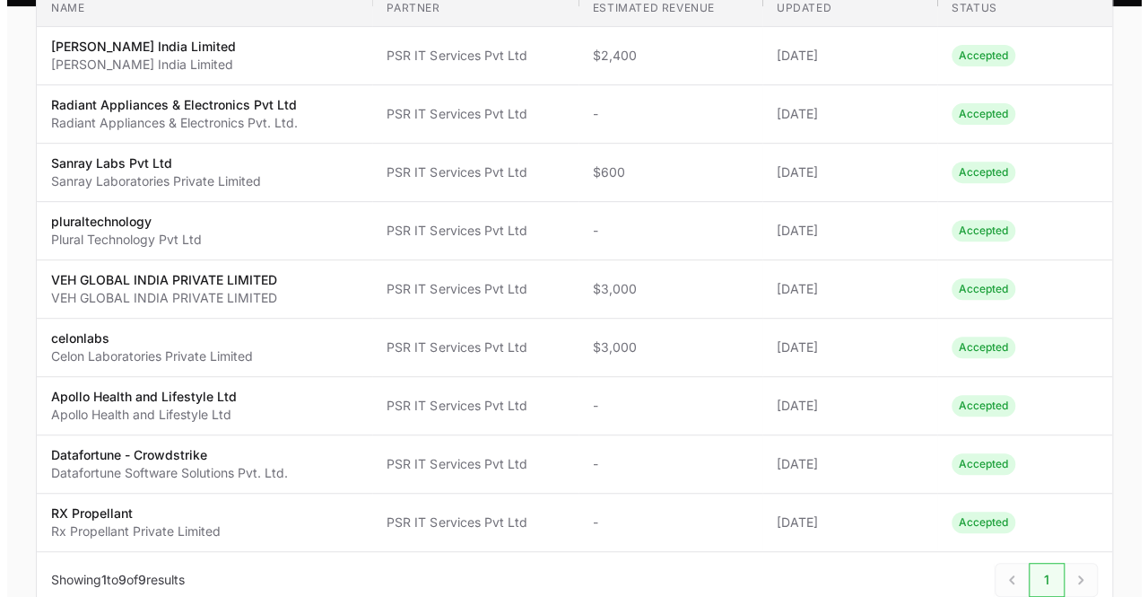
scroll to position [271, 0]
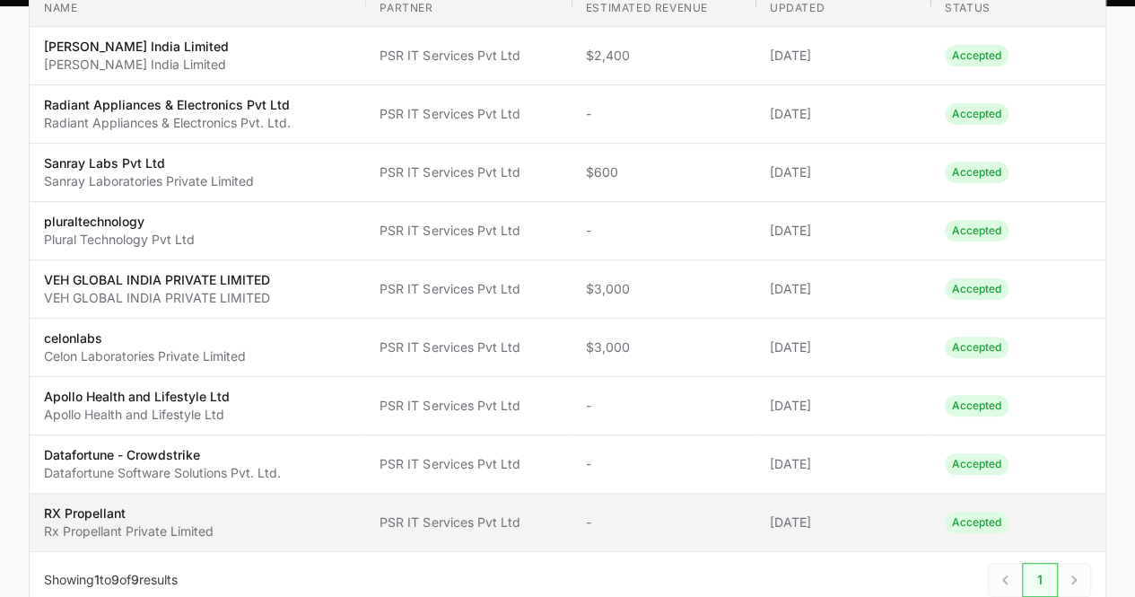
click at [502, 521] on span "PSR IT Services Pvt Ltd" at bounding box center [468, 522] width 177 height 18
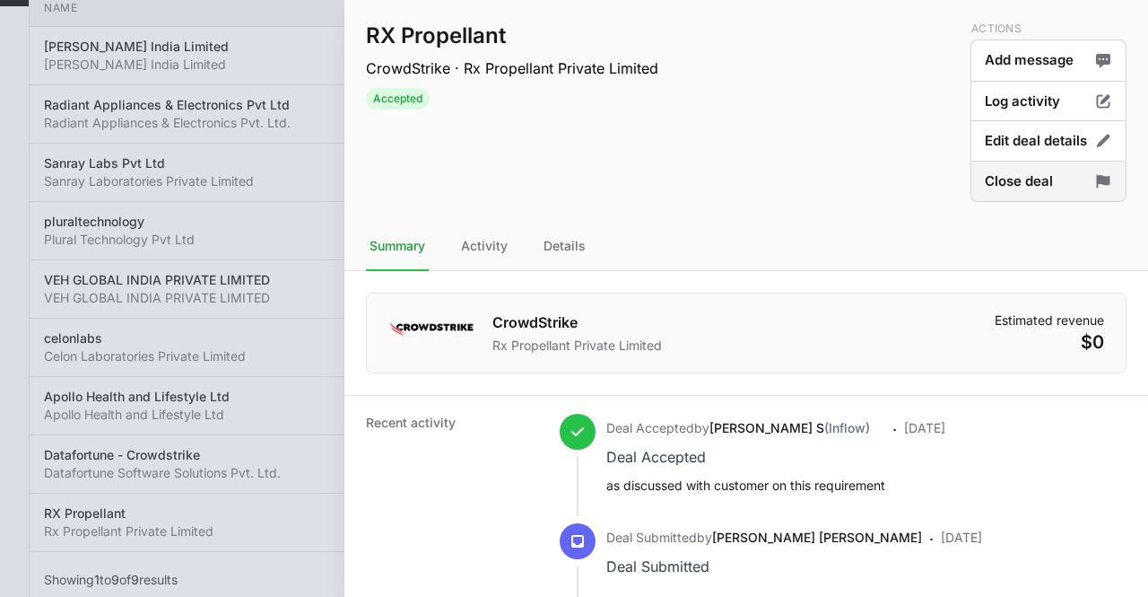
click at [986, 188] on button "Close deal" at bounding box center [1049, 182] width 156 height 42
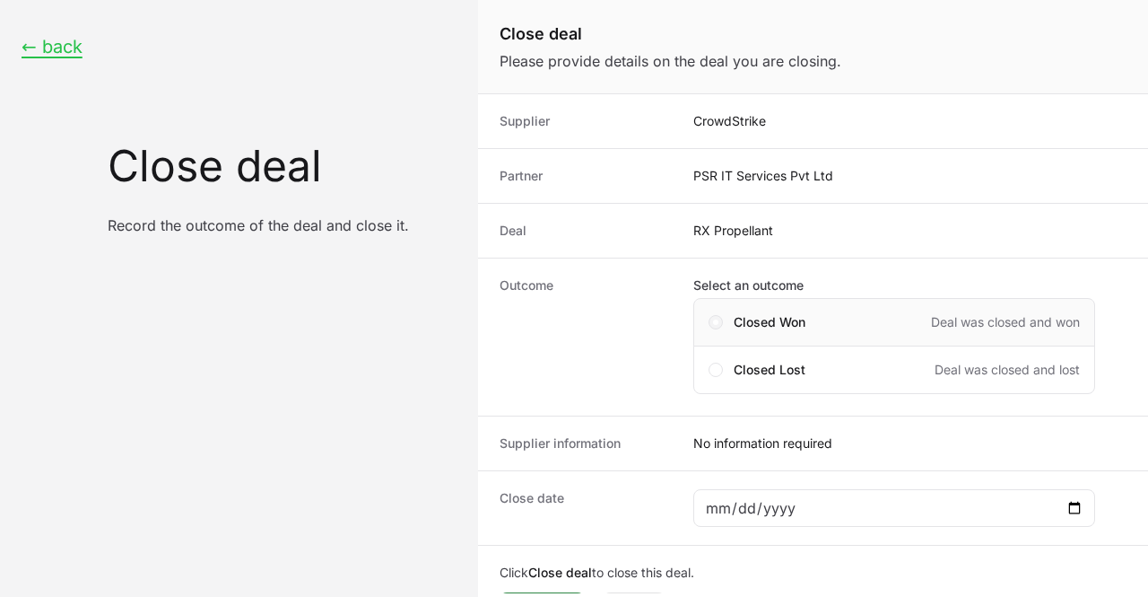
click at [712, 322] on span "Close deal form" at bounding box center [716, 322] width 14 height 14
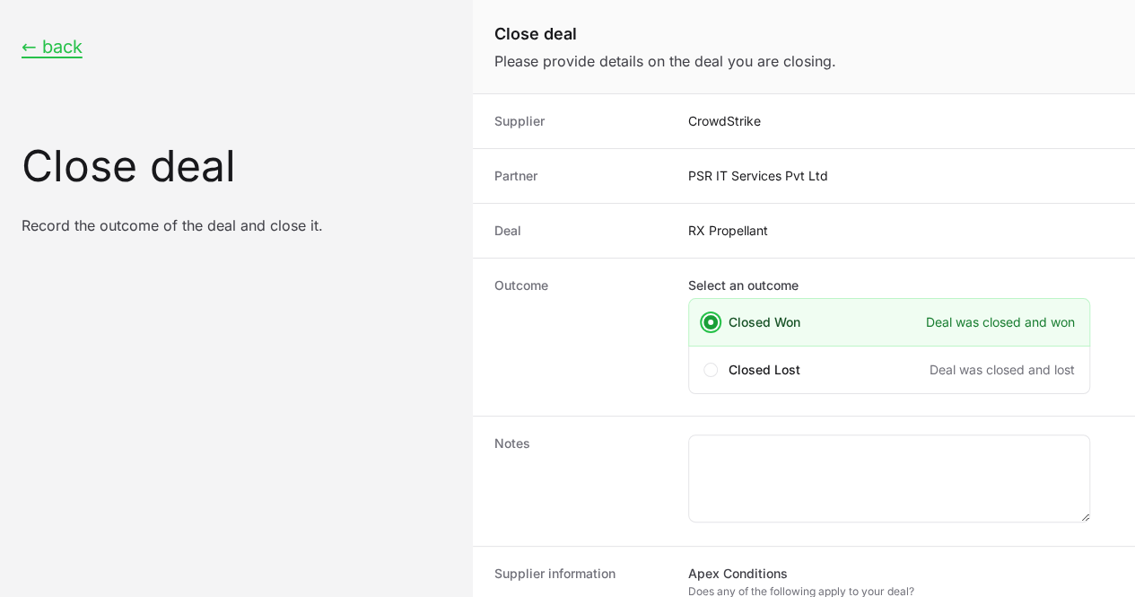
scroll to position [258, 0]
checkbox input "true"
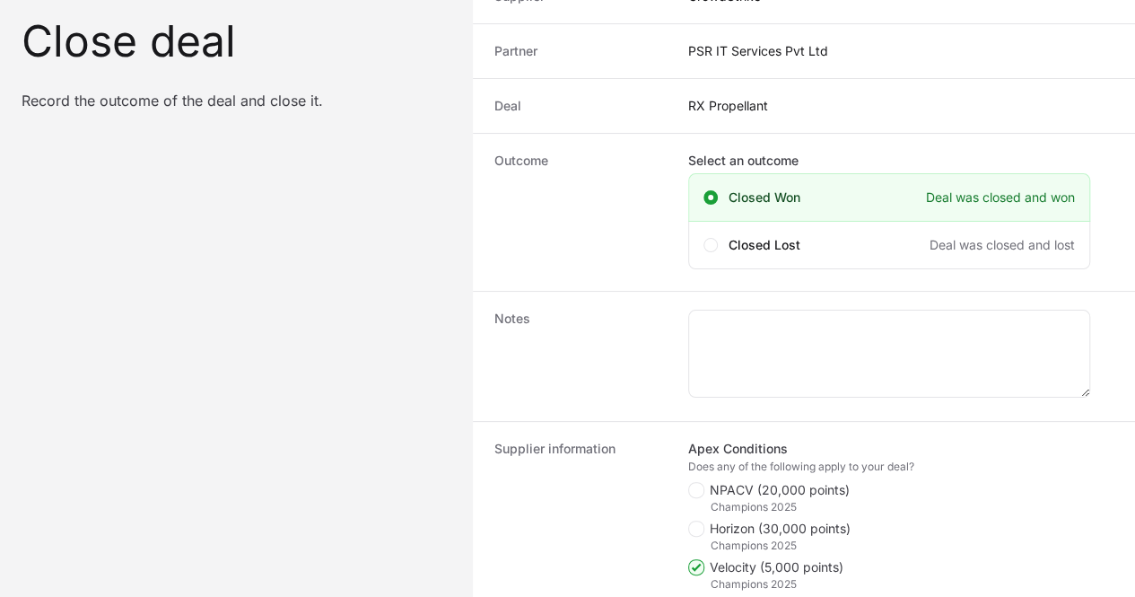
type input "[DATE]"
type input "$138"
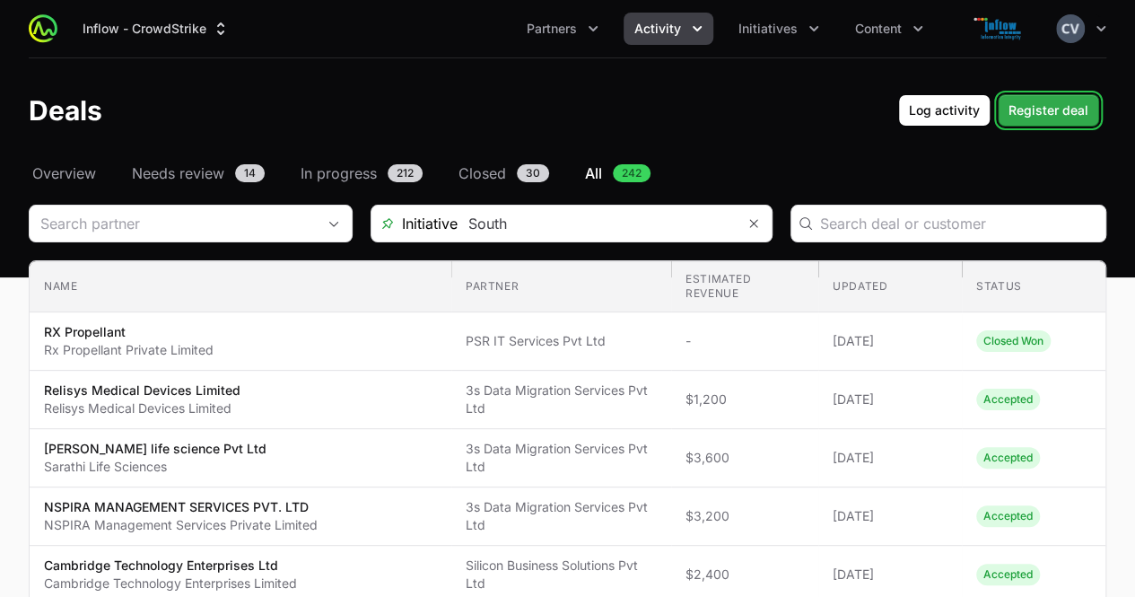
click at [1048, 106] on span "Register deal" at bounding box center [1048, 111] width 80 height 22
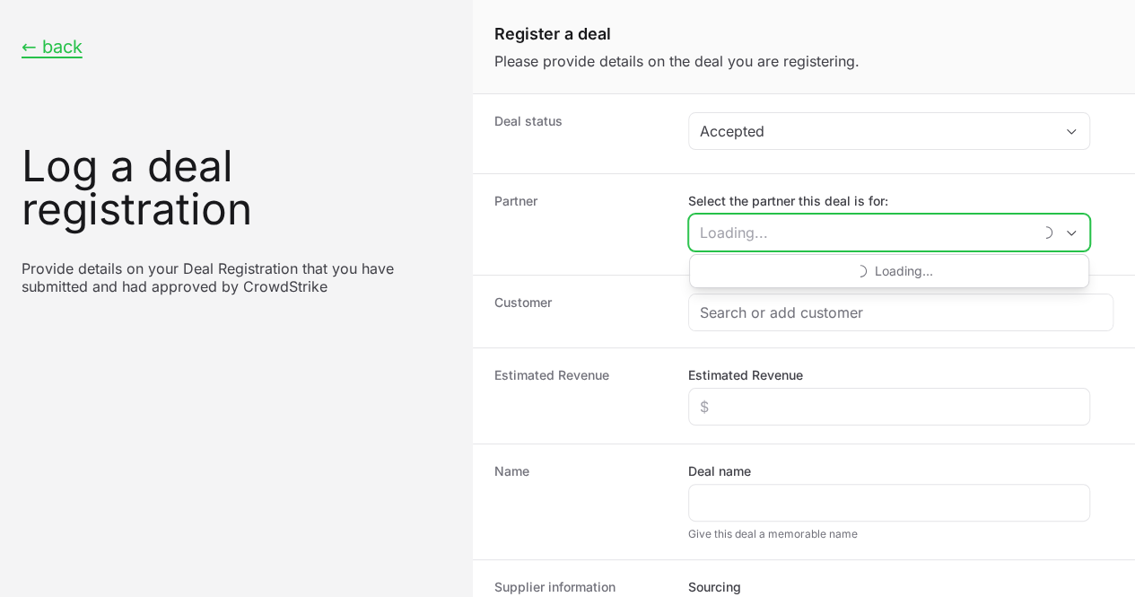
click at [786, 228] on input "Select the partner this deal is for:" at bounding box center [860, 232] width 343 height 36
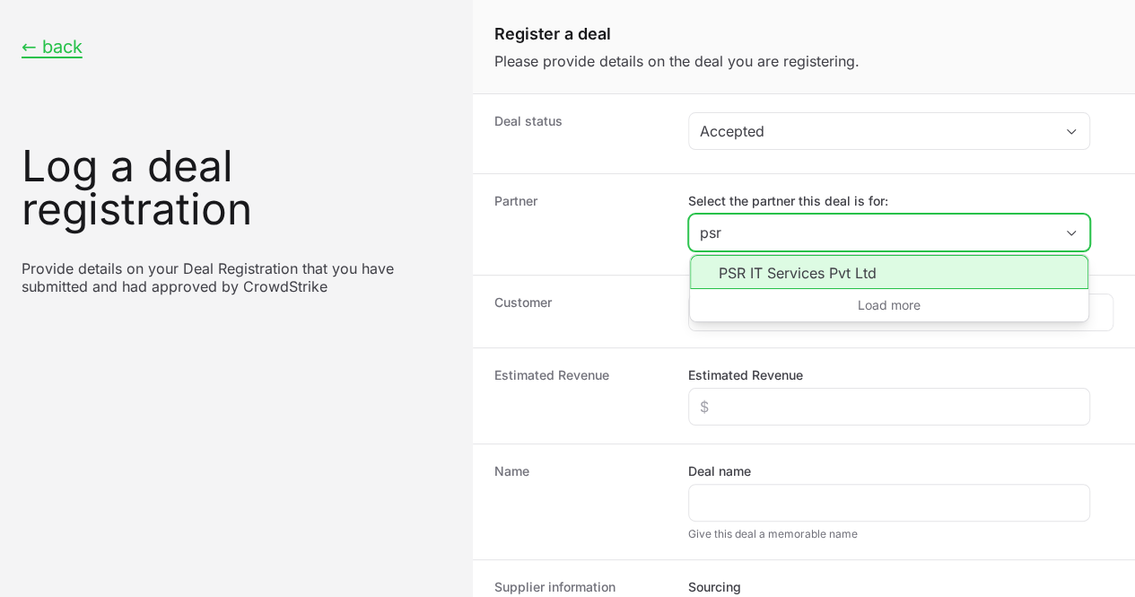
click at [776, 274] on li "PSR IT Services Pvt Ltd" at bounding box center [889, 272] width 398 height 34
type input "PSR IT Services Pvt Ltd"
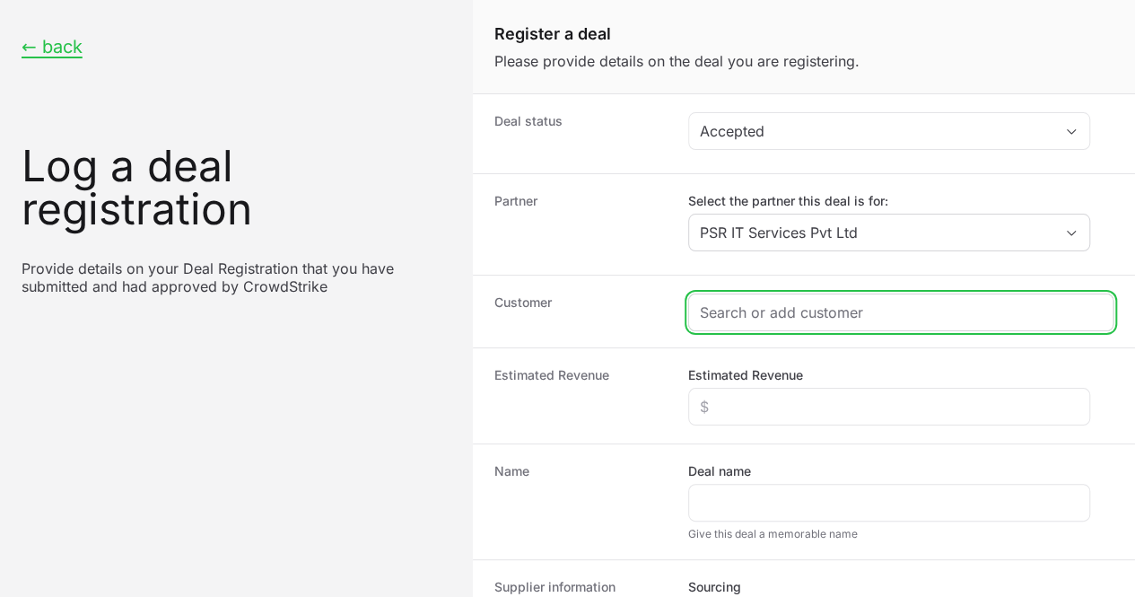
click at [745, 311] on input "Create activity form" at bounding box center [901, 312] width 402 height 22
paste input "Azico Biophore India Private Limited"
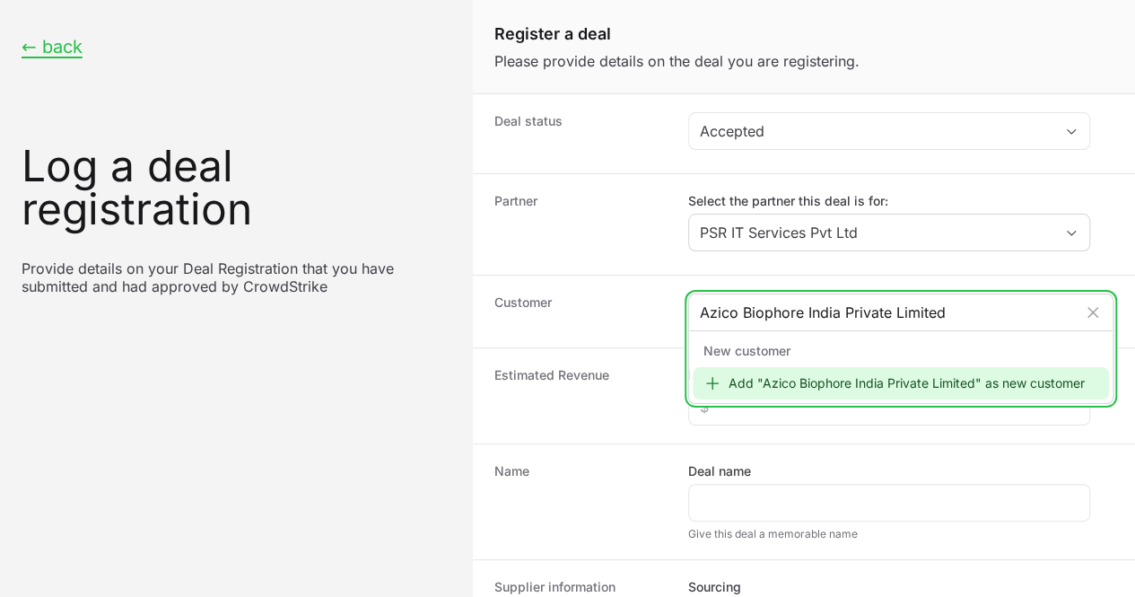
type input "Azico Biophore India Private Limited"
click at [715, 392] on icon "Create activity form" at bounding box center [712, 383] width 18 height 18
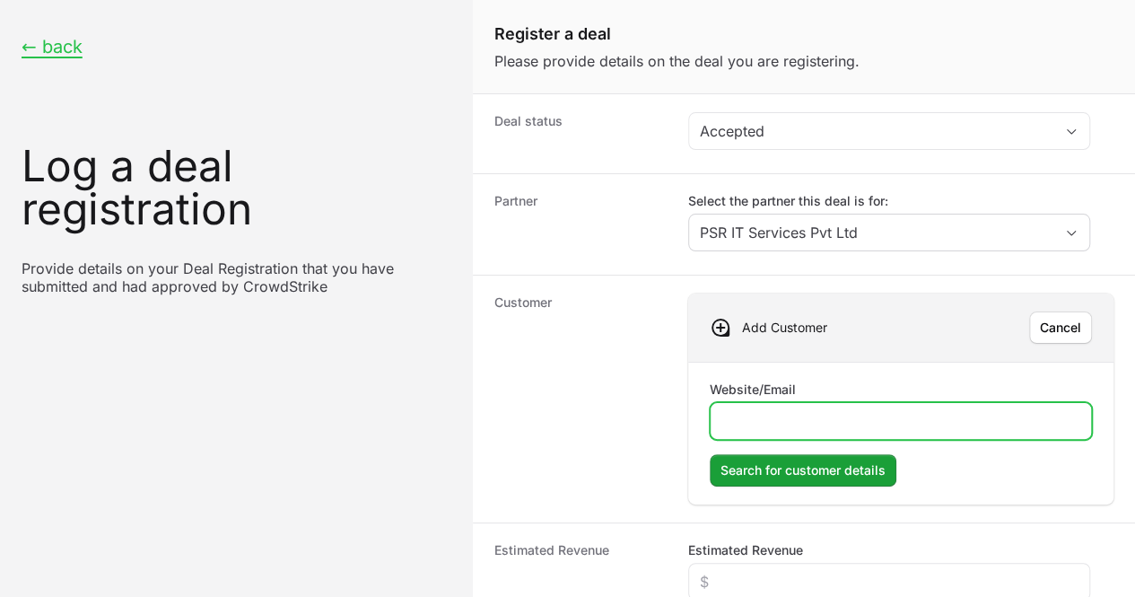
click at [725, 417] on input "Website/Email" at bounding box center [900, 421] width 359 height 22
click at [736, 419] on input "Website/Email" at bounding box center [900, 421] width 359 height 22
type input "[DOMAIN_NAME]"
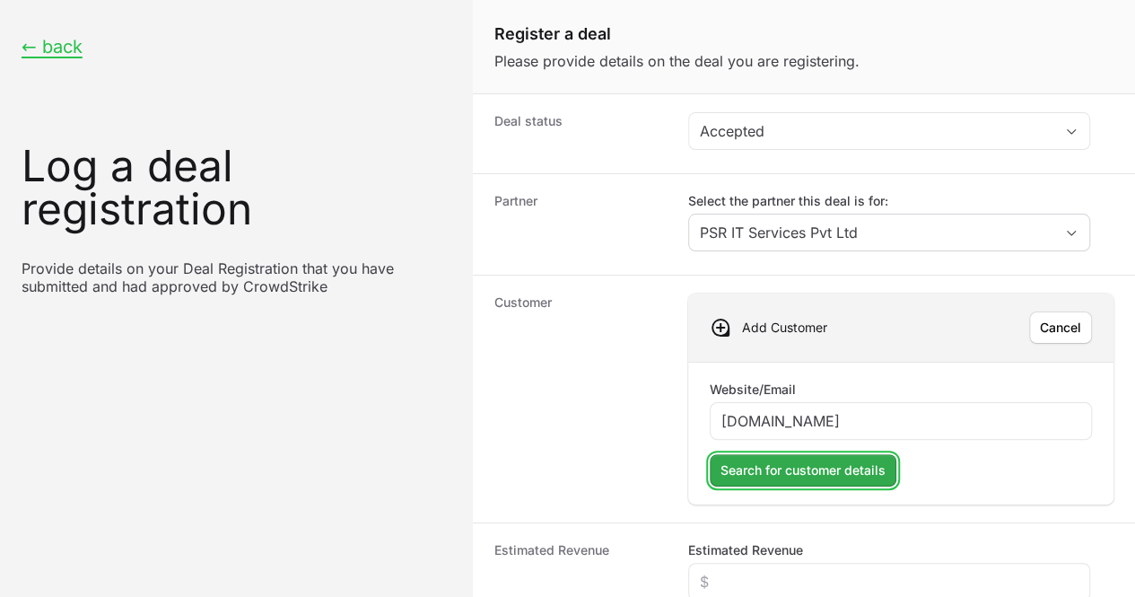
click at [749, 466] on span "Search for customer details" at bounding box center [802, 470] width 165 height 22
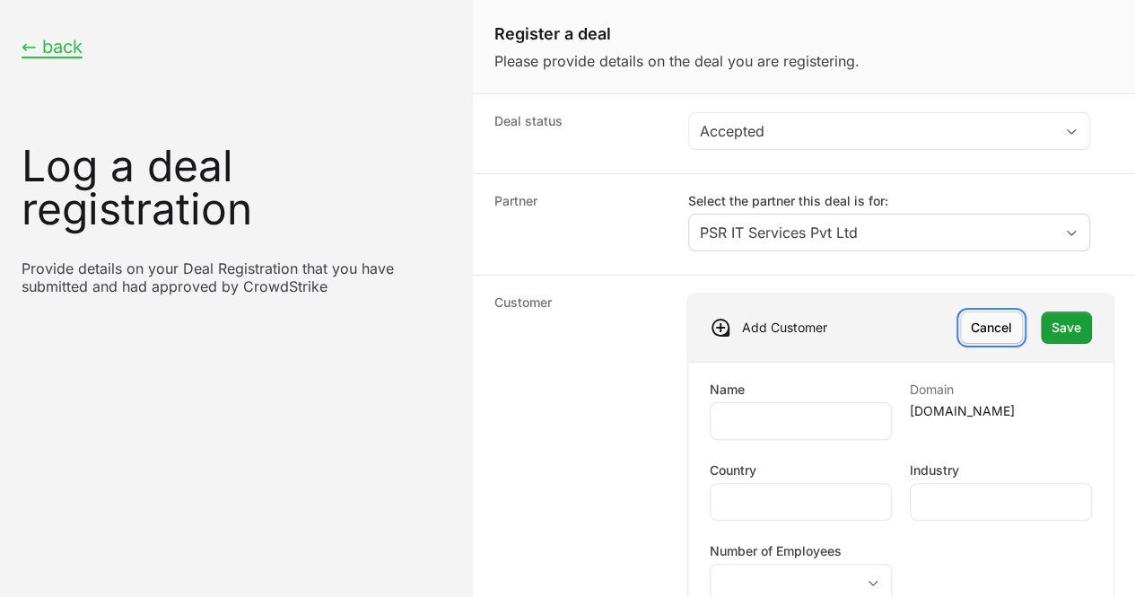
click at [973, 328] on span "Cancel" at bounding box center [991, 328] width 41 height 22
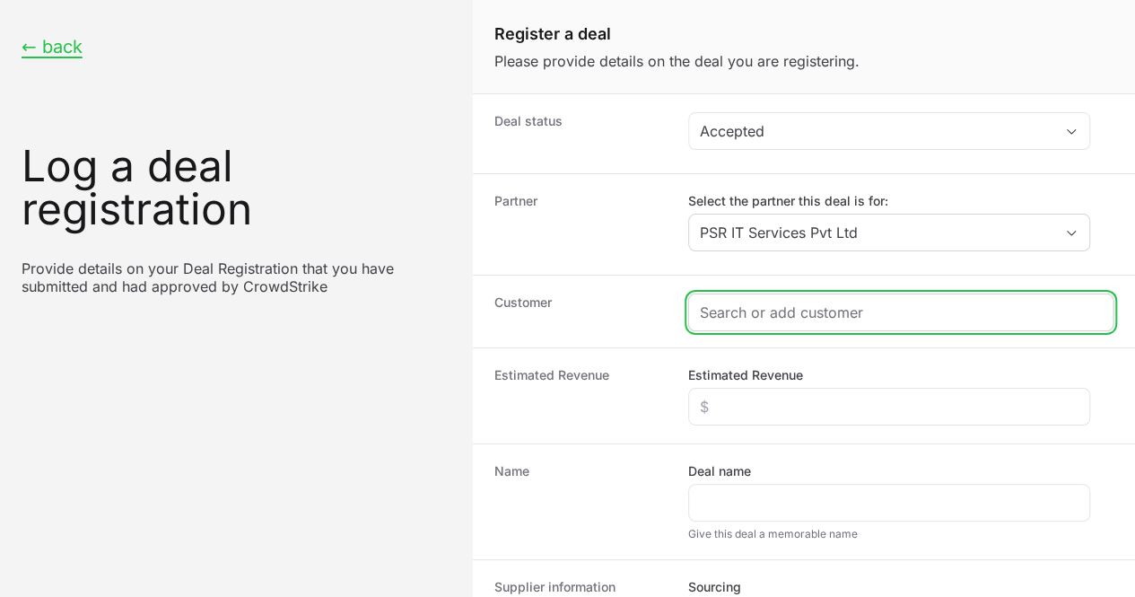
click at [729, 304] on input "Create activity form" at bounding box center [901, 312] width 402 height 22
paste input "Azico Biophore India Private Limited"
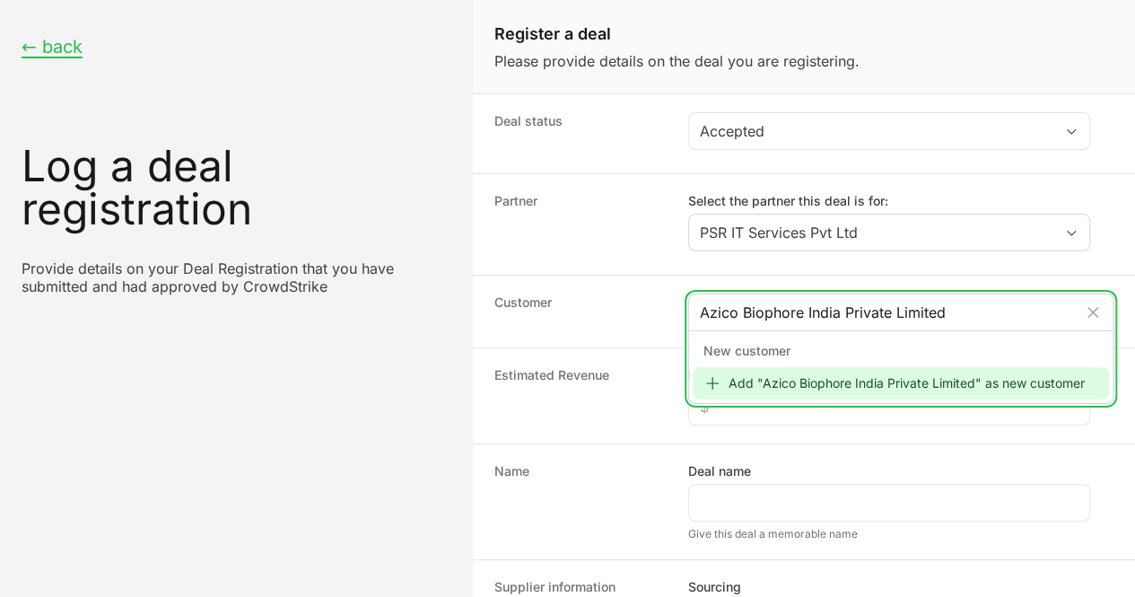
type input "Azico Biophore India Private Limited"
click at [720, 385] on icon "Create activity form" at bounding box center [712, 383] width 18 height 18
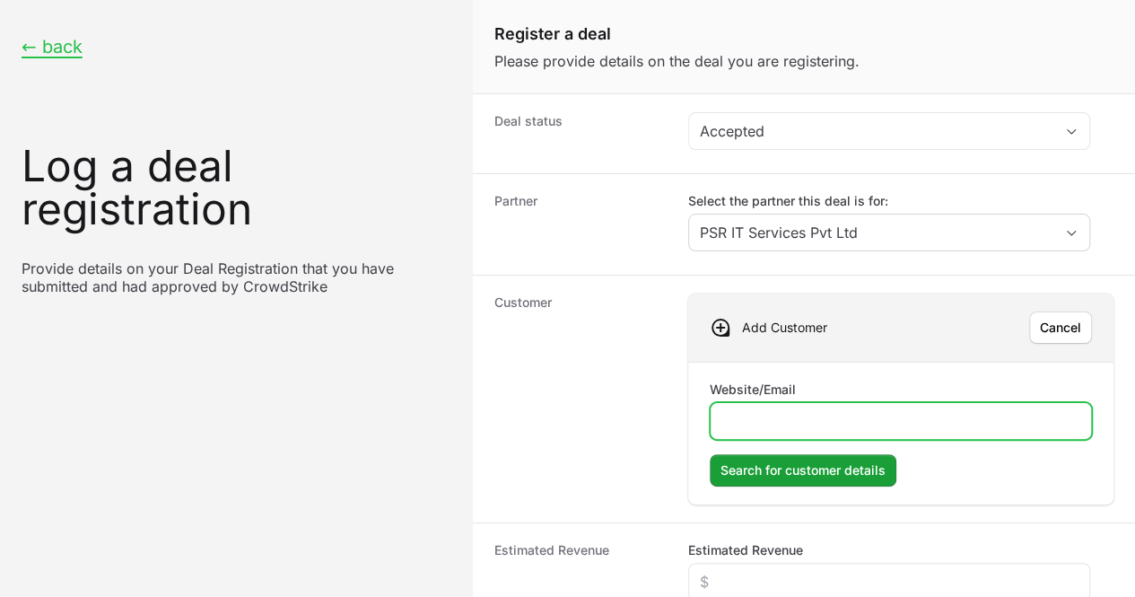
click at [740, 417] on input "Website/Email" at bounding box center [900, 421] width 359 height 22
type input "[DOMAIN_NAME]"
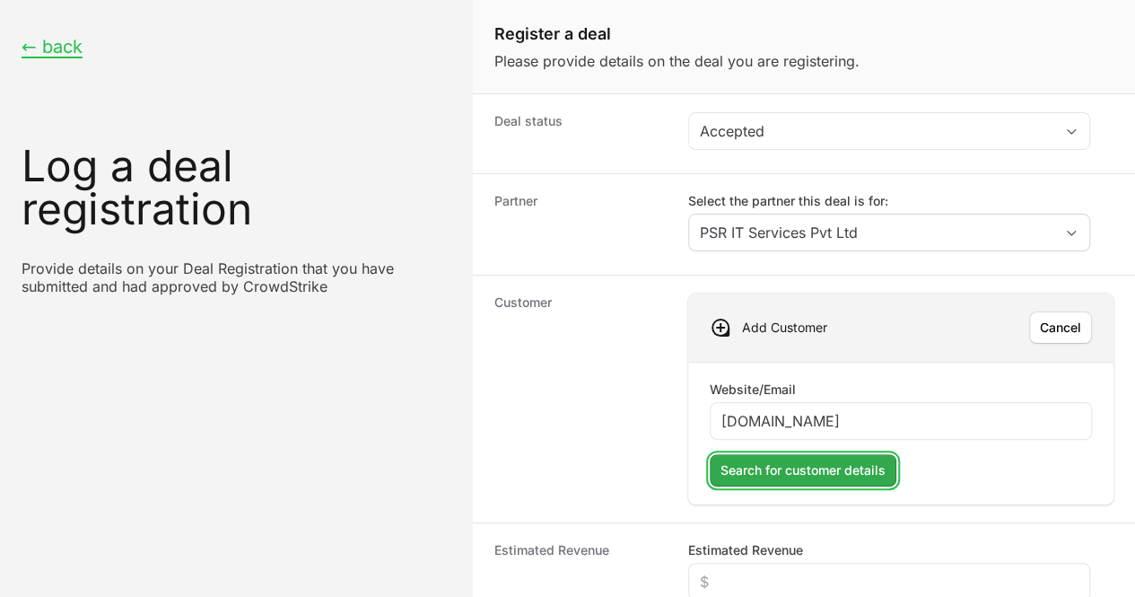
click at [750, 466] on span "Search for customer details" at bounding box center [802, 470] width 165 height 22
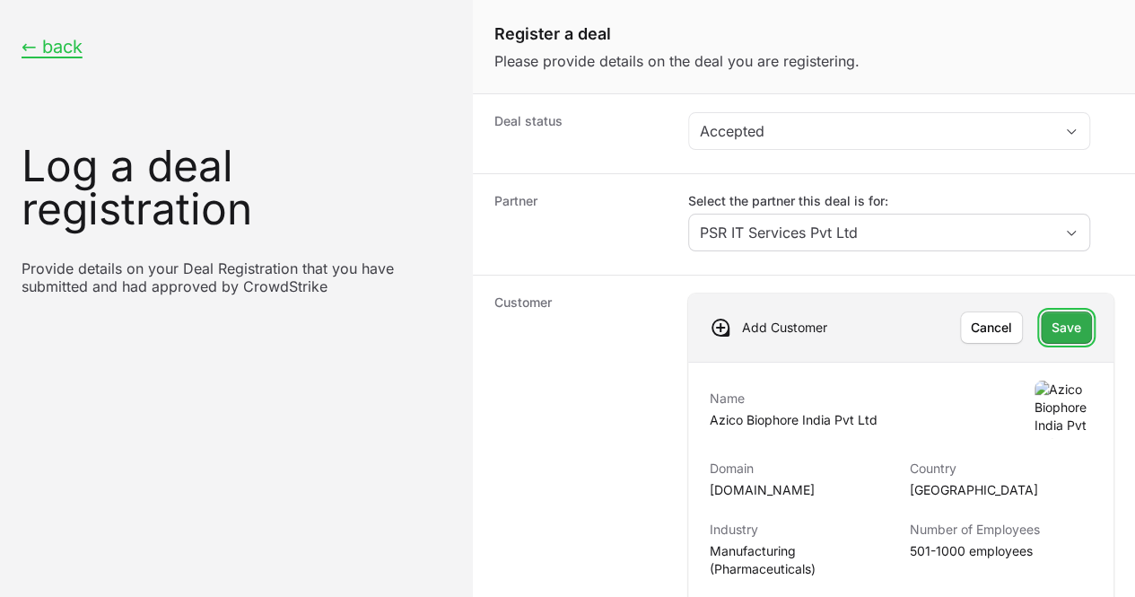
click at [1052, 321] on span "Save" at bounding box center [1067, 328] width 30 height 22
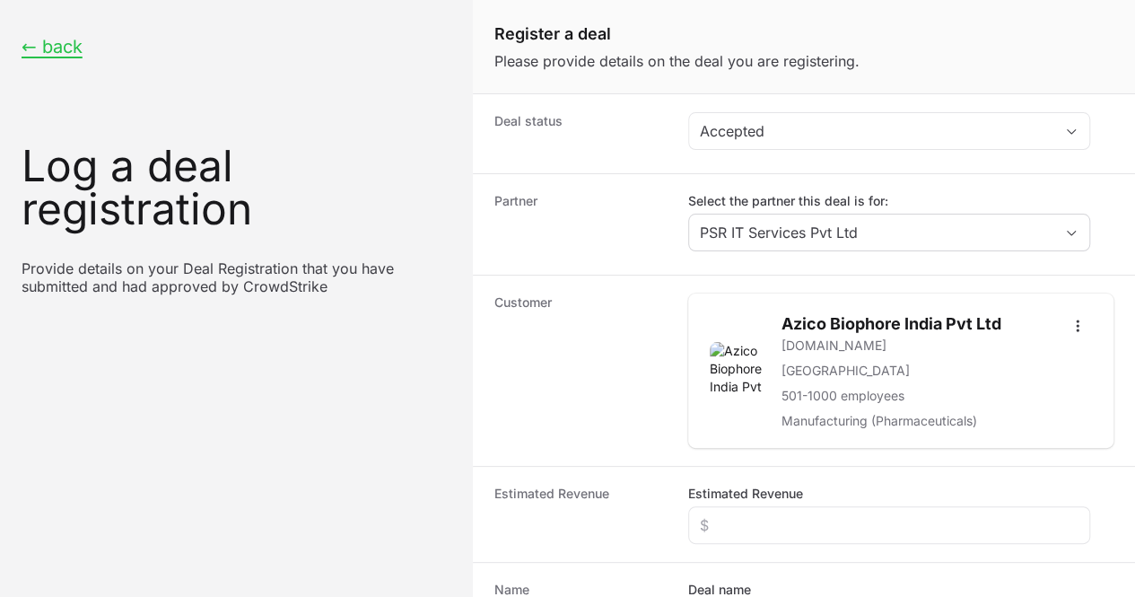
scroll to position [167, 0]
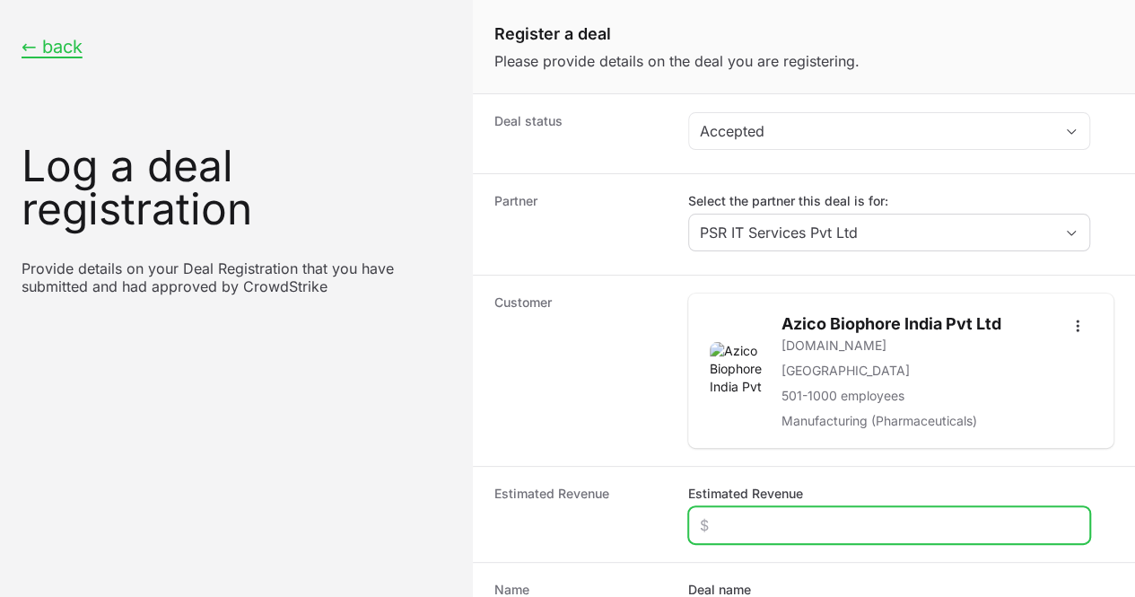
click at [788, 514] on input "Estimated Revenue" at bounding box center [889, 525] width 379 height 22
type input "$6,000"
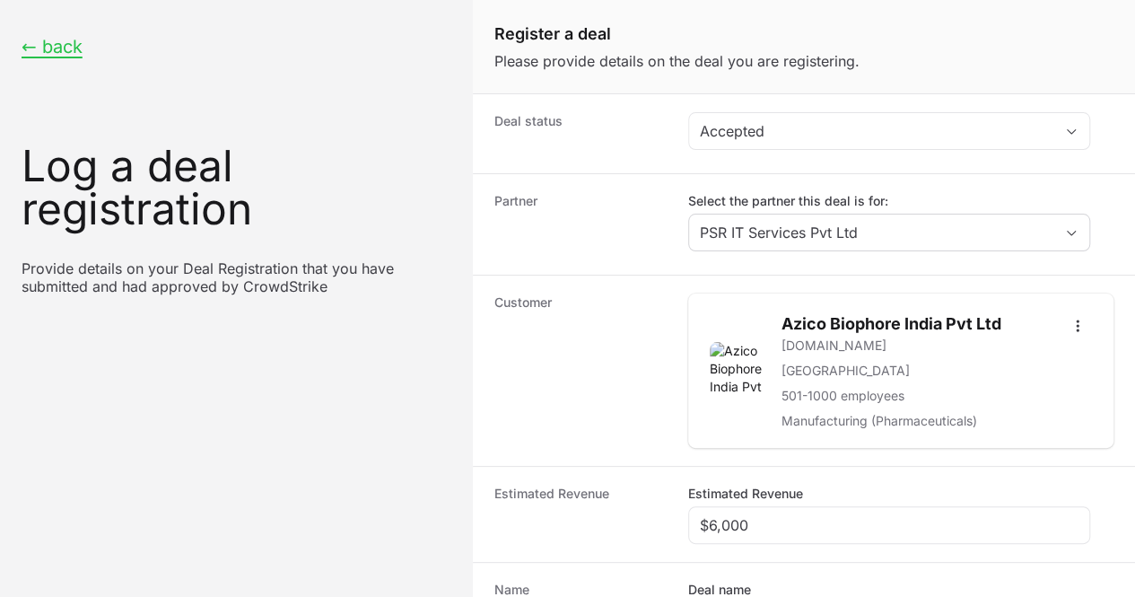
paste input "Azico Biophore India Private Limited"
type input "Azico Biophore India Private Limited"
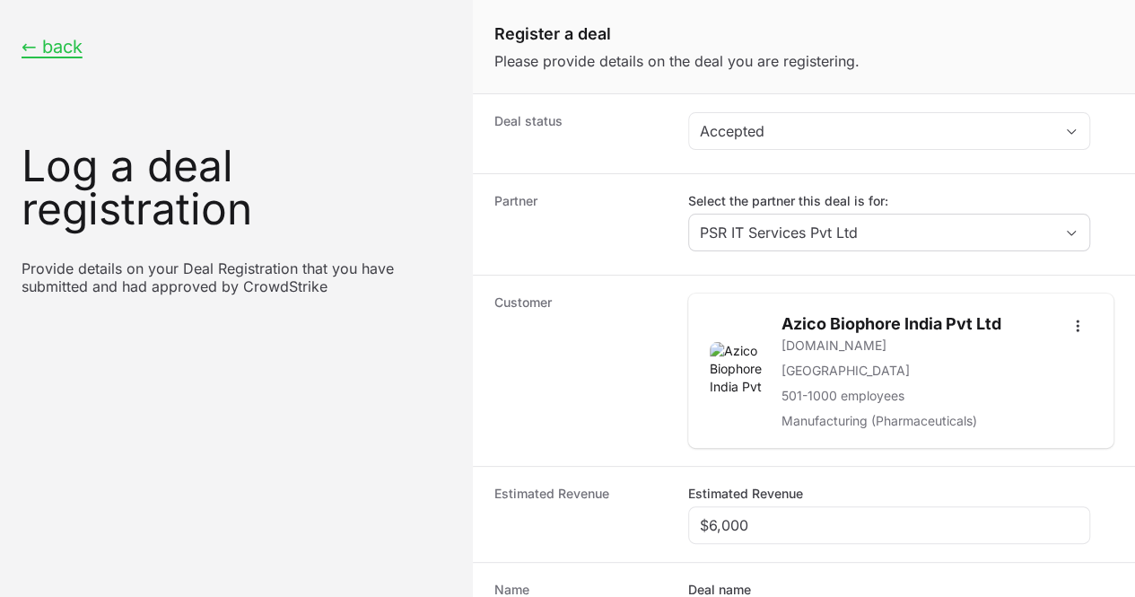
radio input "true"
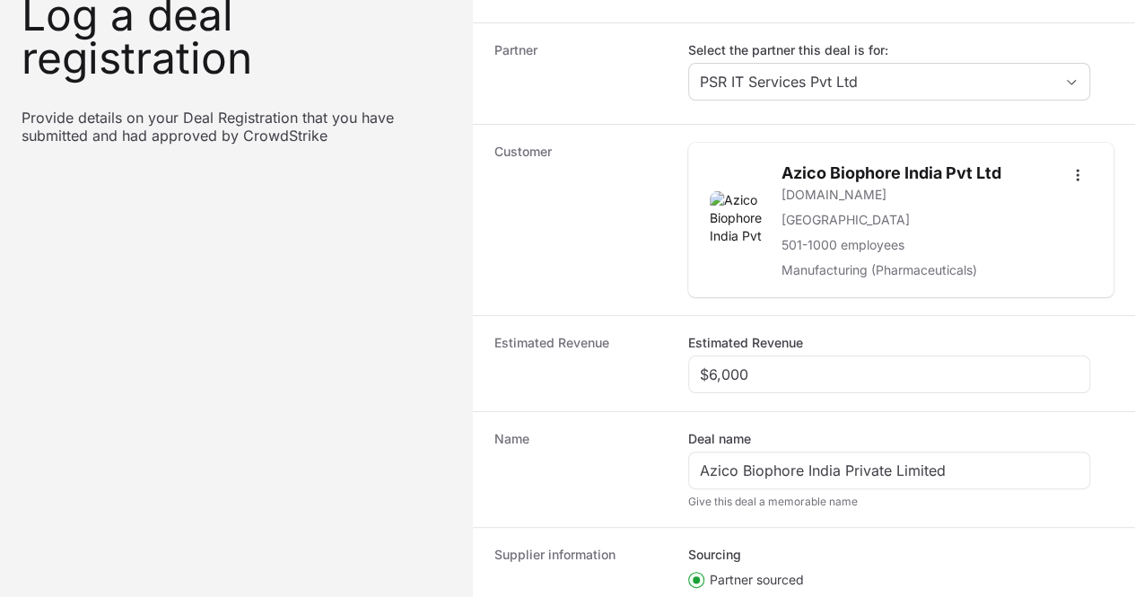
paste input "DR-fb5ae26a"
type input "DR-fb5ae26a"
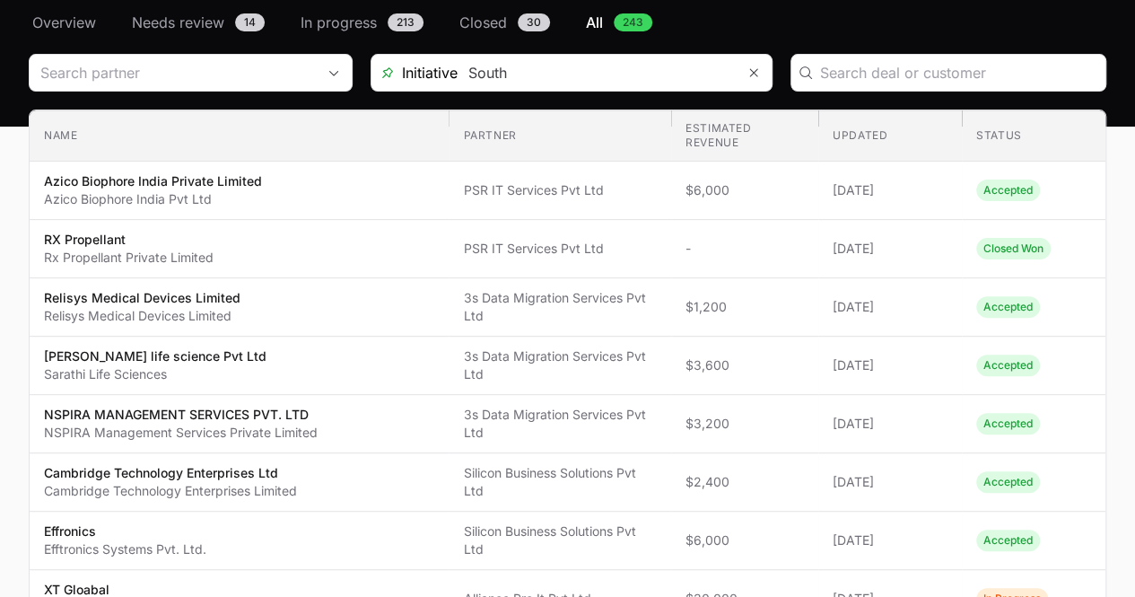
scroll to position [89, 0]
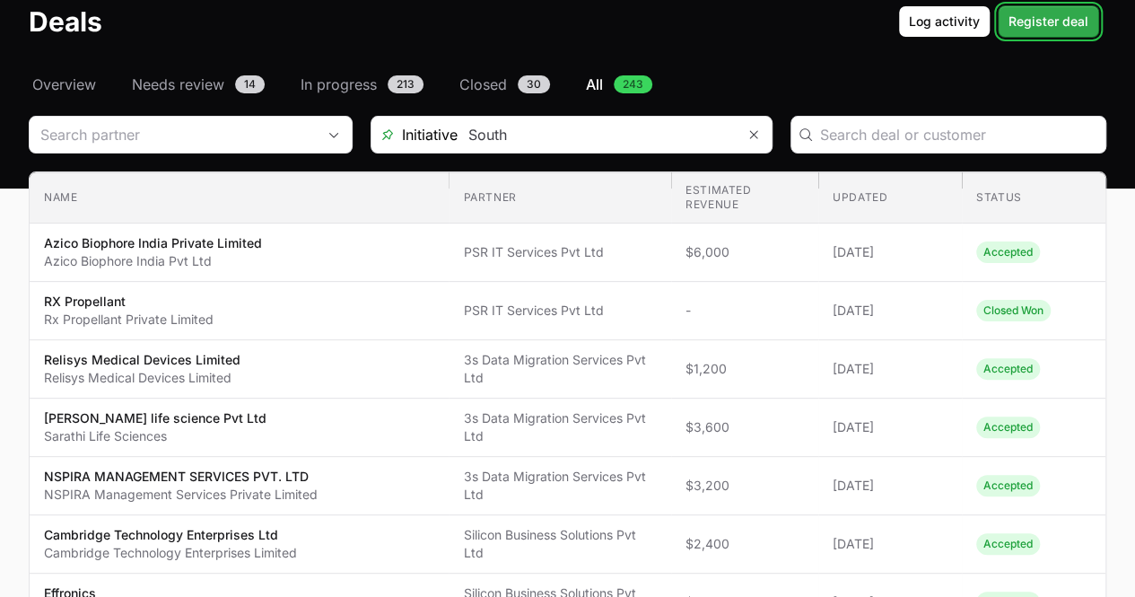
click at [1031, 28] on span "Register deal" at bounding box center [1048, 22] width 80 height 22
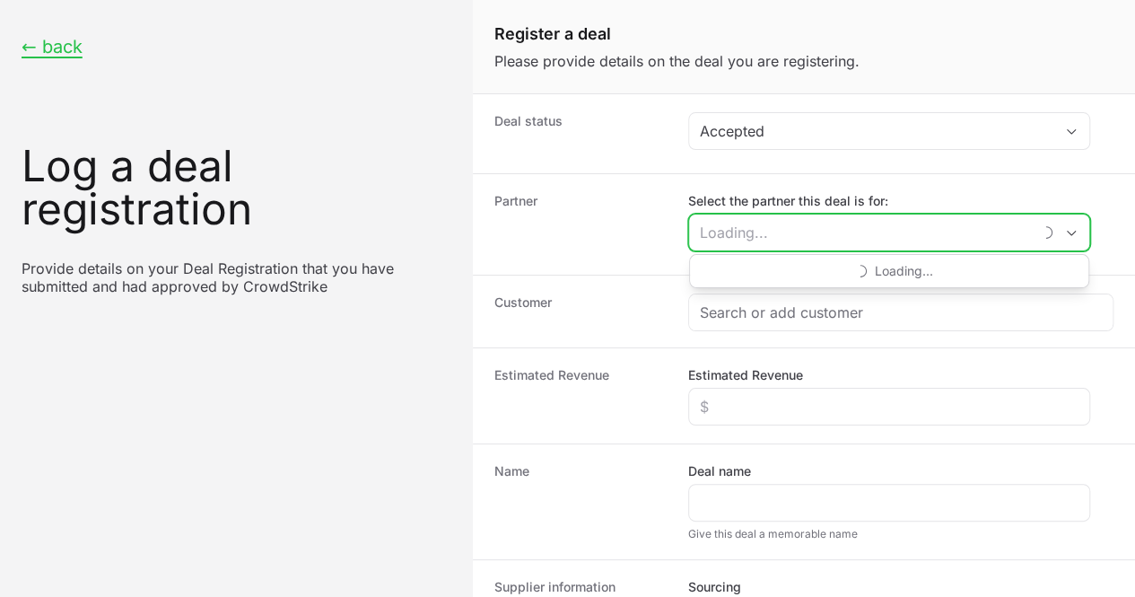
click at [773, 240] on input "Select the partner this deal is for:" at bounding box center [860, 232] width 343 height 36
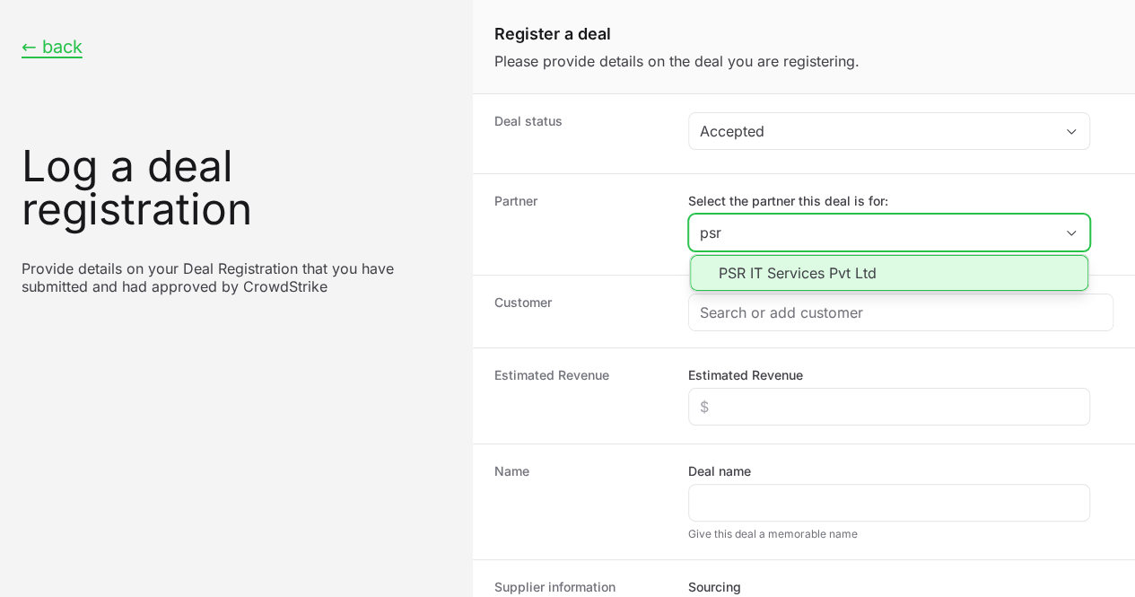
click at [745, 270] on li "PSR IT Services Pvt Ltd" at bounding box center [889, 273] width 398 height 36
type input "PSR IT Services Pvt Ltd"
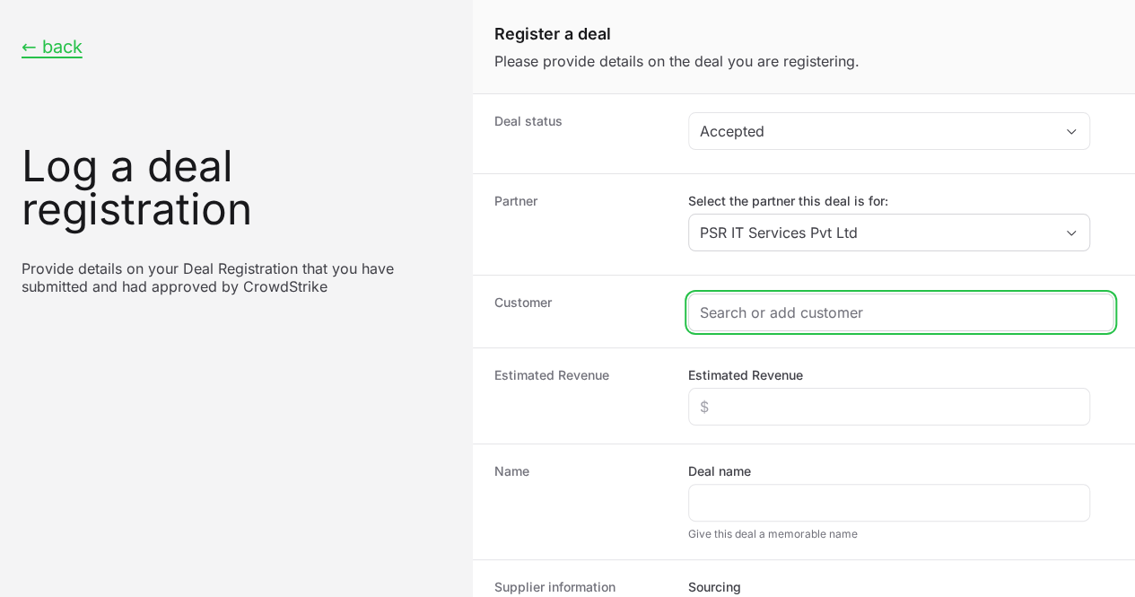
click at [746, 317] on input "Create activity form" at bounding box center [901, 312] width 402 height 22
click at [726, 310] on input "Create activity form" at bounding box center [901, 312] width 402 height 22
paste input "Cossetsecures"
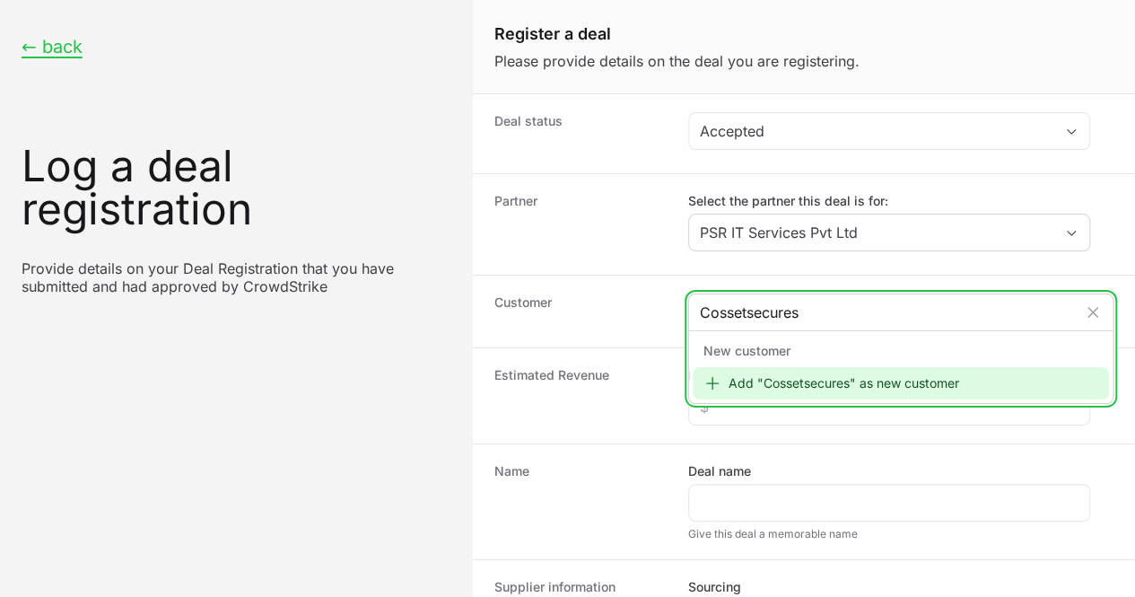
type input "Cossetsecures"
click at [737, 383] on div "Add "Cossetsecures" as new customer" at bounding box center [901, 383] width 416 height 32
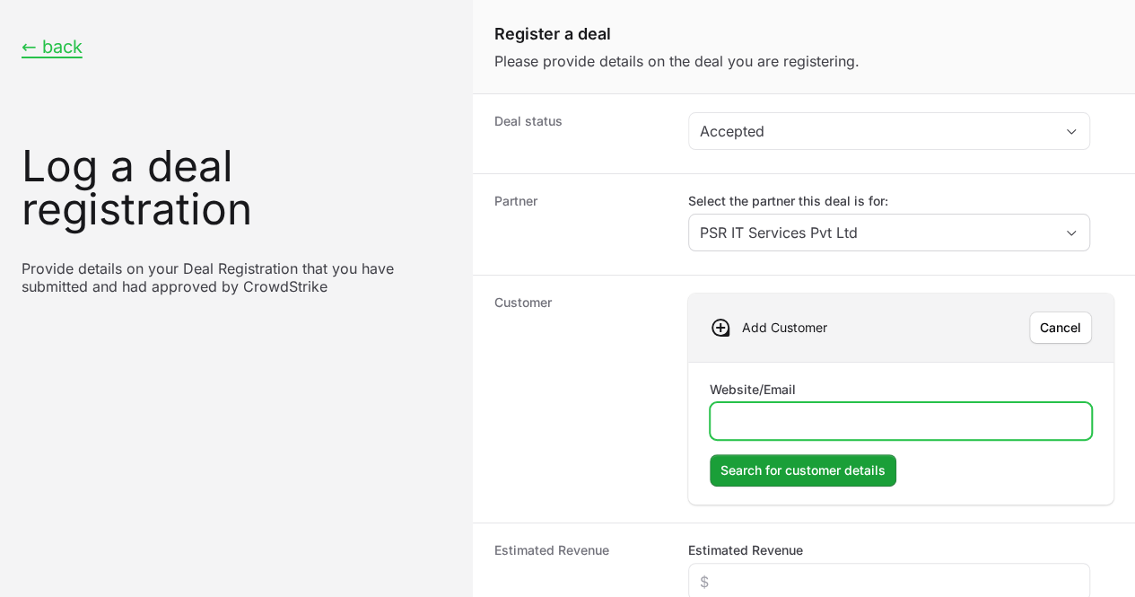
click at [755, 419] on input "Website/Email" at bounding box center [900, 421] width 359 height 22
type input "[DOMAIN_NAME]"
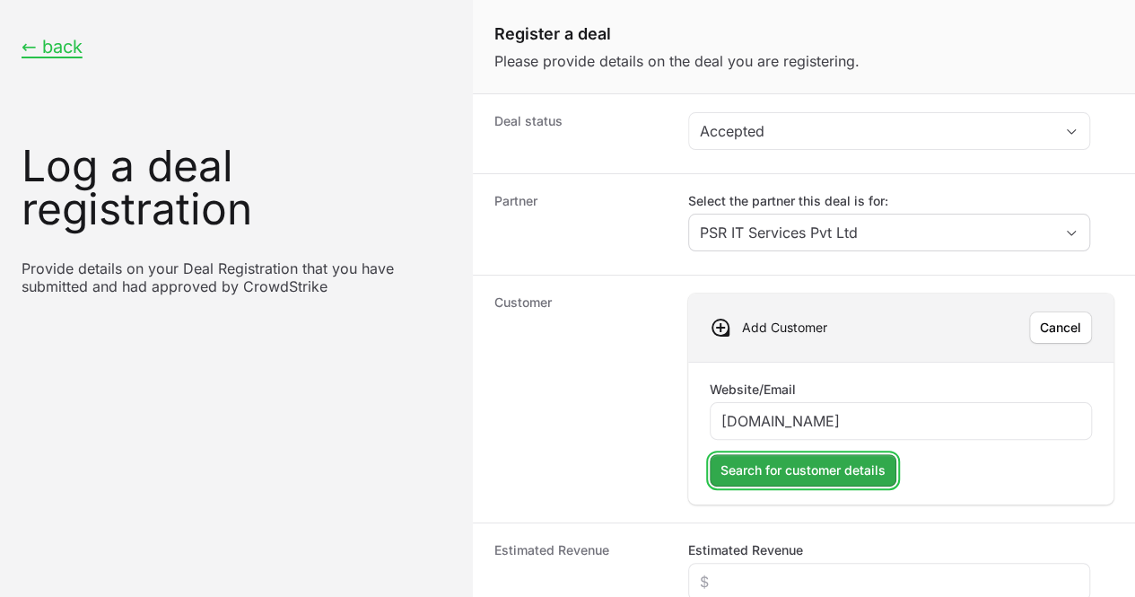
click at [767, 467] on span "Search for customer details" at bounding box center [802, 470] width 165 height 22
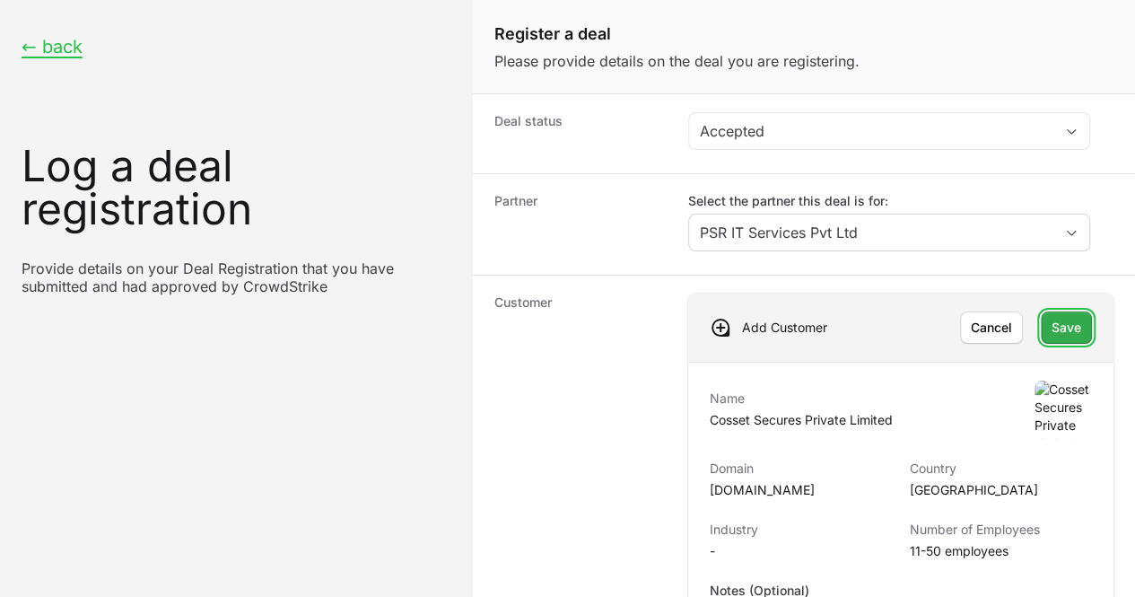
click at [1052, 319] on span "Save" at bounding box center [1067, 328] width 30 height 22
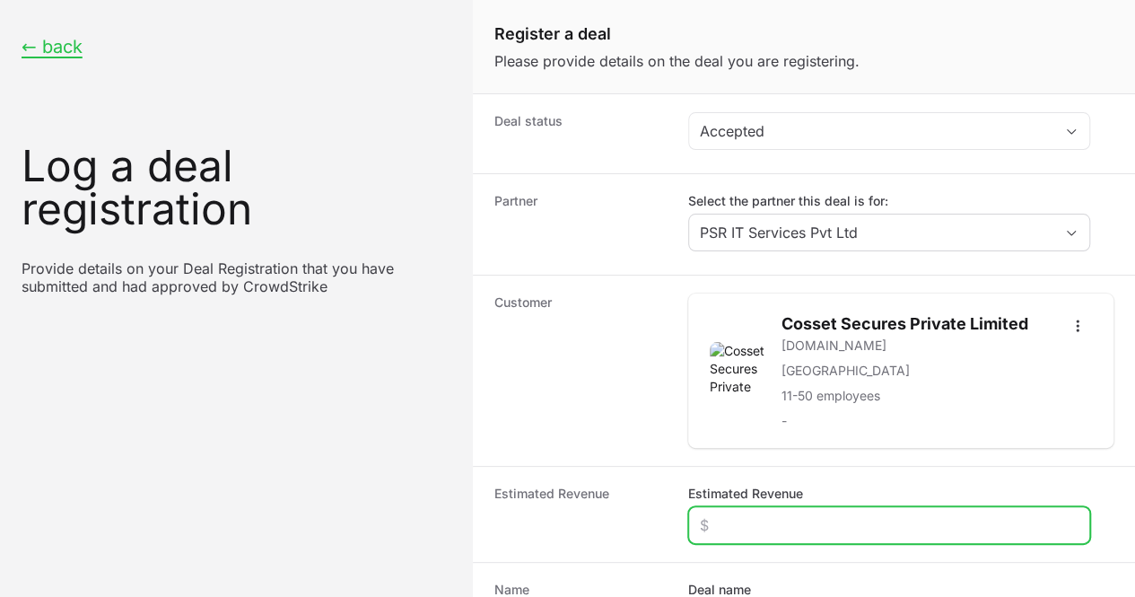
click at [736, 514] on input "Estimated Revenue" at bounding box center [889, 525] width 379 height 22
type input "$300"
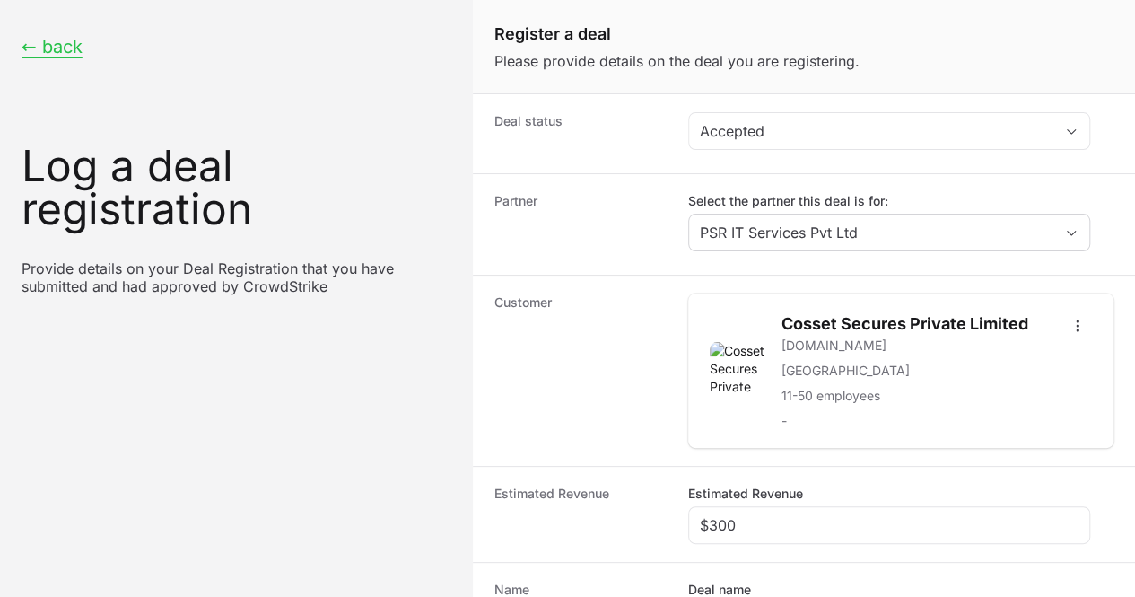
paste input "Cossetsecures"
type input "Cossetsecures"
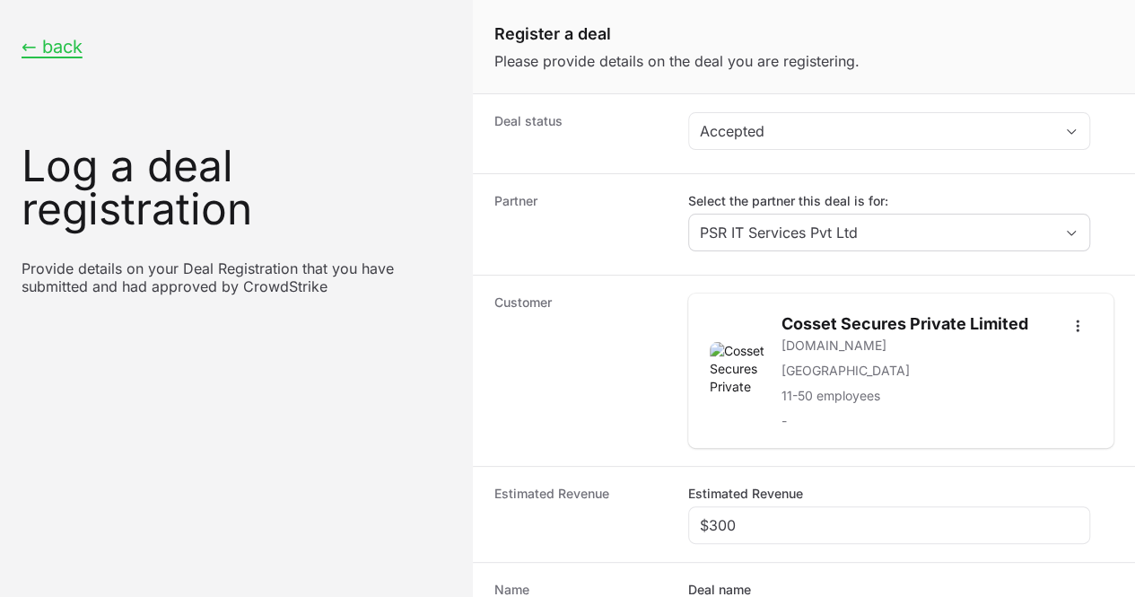
radio input "true"
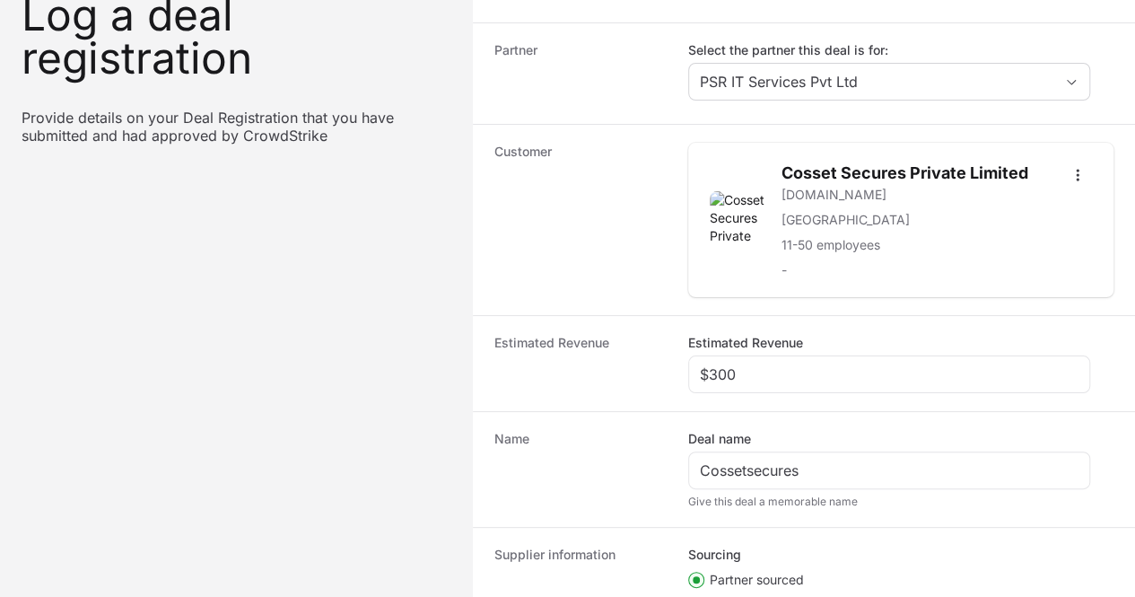
scroll to position [397, 0]
paste input "DR-12d5e647"
type input "DR-12d5e647"
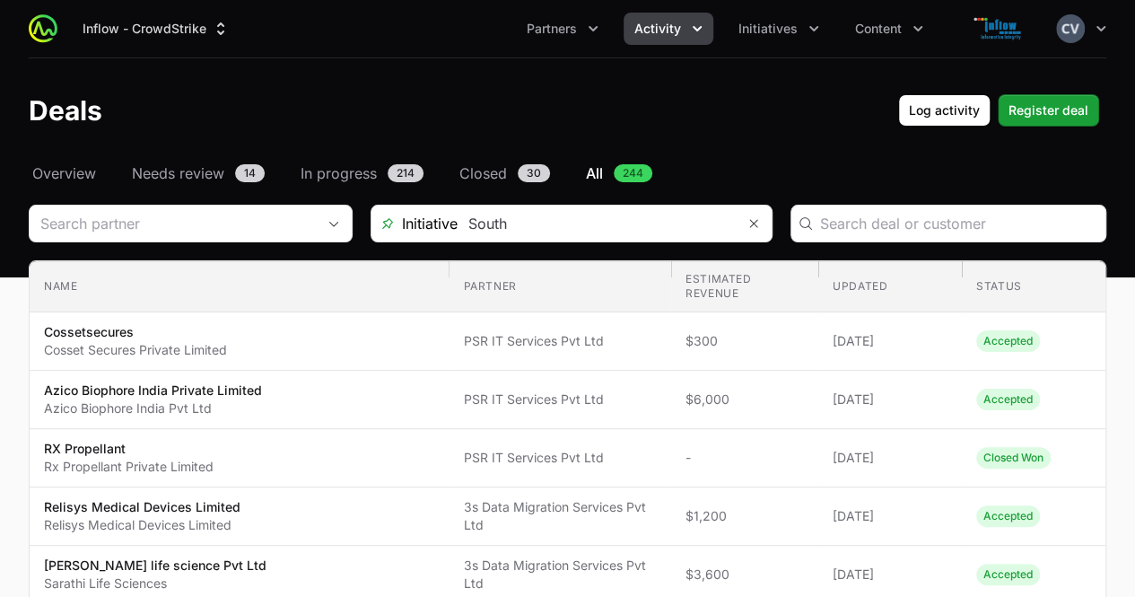
click at [694, 28] on icon "Activity menu" at bounding box center [697, 28] width 9 height 5
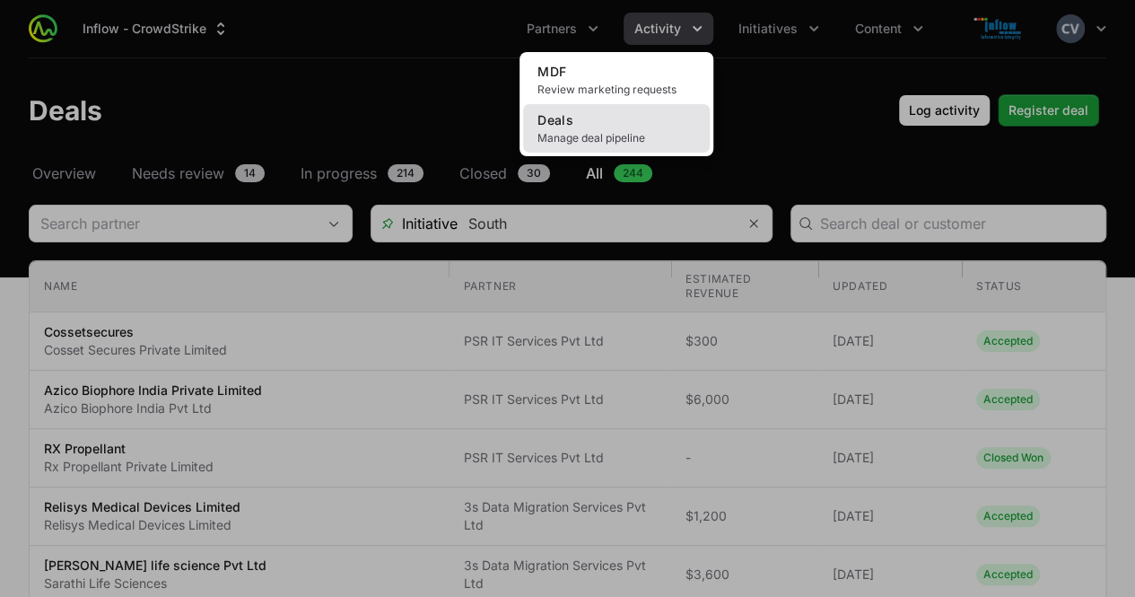
click at [610, 134] on span "Manage deal pipeline" at bounding box center [616, 138] width 158 height 14
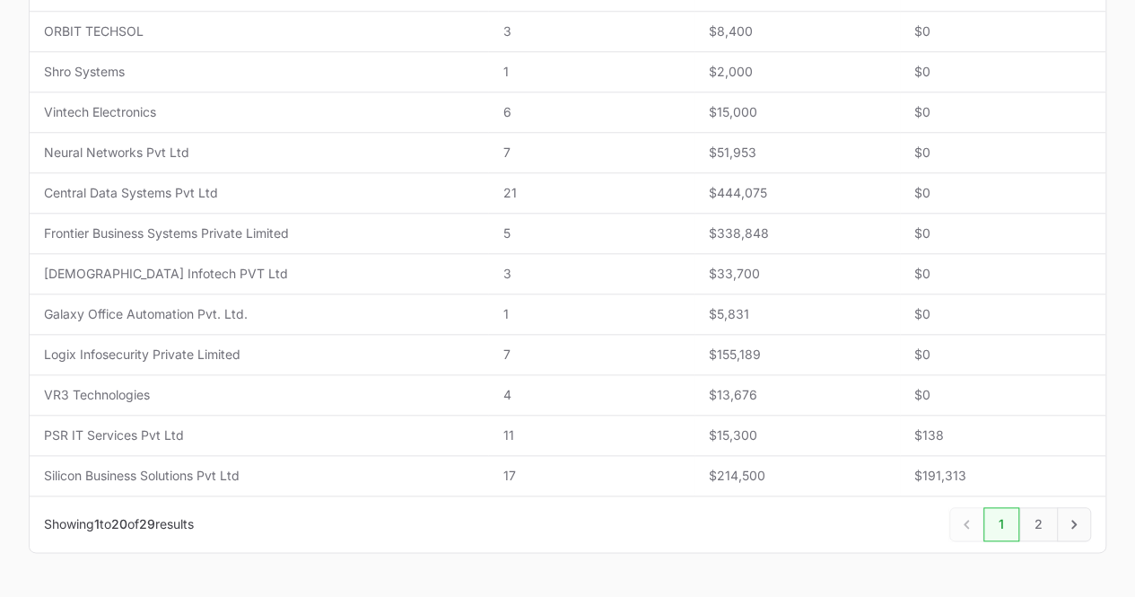
scroll to position [767, 0]
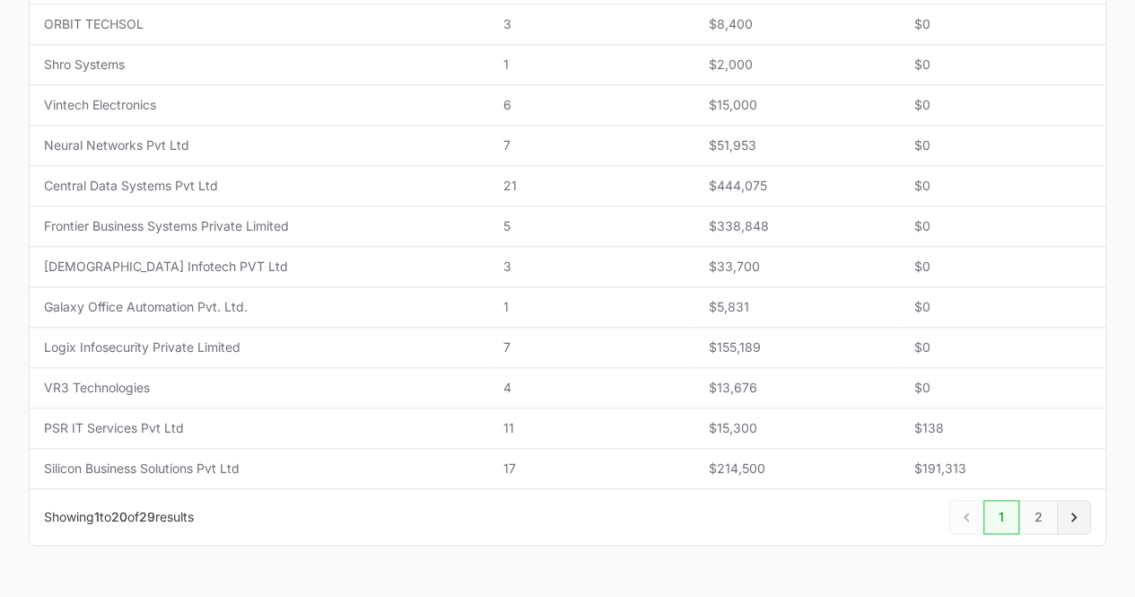
click at [1077, 508] on icon "Next" at bounding box center [1074, 517] width 18 height 18
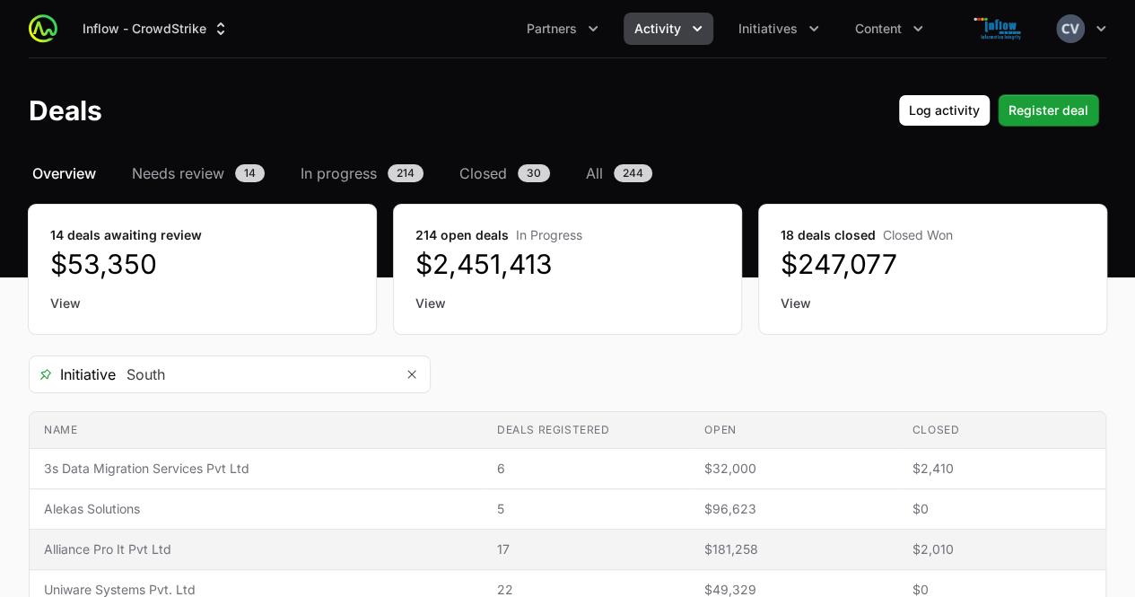
click at [459, 554] on span "Alliance Pro It Pvt Ltd" at bounding box center [256, 549] width 424 height 18
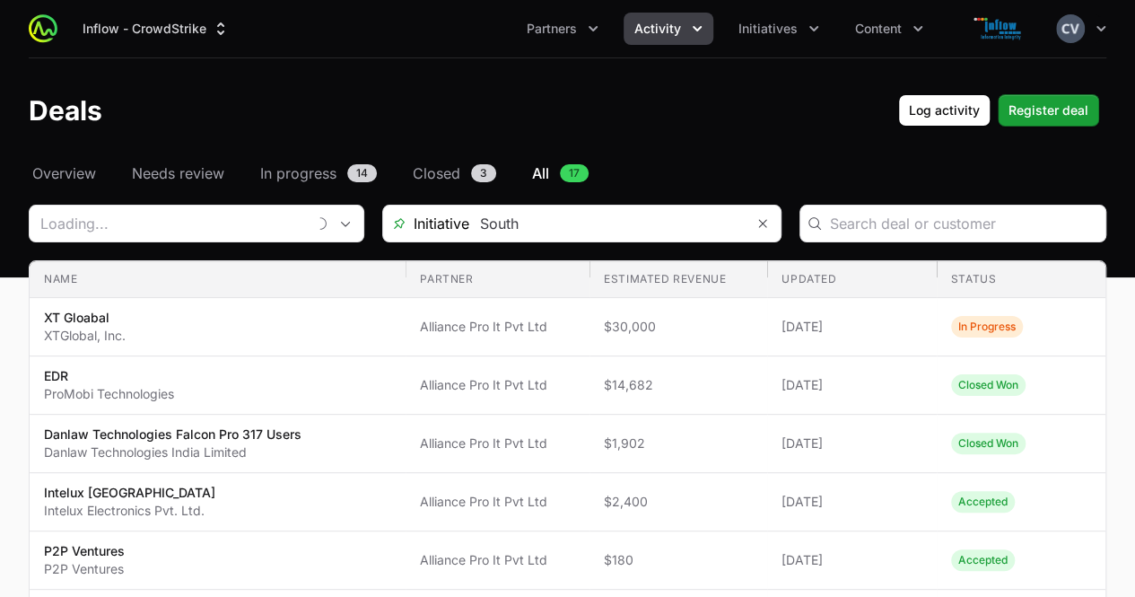
type input "Alliance Pro It Pvt Ltd"
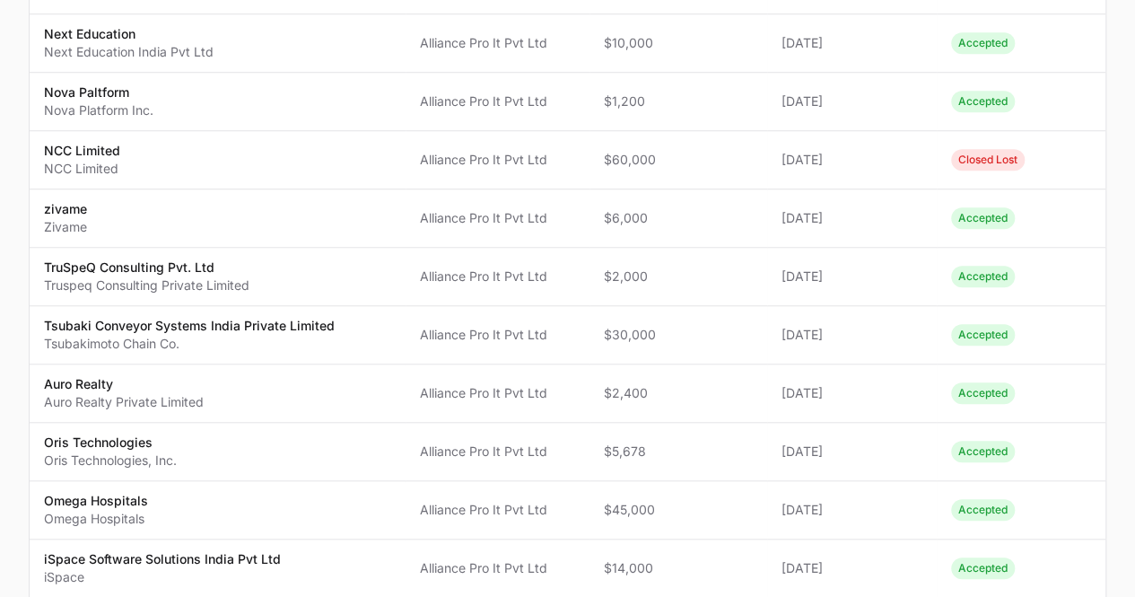
scroll to position [637, 0]
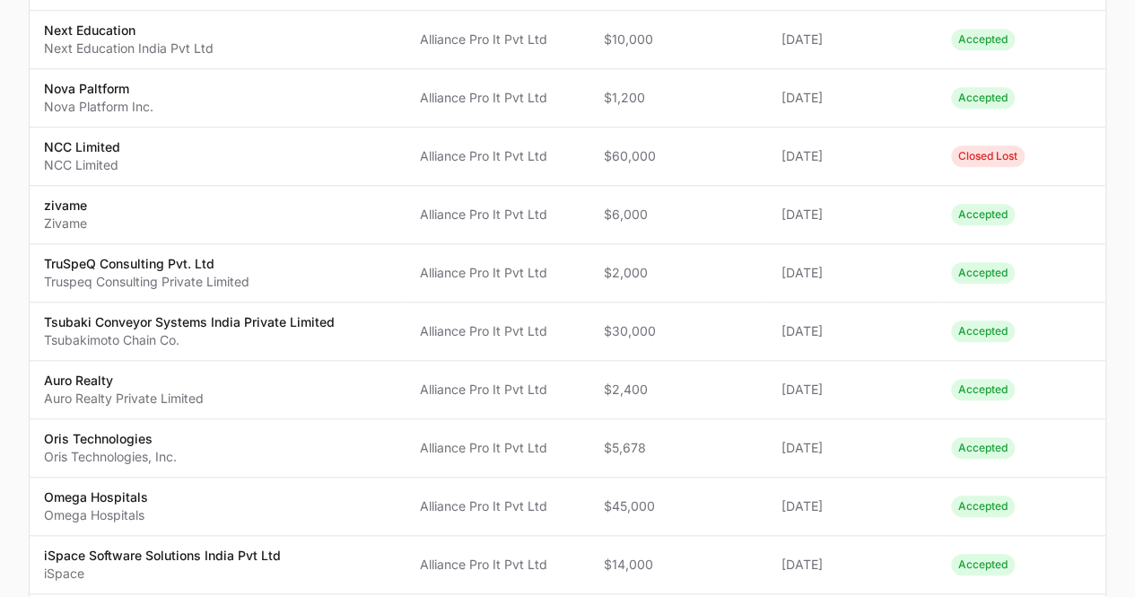
drag, startPoint x: 1133, startPoint y: 402, endPoint x: 1138, endPoint y: 476, distance: 74.6
click at [1134, 476] on html "Inflow - CrowdStrike Partners Activity Initiatives Content Open user menu Open …" at bounding box center [567, 88] width 1135 height 1450
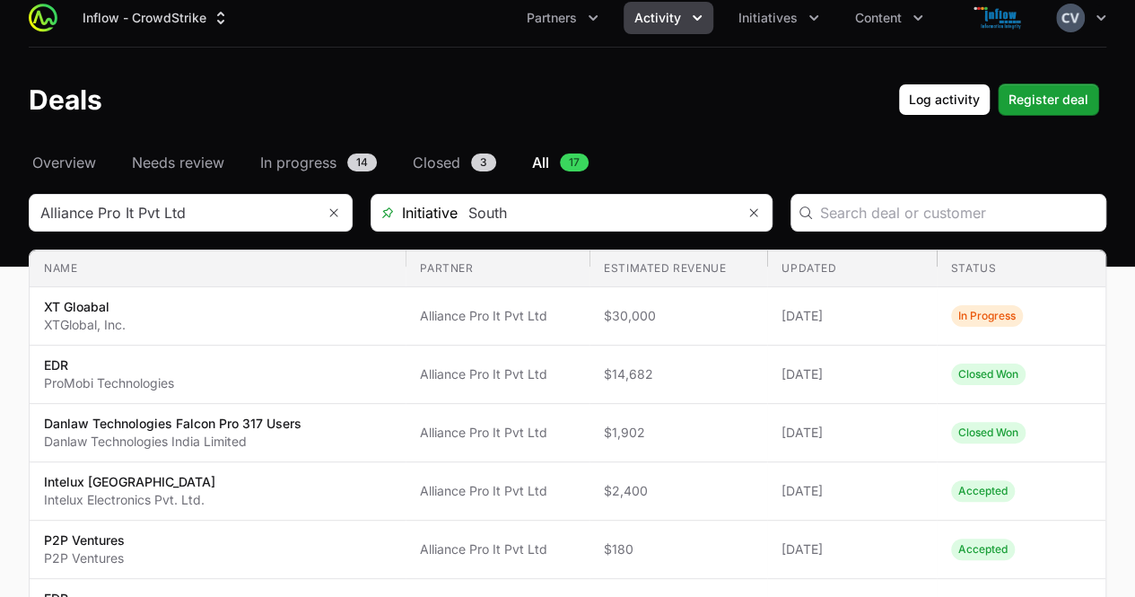
scroll to position [0, 0]
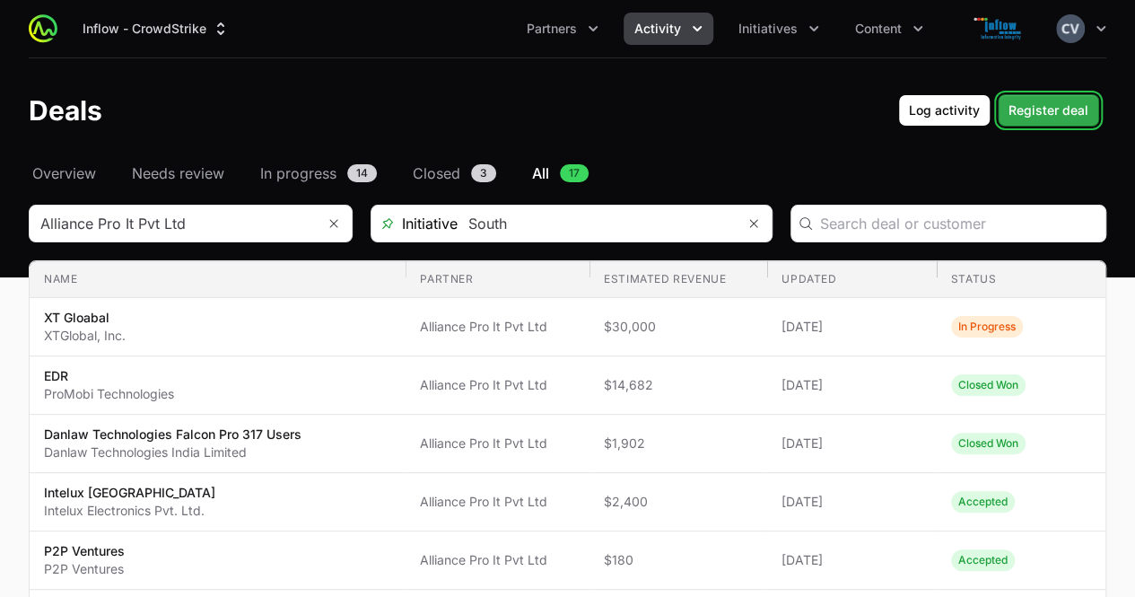
click at [1035, 109] on span "Register deal" at bounding box center [1048, 111] width 80 height 22
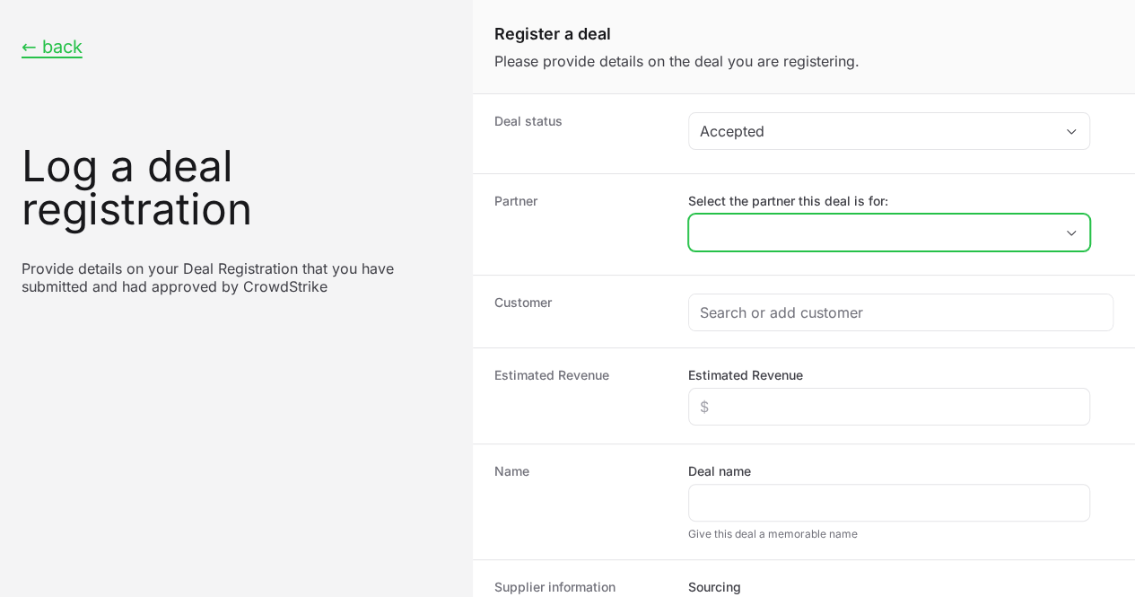
click at [1069, 230] on icon "Open" at bounding box center [1071, 233] width 14 height 6
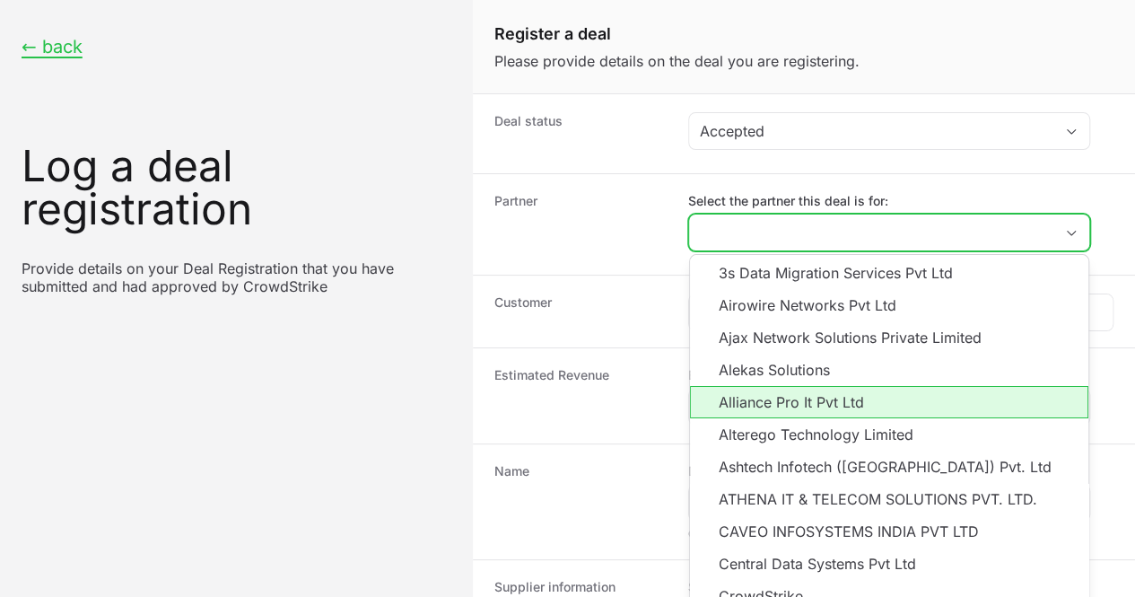
click at [769, 406] on li "Alliance Pro It Pvt Ltd" at bounding box center [889, 402] width 398 height 32
type input "Alliance Pro It Pvt Ltd"
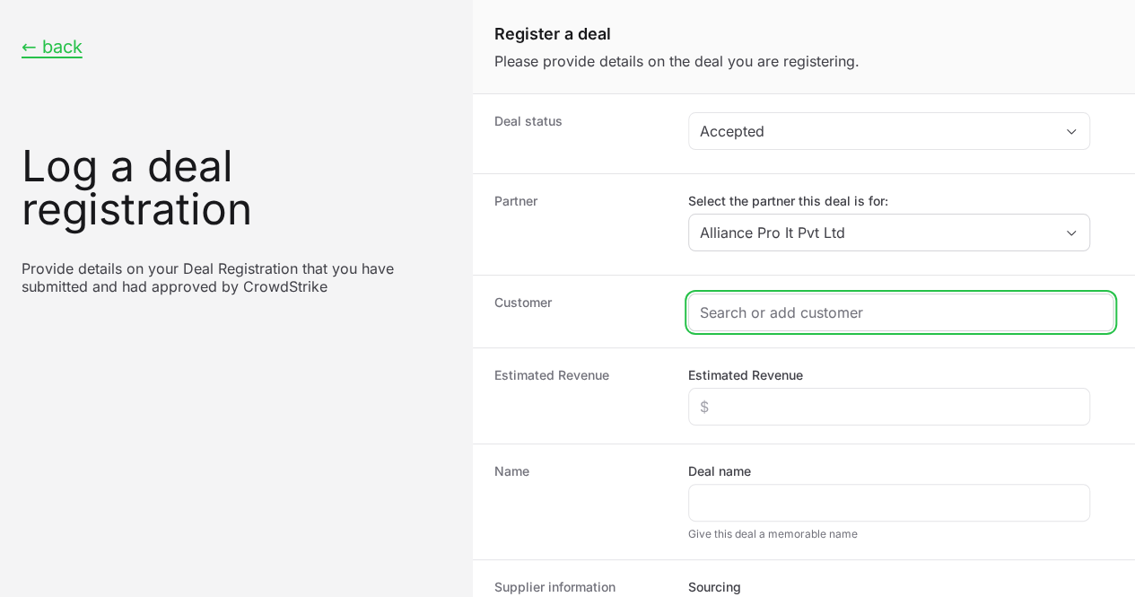
click at [736, 304] on input "Create activity form" at bounding box center [901, 312] width 402 height 22
paste input "sysfore technologies pvt ltd"
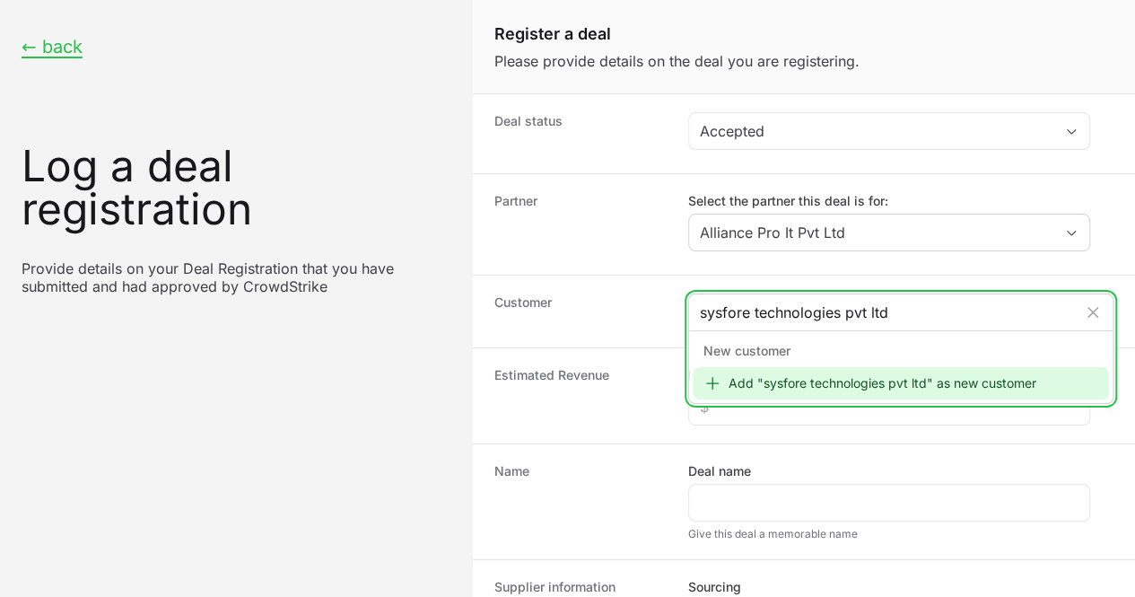
type input "sysfore technologies pvt ltd"
click at [727, 381] on div "Add "sysfore technologies pvt ltd" as new customer" at bounding box center [901, 383] width 416 height 32
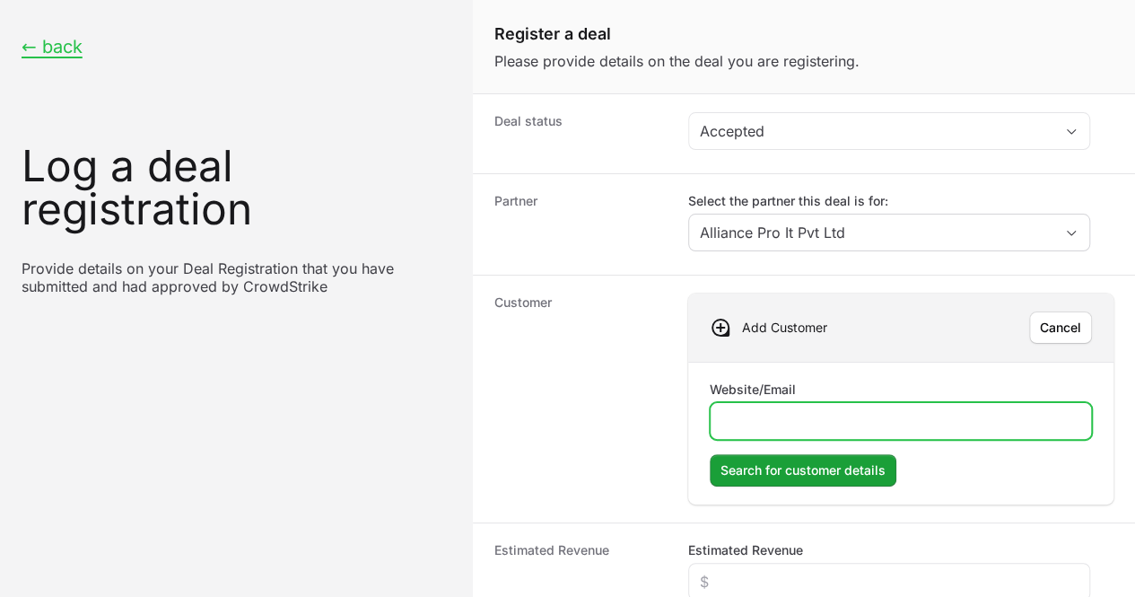
click at [762, 423] on input "Website/Email" at bounding box center [900, 421] width 359 height 22
type input "[DOMAIN_NAME]"
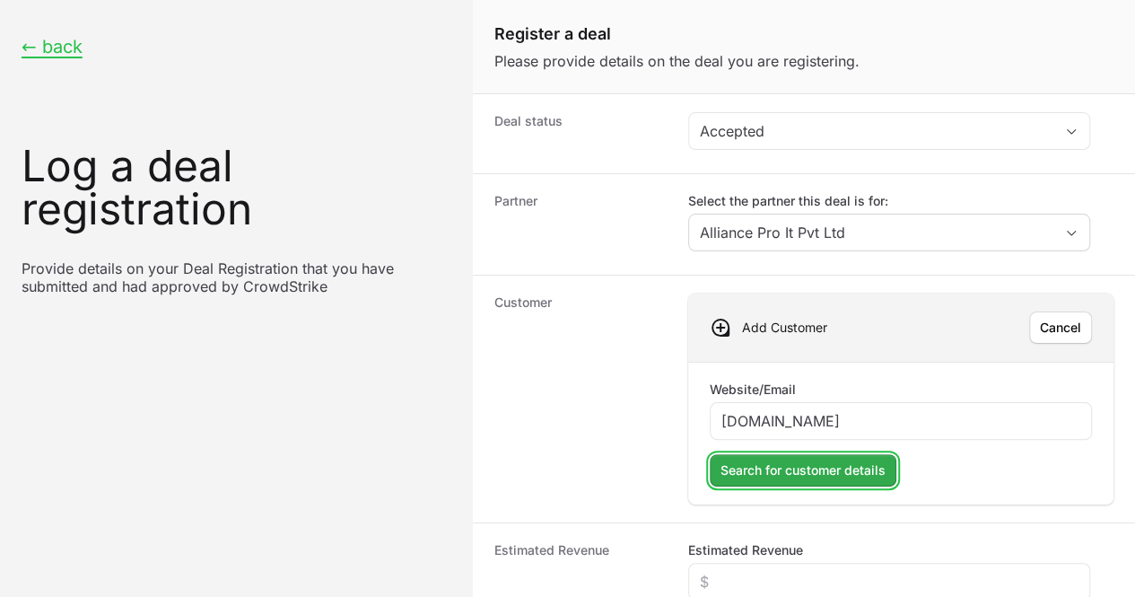
click at [769, 467] on span "Search for customer details" at bounding box center [802, 470] width 165 height 22
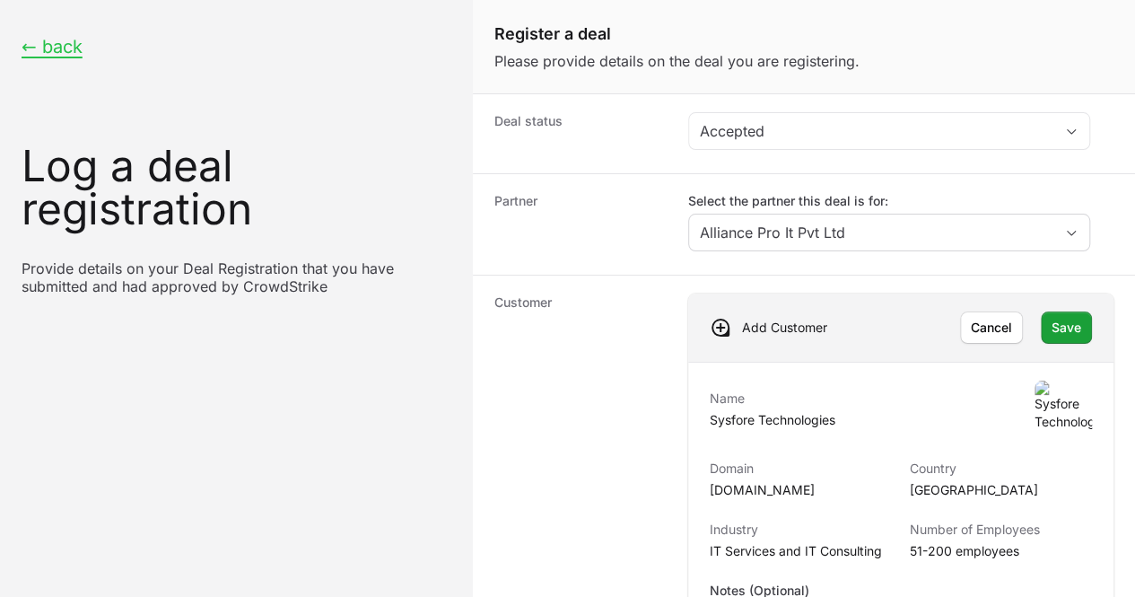
scroll to position [144, 0]
click at [1052, 317] on span "Save" at bounding box center [1067, 328] width 30 height 22
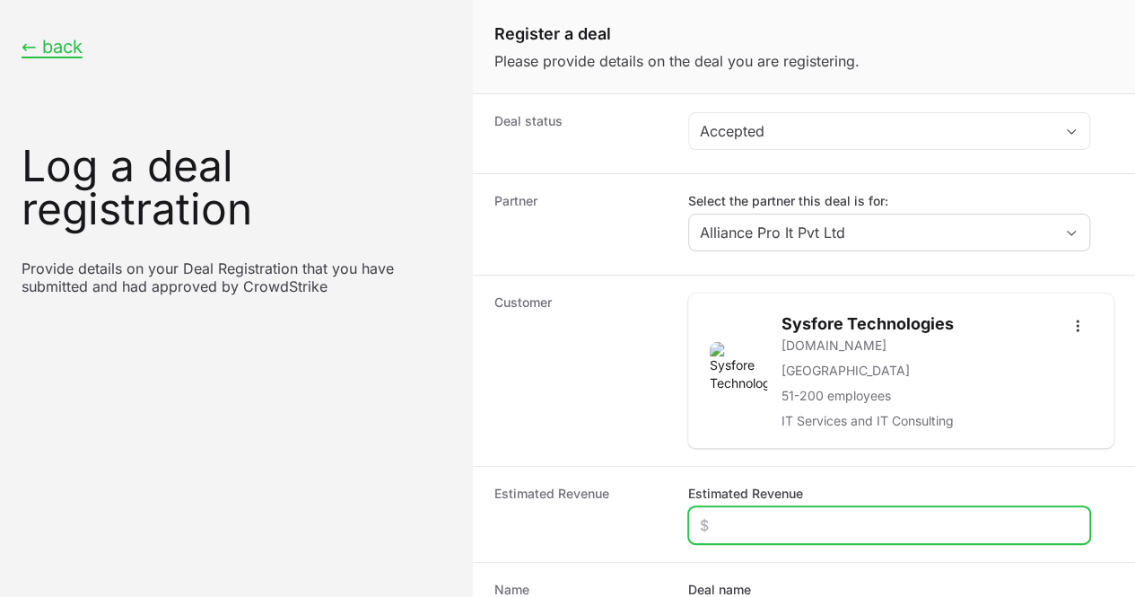
click at [732, 514] on input "Estimated Revenue" at bounding box center [889, 525] width 379 height 22
type input "$240"
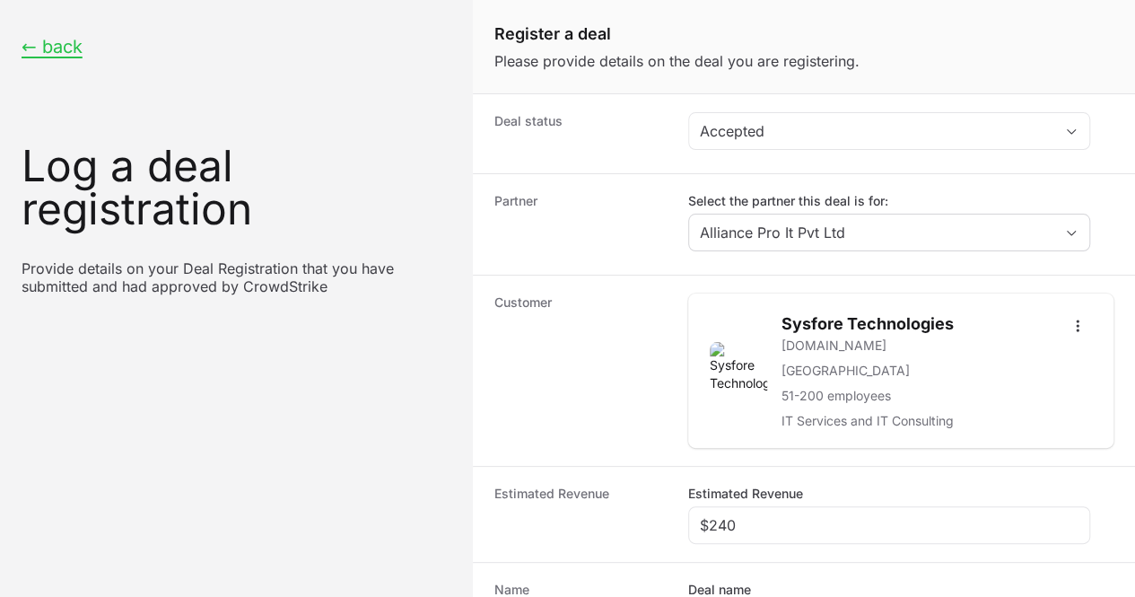
paste input "sysfore technologies pvt ltd"
type input "sysfore technologies pvt ltd"
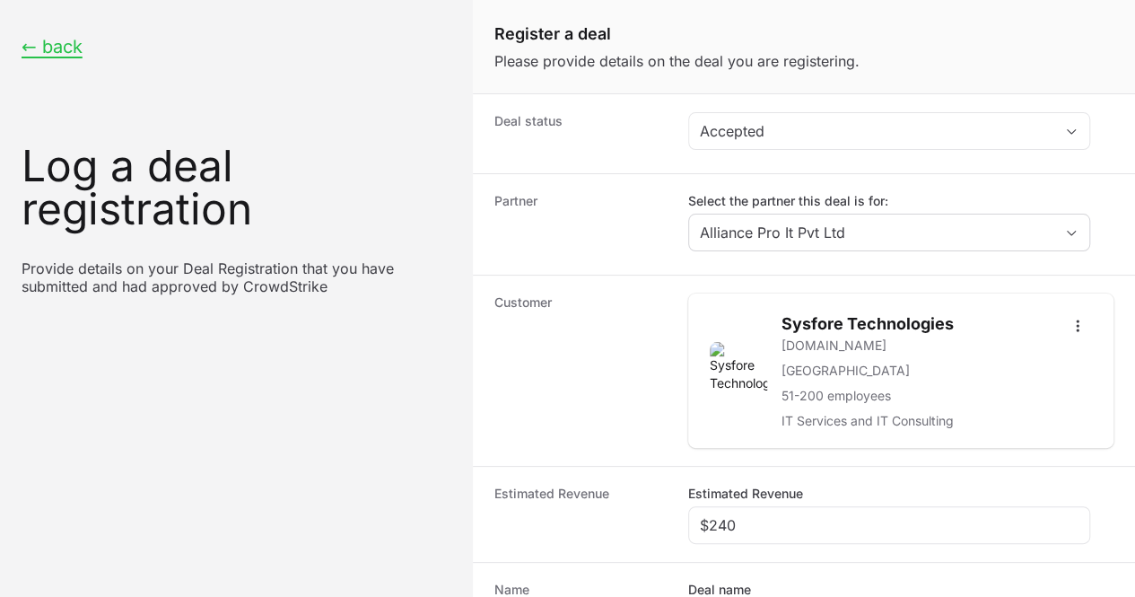
radio input "true"
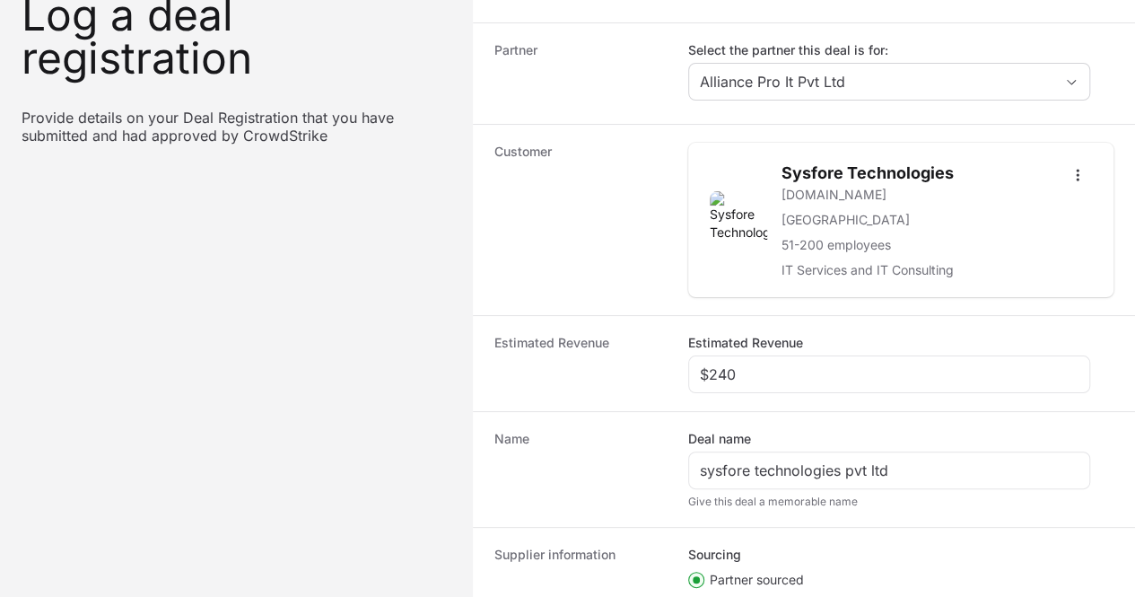
paste input "DR-fb527703"
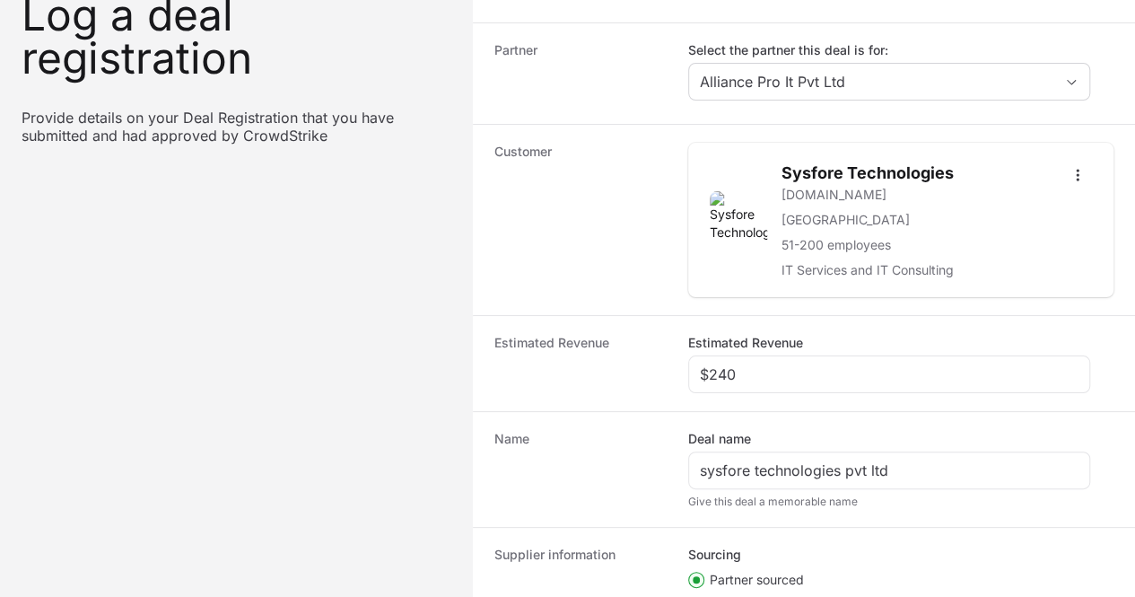
type input "DR-fb527703"
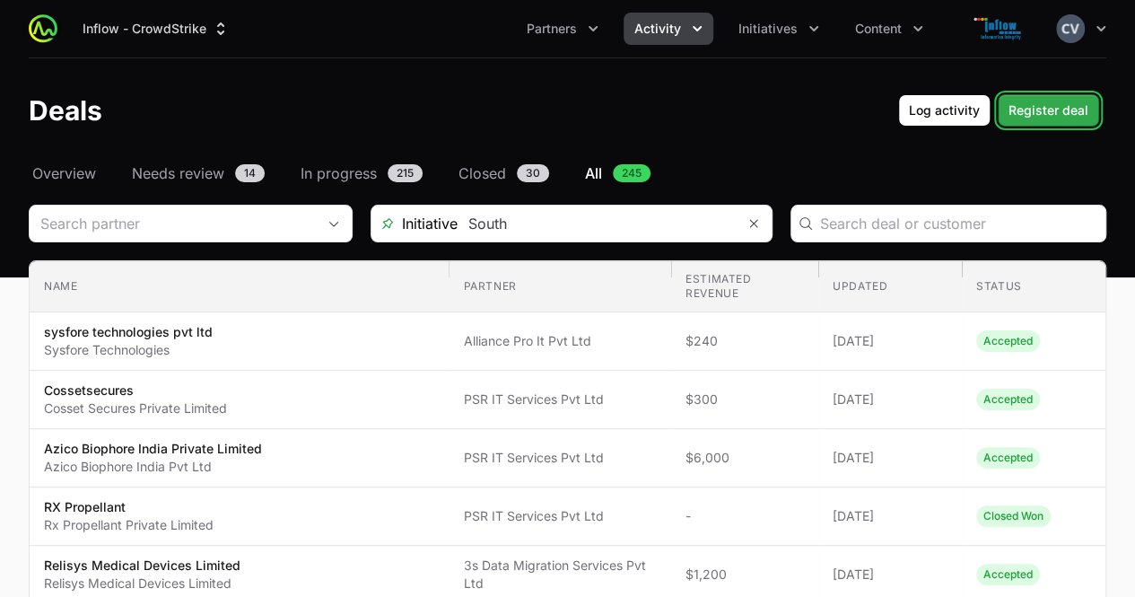
click at [1039, 114] on span "Register deal" at bounding box center [1048, 111] width 80 height 22
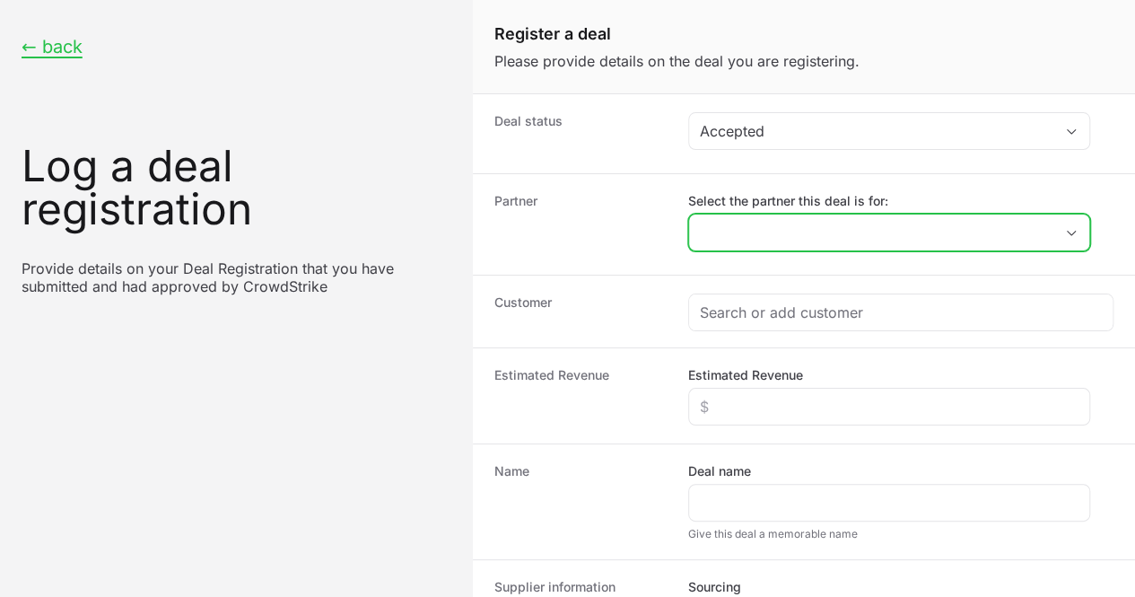
click at [1073, 233] on icon "Open" at bounding box center [1071, 233] width 14 height 6
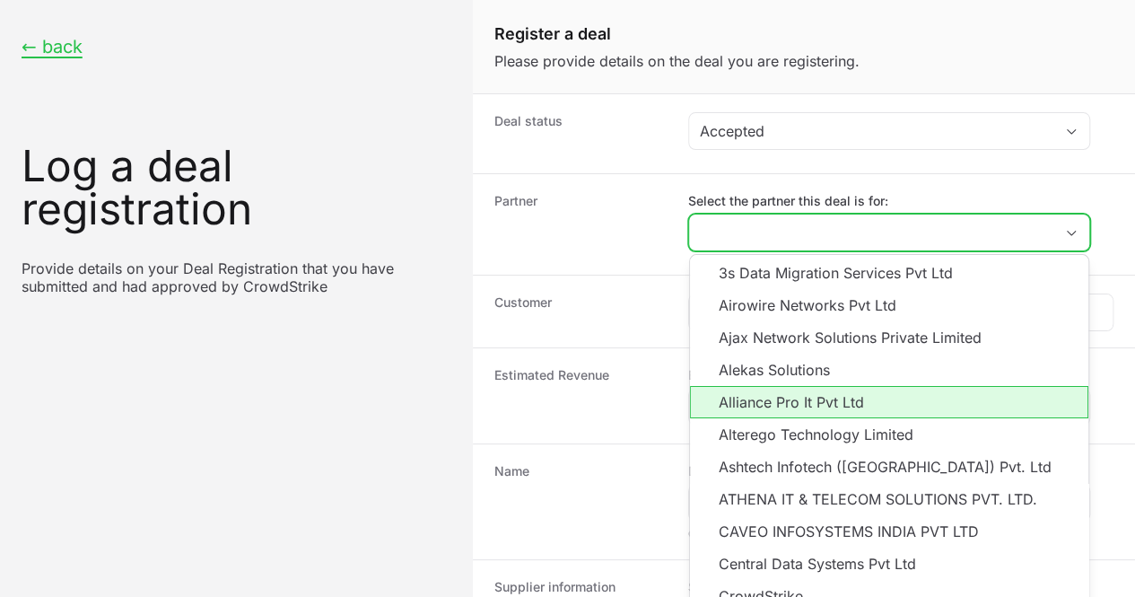
click at [790, 399] on li "Alliance Pro It Pvt Ltd" at bounding box center [889, 402] width 398 height 32
type input "Alliance Pro It Pvt Ltd"
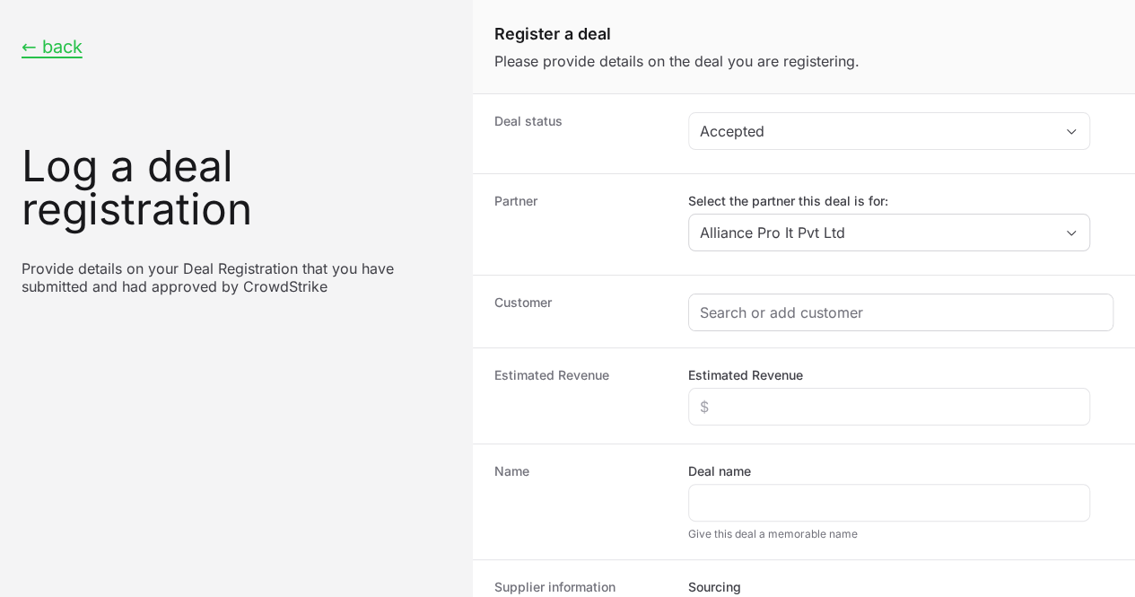
click at [762, 322] on div "Create activity form" at bounding box center [900, 312] width 423 height 36
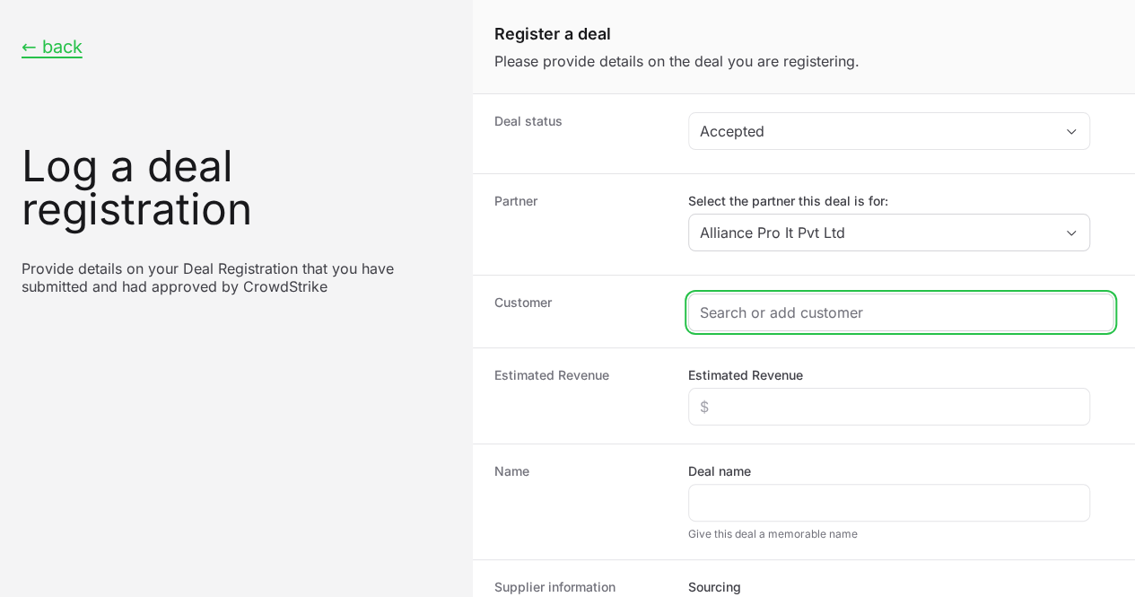
click at [755, 315] on input "Create activity form" at bounding box center [901, 312] width 402 height 22
click at [764, 309] on input "Create activity form" at bounding box center [901, 312] width 402 height 22
paste input "Pena4tech Private limited"
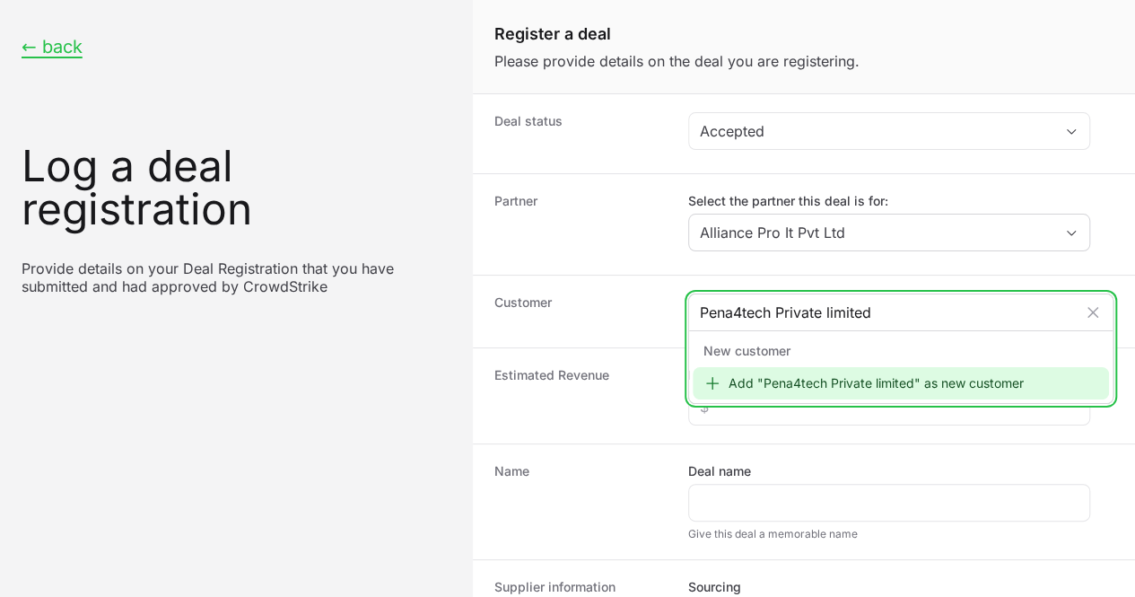
type input "Pena4tech Private limited"
click at [718, 380] on icon "Create activity form" at bounding box center [712, 383] width 13 height 13
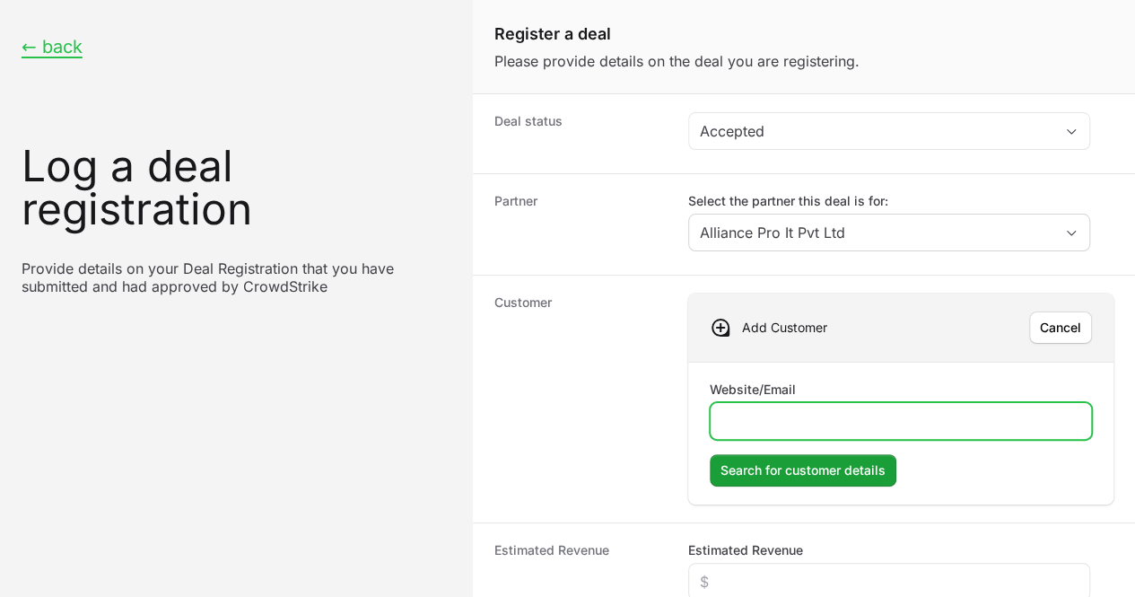
click at [782, 415] on input "Website/Email" at bounding box center [900, 421] width 359 height 22
type input "[DOMAIN_NAME]"
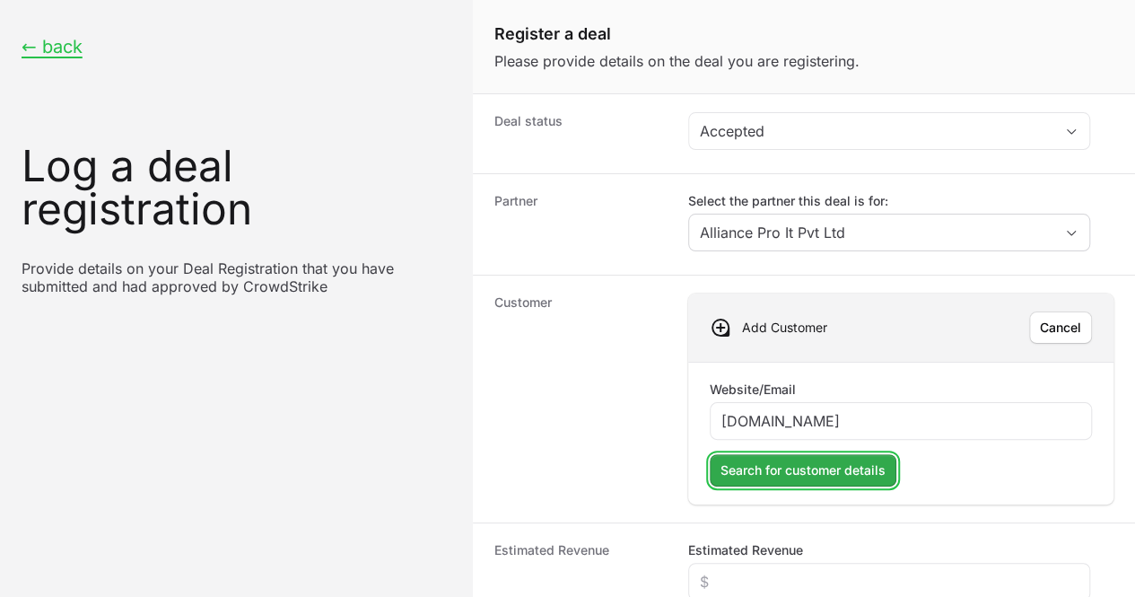
click at [786, 464] on span "Search for customer details" at bounding box center [802, 470] width 165 height 22
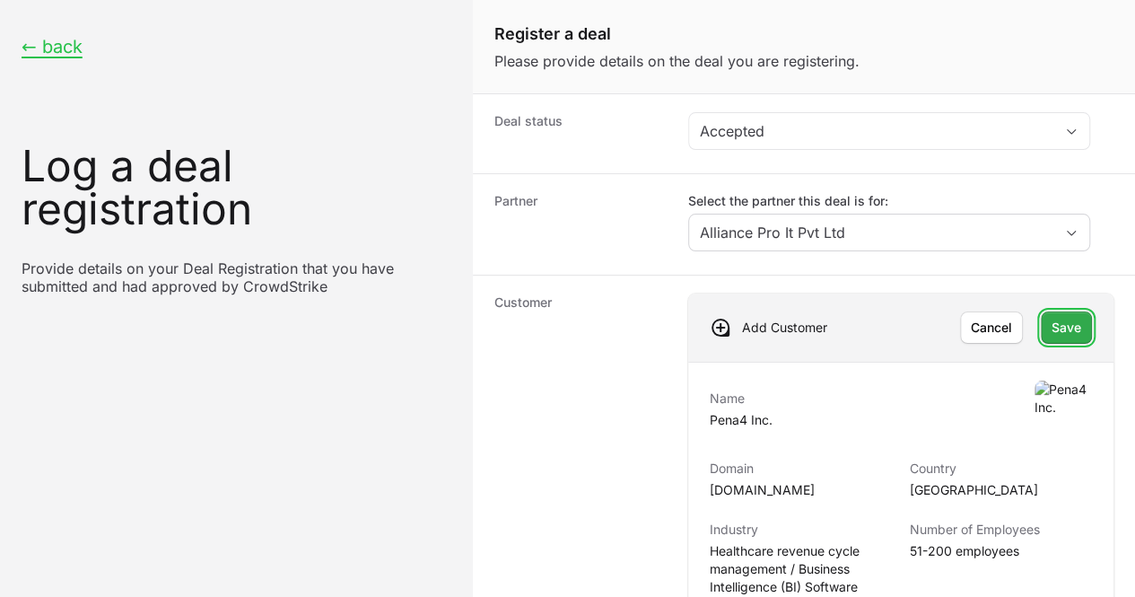
click at [1052, 329] on span "Save" at bounding box center [1067, 328] width 30 height 22
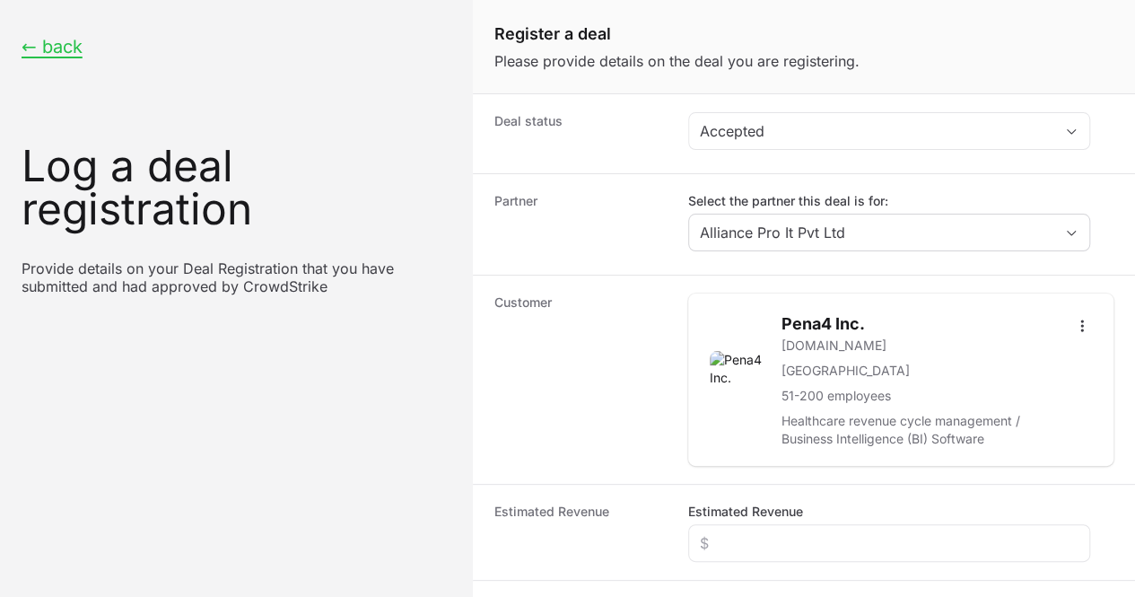
scroll to position [160, 0]
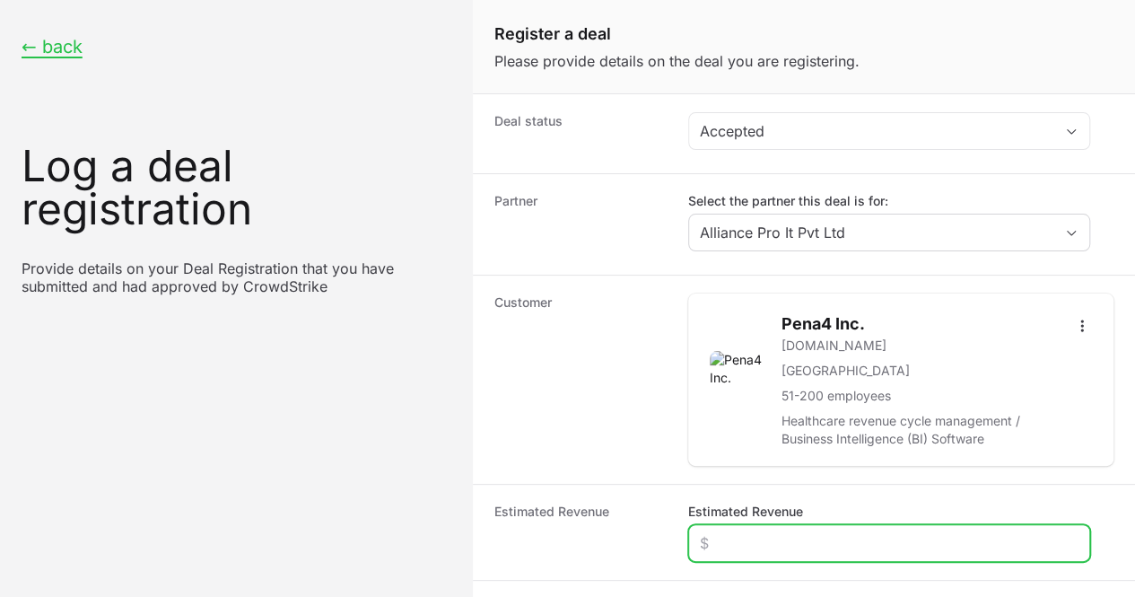
click at [766, 532] on input "Estimated Revenue" at bounding box center [889, 543] width 379 height 22
type input "$1,200"
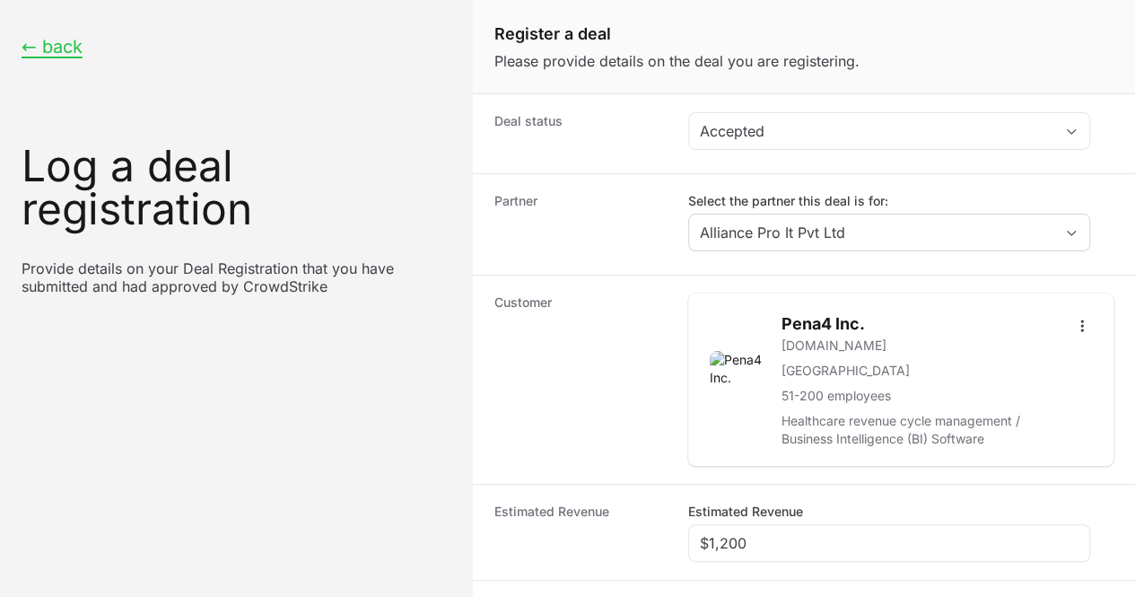
paste input "Pena4tech Private limited"
type input "Pena4tech Private limited"
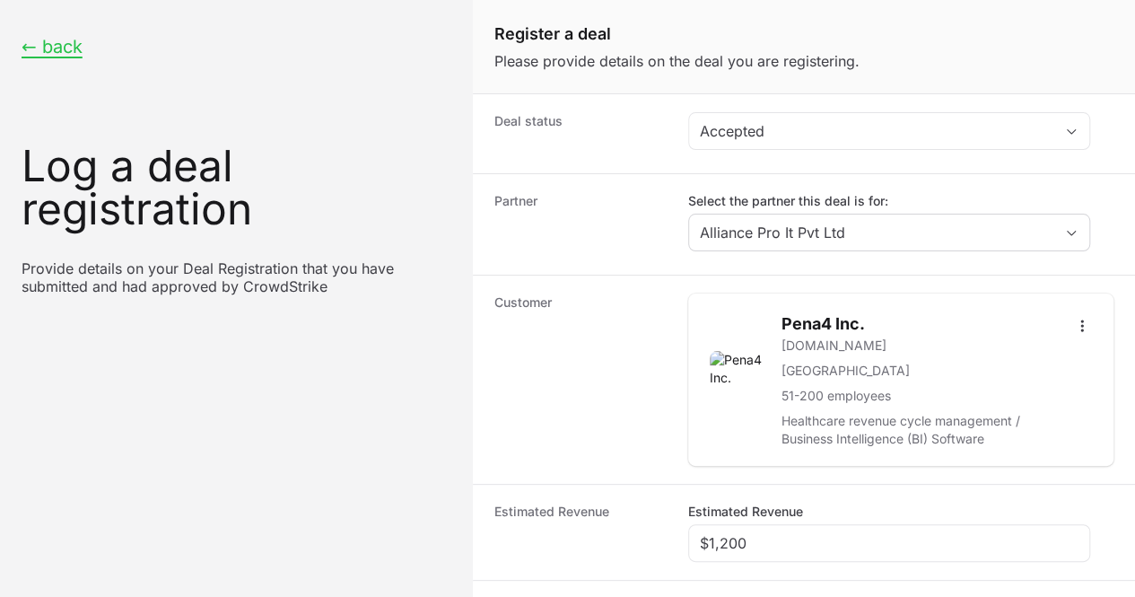
radio input "true"
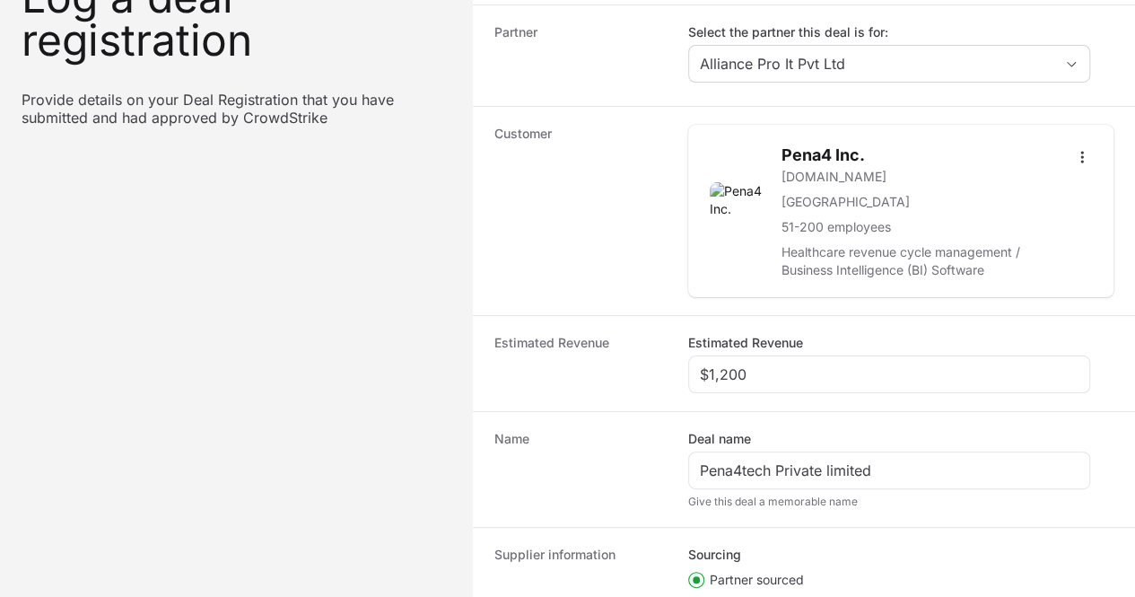
paste input "DR-f2c00c7c"
type input "DR-f2c00c7c"
drag, startPoint x: 1118, startPoint y: 315, endPoint x: 1121, endPoint y: 371, distance: 55.7
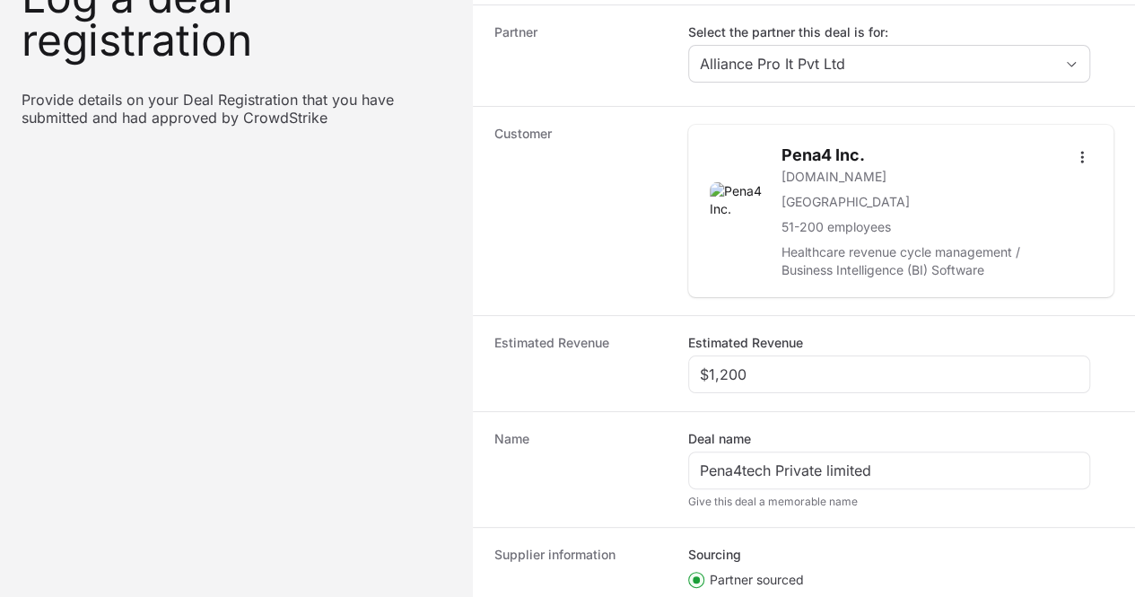
click at [1121, 371] on form "Deal status Accepted Partner Select the partner this deal is for: Alliance Pro …" at bounding box center [804, 399] width 662 height 948
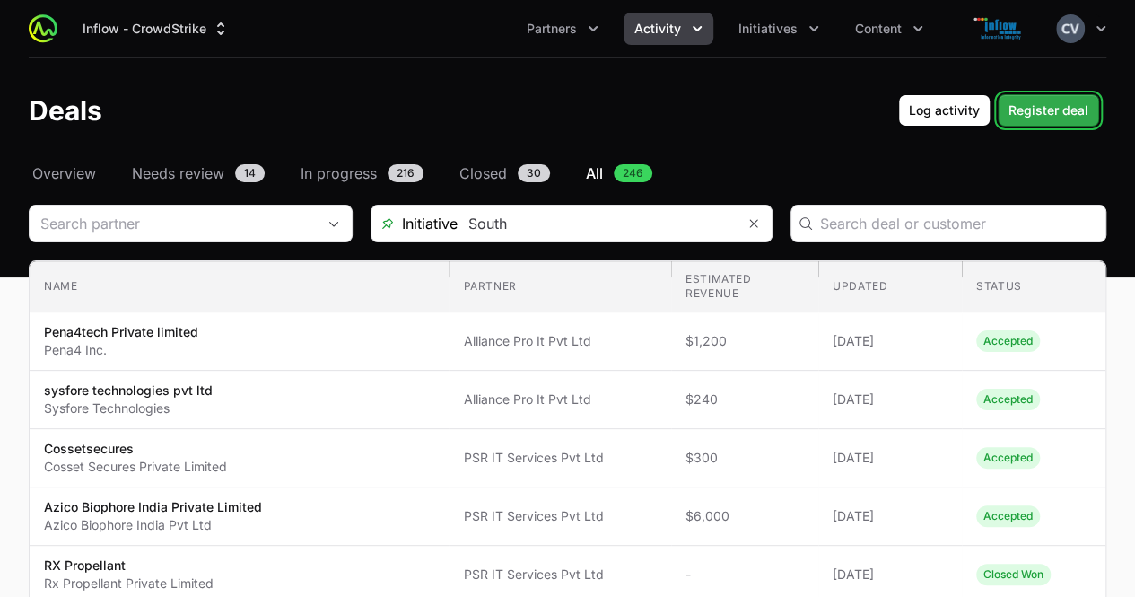
click at [1029, 111] on span "Register deal" at bounding box center [1048, 111] width 80 height 22
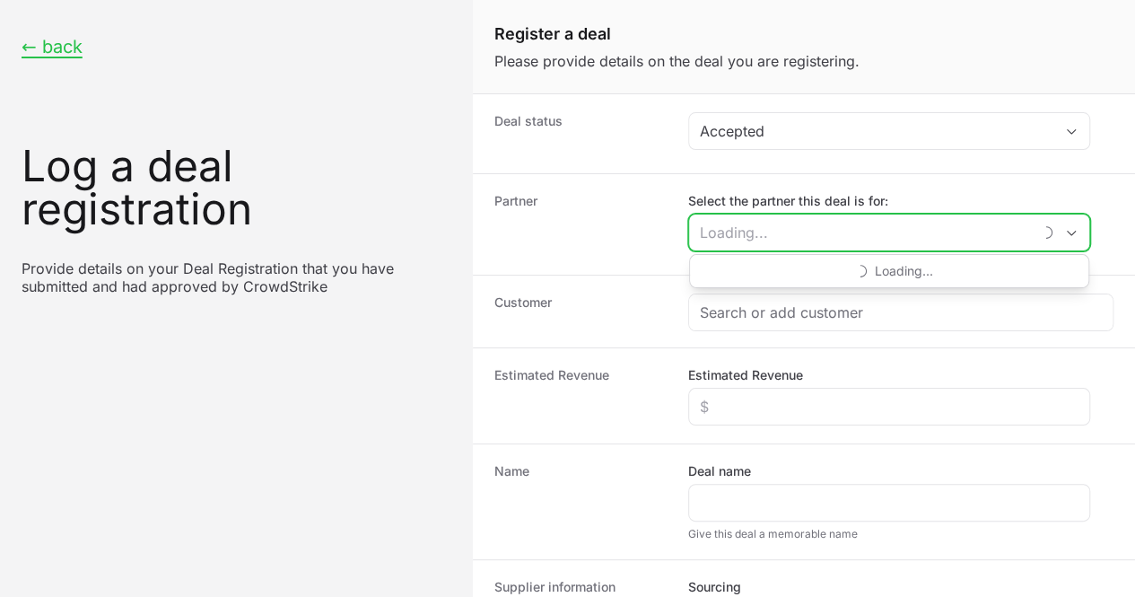
click at [773, 228] on input "Select the partner this deal is for:" at bounding box center [860, 232] width 343 height 36
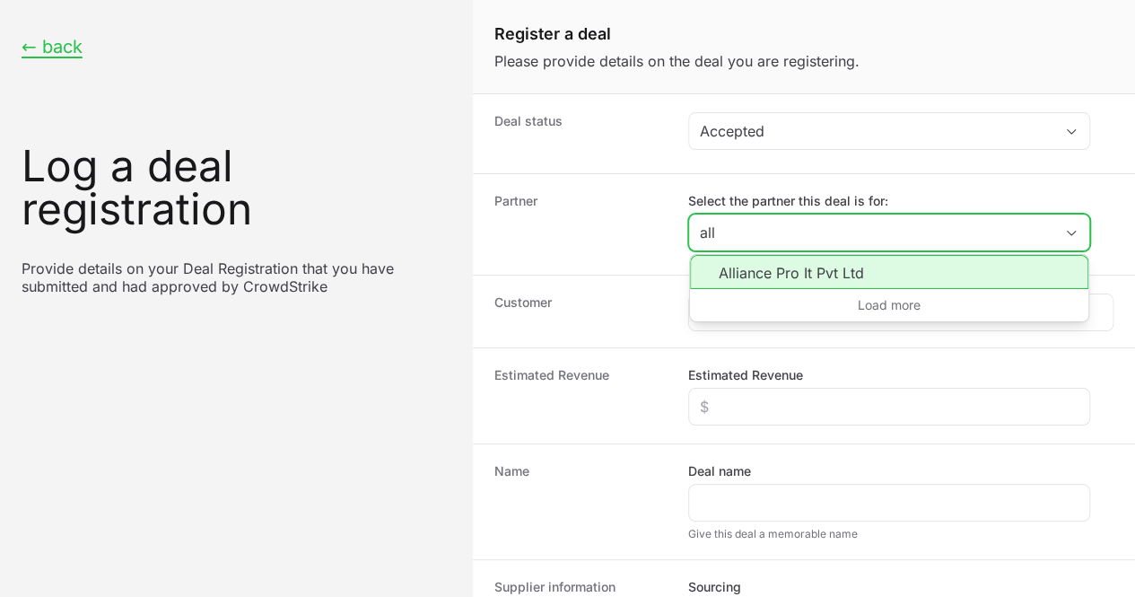
click at [748, 276] on li "Alliance Pro It Pvt Ltd" at bounding box center [889, 272] width 398 height 34
type input "Alliance Pro It Pvt Ltd"
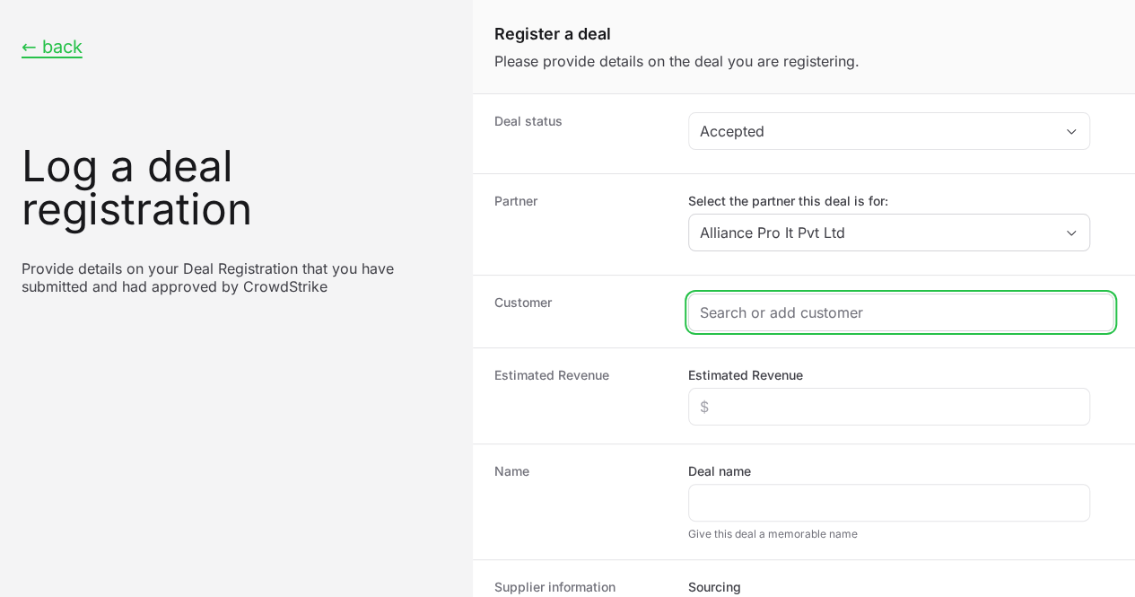
click at [737, 311] on input "Create activity form" at bounding box center [901, 312] width 402 height 22
paste input "Century Real Estate Pvt Ltd"
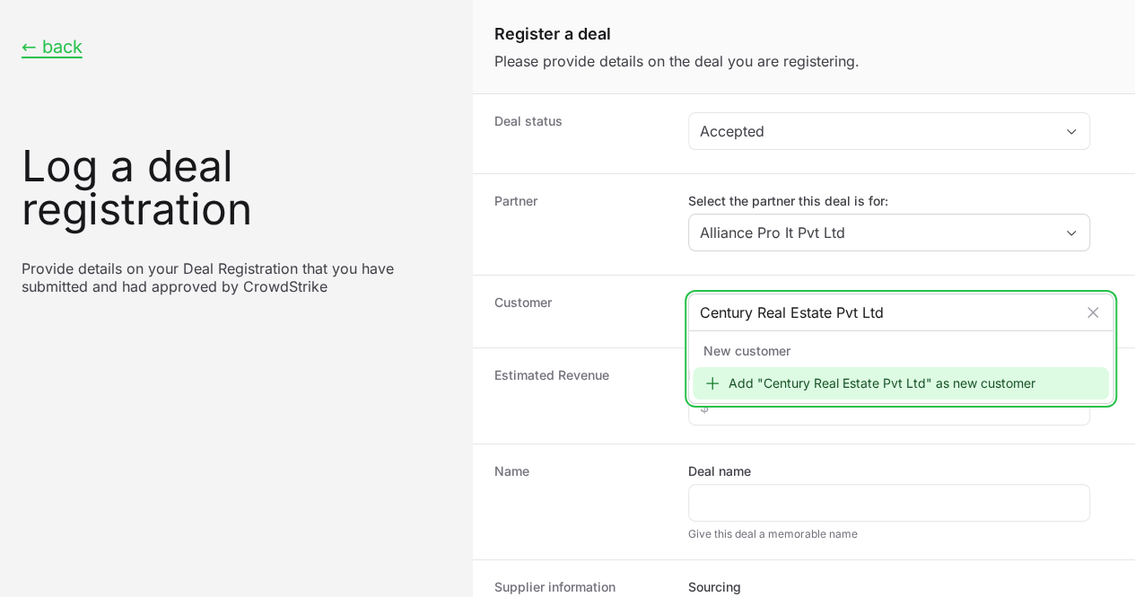
type input "Century Real Estate Pvt Ltd"
click at [772, 383] on div "Add "Century Real Estate Pvt Ltd" as new customer" at bounding box center [901, 383] width 416 height 32
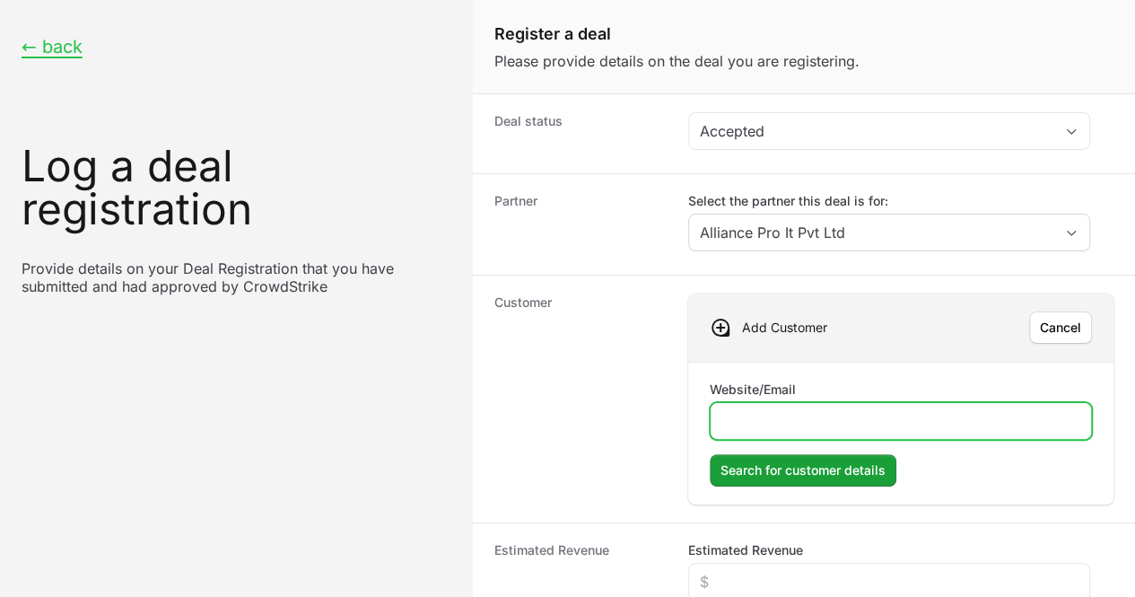
click at [773, 413] on input "Website/Email" at bounding box center [900, 421] width 359 height 22
type input "[DOMAIN_NAME]"
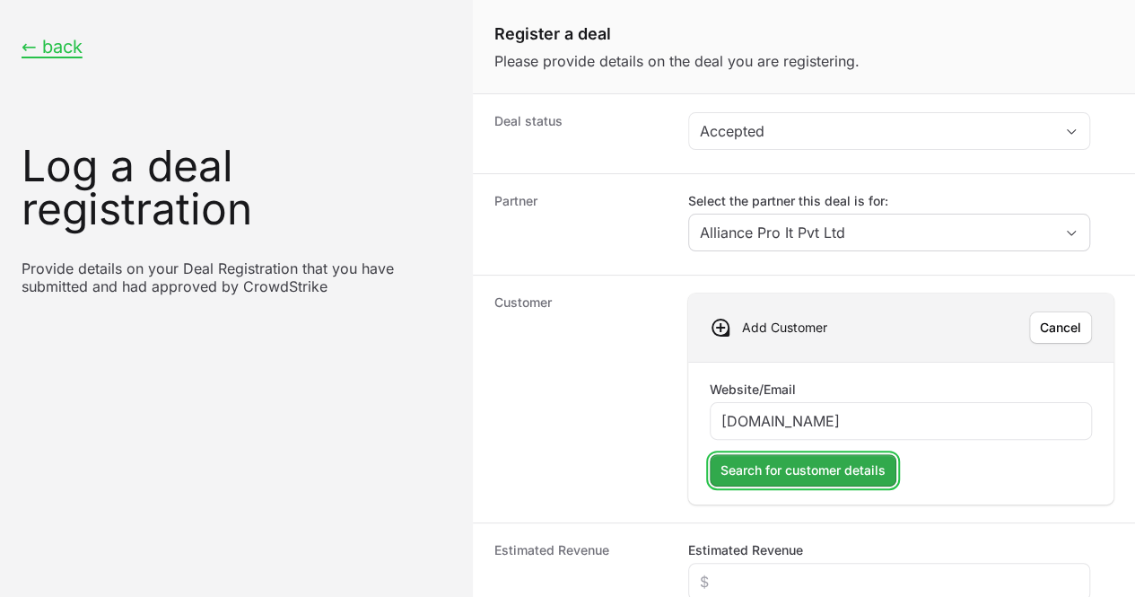
click at [770, 462] on span "Search for customer details" at bounding box center [802, 470] width 165 height 22
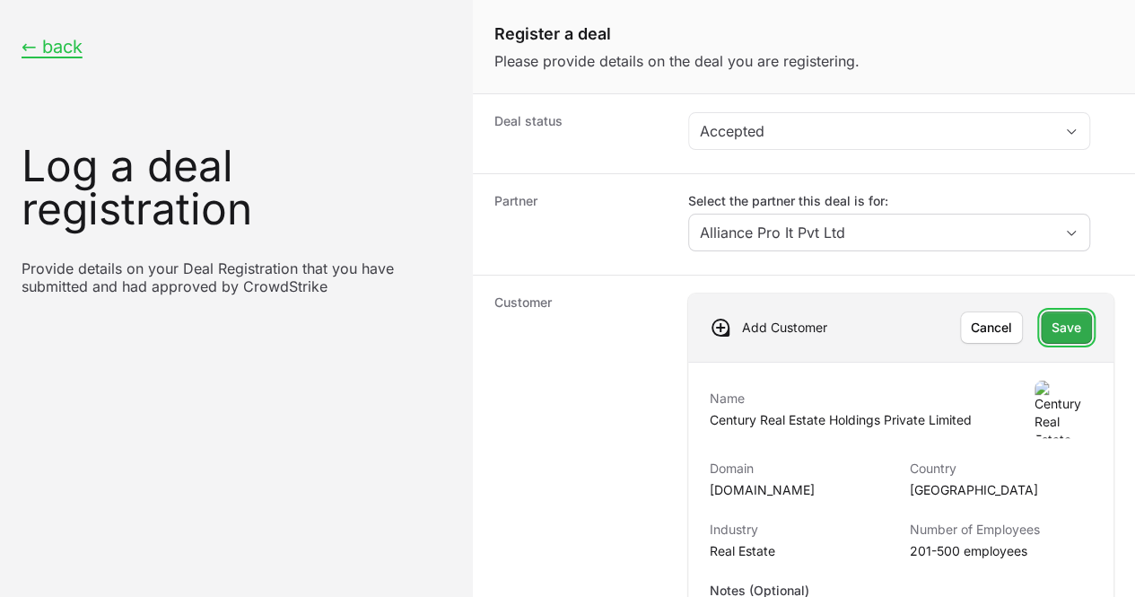
click at [1052, 320] on span "Save" at bounding box center [1067, 328] width 30 height 22
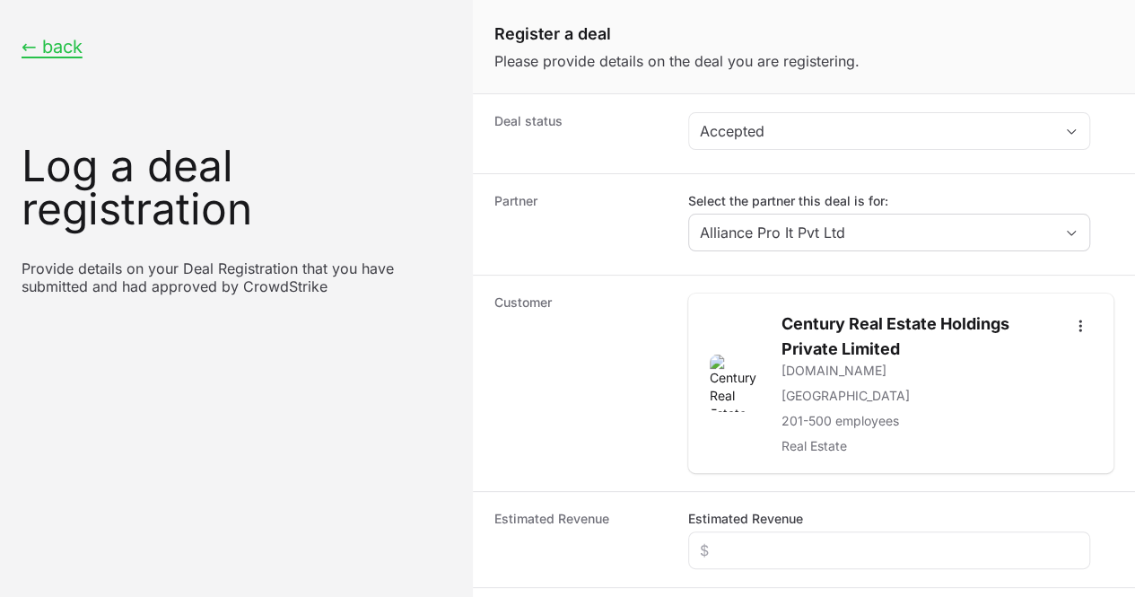
scroll to position [206, 0]
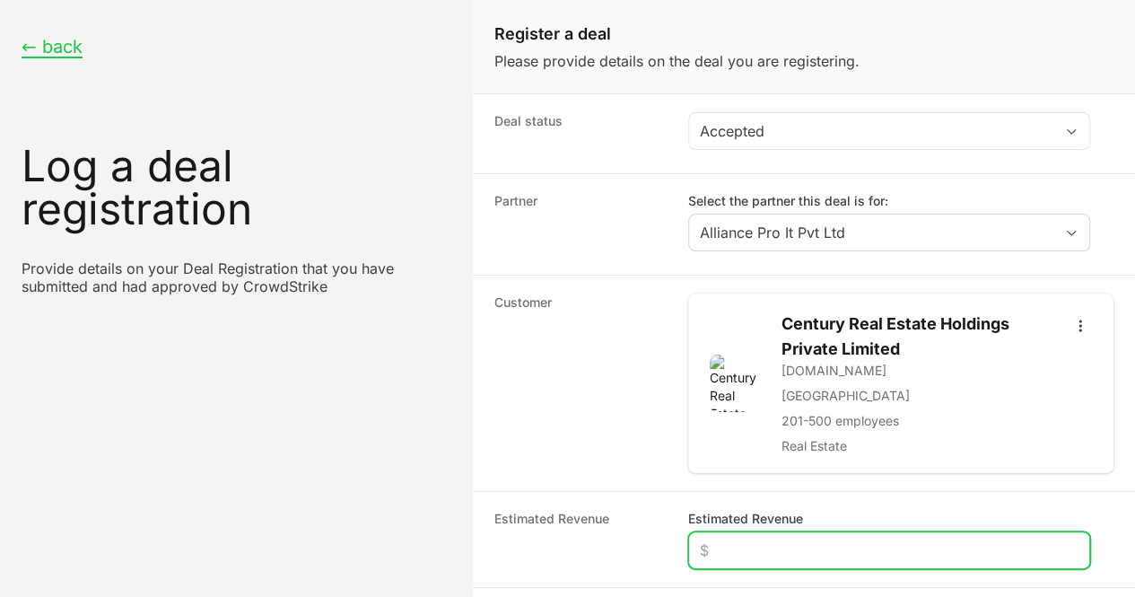
click at [820, 539] on input "Estimated Revenue" at bounding box center [889, 550] width 379 height 22
type input "$2"
type input "$4,200"
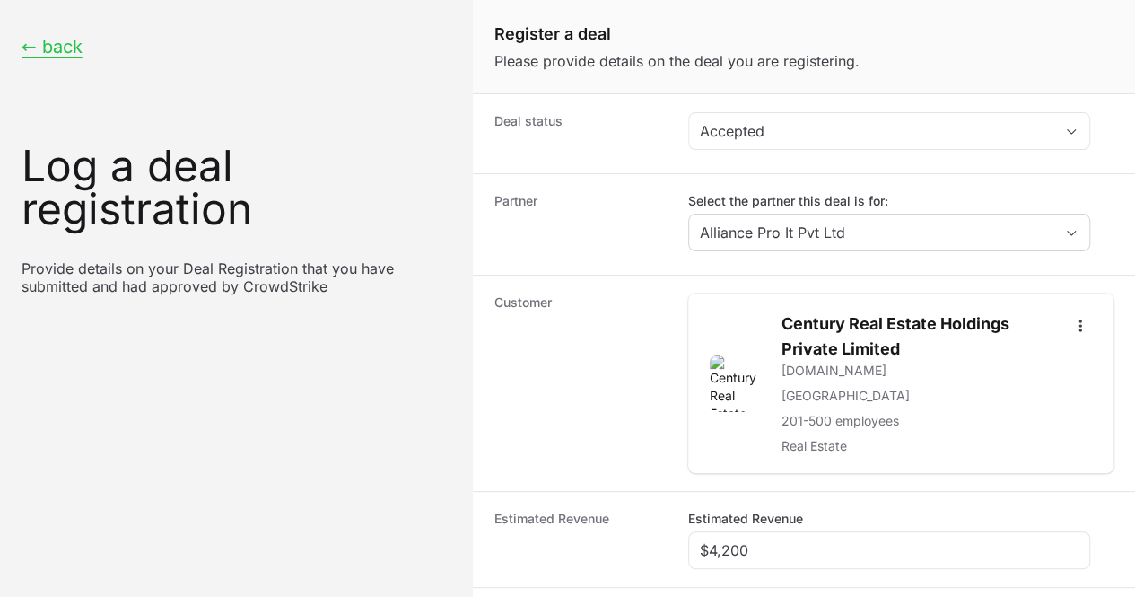
paste input "Century Real Estate Pvt Ltd"
type input "Century Real Estate Pvt Ltd"
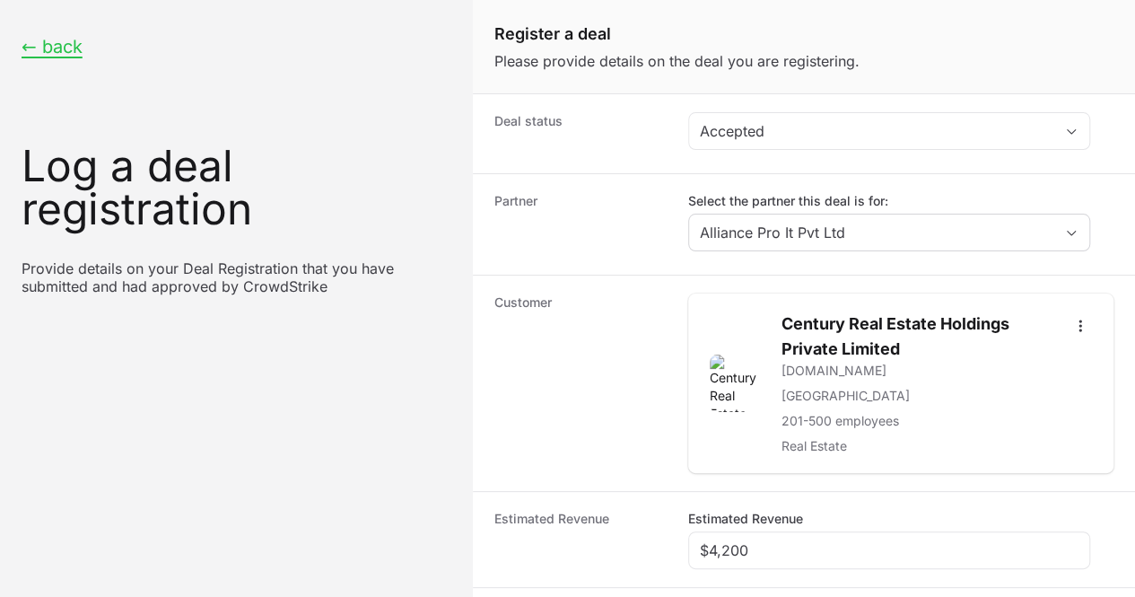
radio input "true"
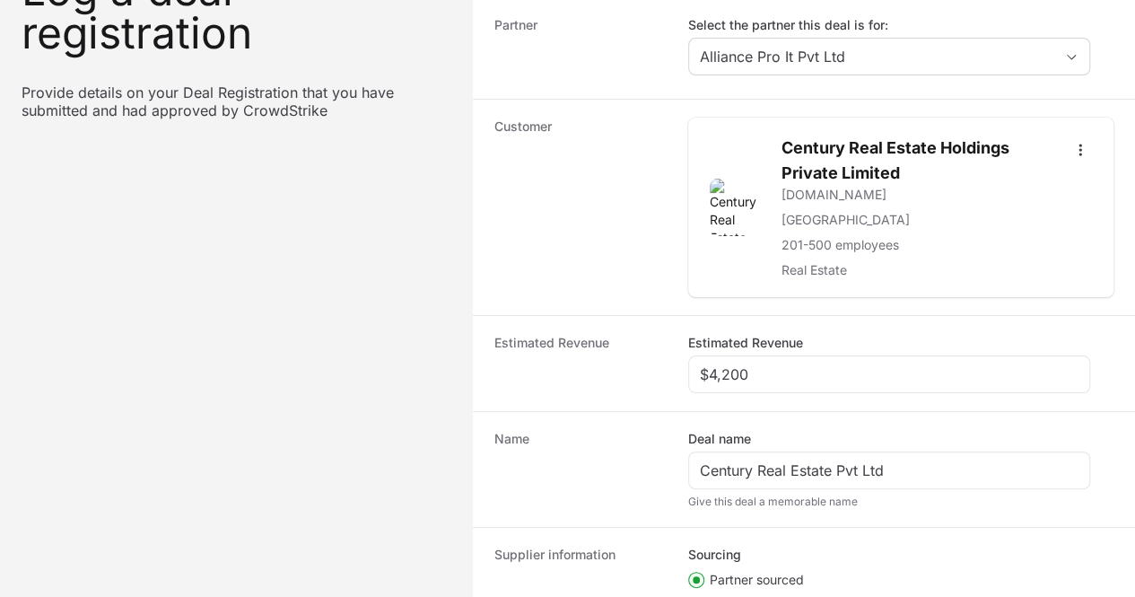
scroll to position [368, 0]
paste input "DR-a45b2b18"
type input "DR-a45b2b18"
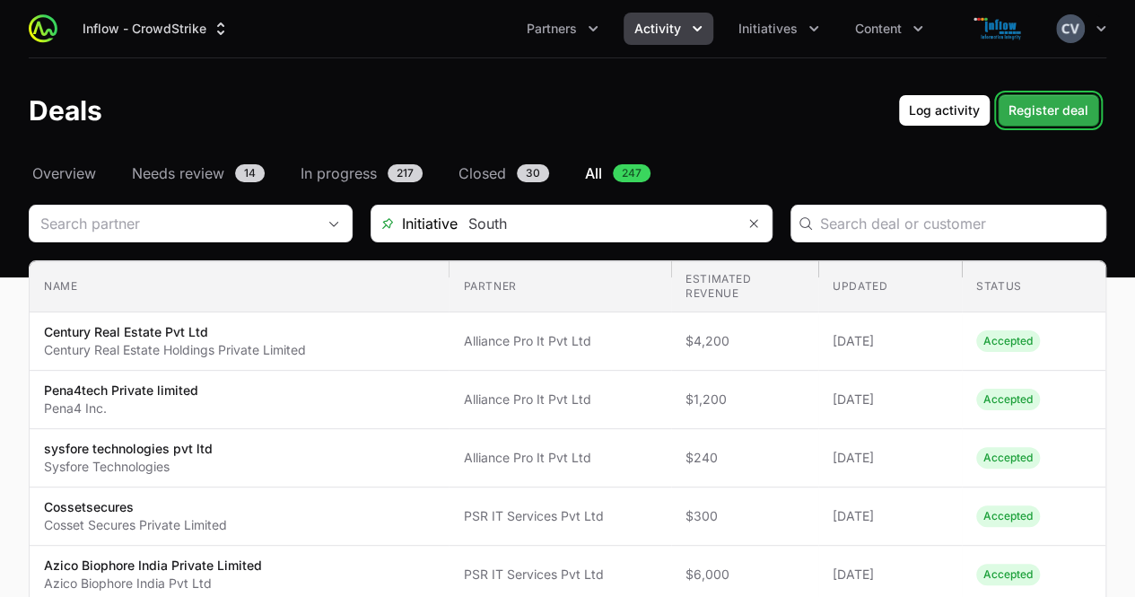
click at [1050, 114] on span "Register deal" at bounding box center [1048, 111] width 80 height 22
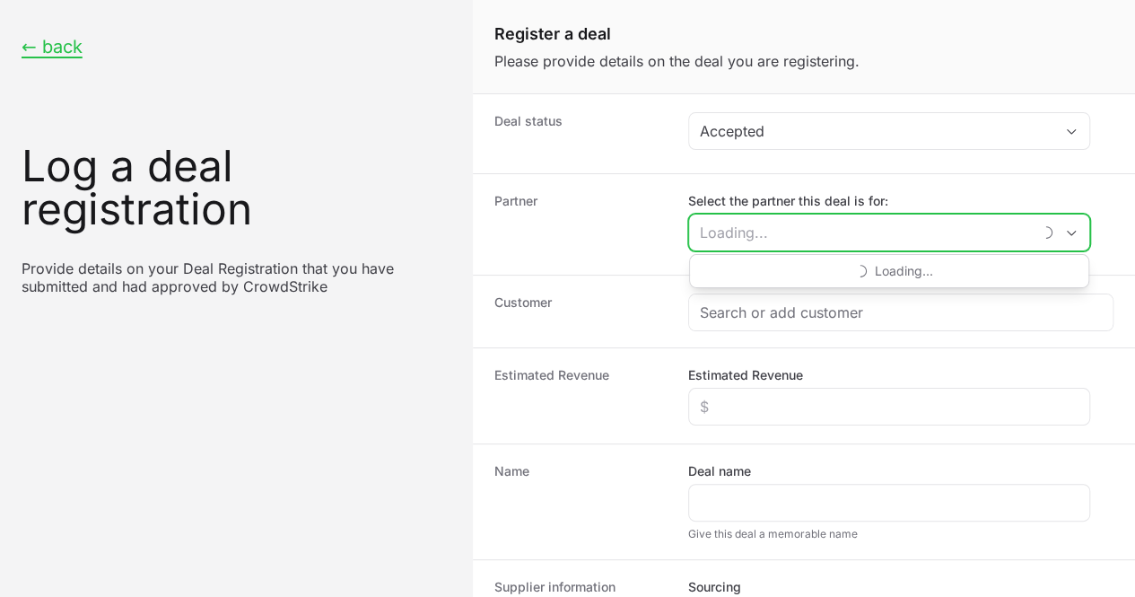
click at [813, 232] on input "Select the partner this deal is for:" at bounding box center [860, 232] width 343 height 36
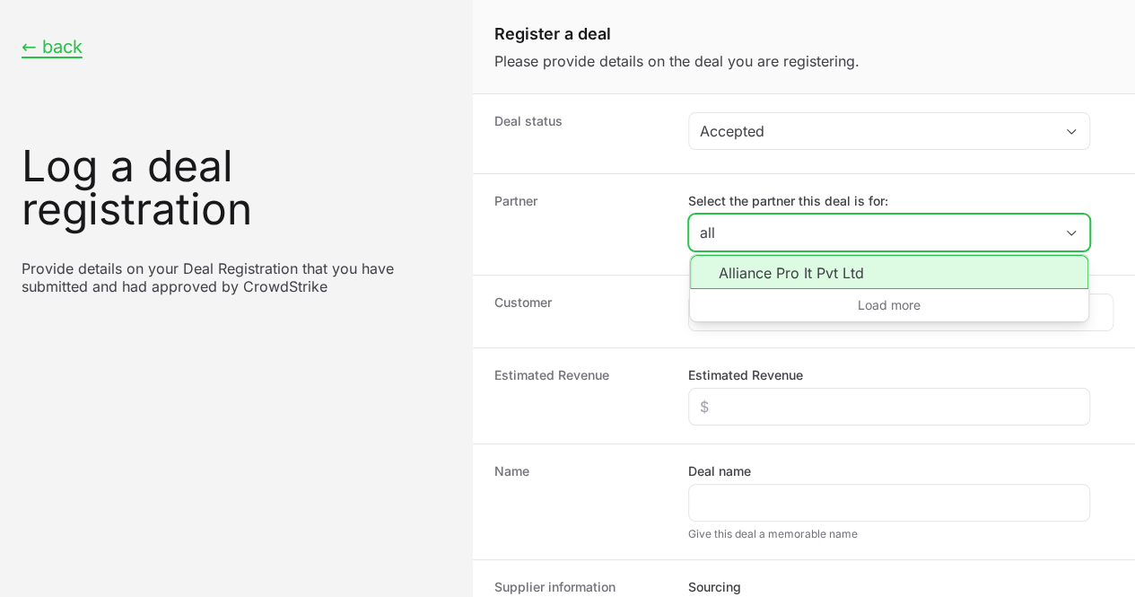
click at [781, 268] on li "Alliance Pro It Pvt Ltd" at bounding box center [889, 272] width 398 height 34
type input "Alliance Pro It Pvt Ltd"
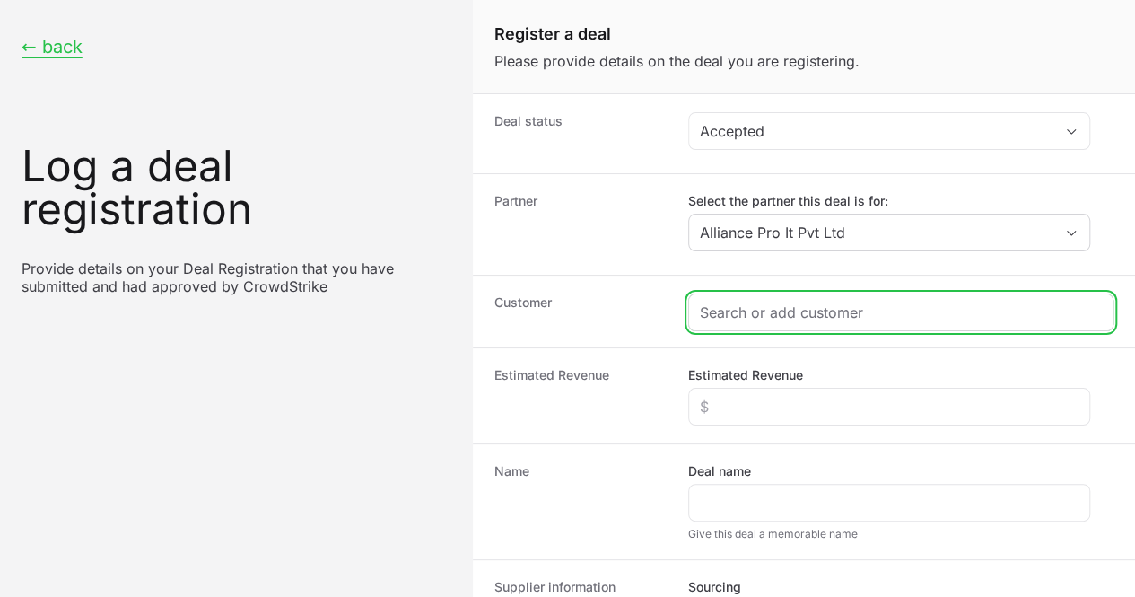
click at [736, 315] on input "Create activity form" at bounding box center [901, 312] width 402 height 22
paste input "Intelux Electronics Pvt. Ltd."
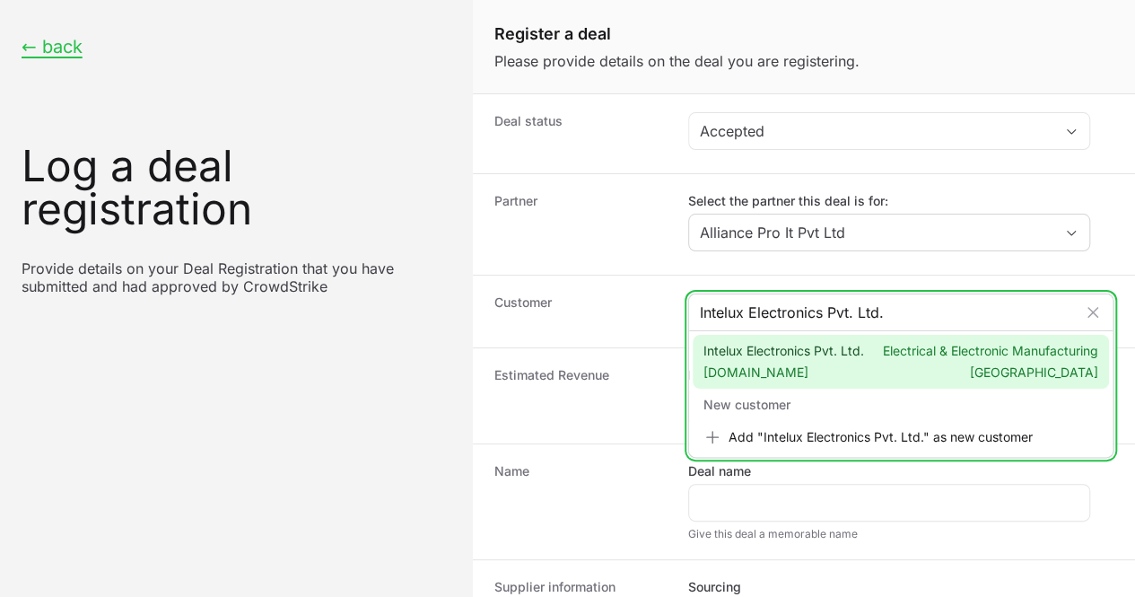
type input "Intelux Electronics Pvt. Ltd."
click at [716, 381] on span "[DOMAIN_NAME]" at bounding box center [783, 372] width 161 height 18
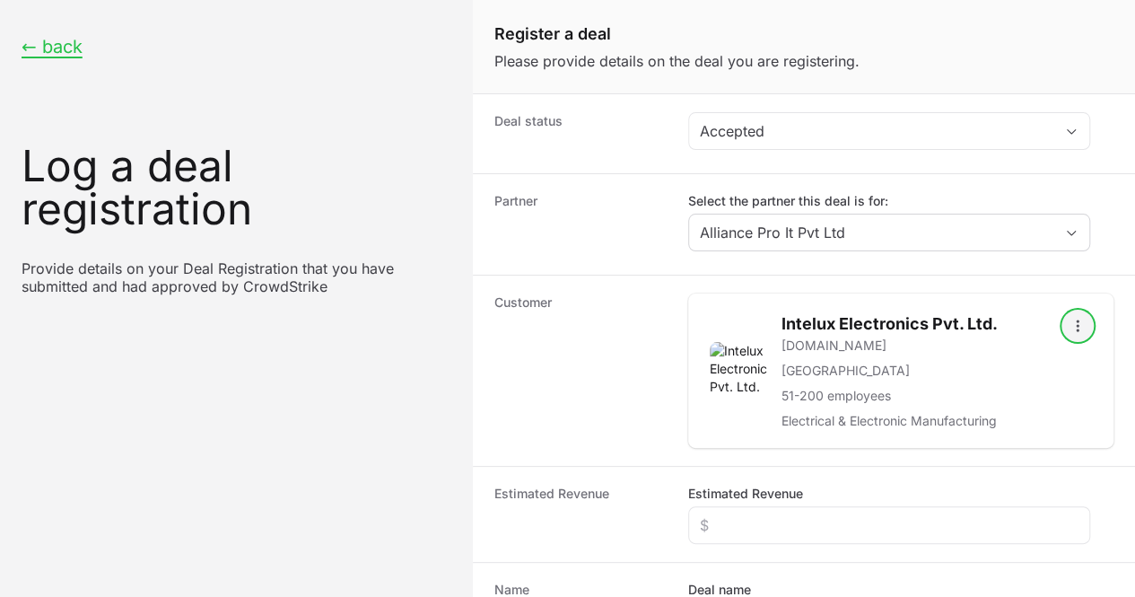
click at [1069, 319] on icon "Open options" at bounding box center [1078, 326] width 18 height 18
click at [621, 376] on html "← back Log a deal registration Provide details on your Deal Registration that y…" at bounding box center [567, 458] width 1135 height 916
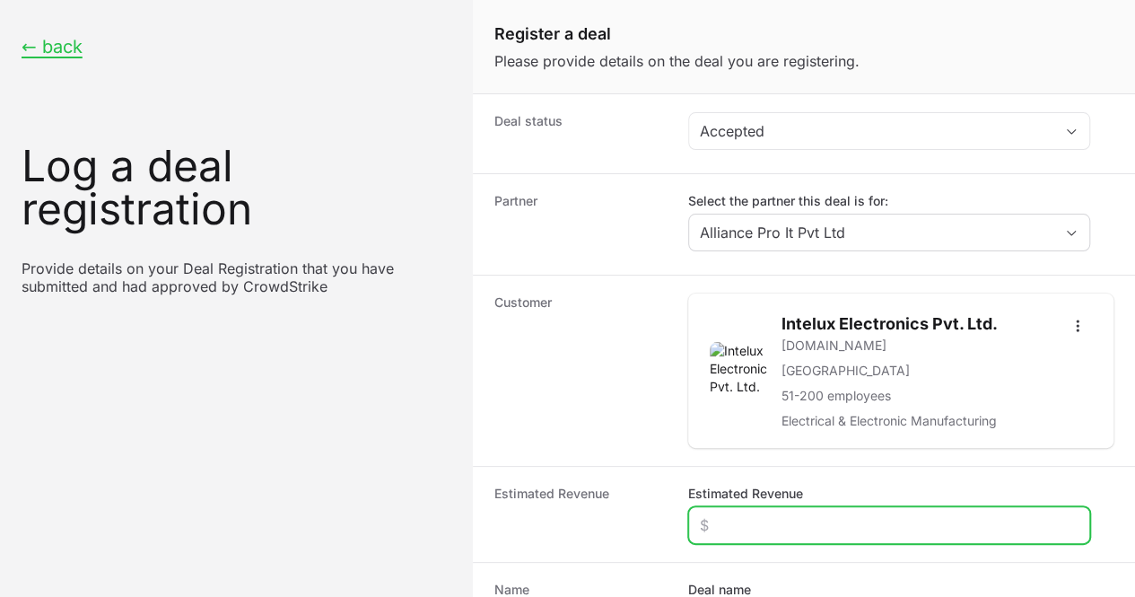
click at [772, 514] on input "Estimated Revenue" at bounding box center [889, 525] width 379 height 22
type input "$2,400"
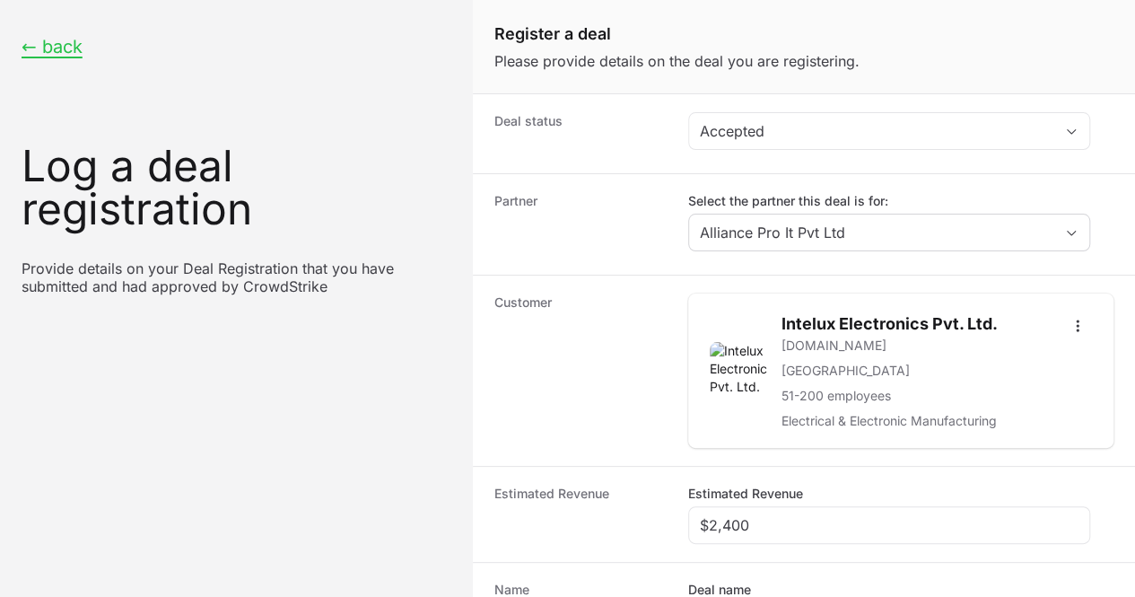
paste input "Intelux Electronics Pvt. Ltd."
type input "Intelux Electronics Pvt. Ltd."
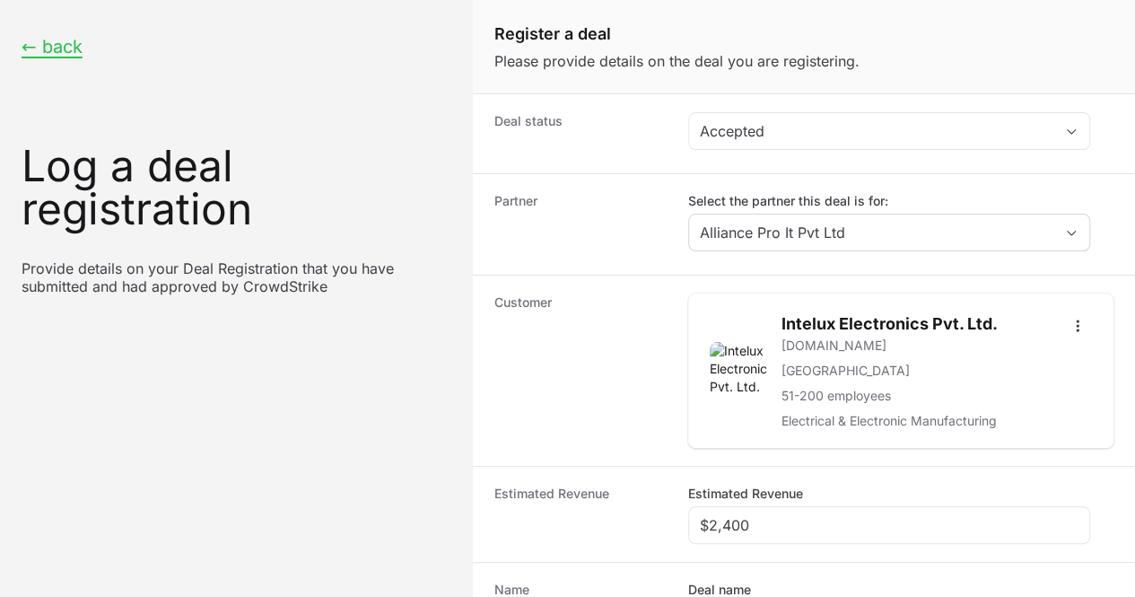
radio input "true"
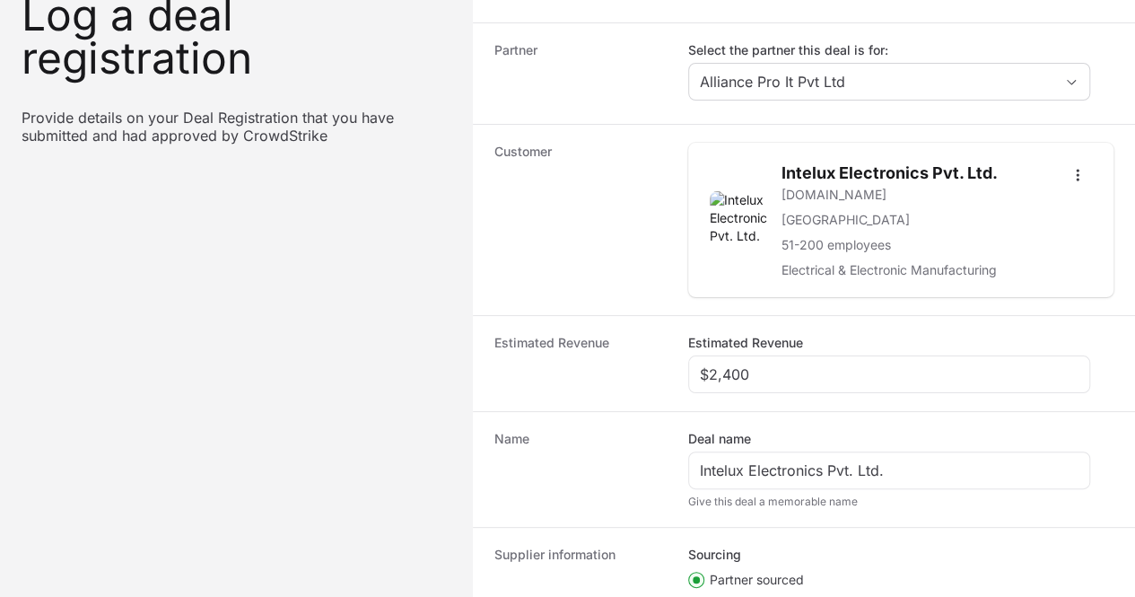
paste input "DR-e3774bd1"
type input "DR-e3774bd1"
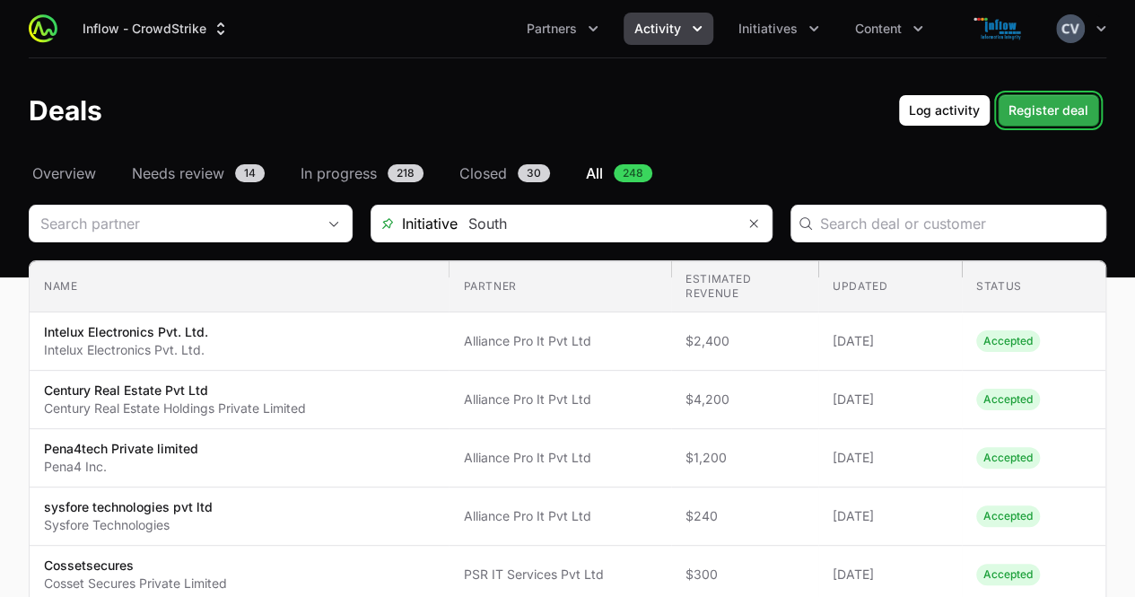
click at [1067, 110] on span "Register deal" at bounding box center [1048, 111] width 80 height 22
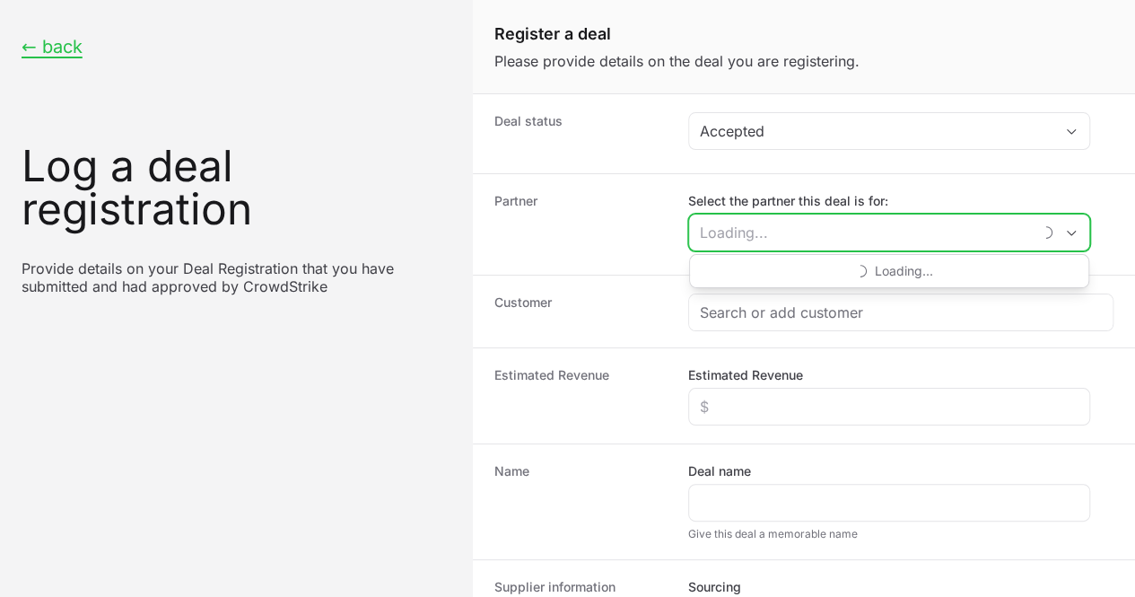
click at [956, 234] on input "Select the partner this deal is for:" at bounding box center [860, 232] width 343 height 36
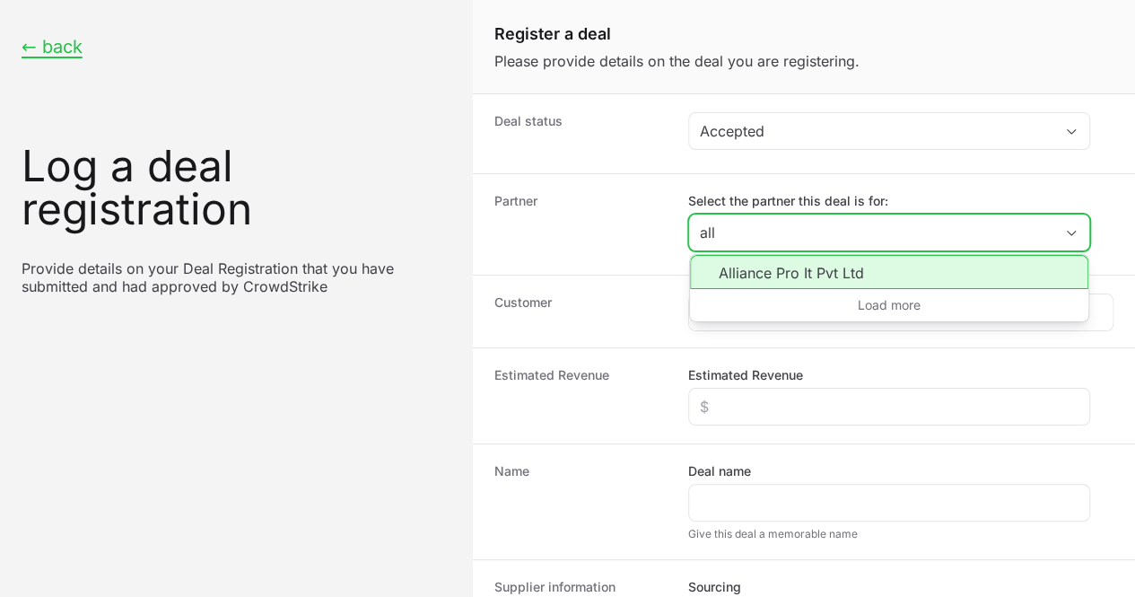
click at [835, 272] on li "Alliance Pro It Pvt Ltd" at bounding box center [889, 272] width 398 height 34
type input "Alliance Pro It Pvt Ltd"
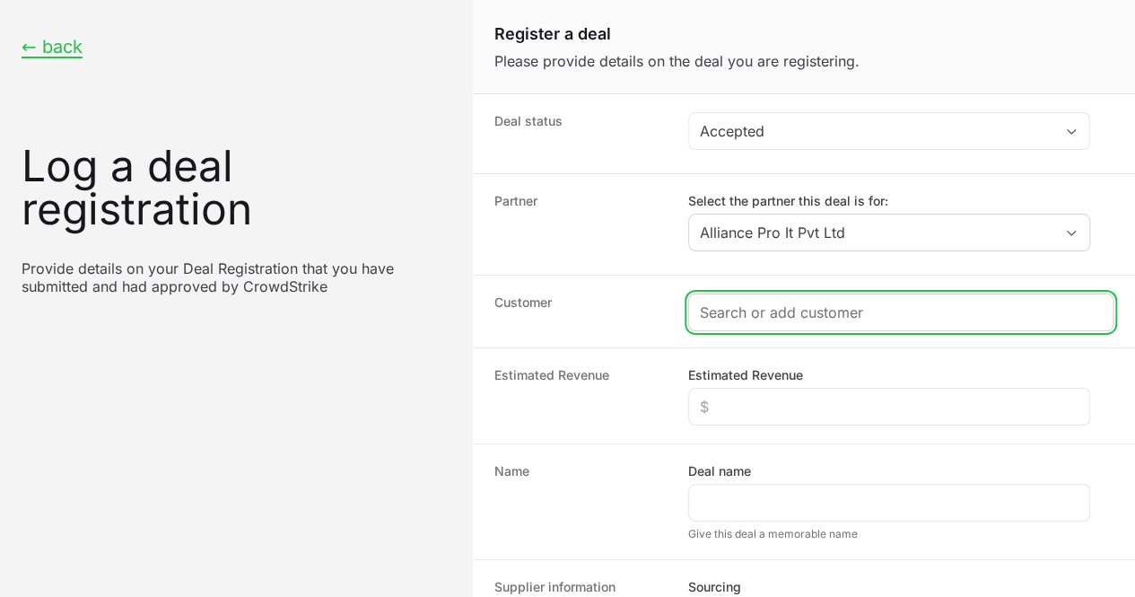
click at [773, 310] on input "Create activity form" at bounding box center [901, 312] width 402 height 22
paste input "LOLC INDIA FINANCE PRIVATE LIMITED"
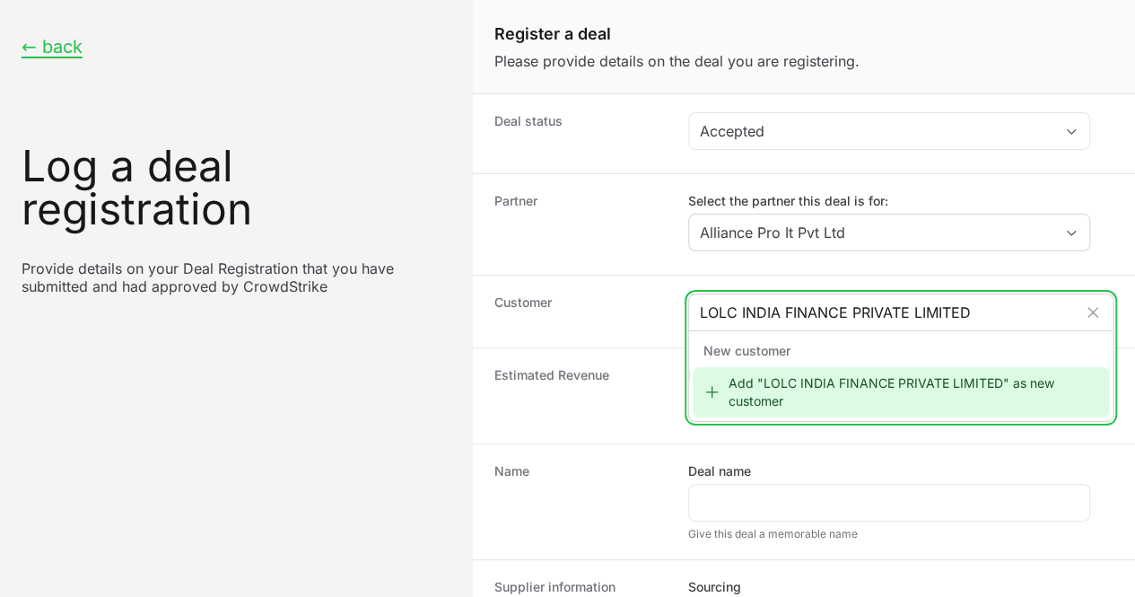
type input "LOLC INDIA FINANCE PRIVATE LIMITED"
click at [711, 386] on icon "Create activity form" at bounding box center [712, 392] width 12 height 12
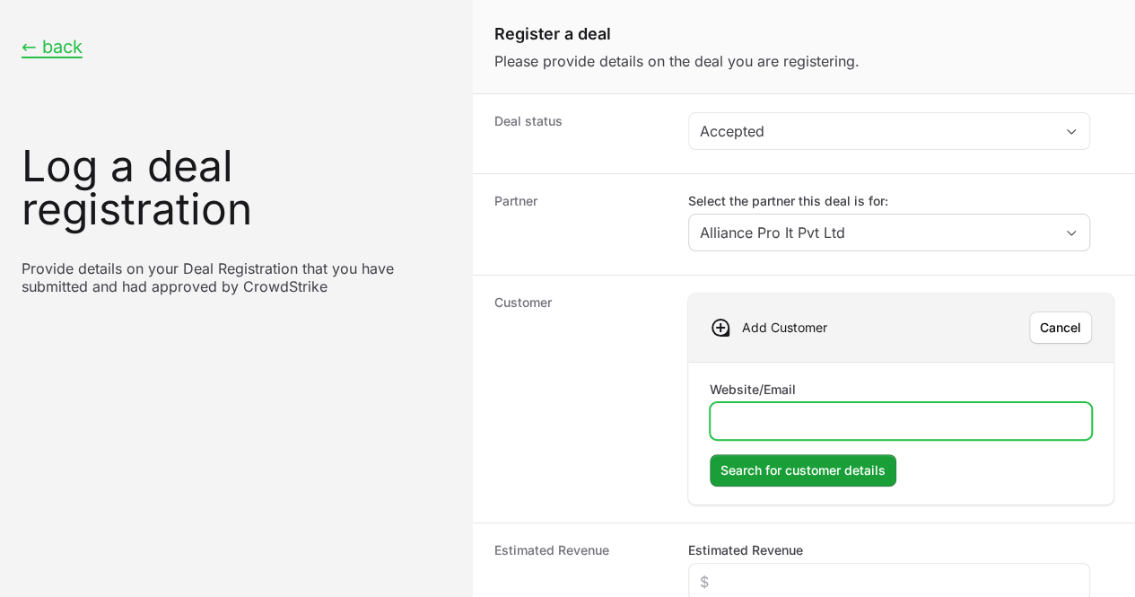
click at [761, 423] on input "Website/Email" at bounding box center [900, 421] width 359 height 22
type input "[DOMAIN_NAME]"
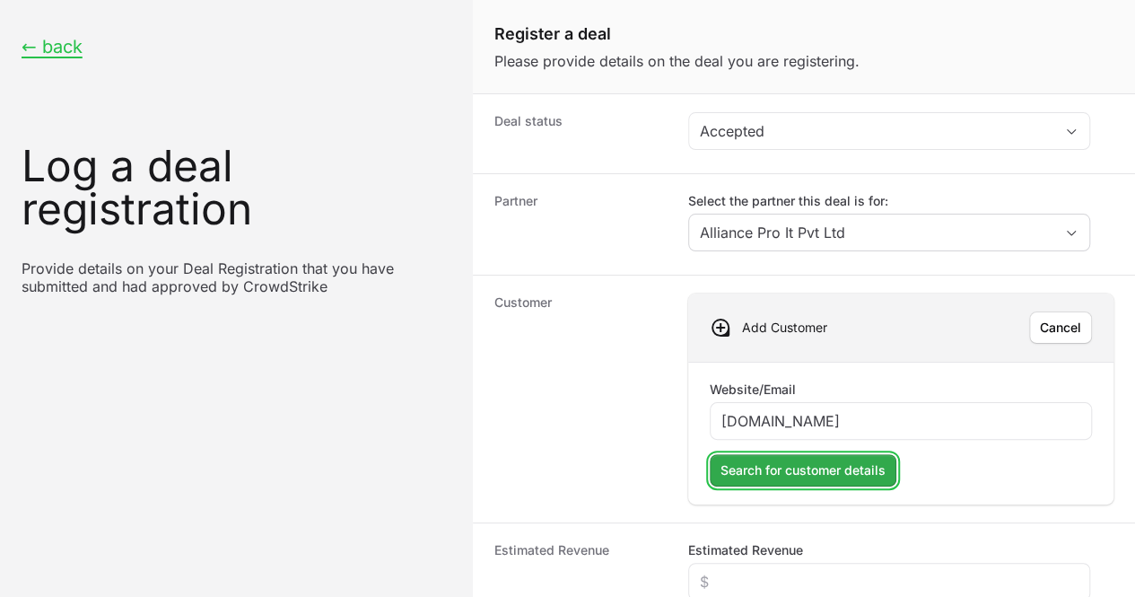
click at [764, 469] on span "Search for customer details" at bounding box center [802, 470] width 165 height 22
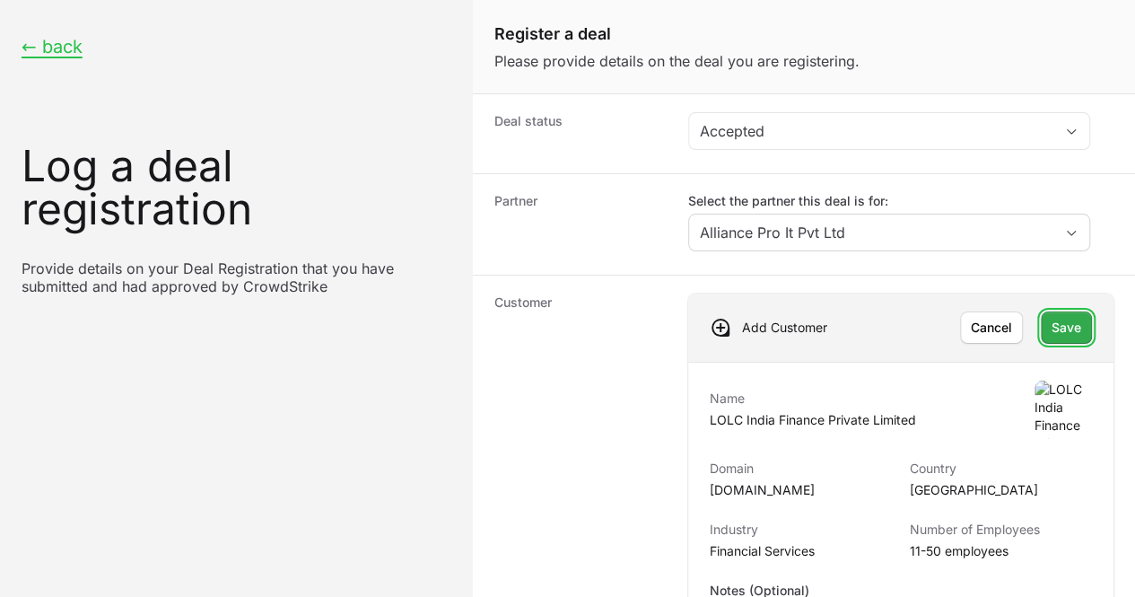
click at [1052, 327] on span "Save" at bounding box center [1067, 328] width 30 height 22
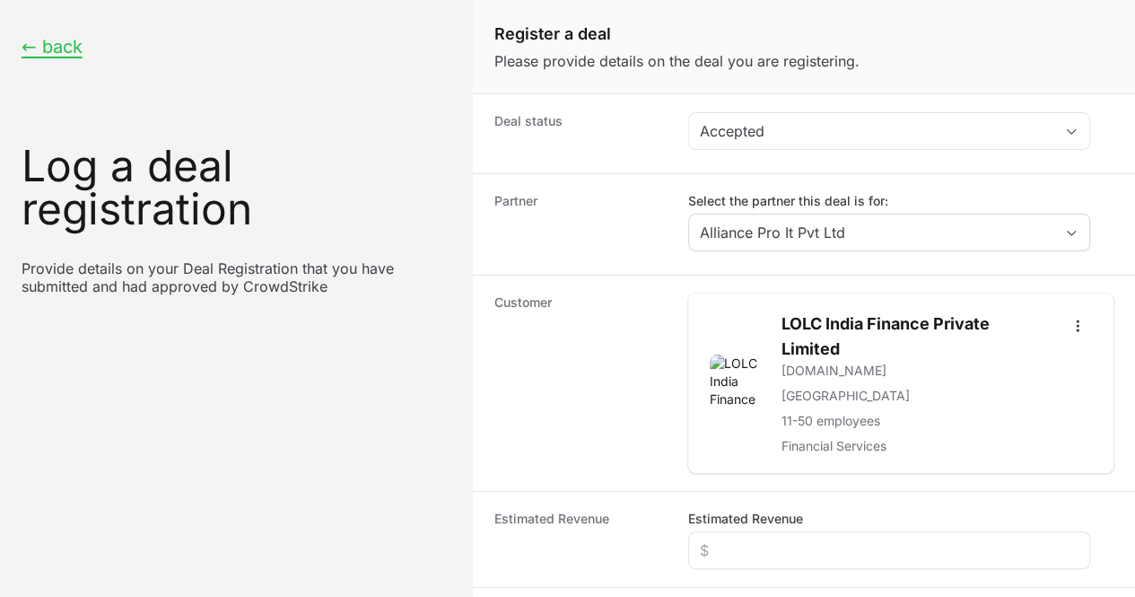
scroll to position [153, 0]
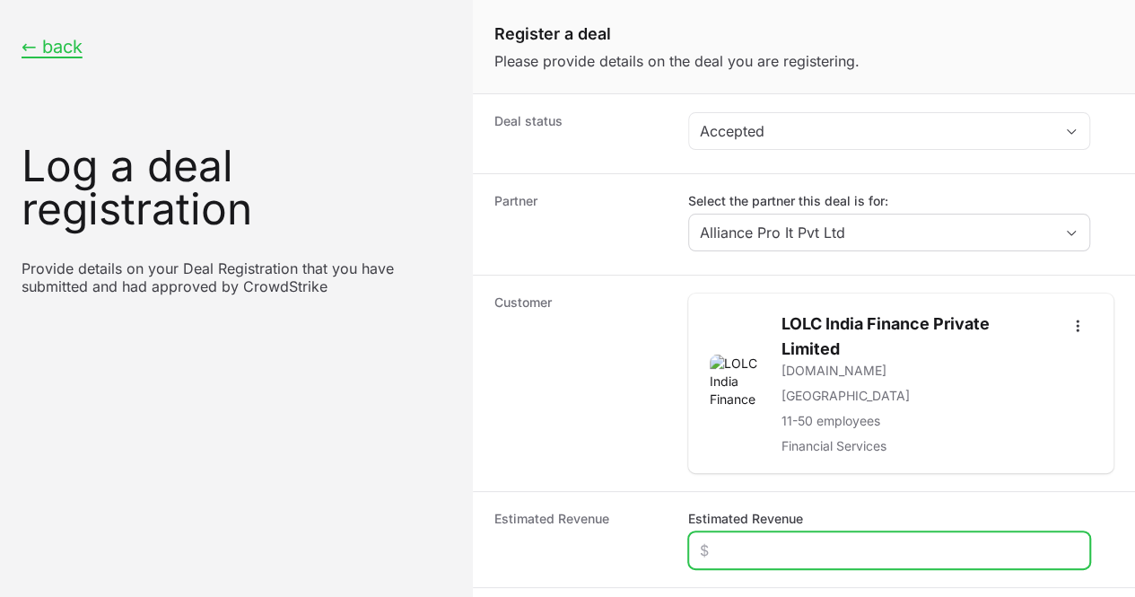
click at [785, 539] on input "Estimated Revenue" at bounding box center [889, 550] width 379 height 22
type input "$300"
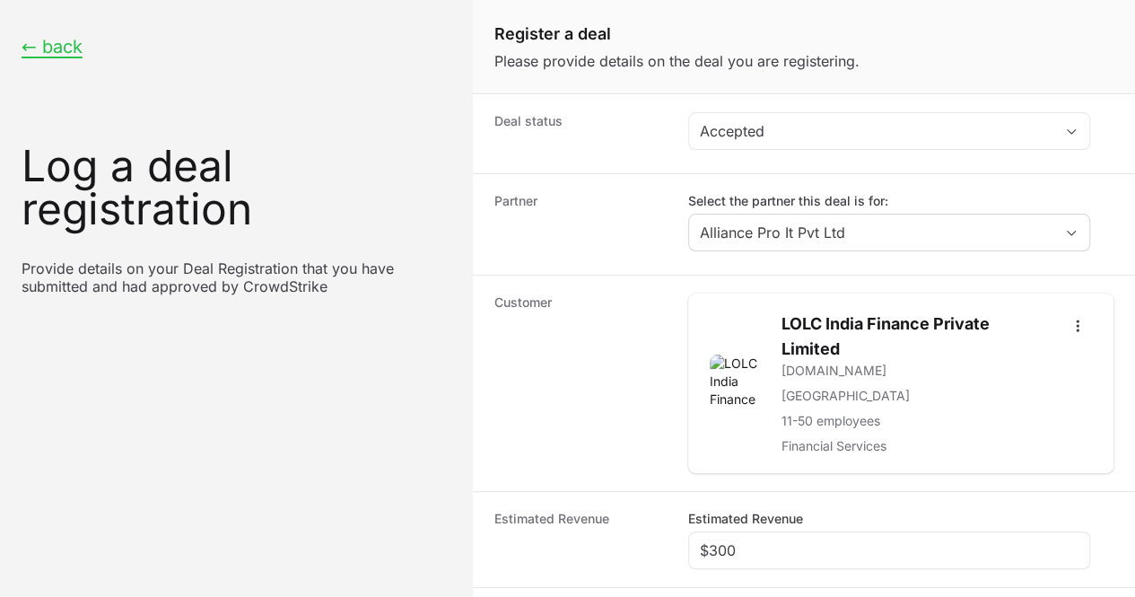
paste input "LOLC INDIA FINANCE PRIVATE LIMITED"
type input "LOLC INDIA FINANCE PRIVATE LIMITED"
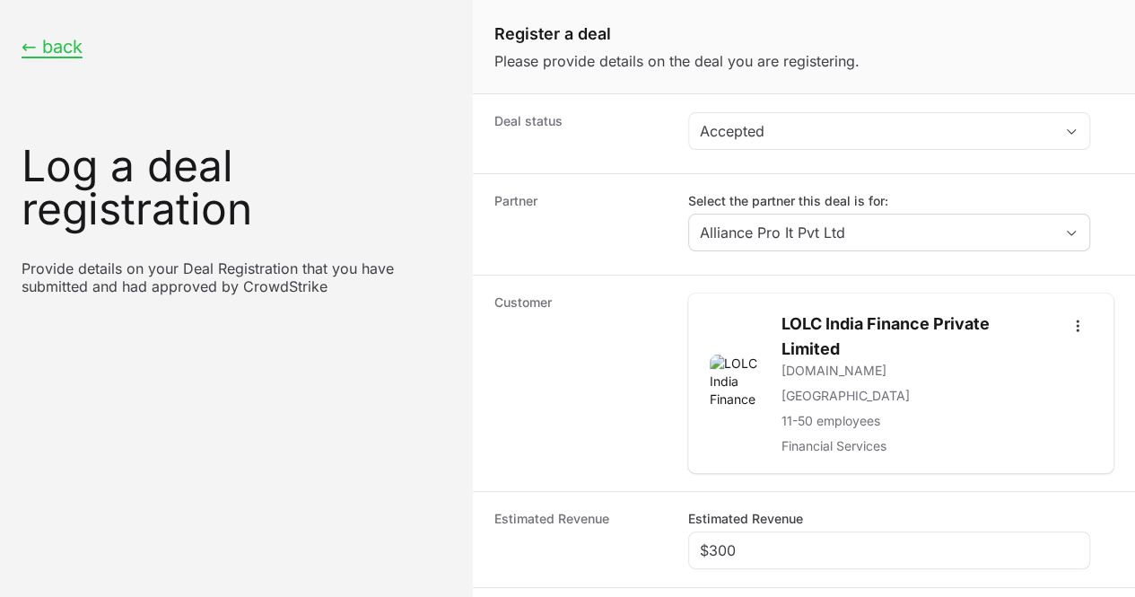
radio input "true"
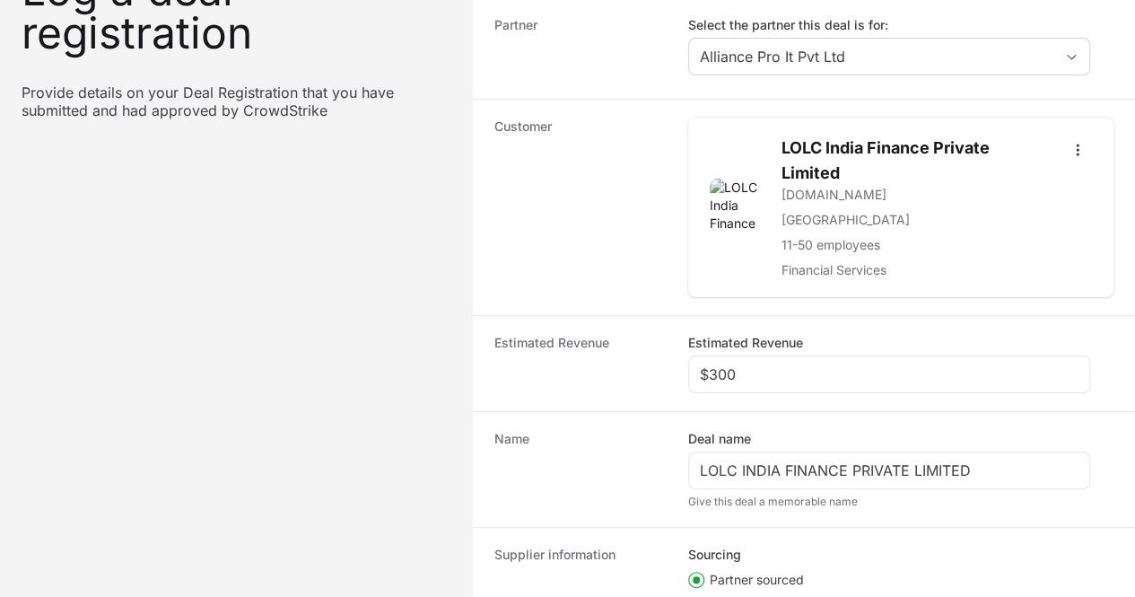
paste input "DR-eeea56a5"
type input "DR-eeea56a5"
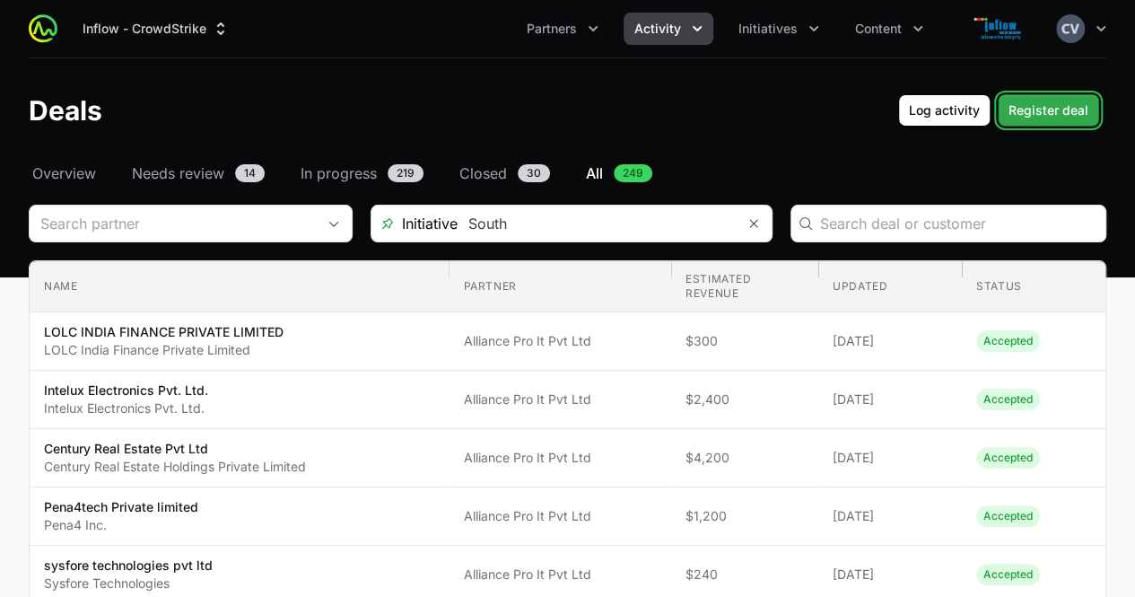
click at [1031, 109] on span "Register deal" at bounding box center [1048, 111] width 80 height 22
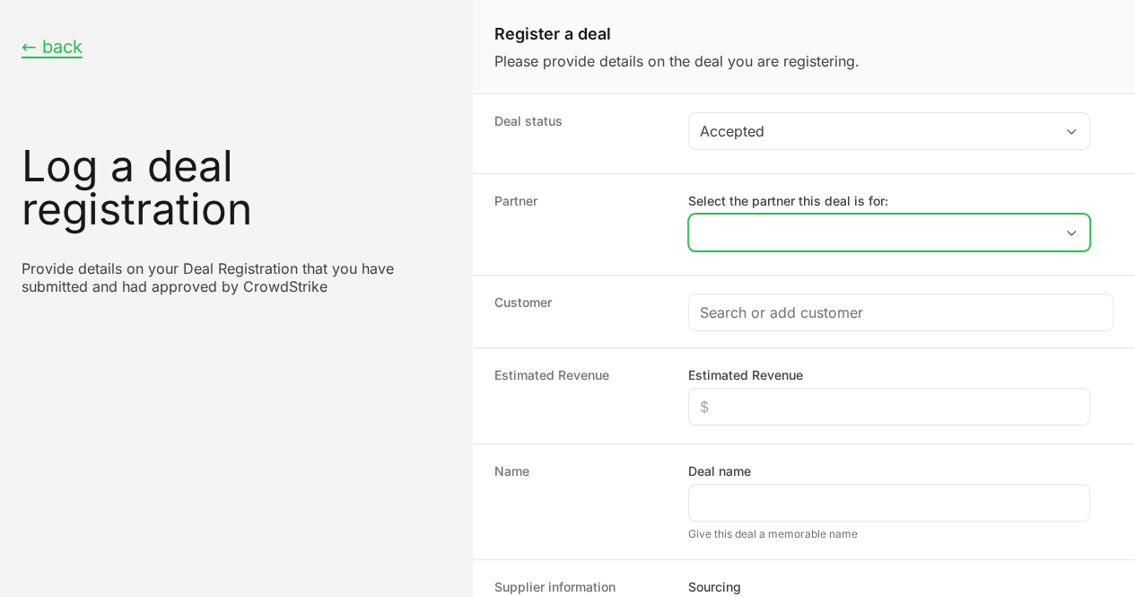
click at [1071, 231] on icon "Open" at bounding box center [1071, 233] width 14 height 6
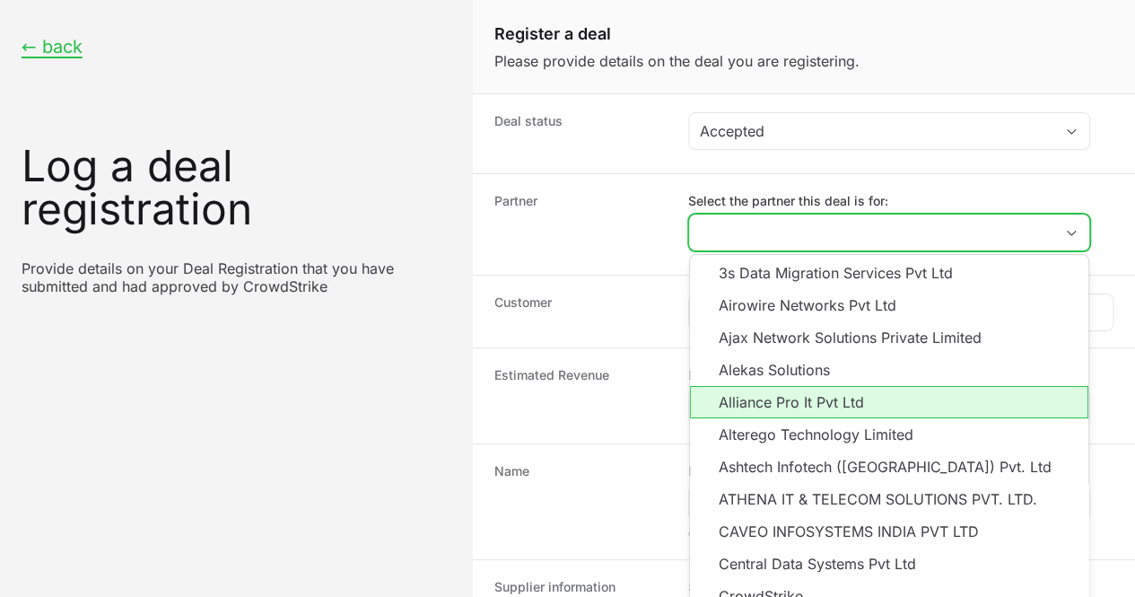
click at [760, 406] on li "Alliance Pro It Pvt Ltd" at bounding box center [889, 402] width 398 height 32
type input "Alliance Pro It Pvt Ltd"
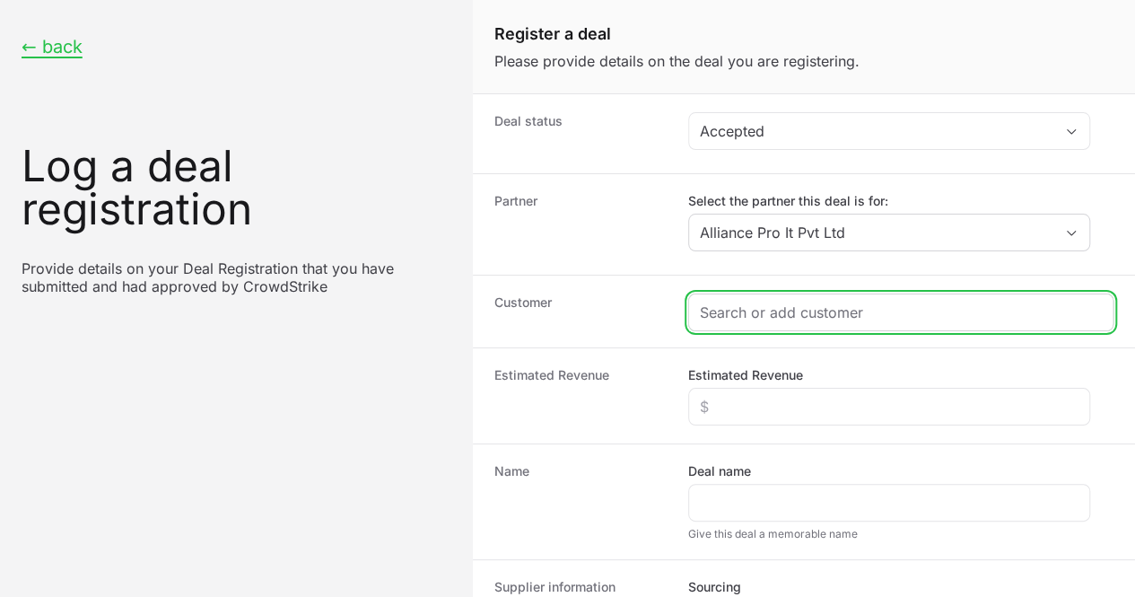
click at [739, 309] on input "Create activity form" at bounding box center [901, 312] width 402 height 22
paste input "[GEOGRAPHIC_DATA]"
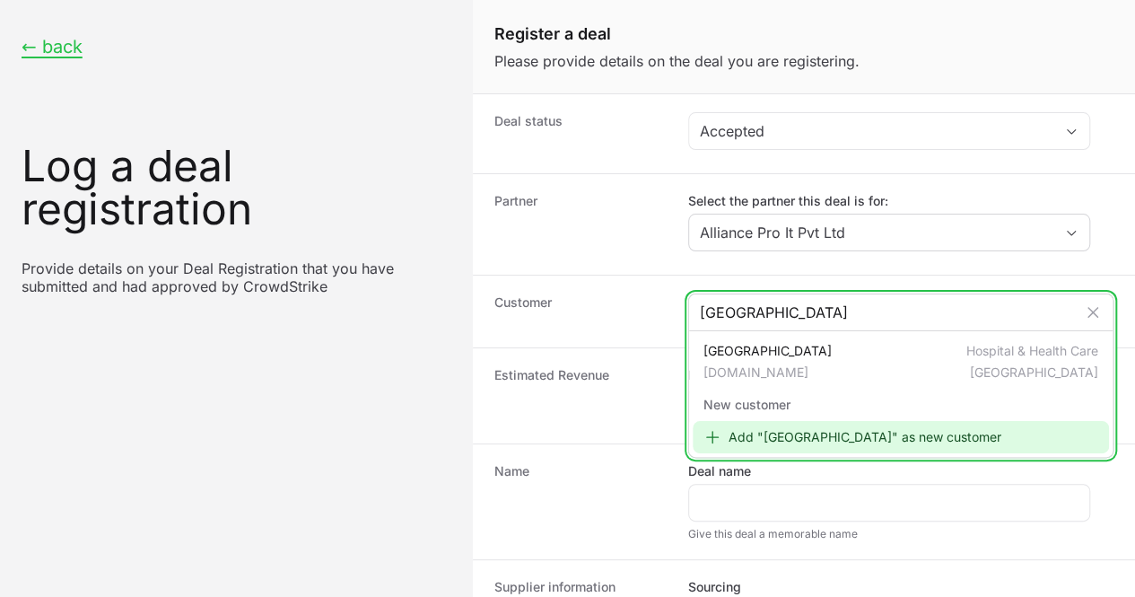
type input "[GEOGRAPHIC_DATA]"
click at [714, 435] on icon "Create activity form" at bounding box center [712, 437] width 18 height 18
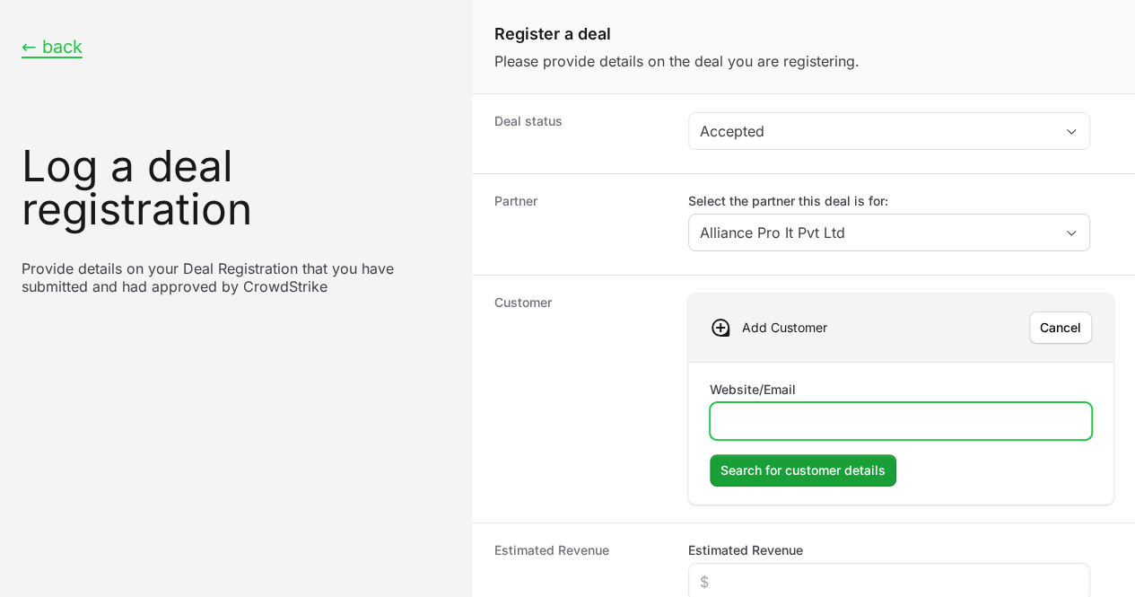
click at [757, 417] on input "Website/Email" at bounding box center [900, 421] width 359 height 22
type input "[DOMAIN_NAME]"
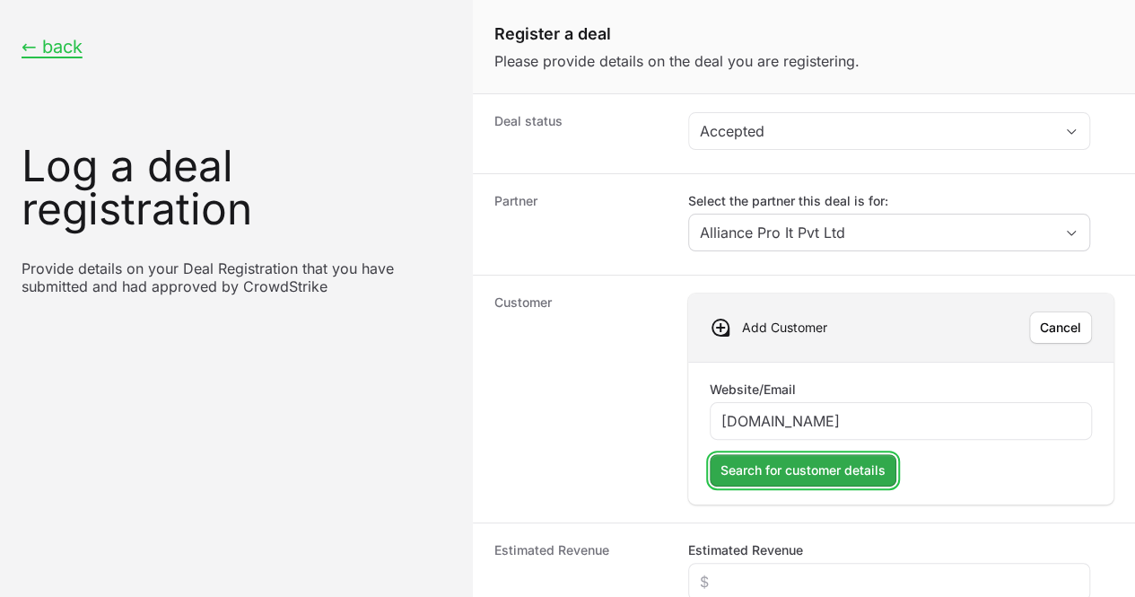
click at [779, 467] on span "Search for customer details" at bounding box center [802, 470] width 165 height 22
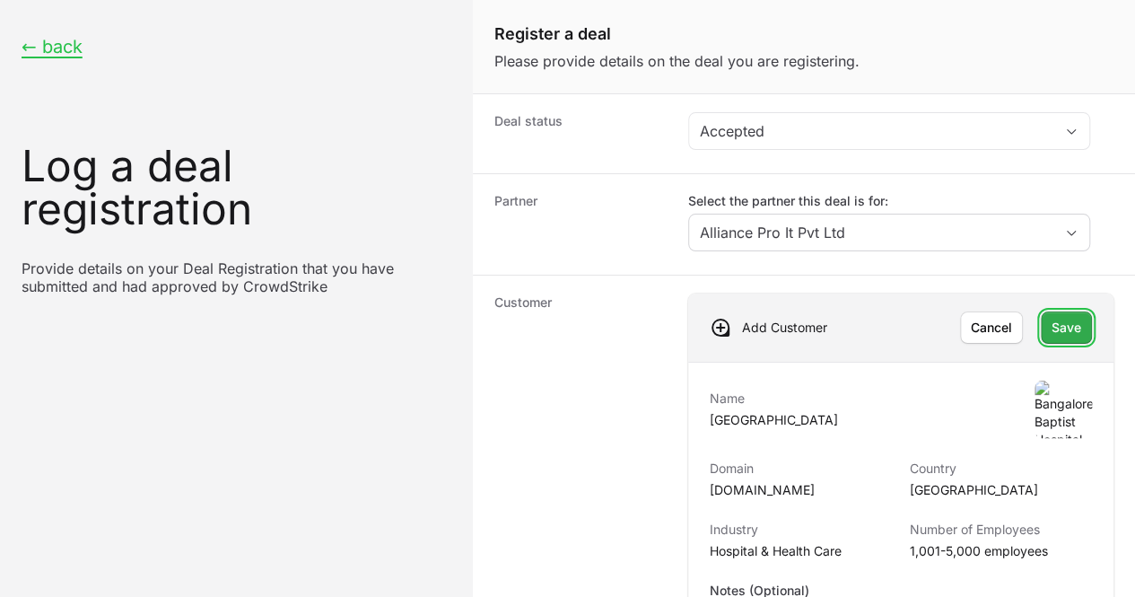
click at [1060, 324] on span "Save" at bounding box center [1067, 328] width 30 height 22
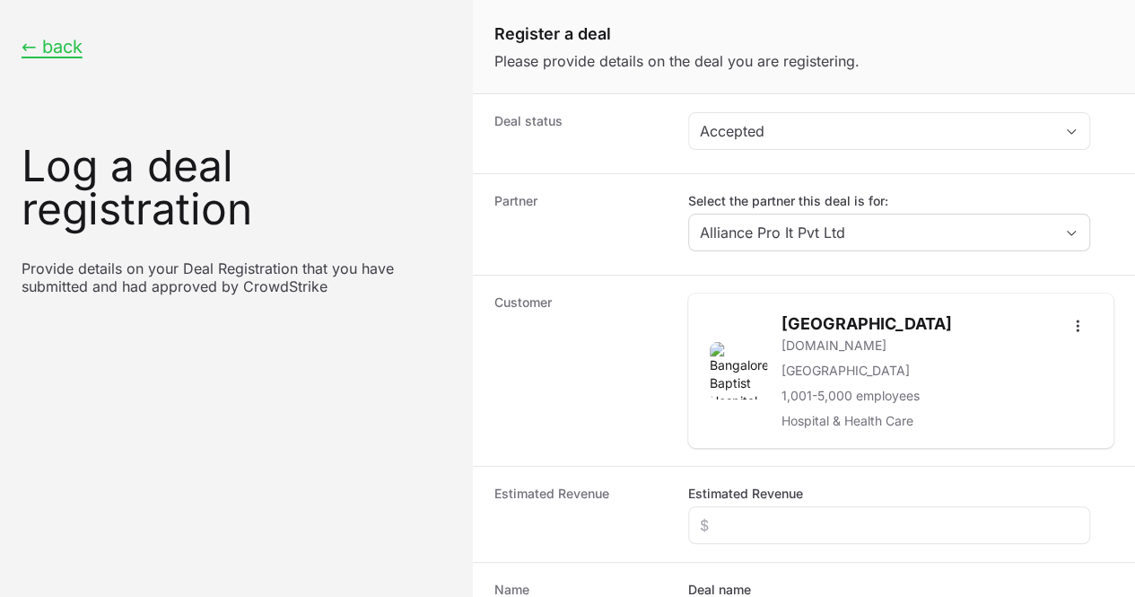
scroll to position [141, 0]
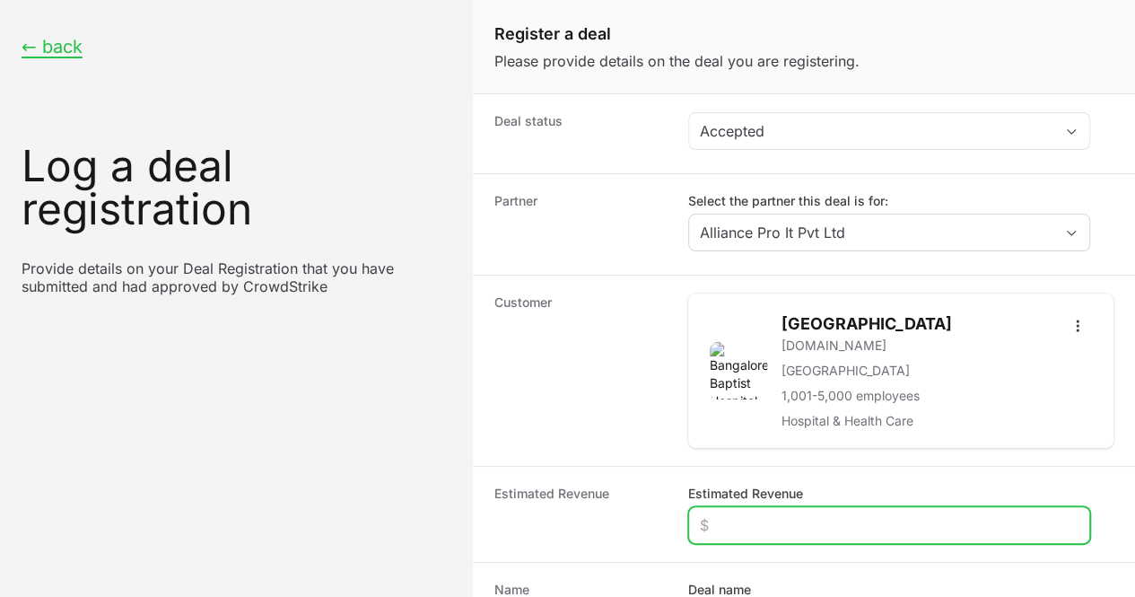
click at [747, 514] on input "Estimated Revenue" at bounding box center [889, 525] width 379 height 22
type input "$30,000"
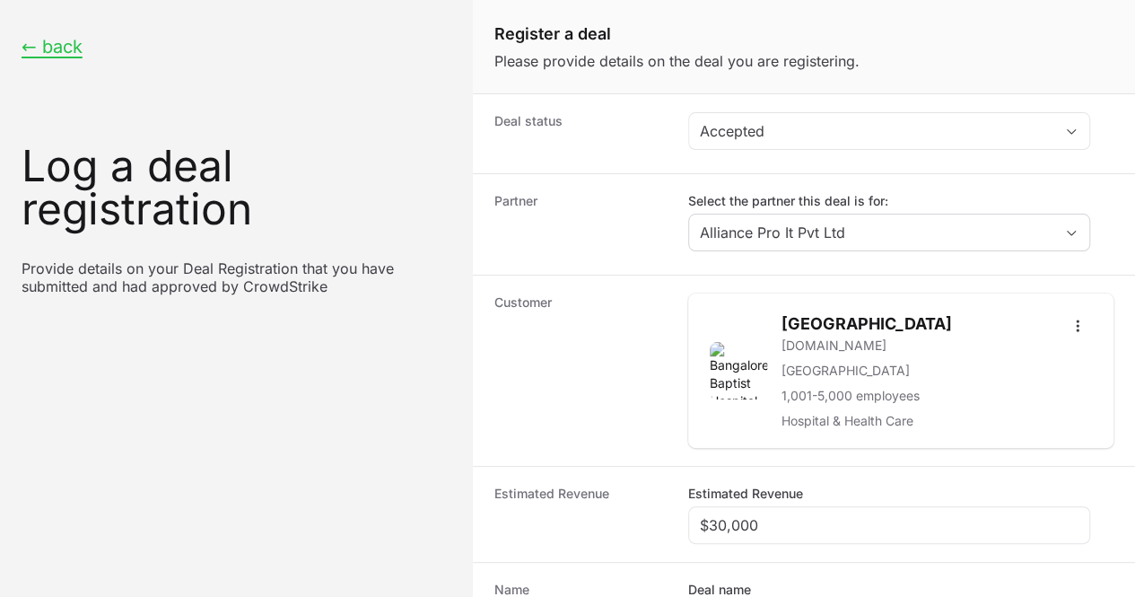
paste input "[GEOGRAPHIC_DATA]"
type input "[GEOGRAPHIC_DATA]"
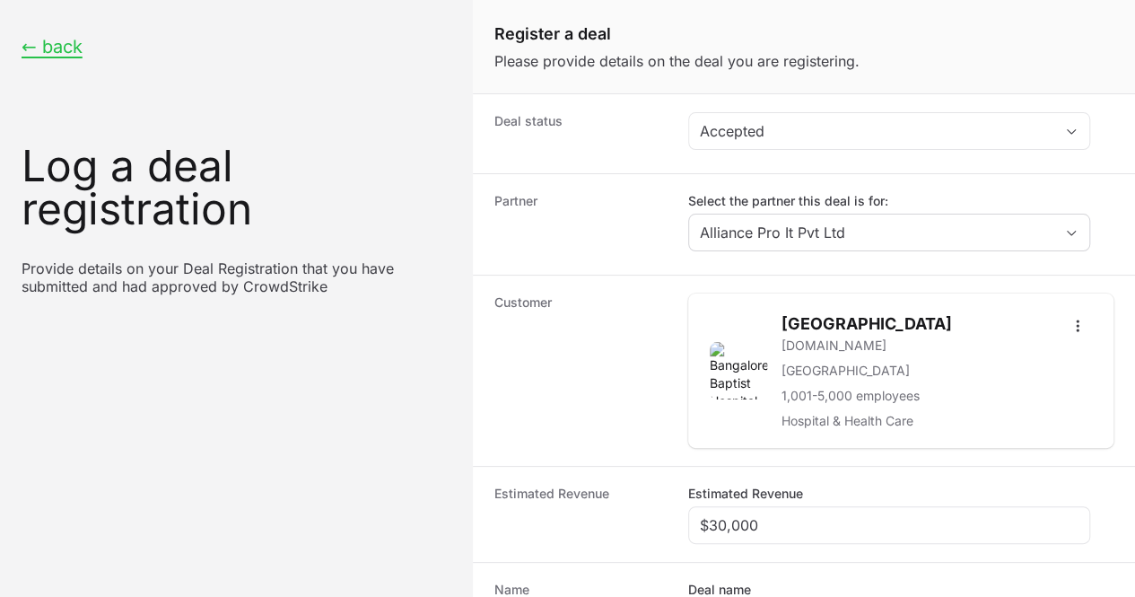
radio input "true"
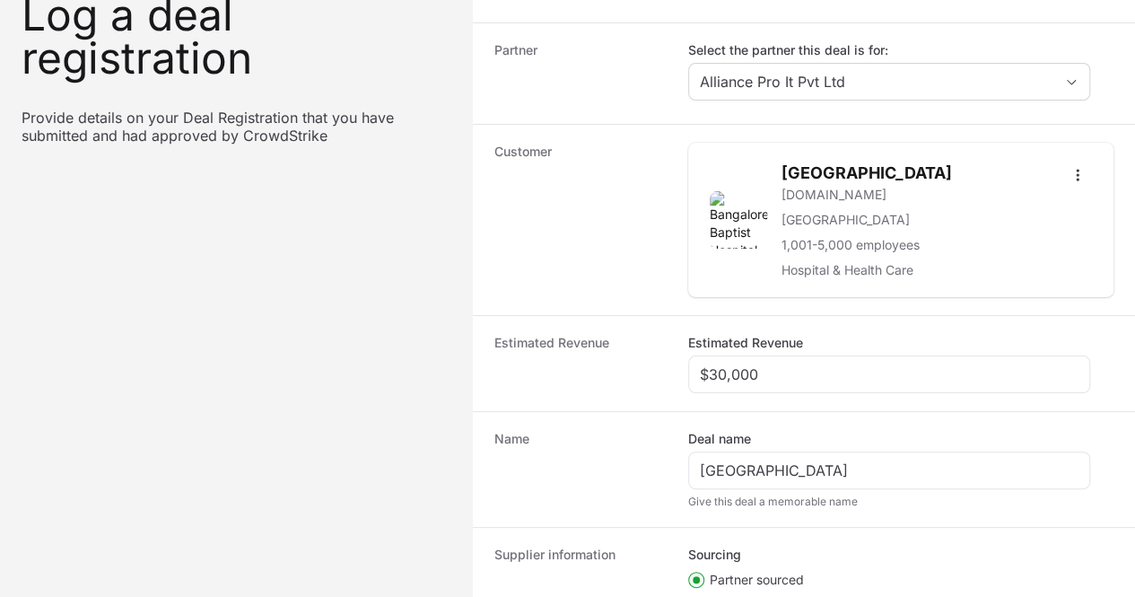
paste input "DR-e78324f9"
type input "DR-e78324f9"
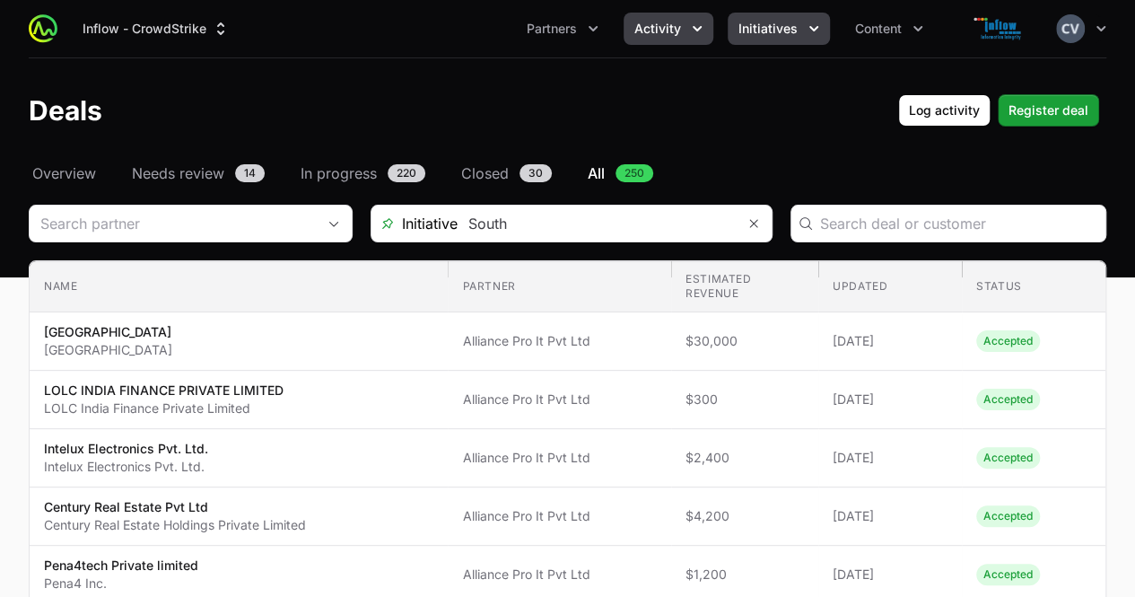
click at [809, 27] on icon "Initiatives menu" at bounding box center [813, 28] width 9 height 5
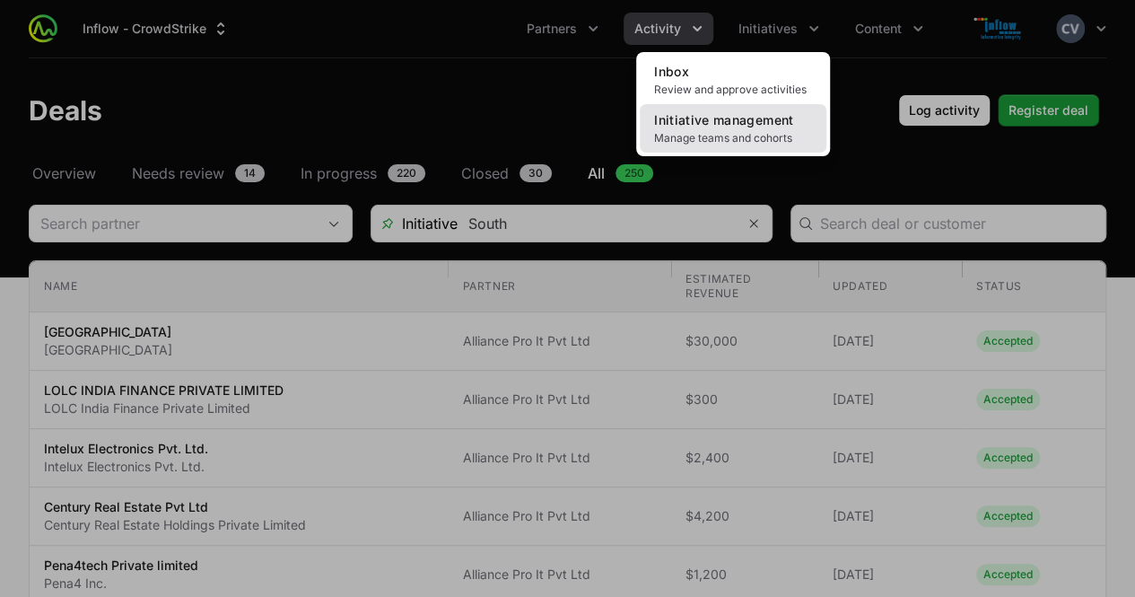
click at [738, 139] on span "Manage teams and cohorts" at bounding box center [733, 138] width 158 height 14
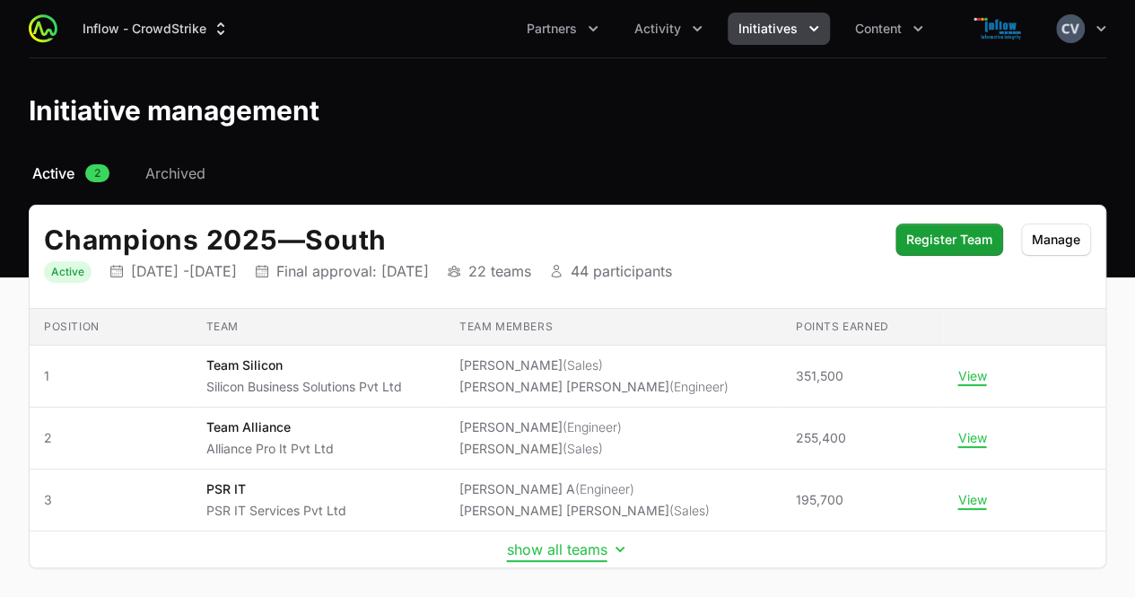
click at [619, 545] on icon "Initiative details" at bounding box center [620, 549] width 18 height 18
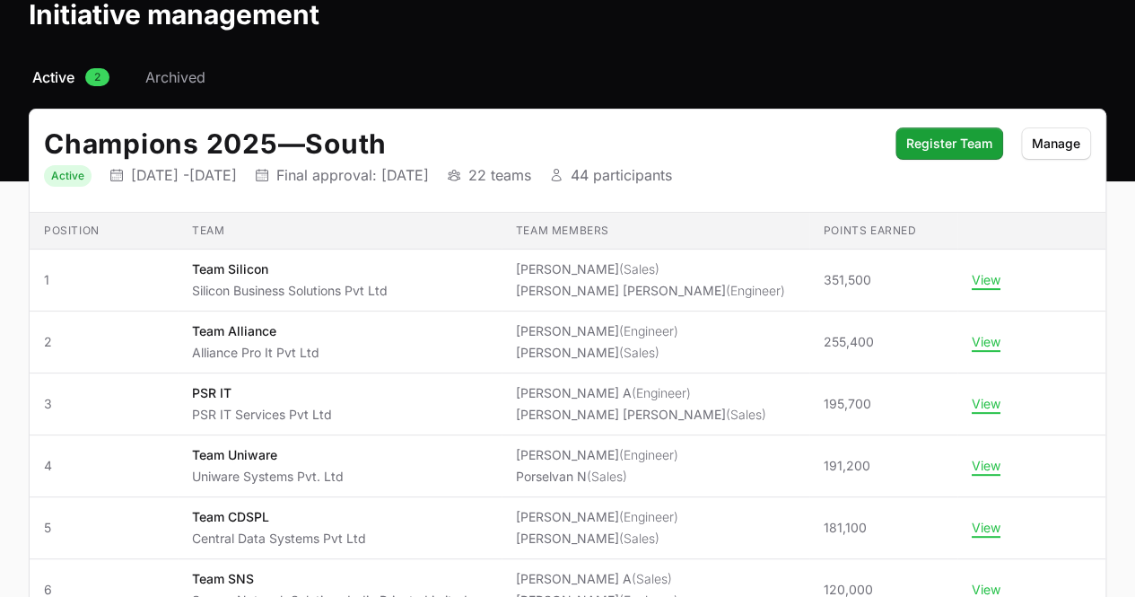
scroll to position [63, 0]
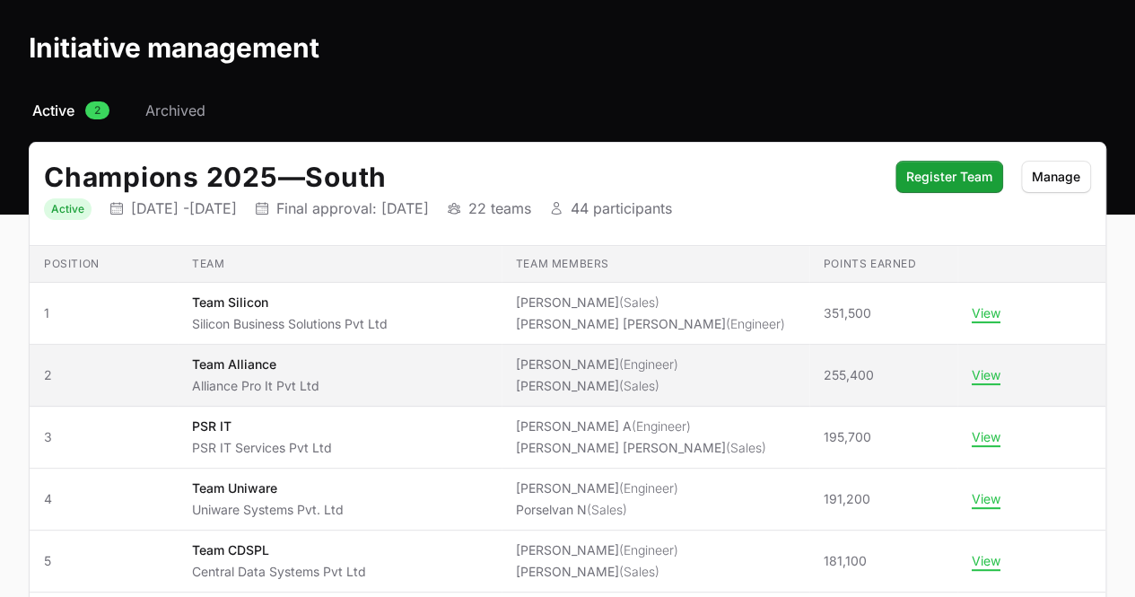
click at [585, 382] on li "[PERSON_NAME] (Sales)" at bounding box center [597, 386] width 162 height 18
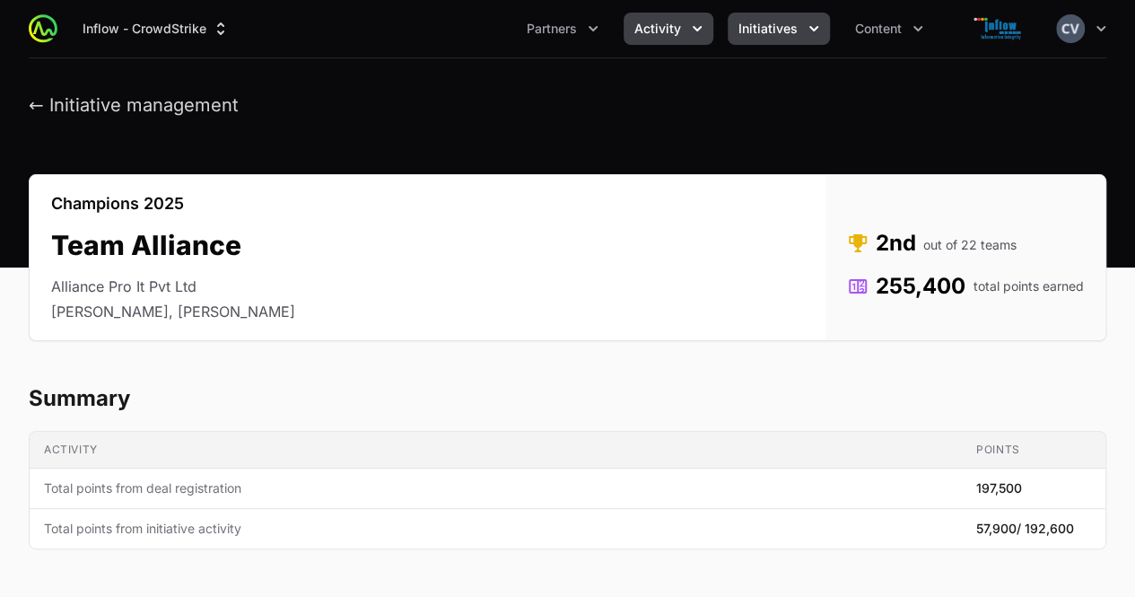
click at [689, 26] on icon "Activity menu" at bounding box center [697, 29] width 18 height 18
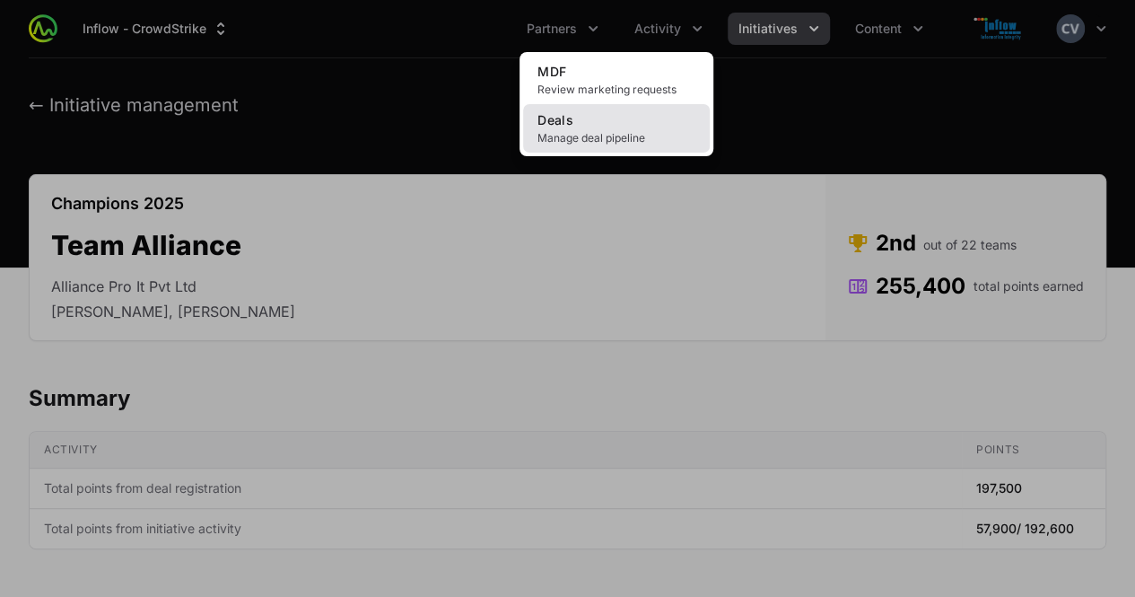
click at [615, 135] on span "Manage deal pipeline" at bounding box center [616, 138] width 158 height 14
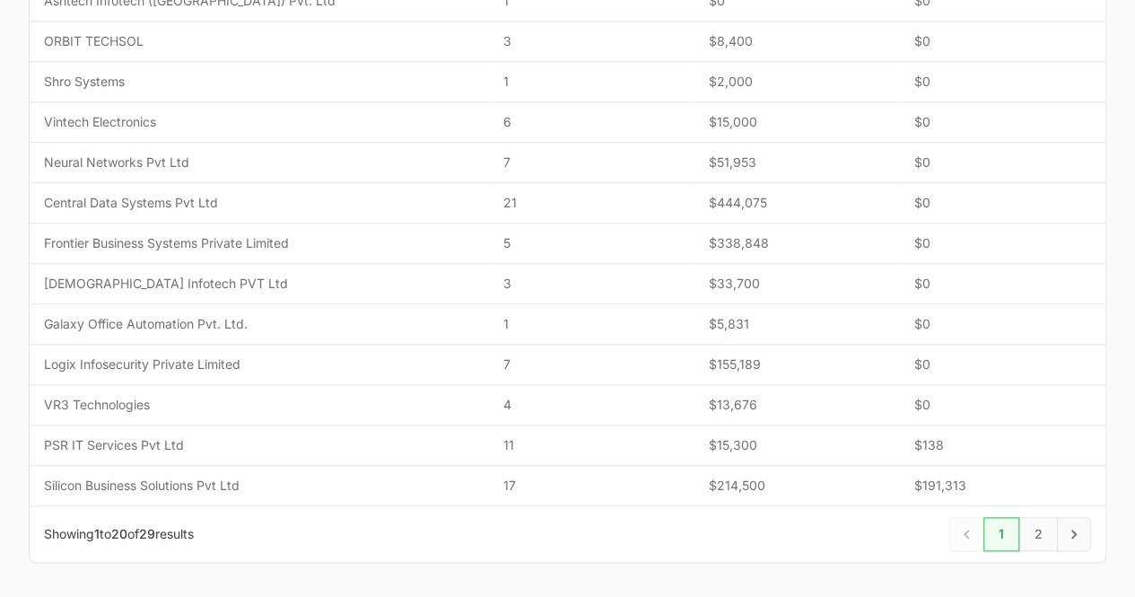
scroll to position [757, 0]
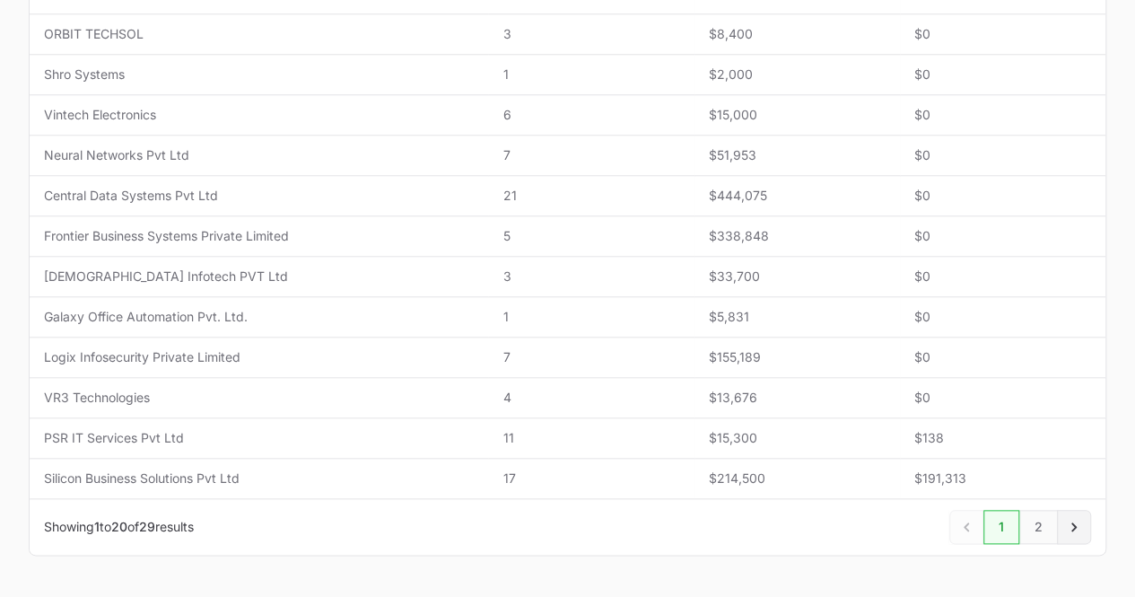
click at [1069, 523] on icon "Next" at bounding box center [1074, 527] width 18 height 18
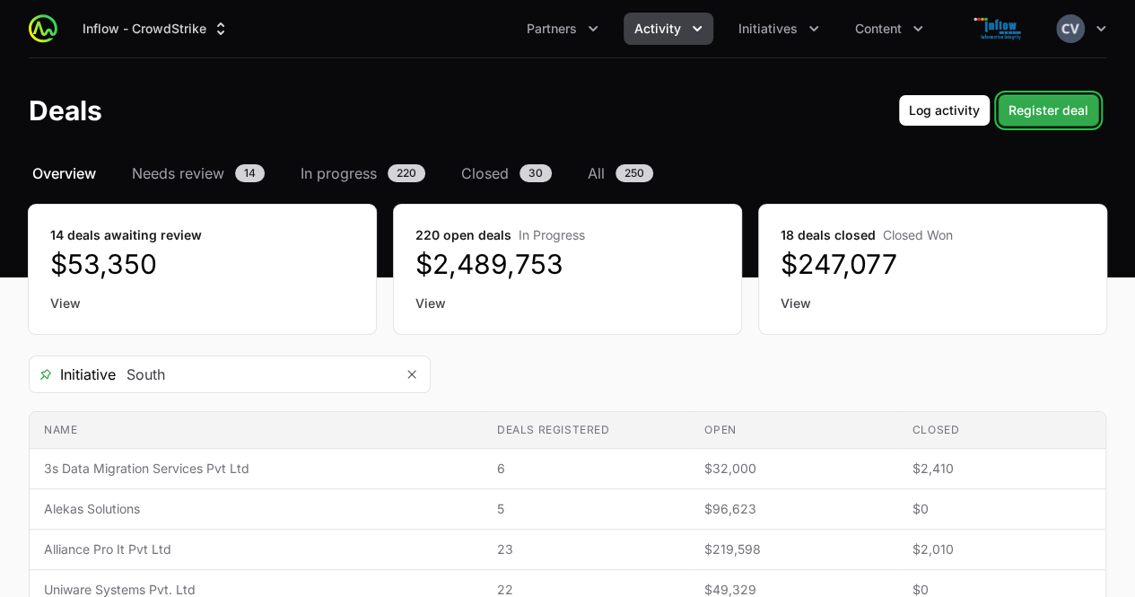
click at [1033, 110] on span "Register deal" at bounding box center [1048, 111] width 80 height 22
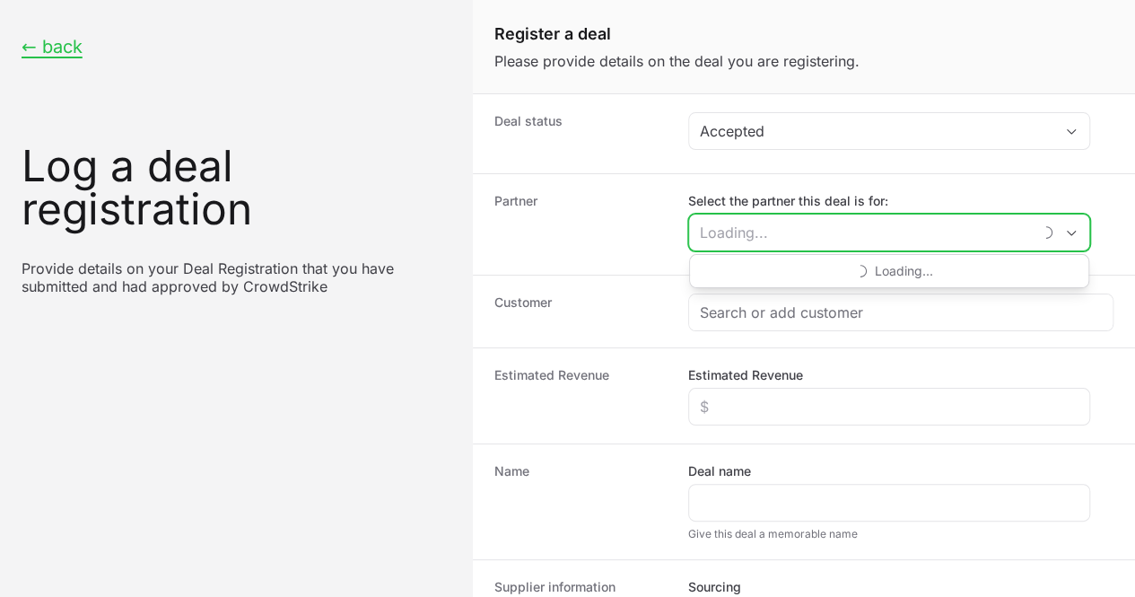
click at [999, 232] on input "Select the partner this deal is for:" at bounding box center [860, 232] width 343 height 36
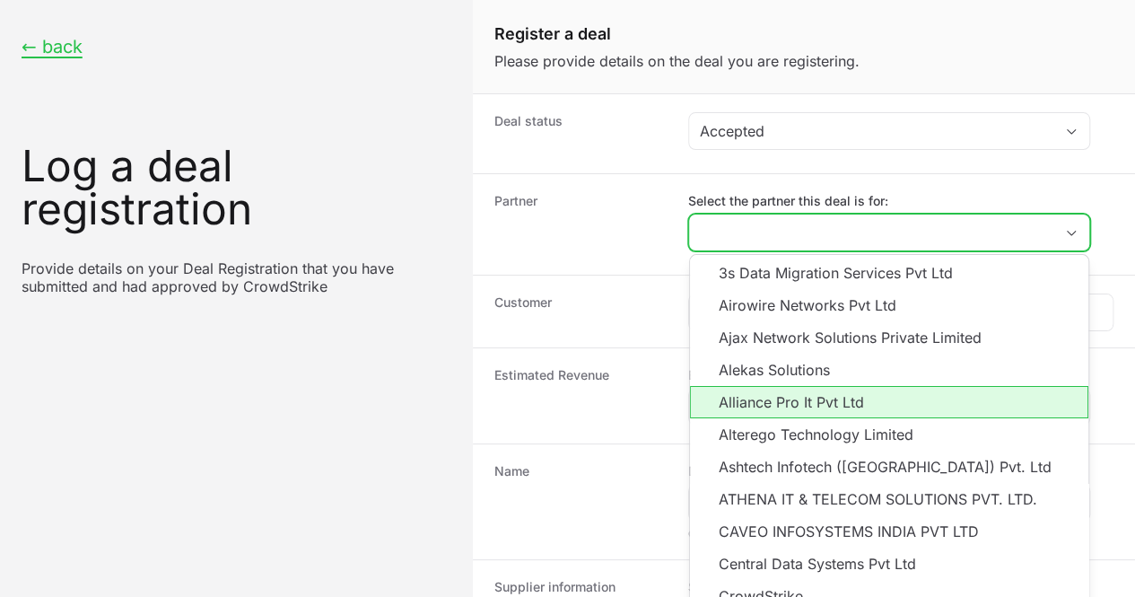
click at [791, 398] on li "Alliance Pro It Pvt Ltd" at bounding box center [889, 402] width 398 height 32
type input "Alliance Pro It Pvt Ltd"
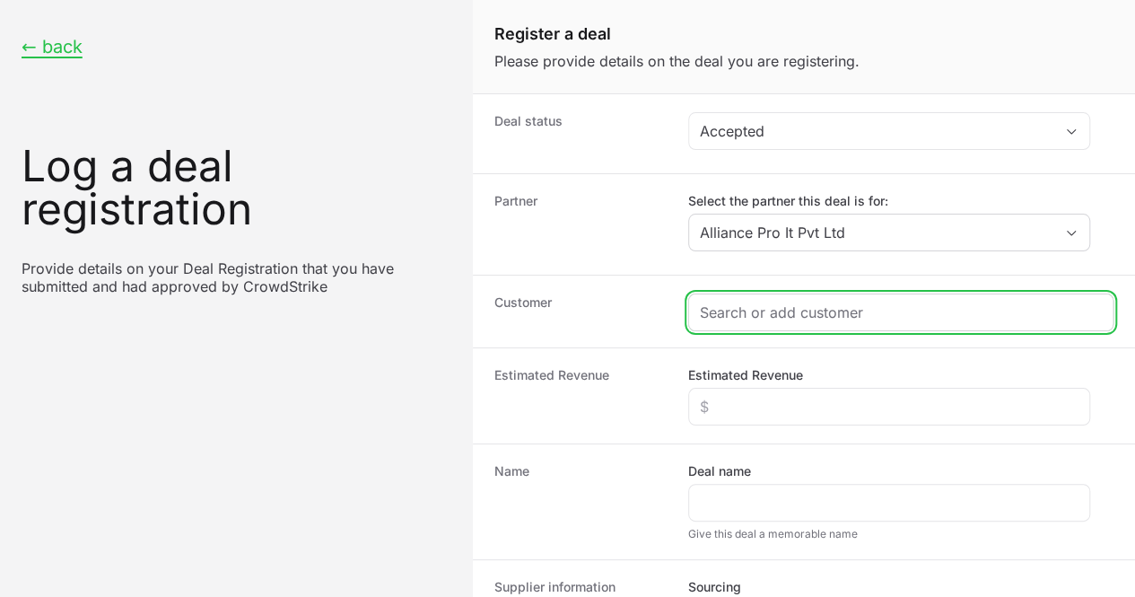
click at [758, 316] on input "Create activity form" at bounding box center [901, 312] width 402 height 22
paste input "ZenTechnologies LTD"
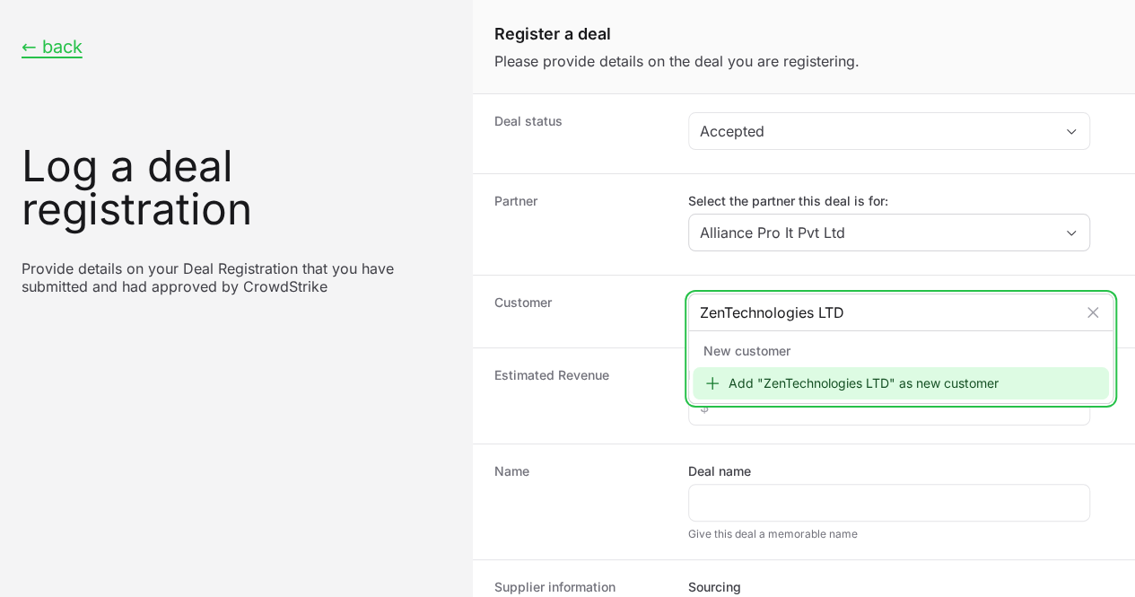
type input "ZenTechnologies LTD"
click at [715, 382] on icon "Create activity form" at bounding box center [712, 383] width 18 height 18
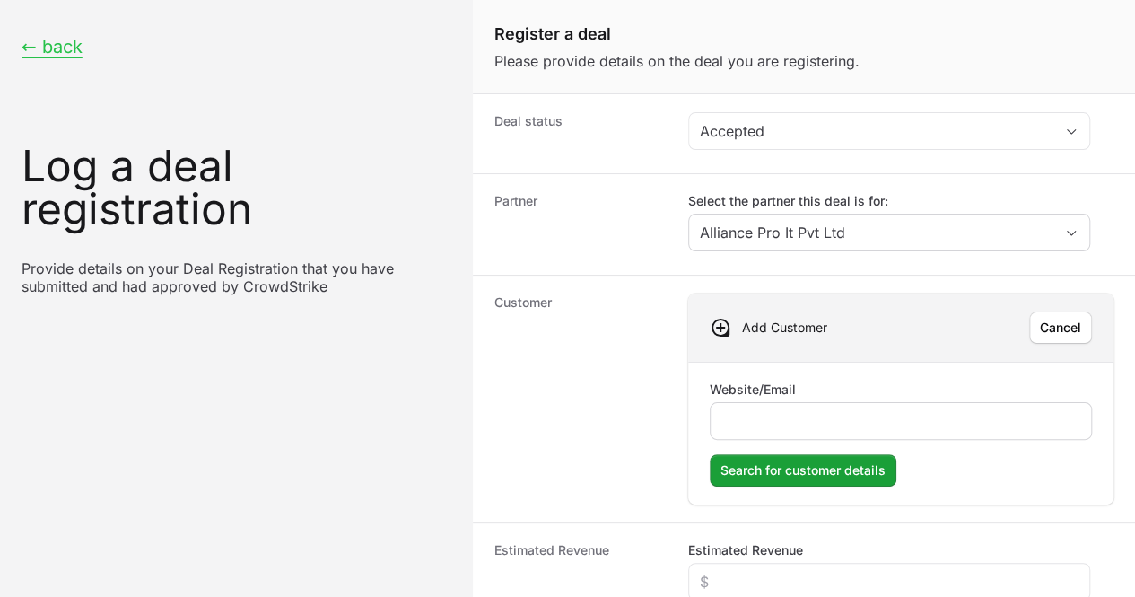
click at [744, 403] on div "Create activity form" at bounding box center [901, 421] width 382 height 38
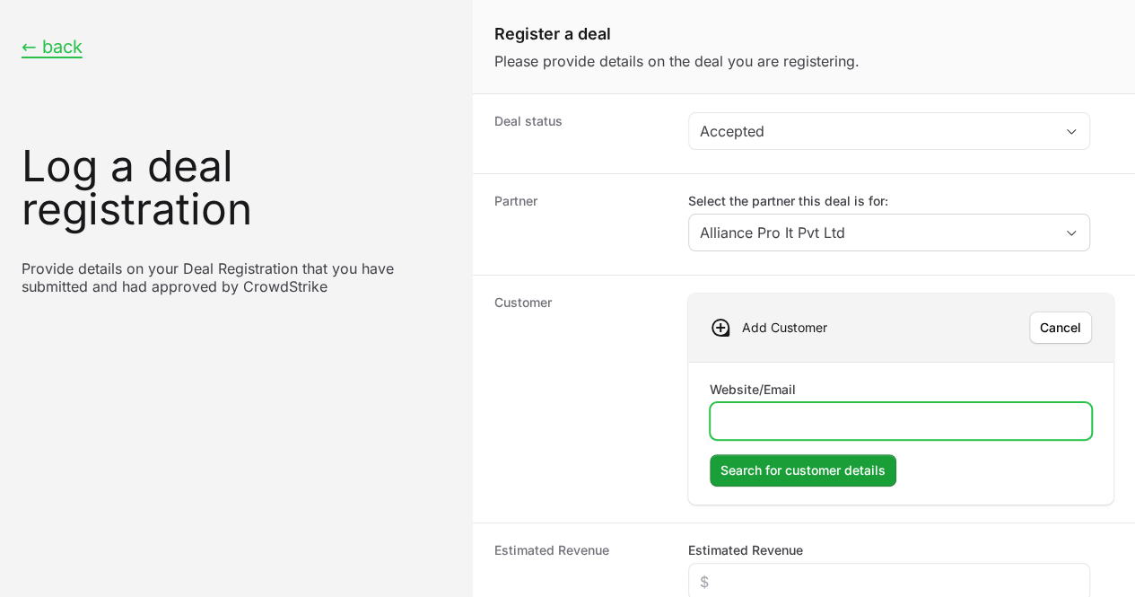
click at [767, 416] on input "Website/Email" at bounding box center [900, 421] width 359 height 22
type input "[DOMAIN_NAME]"
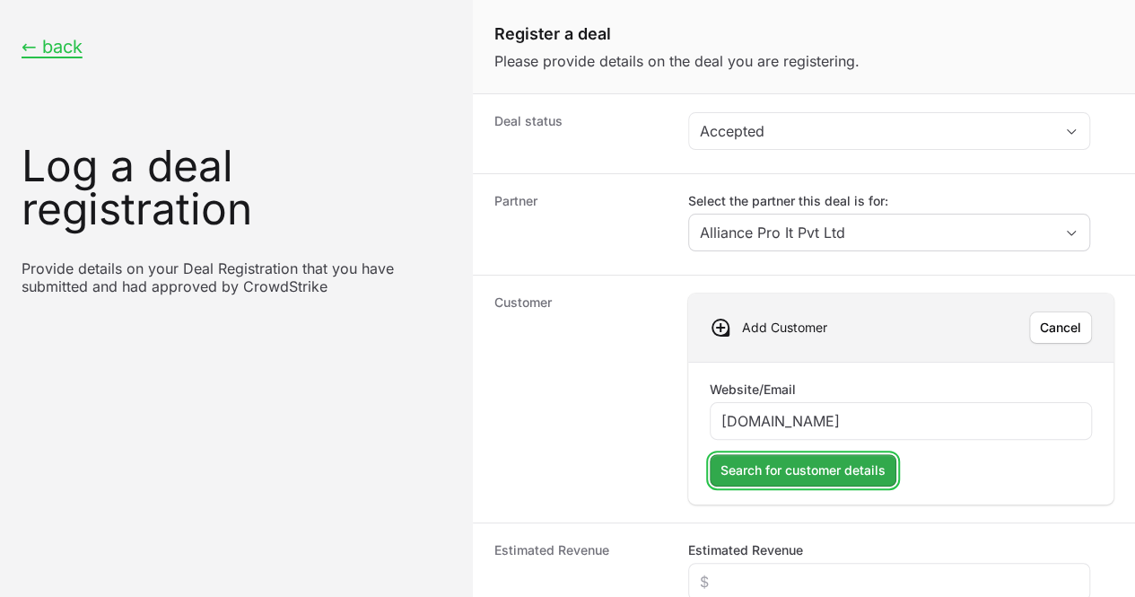
click at [764, 464] on span "Search for customer details" at bounding box center [802, 470] width 165 height 22
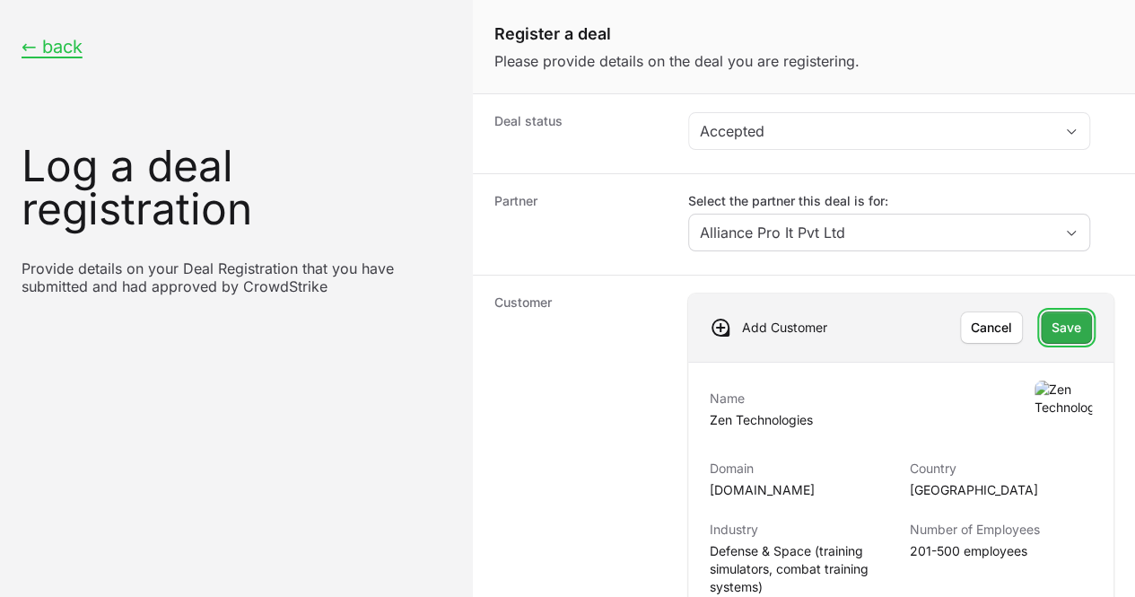
click at [1057, 317] on span "Save" at bounding box center [1067, 328] width 30 height 22
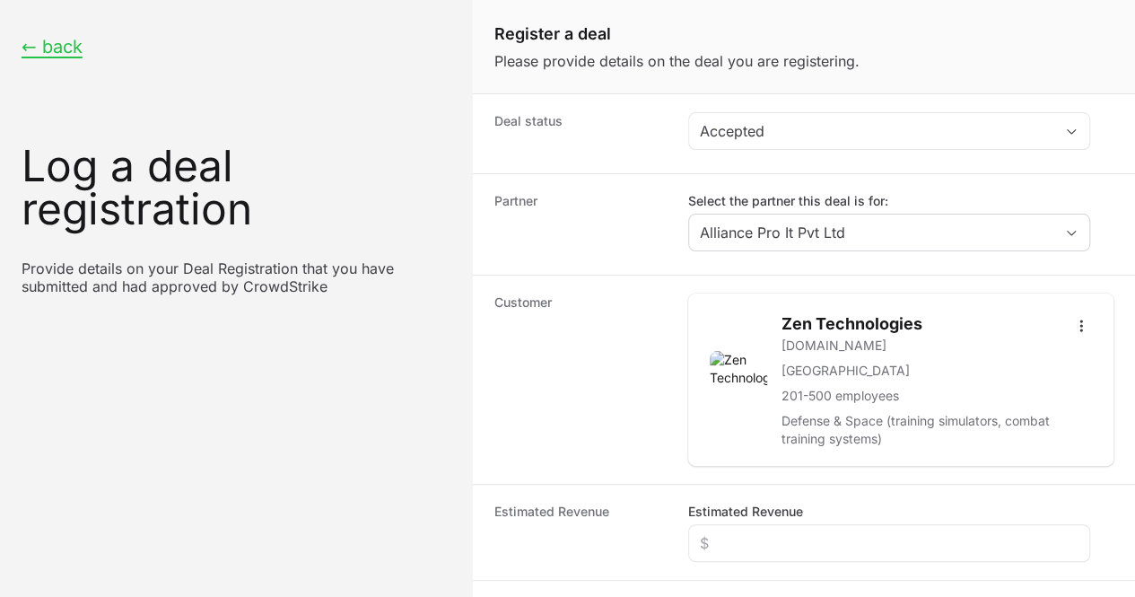
scroll to position [178, 0]
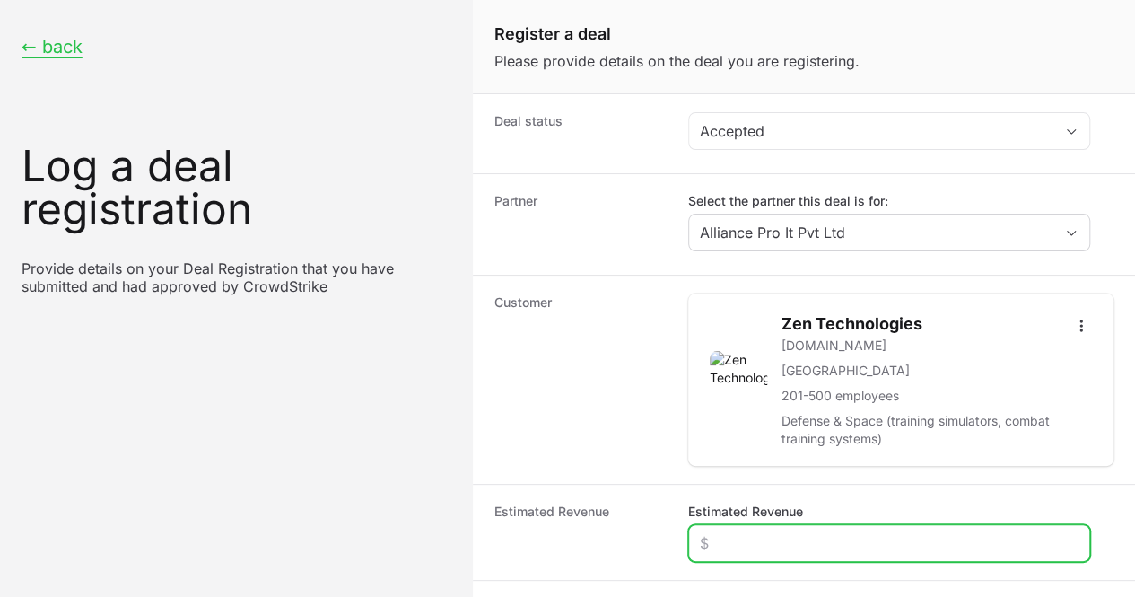
click at [785, 532] on input "Estimated Revenue" at bounding box center [889, 543] width 379 height 22
type input "$3,600"
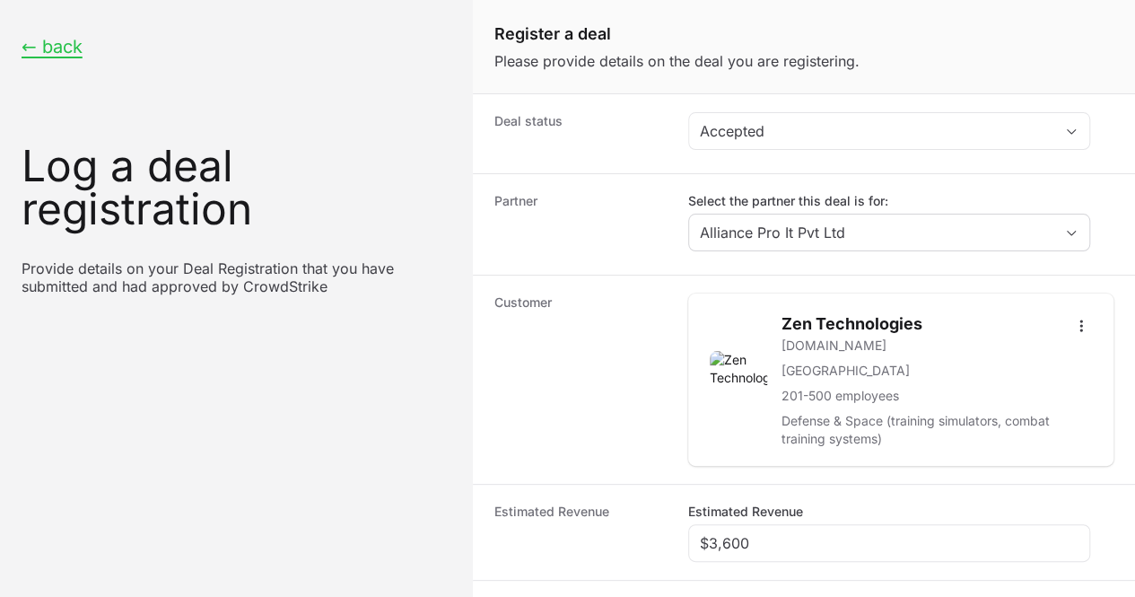
paste input "ZenTechnologies LTD"
type input "ZenTechnologies LTD"
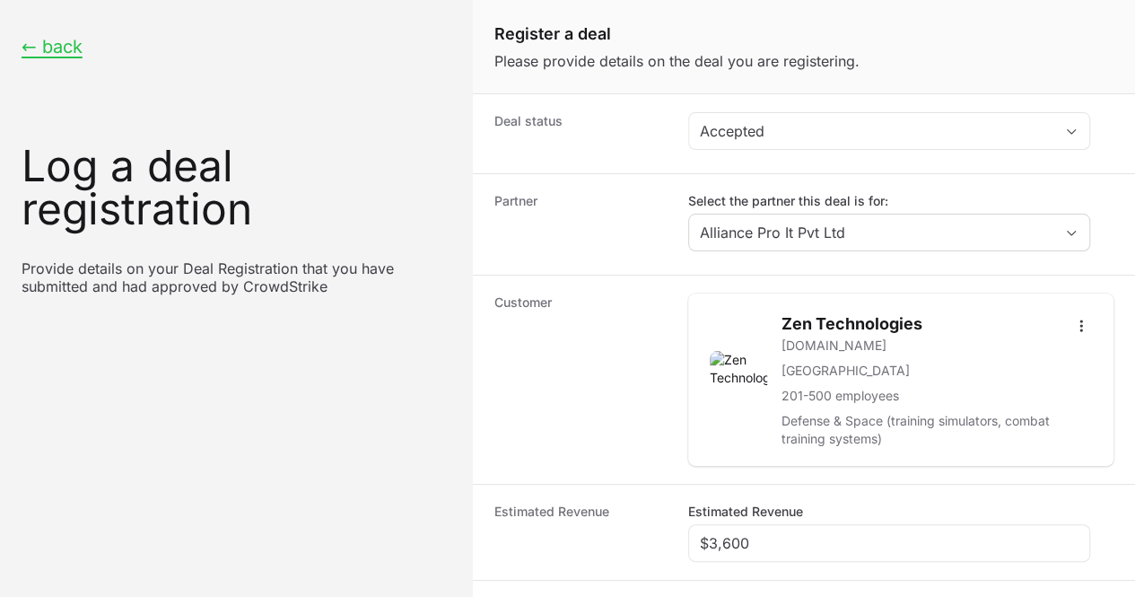
radio input "true"
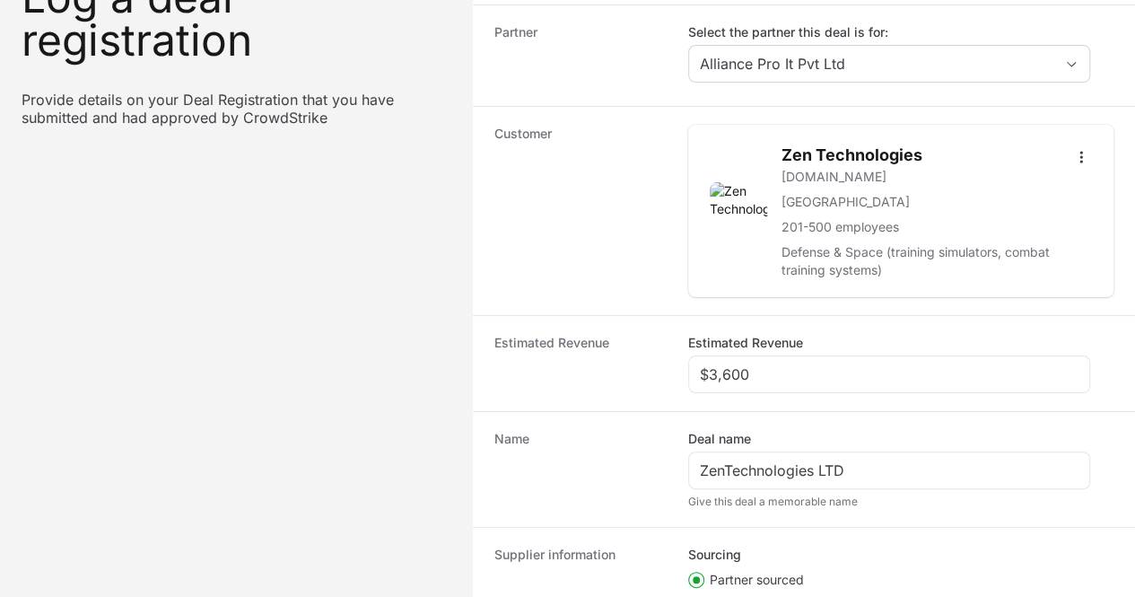
paste input "DR-46a57999"
type input "DR-46a57999"
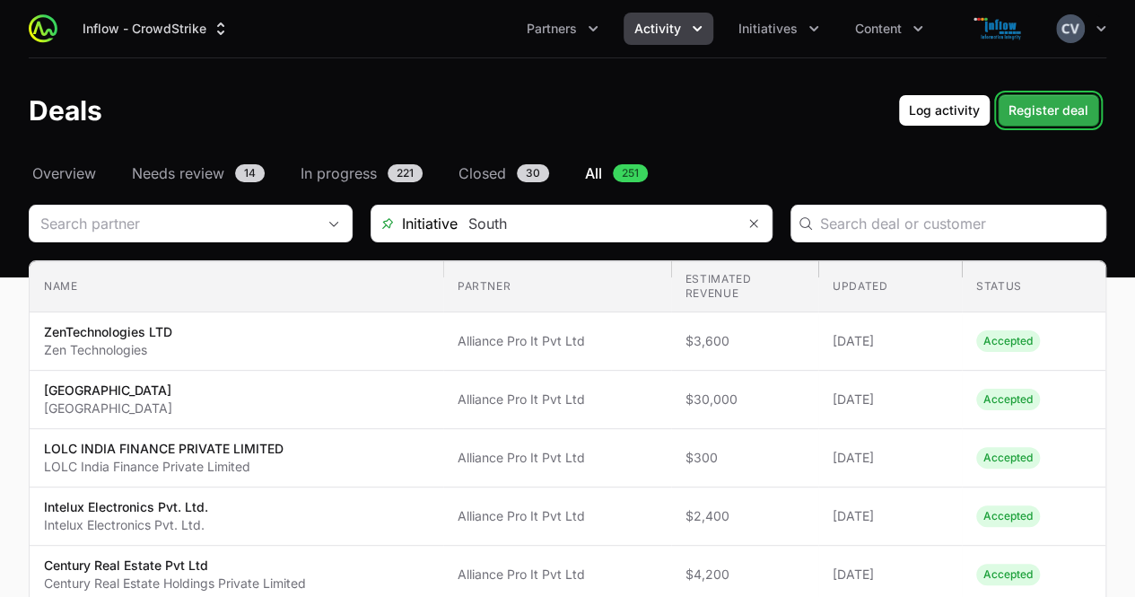
click at [1041, 111] on span "Register deal" at bounding box center [1048, 111] width 80 height 22
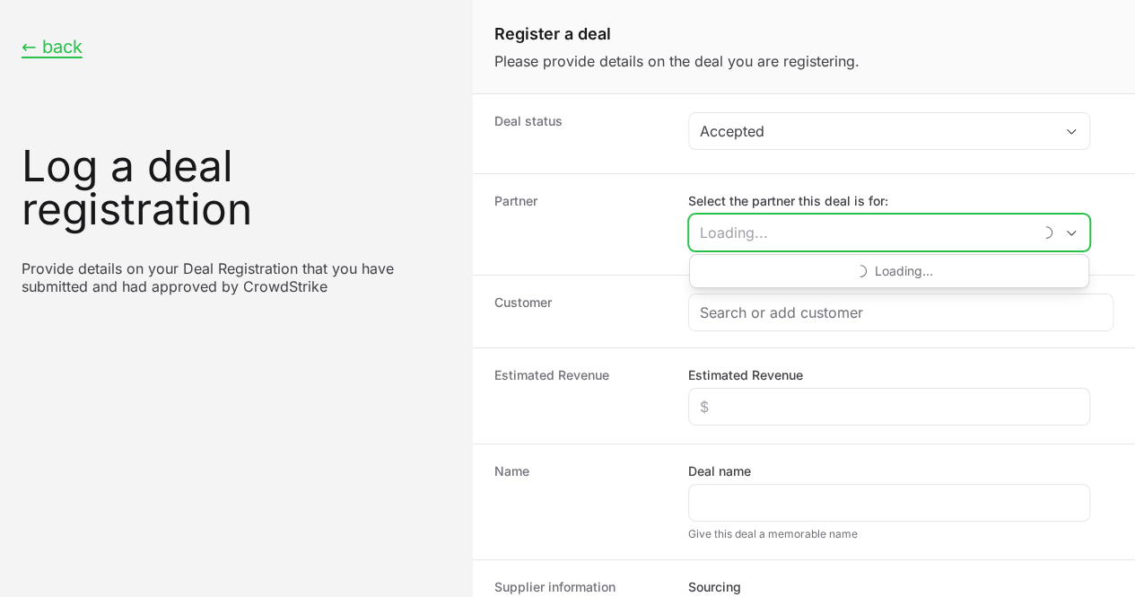
click at [832, 232] on input "Select the partner this deal is for:" at bounding box center [860, 232] width 343 height 36
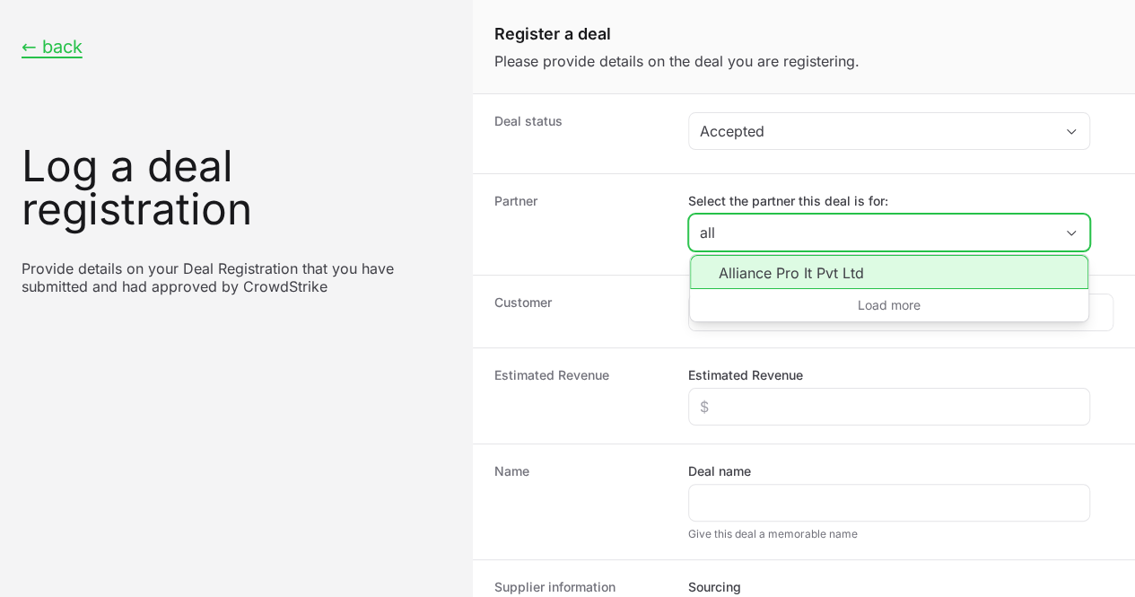
click at [782, 281] on li "Alliance Pro It Pvt Ltd" at bounding box center [889, 272] width 398 height 34
type input "Alliance Pro It Pvt Ltd"
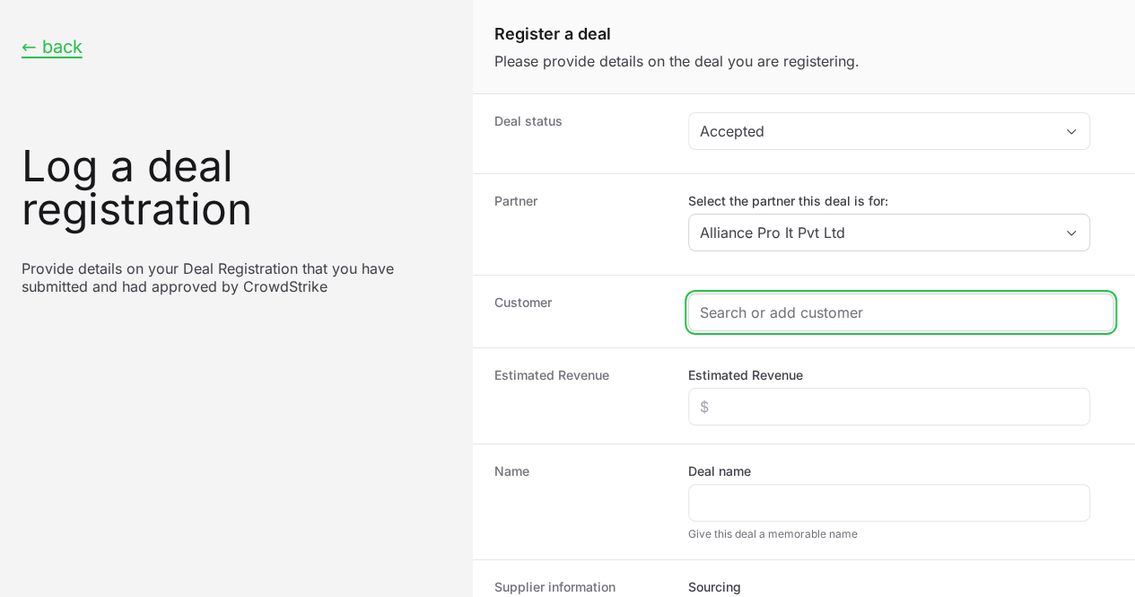
click at [734, 317] on input "Create activity form" at bounding box center [901, 312] width 402 height 22
paste input "GoWebEz"
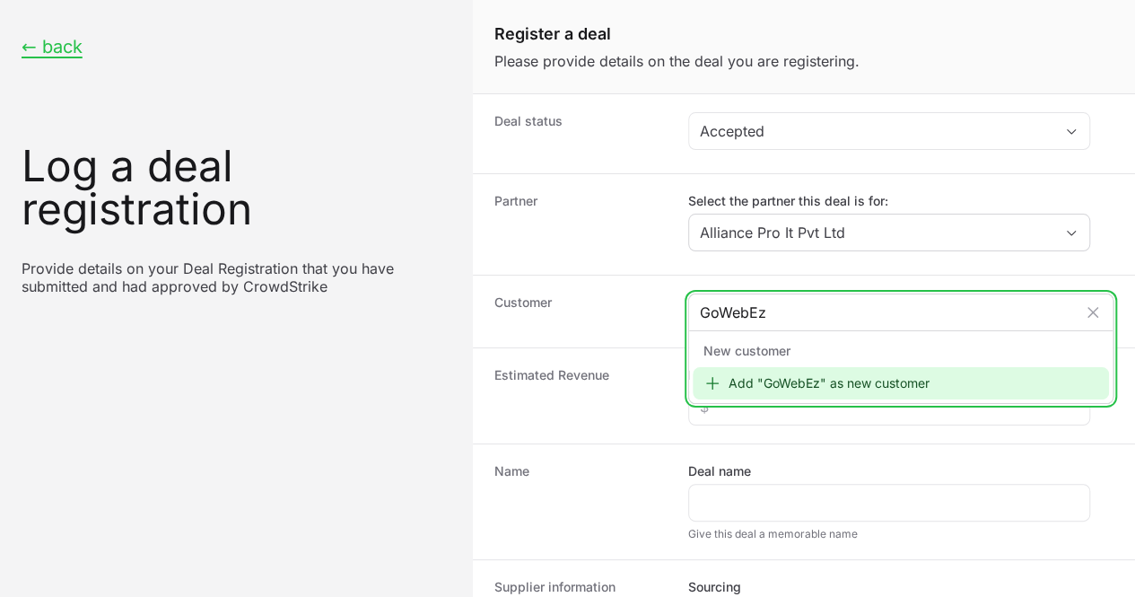
type input "GoWebEz"
click at [718, 383] on icon "Create activity form" at bounding box center [712, 383] width 18 height 18
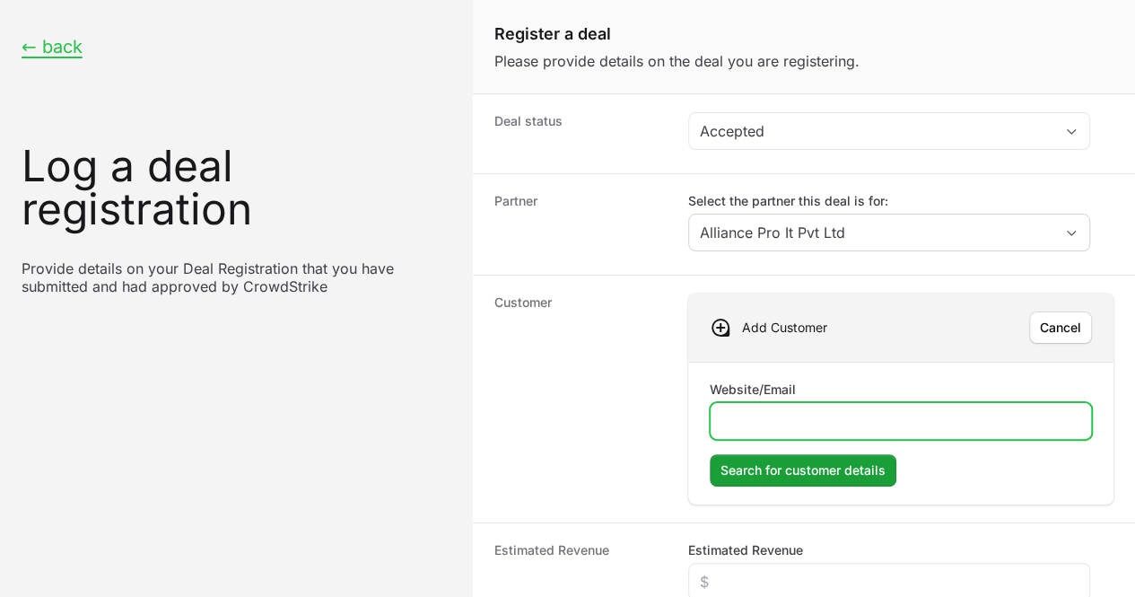
click at [768, 417] on input "Website/Email" at bounding box center [900, 421] width 359 height 22
type input "[DOMAIN_NAME]"
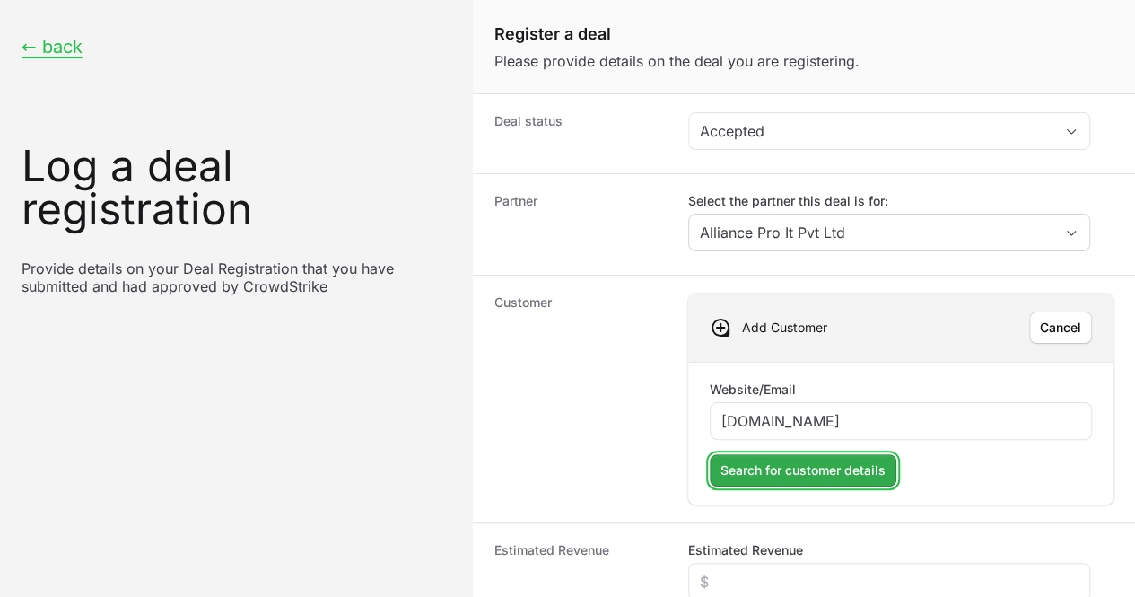
click at [770, 464] on span "Search for customer details" at bounding box center [802, 470] width 165 height 22
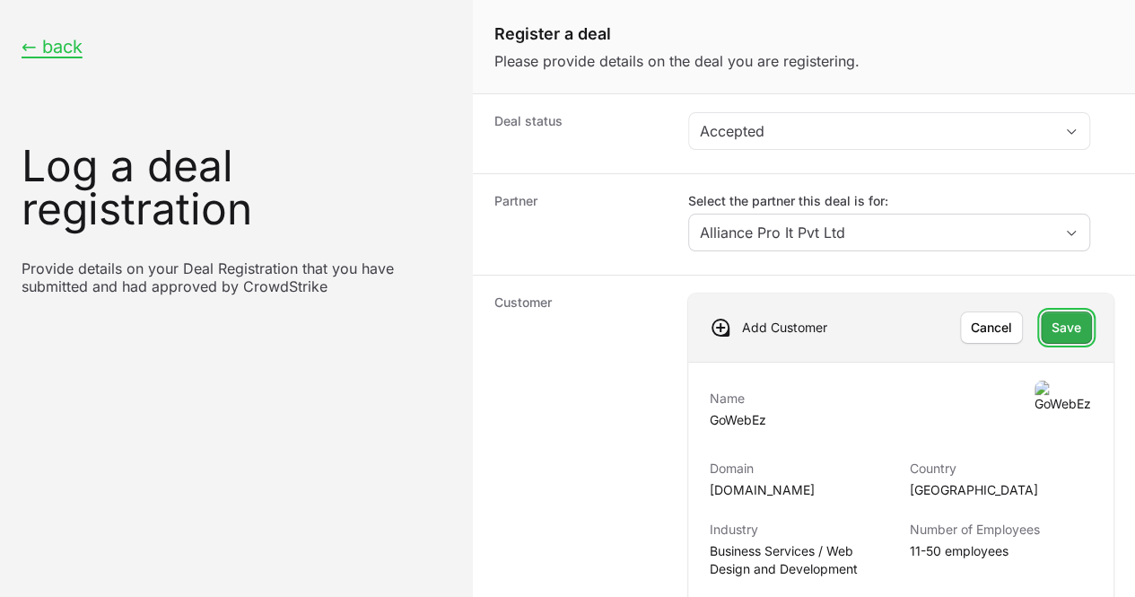
click at [1058, 332] on span "Save" at bounding box center [1067, 328] width 30 height 22
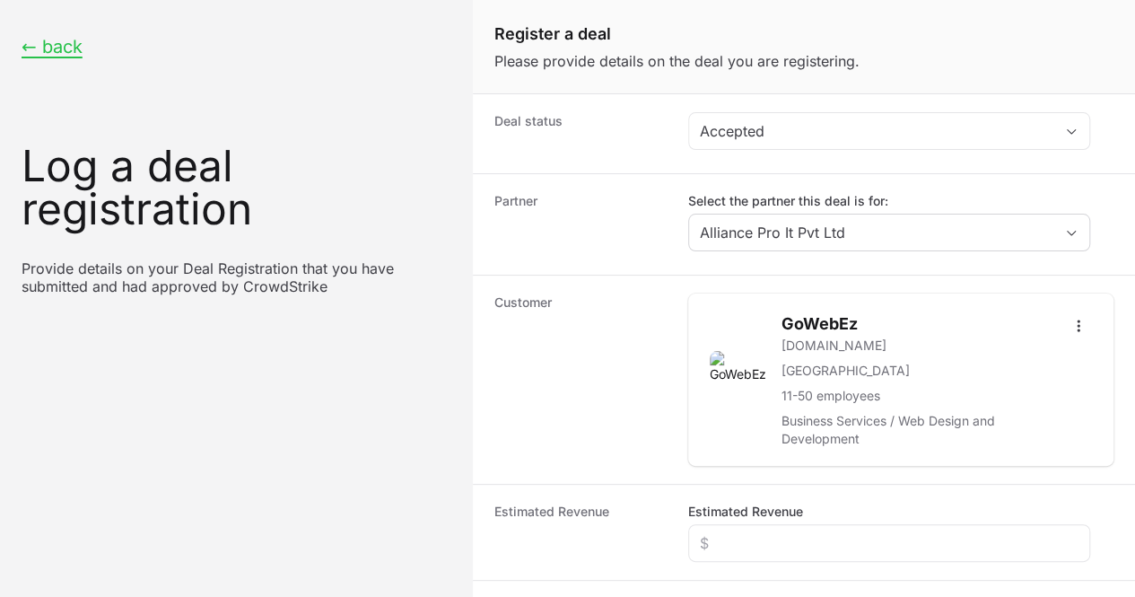
scroll to position [282, 0]
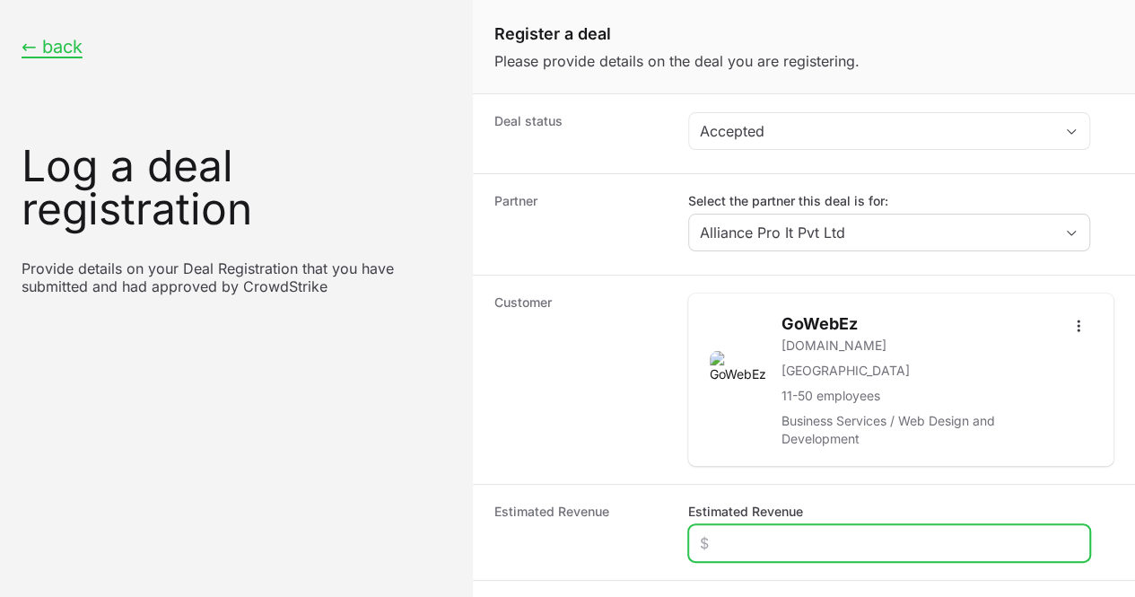
click at [735, 532] on input "Estimated Revenue" at bounding box center [889, 543] width 379 height 22
type input "$600"
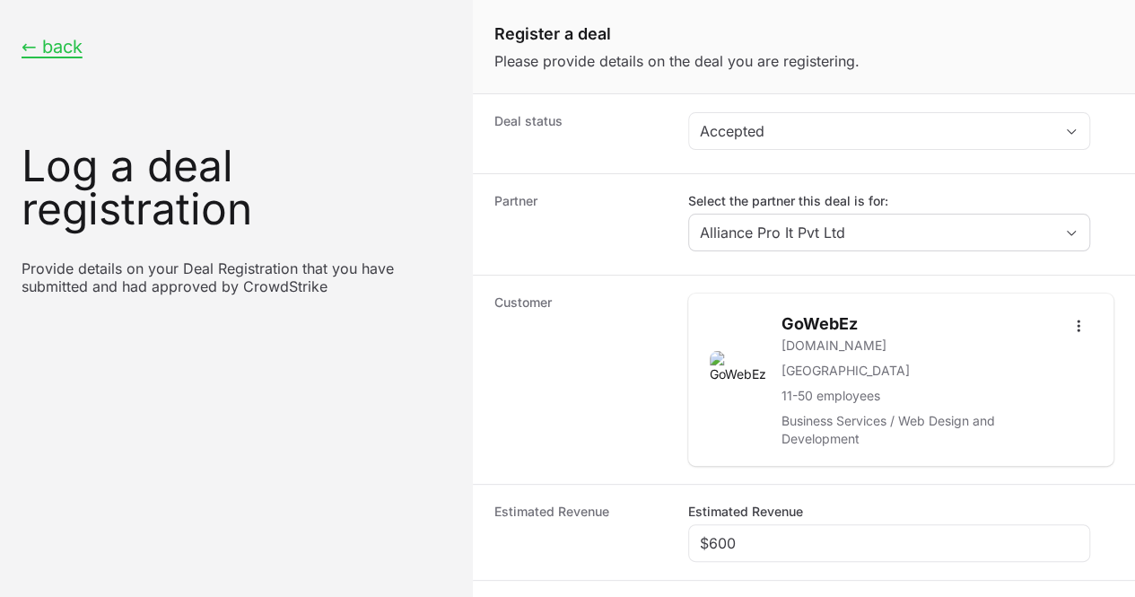
paste input "GoWebEz"
type input "GoWebEz"
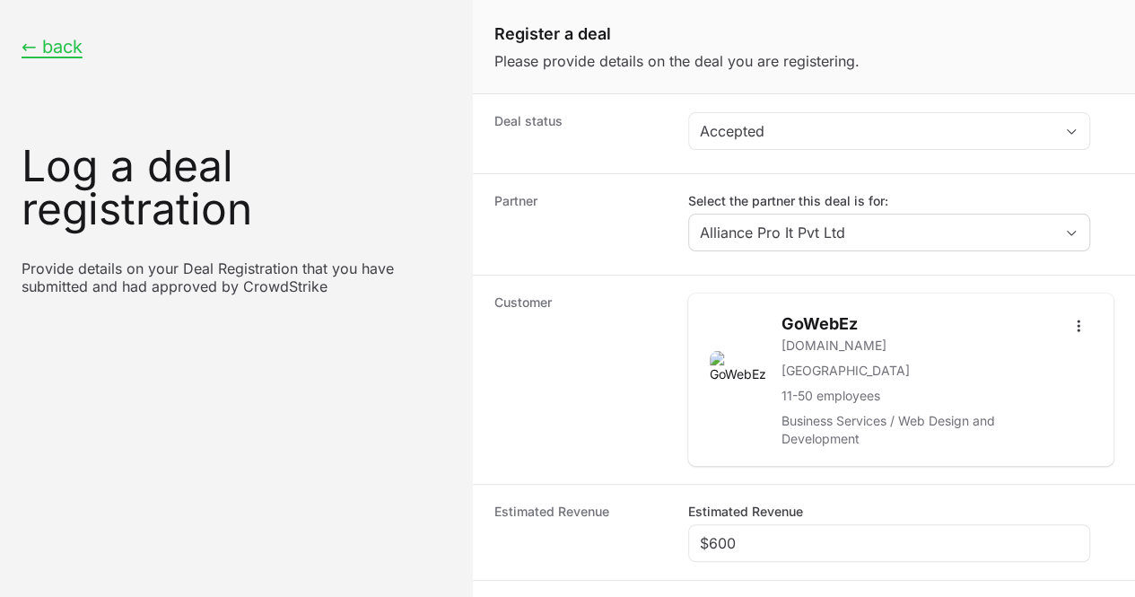
radio input "true"
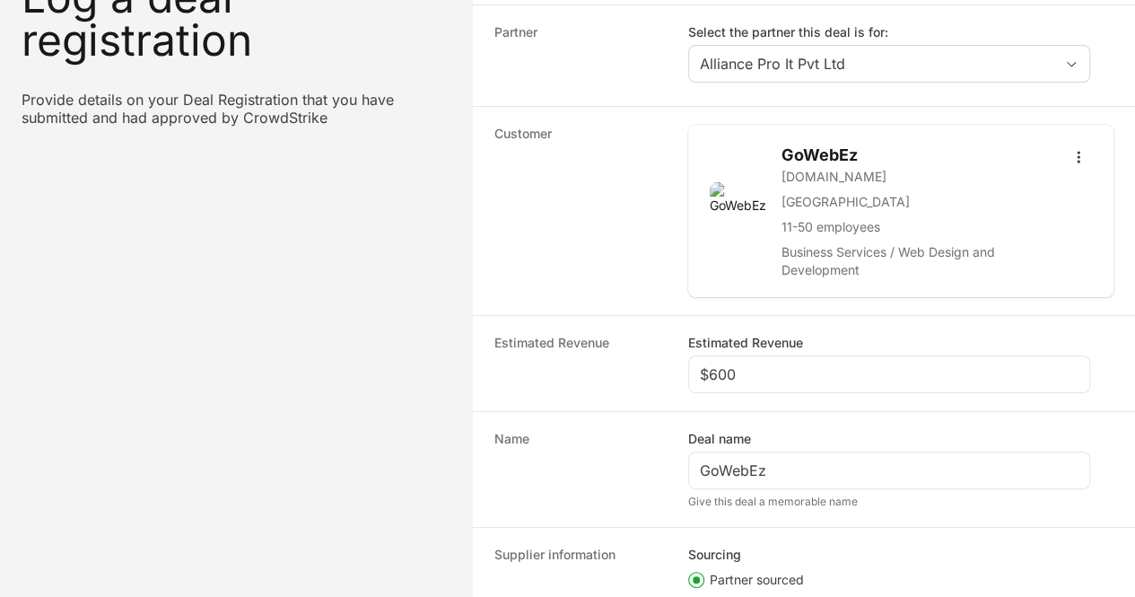
paste input "DR-cd9a592c"
type input "DR-cd9a592c"
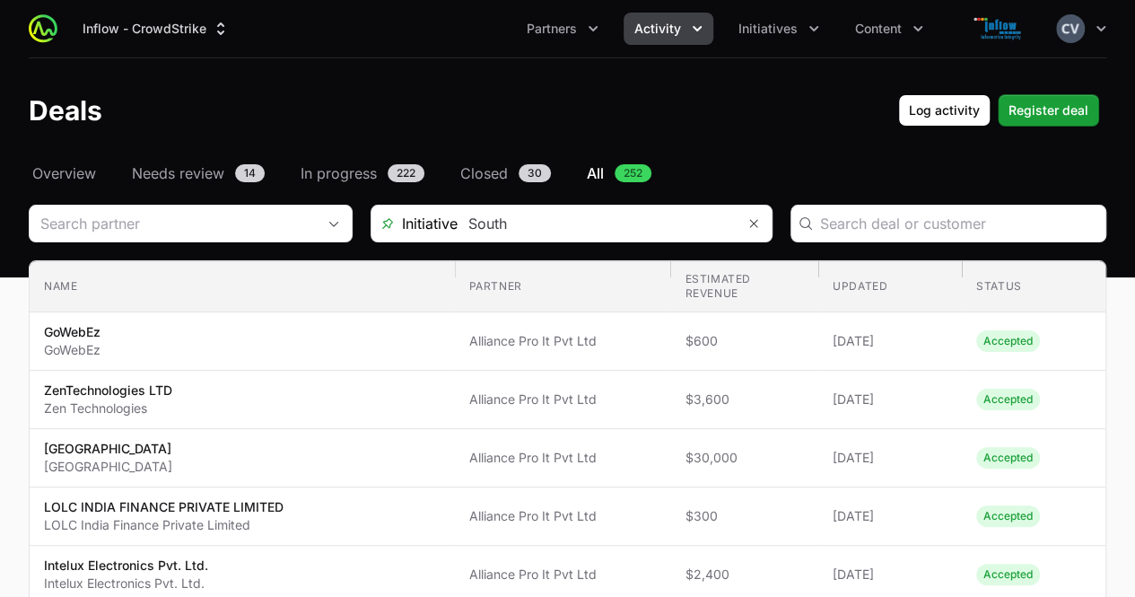
click at [703, 31] on icon "Activity menu" at bounding box center [697, 29] width 18 height 18
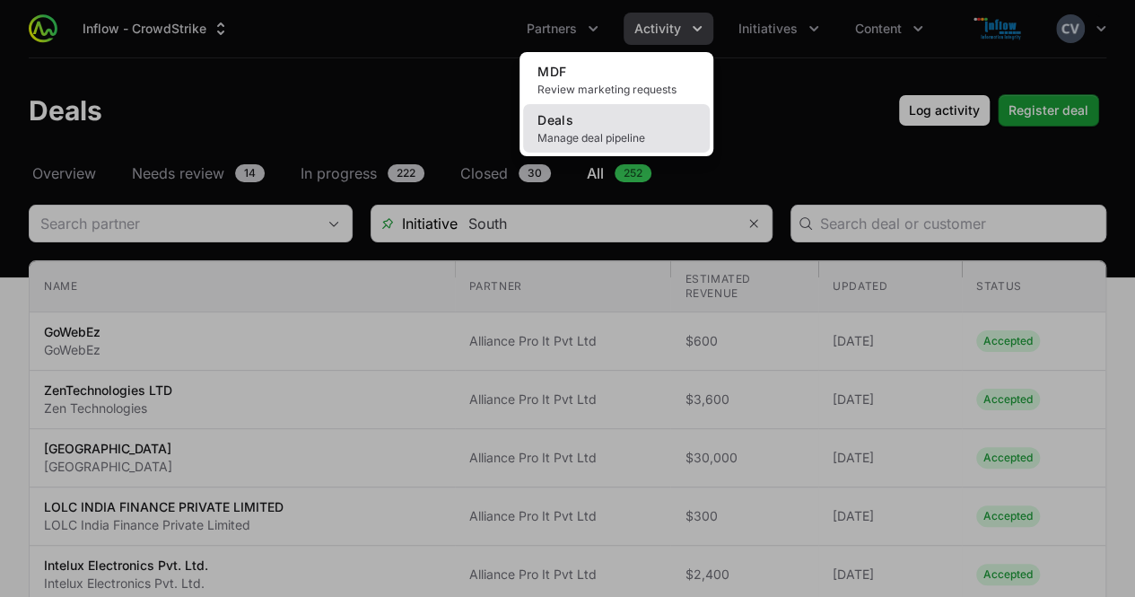
click at [635, 128] on link "Deals Manage deal pipeline" at bounding box center [616, 128] width 187 height 48
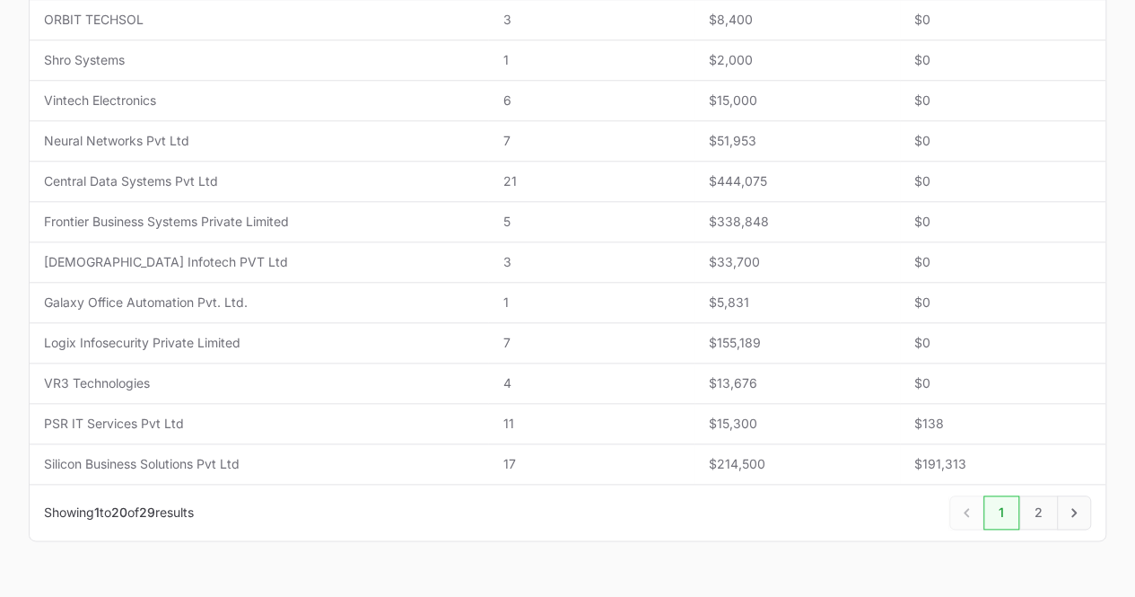
scroll to position [782, 0]
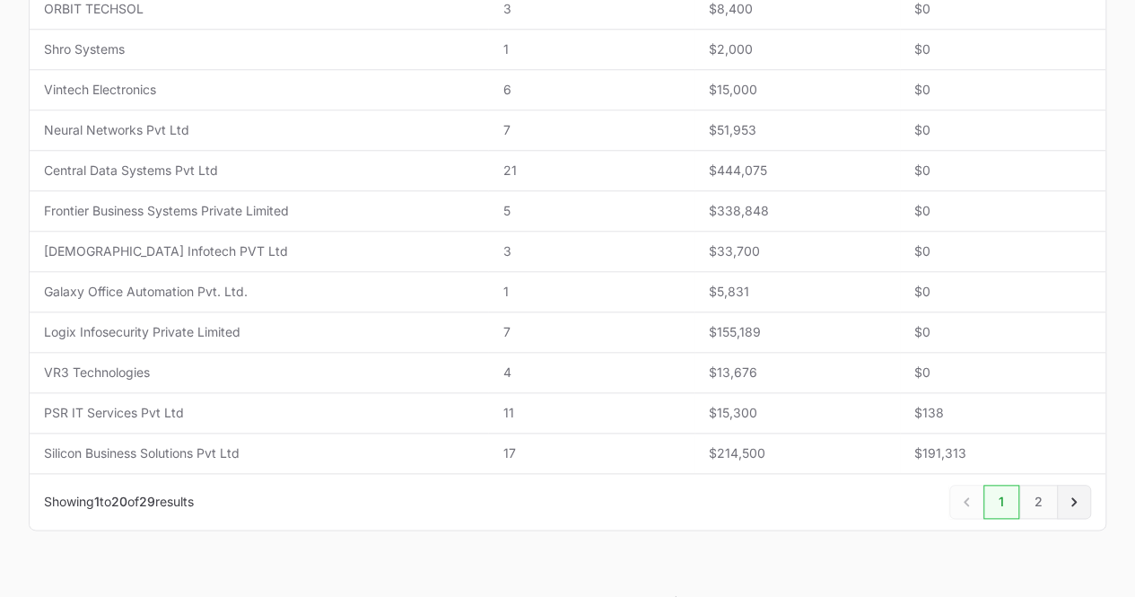
click at [1071, 500] on icon "Next" at bounding box center [1074, 502] width 18 height 18
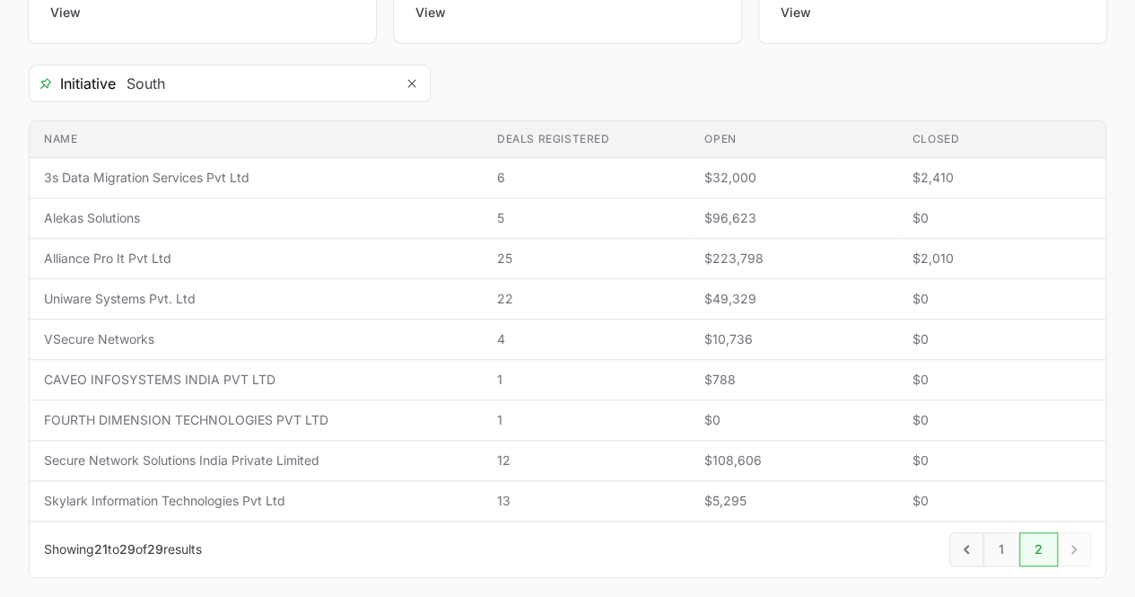
scroll to position [371, 0]
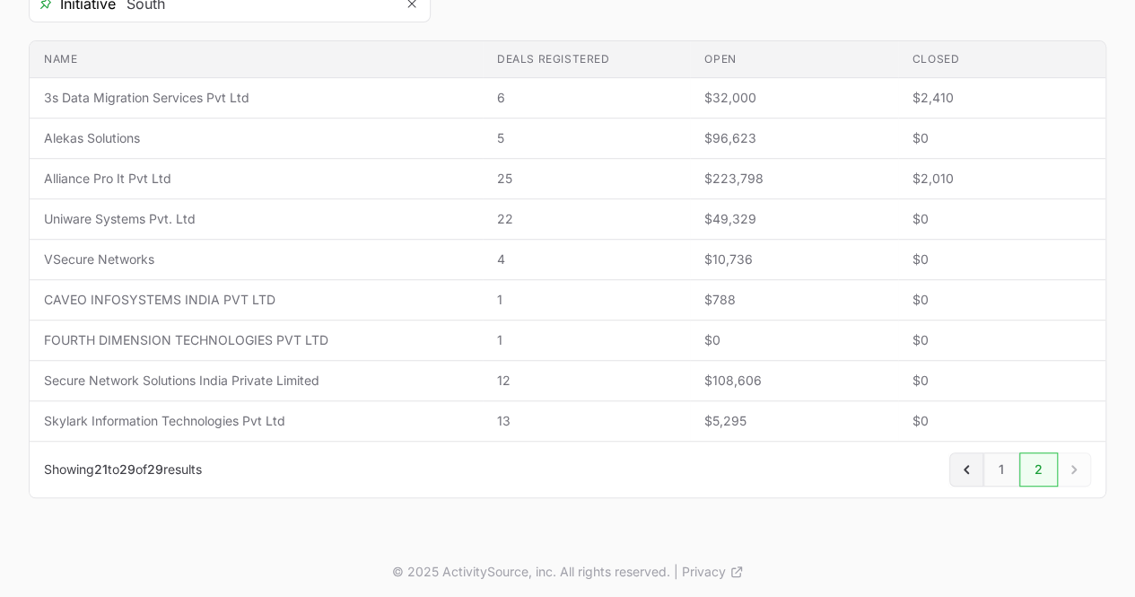
click at [974, 466] on icon "Previous" at bounding box center [966, 469] width 18 height 18
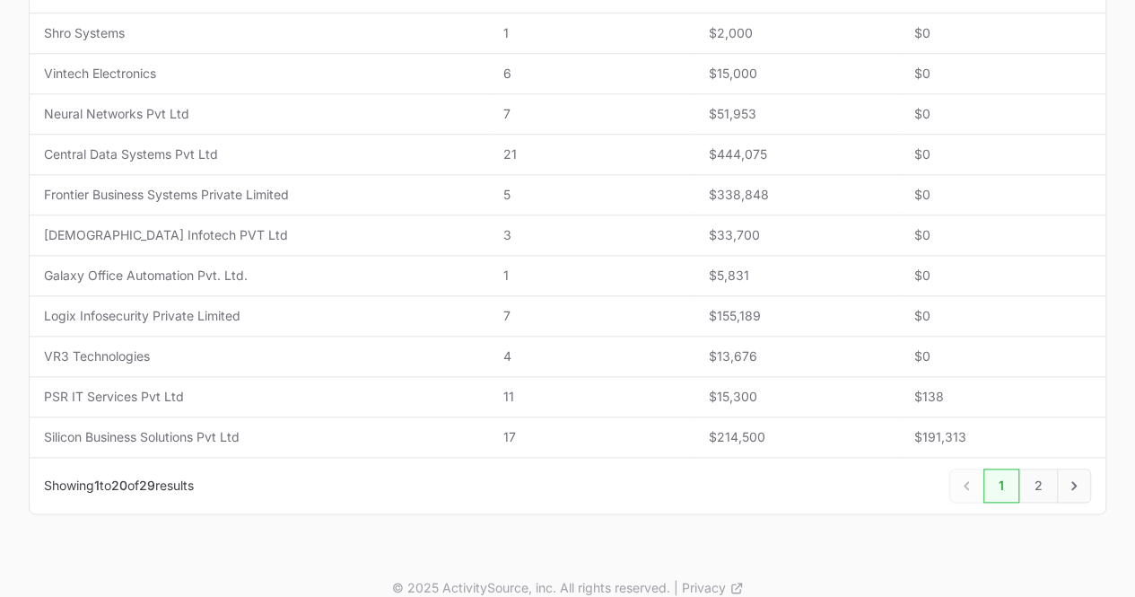
scroll to position [803, 0]
